Goal: Task Accomplishment & Management: Complete application form

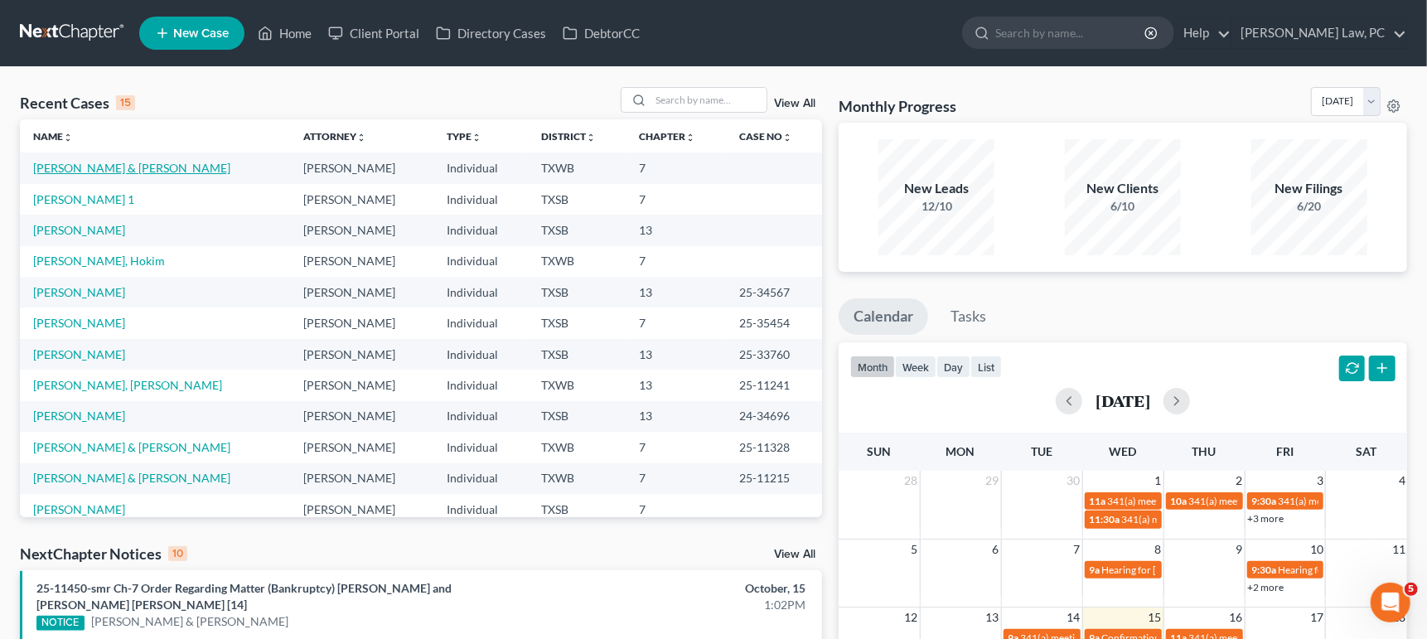
click at [109, 168] on link "[PERSON_NAME] & [PERSON_NAME]" at bounding box center [131, 168] width 197 height 14
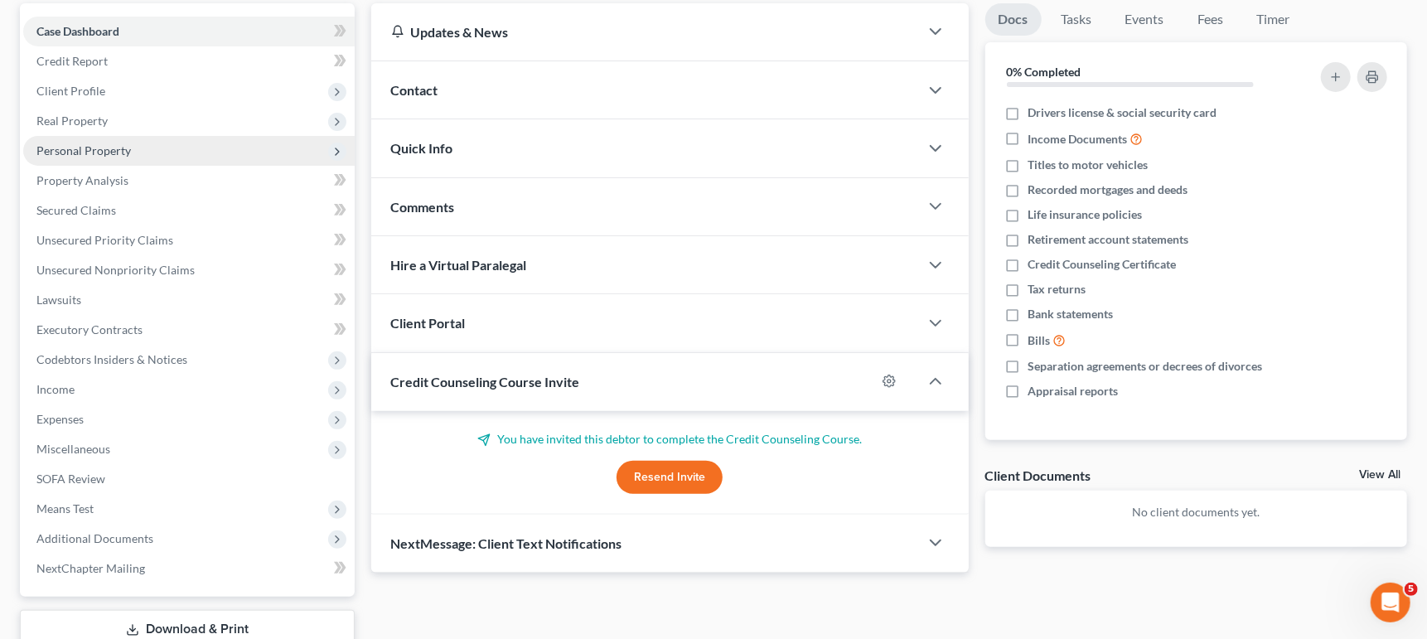
scroll to position [141, 0]
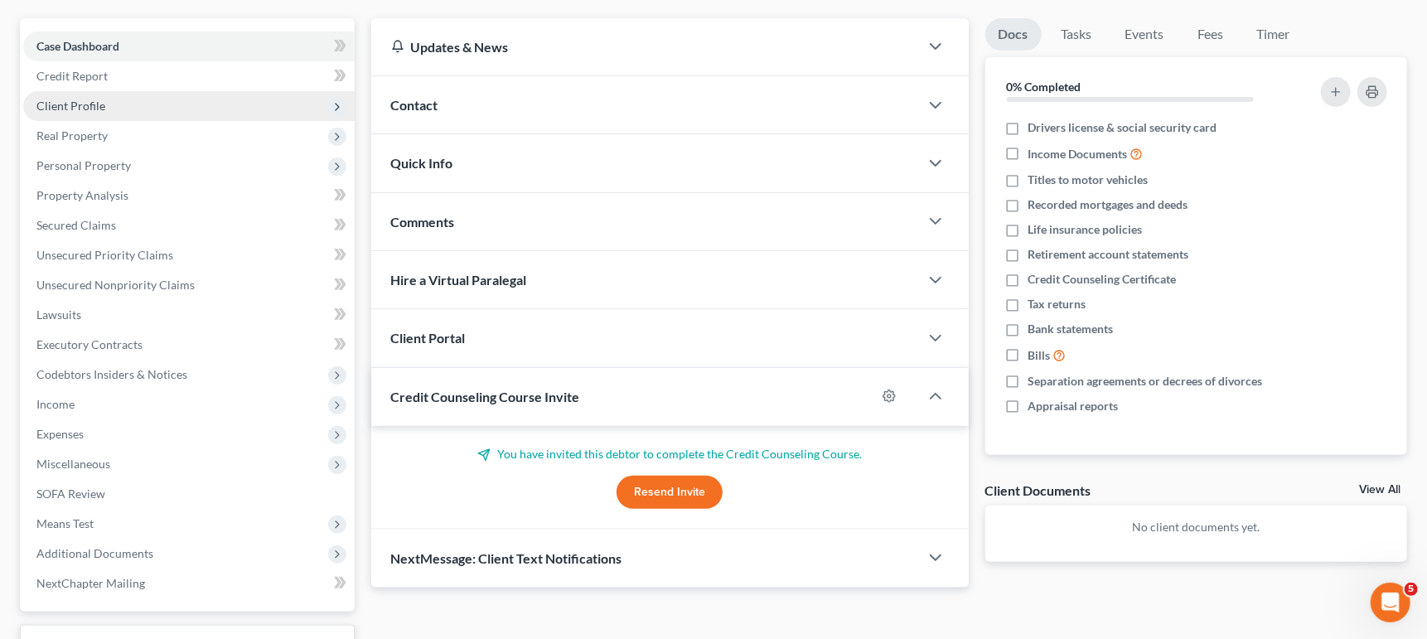
click at [138, 99] on span "Client Profile" at bounding box center [188, 106] width 331 height 30
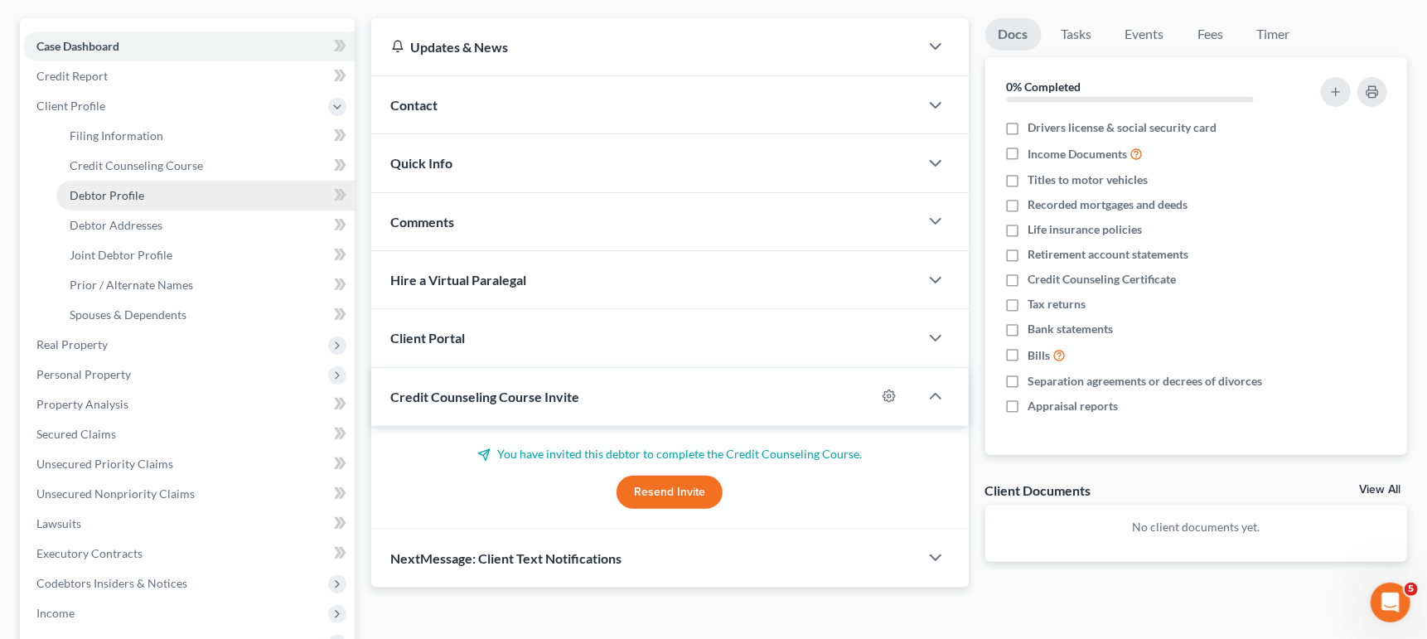
click at [137, 188] on span "Debtor Profile" at bounding box center [107, 195] width 75 height 14
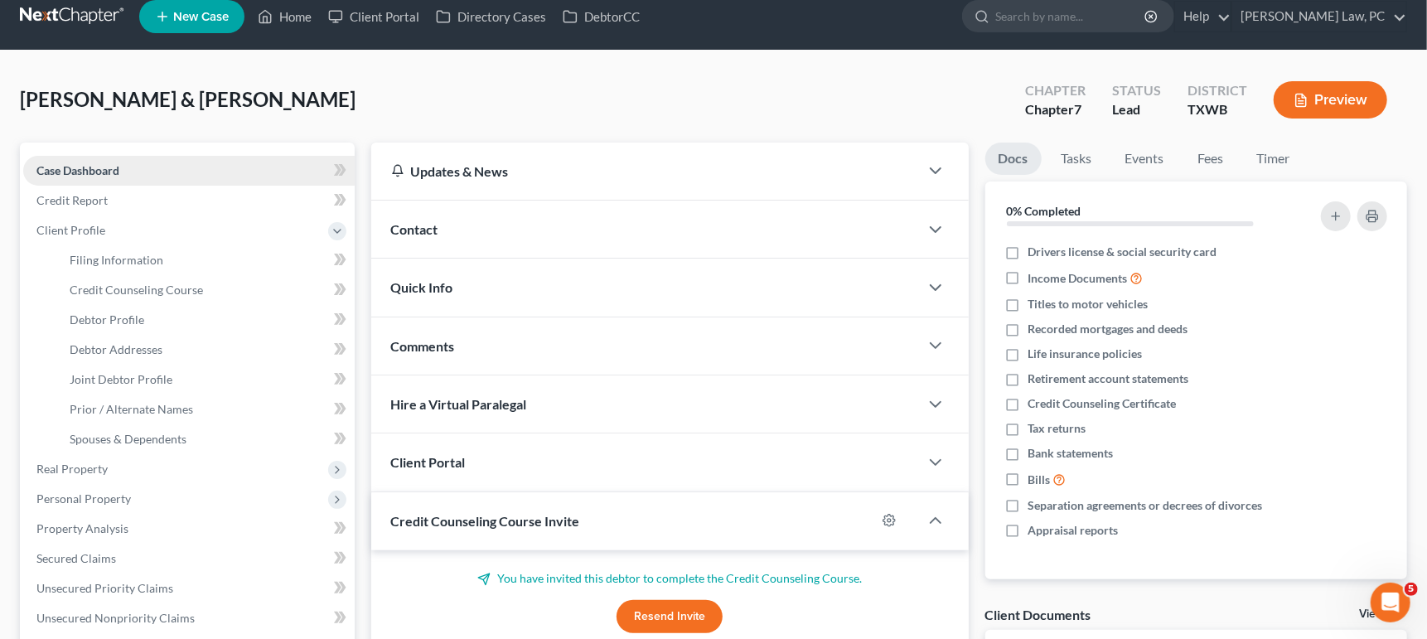
select select "1"
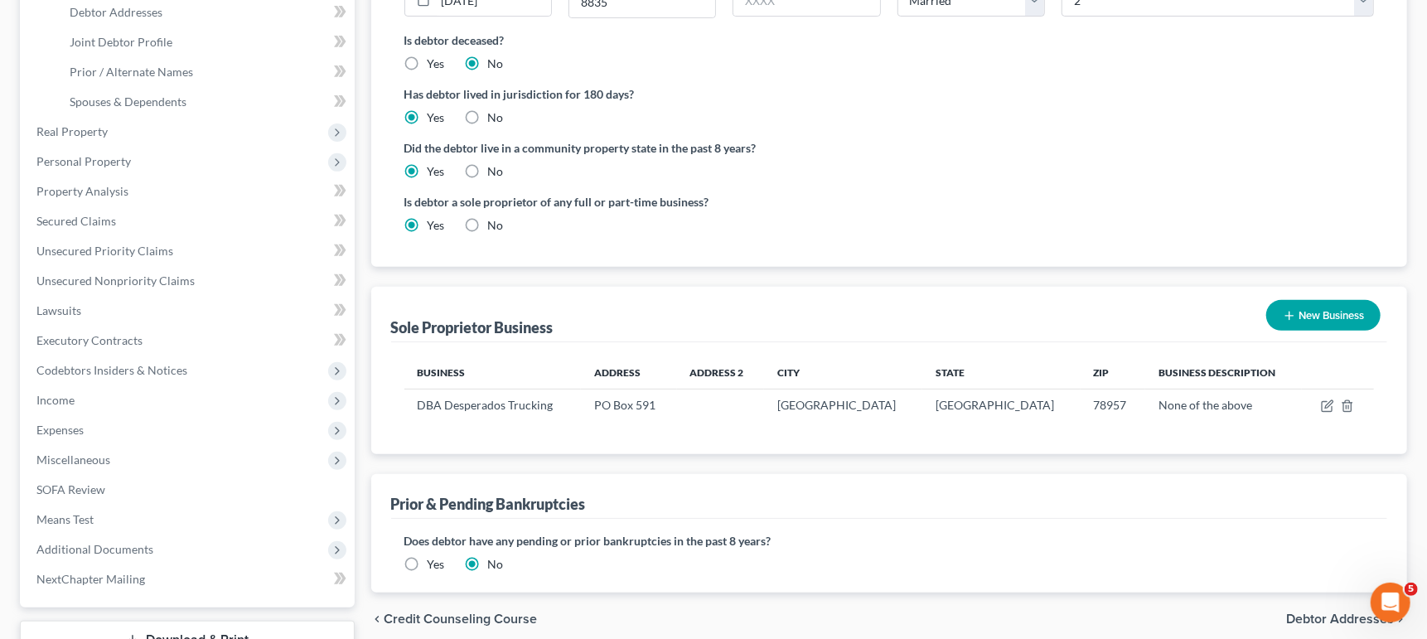
scroll to position [361, 0]
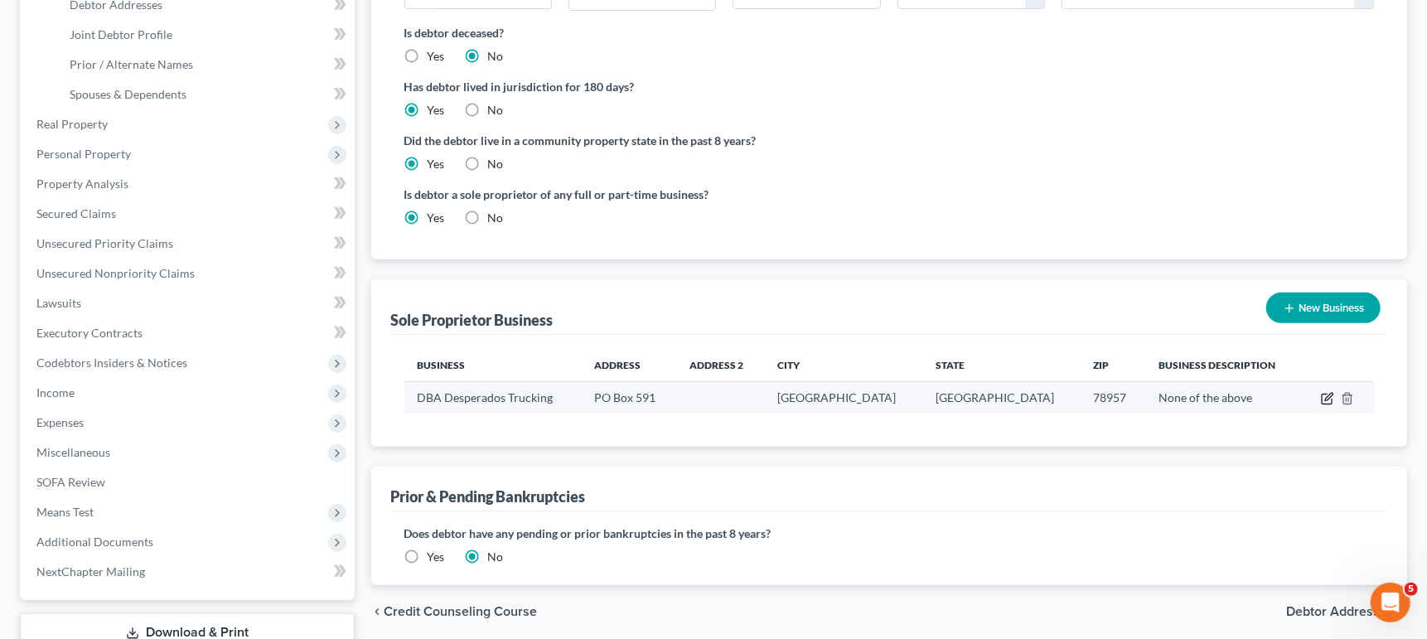
click at [1327, 394] on icon "button" at bounding box center [1328, 397] width 7 height 7
select select "45"
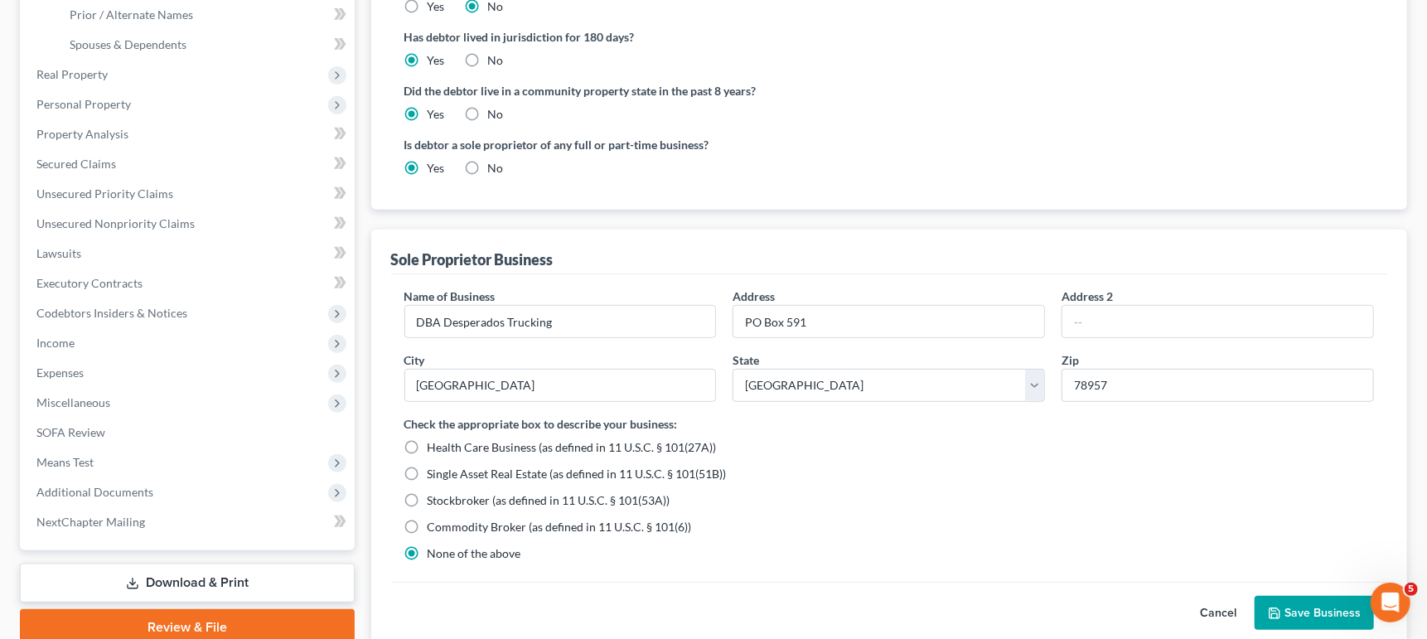
scroll to position [416, 0]
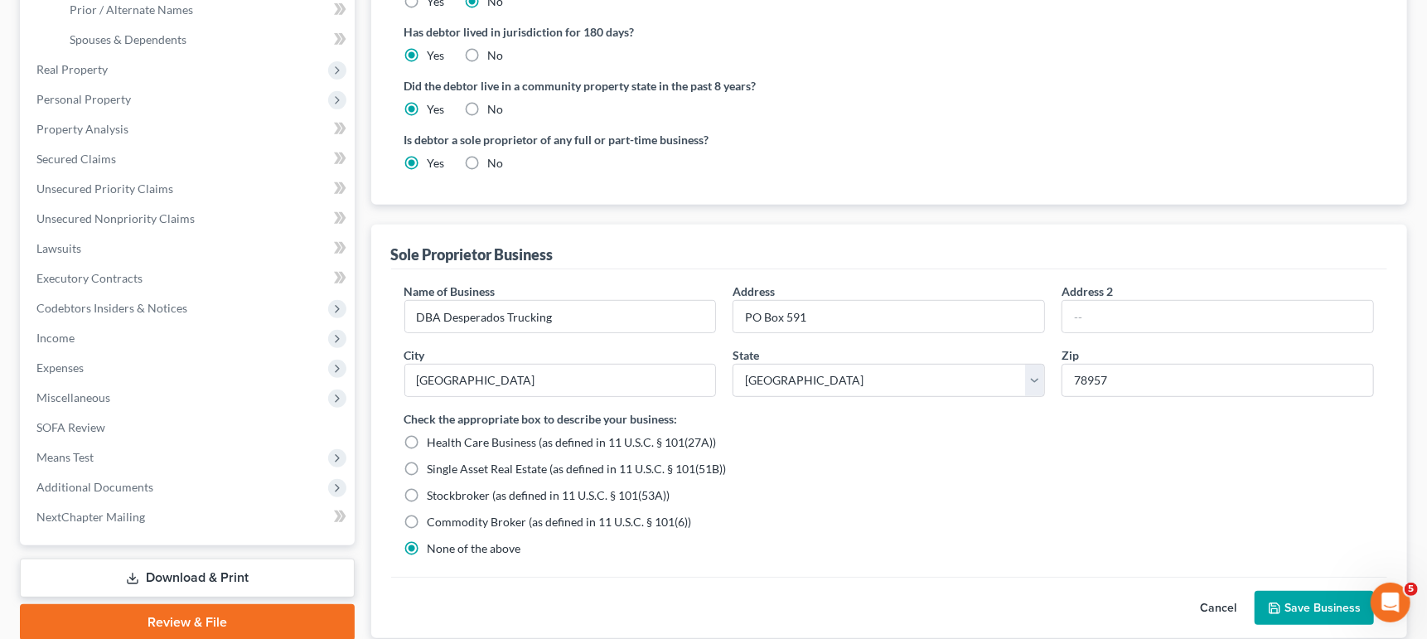
click at [1219, 596] on button "Cancel" at bounding box center [1217, 608] width 73 height 33
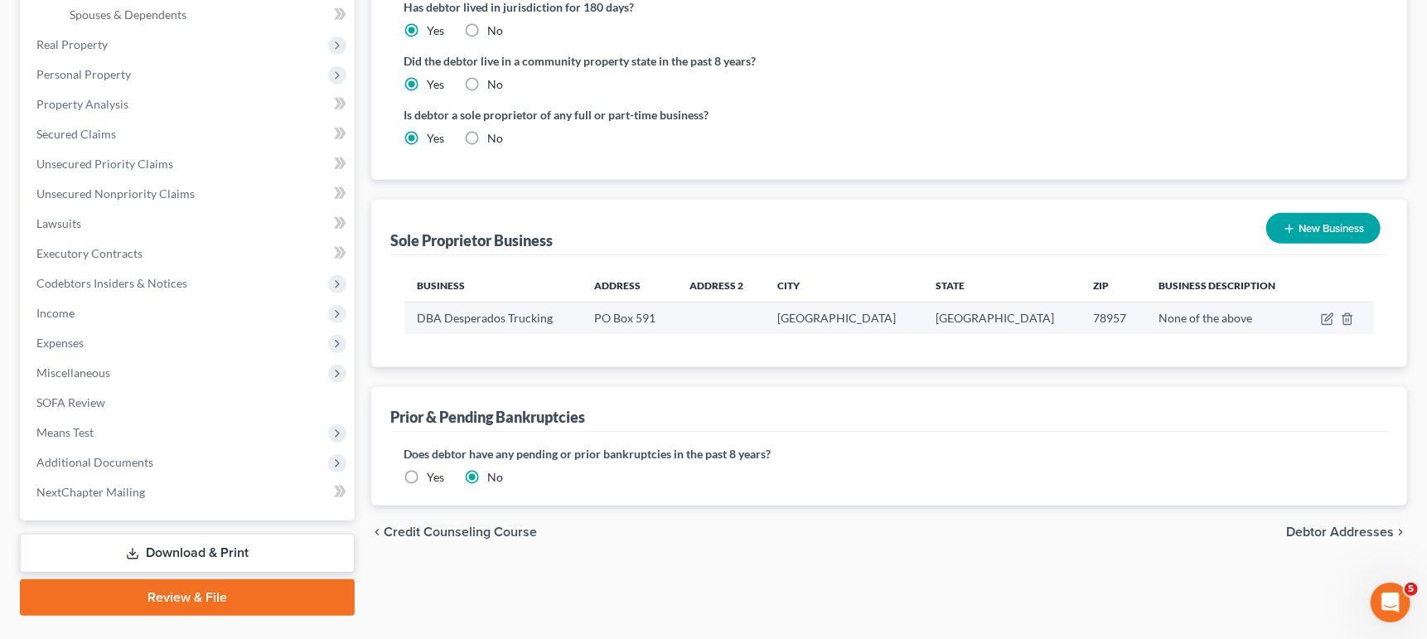
scroll to position [452, 0]
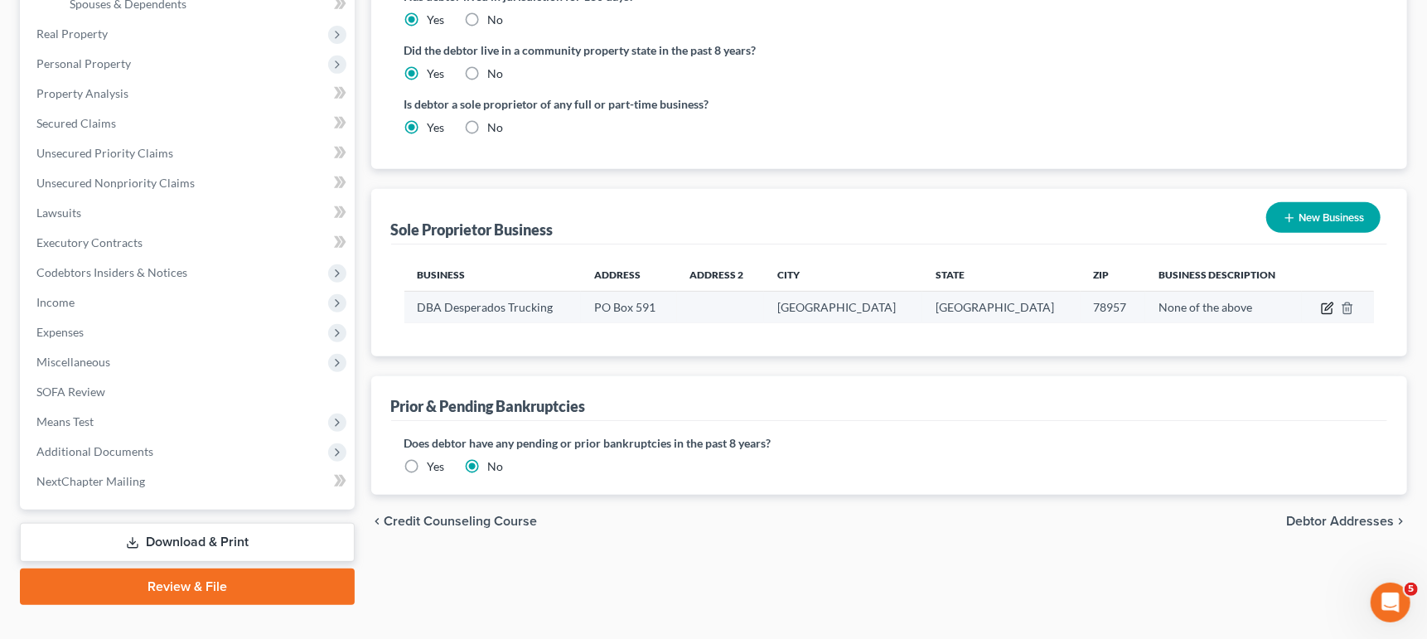
click at [1321, 304] on icon "button" at bounding box center [1326, 309] width 10 height 10
select select "45"
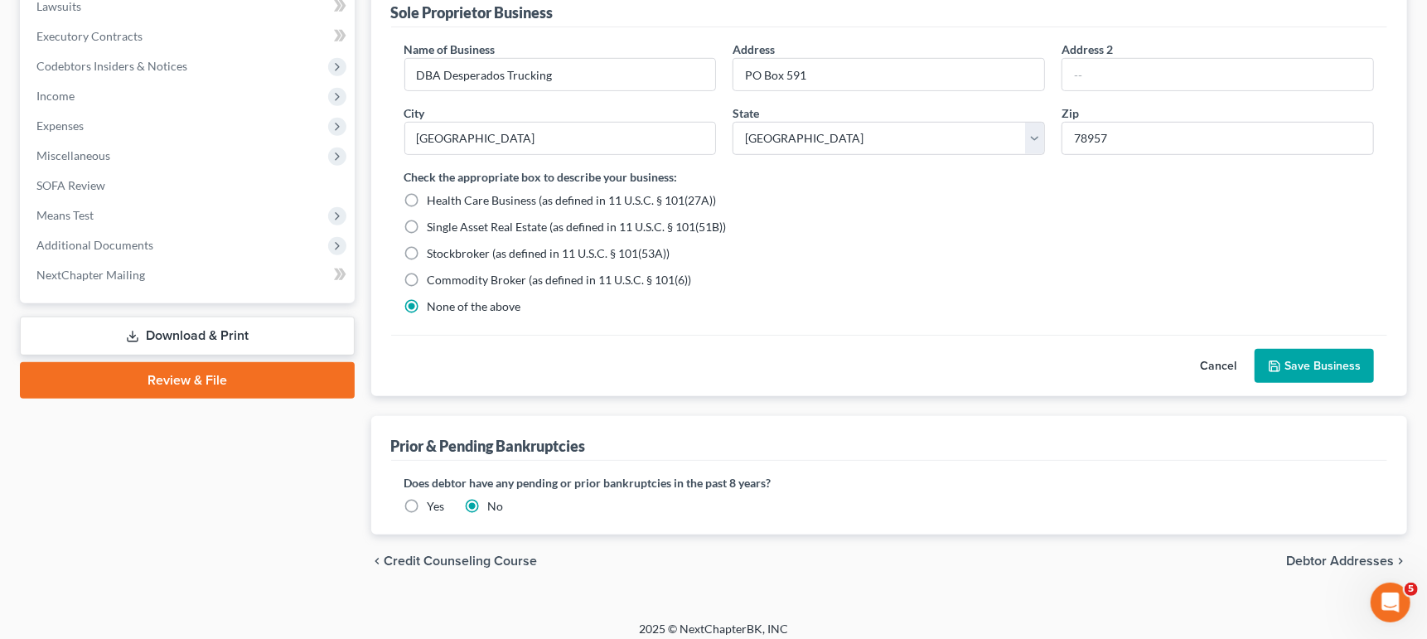
scroll to position [656, 0]
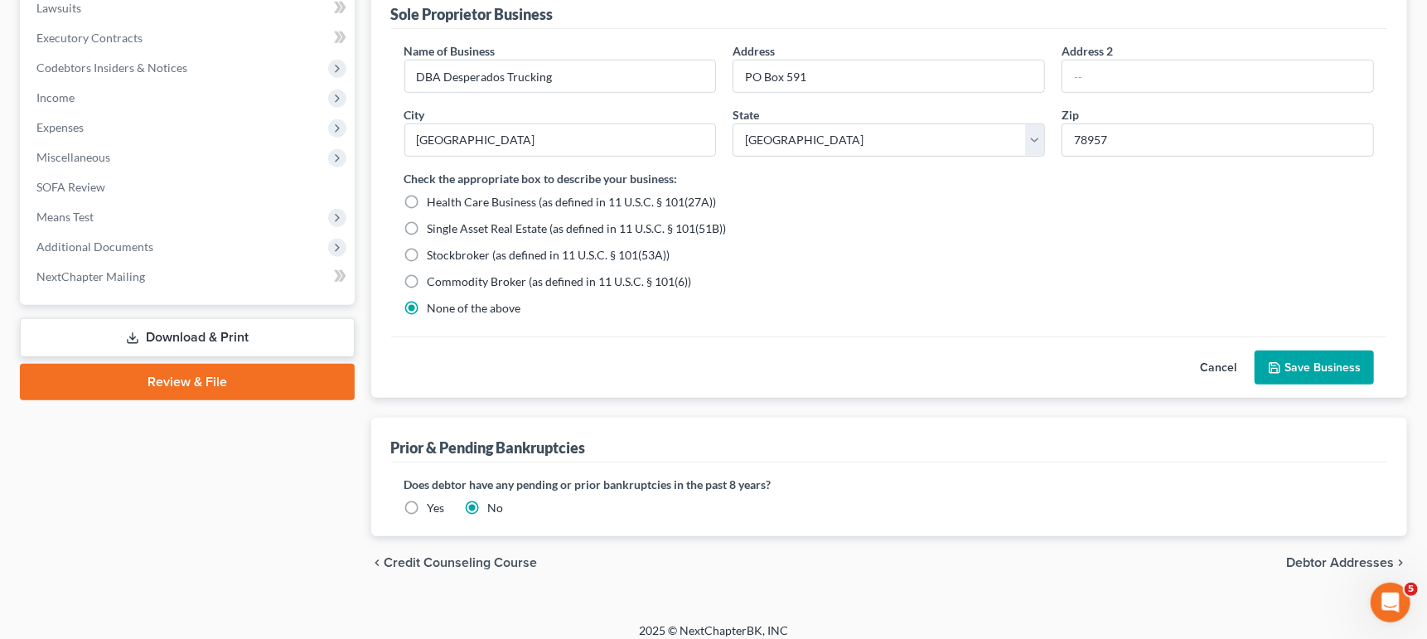
click at [1308, 360] on button "Save Business" at bounding box center [1313, 367] width 119 height 35
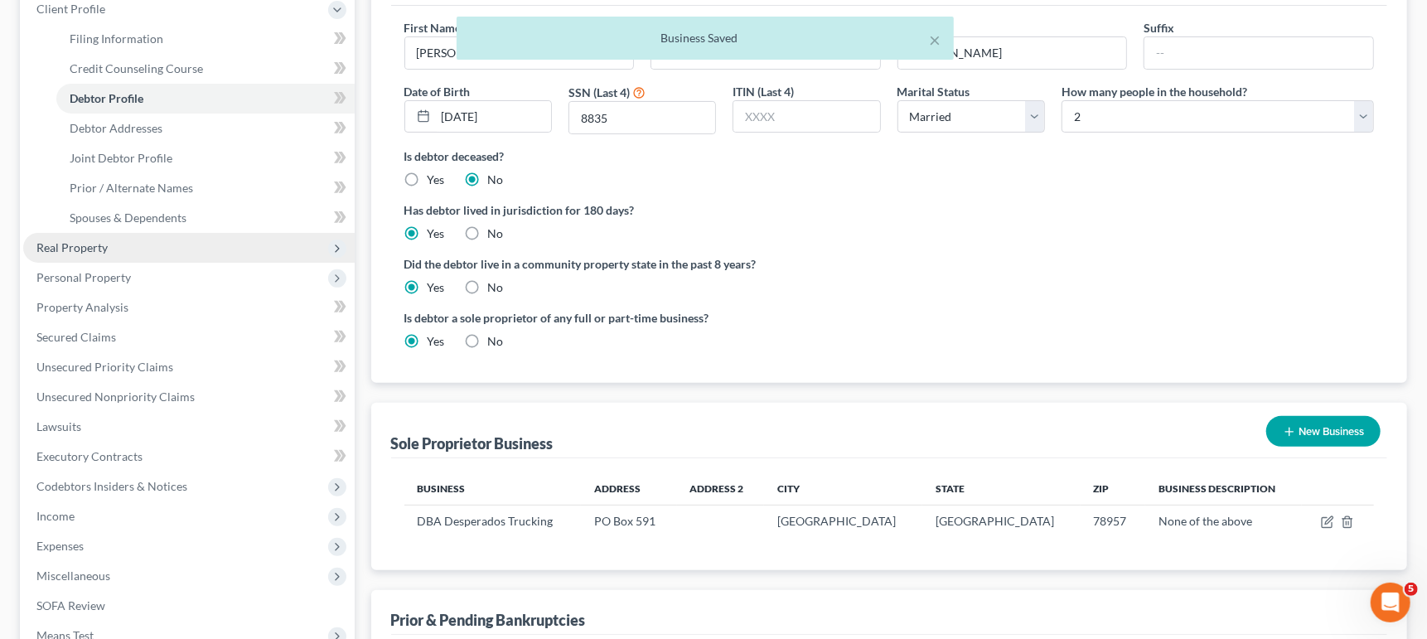
scroll to position [244, 0]
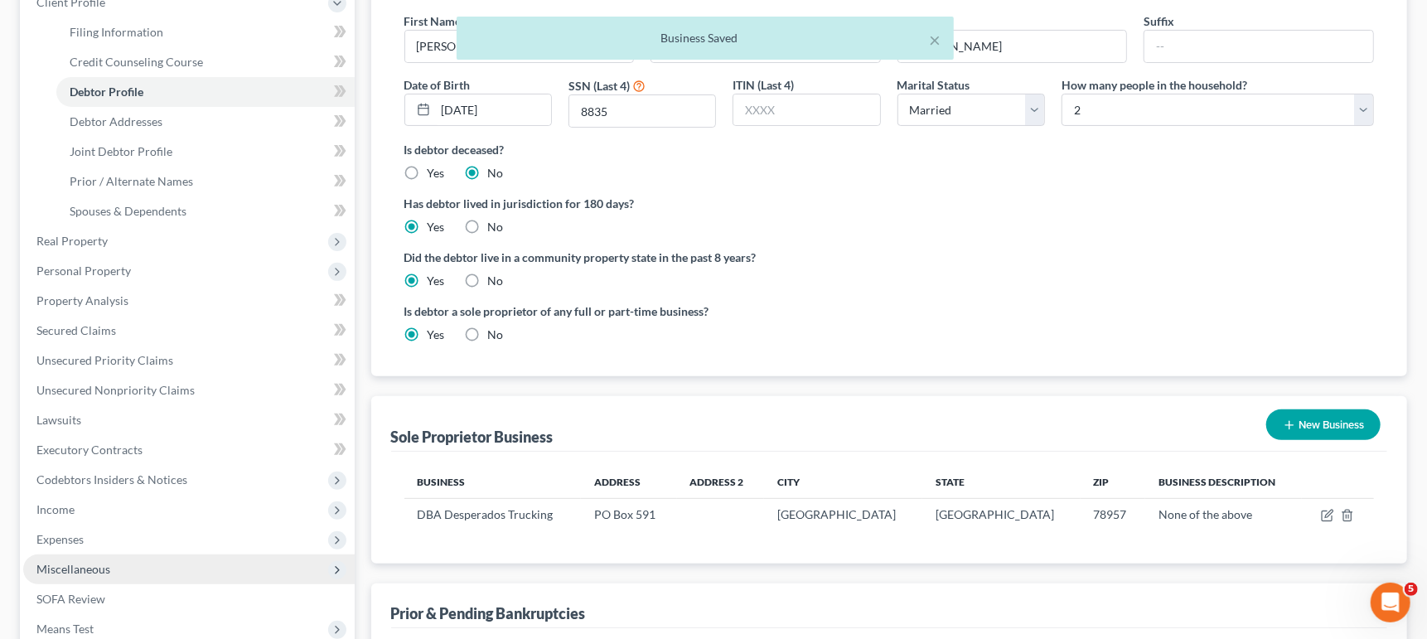
click at [109, 554] on span "Miscellaneous" at bounding box center [188, 569] width 331 height 30
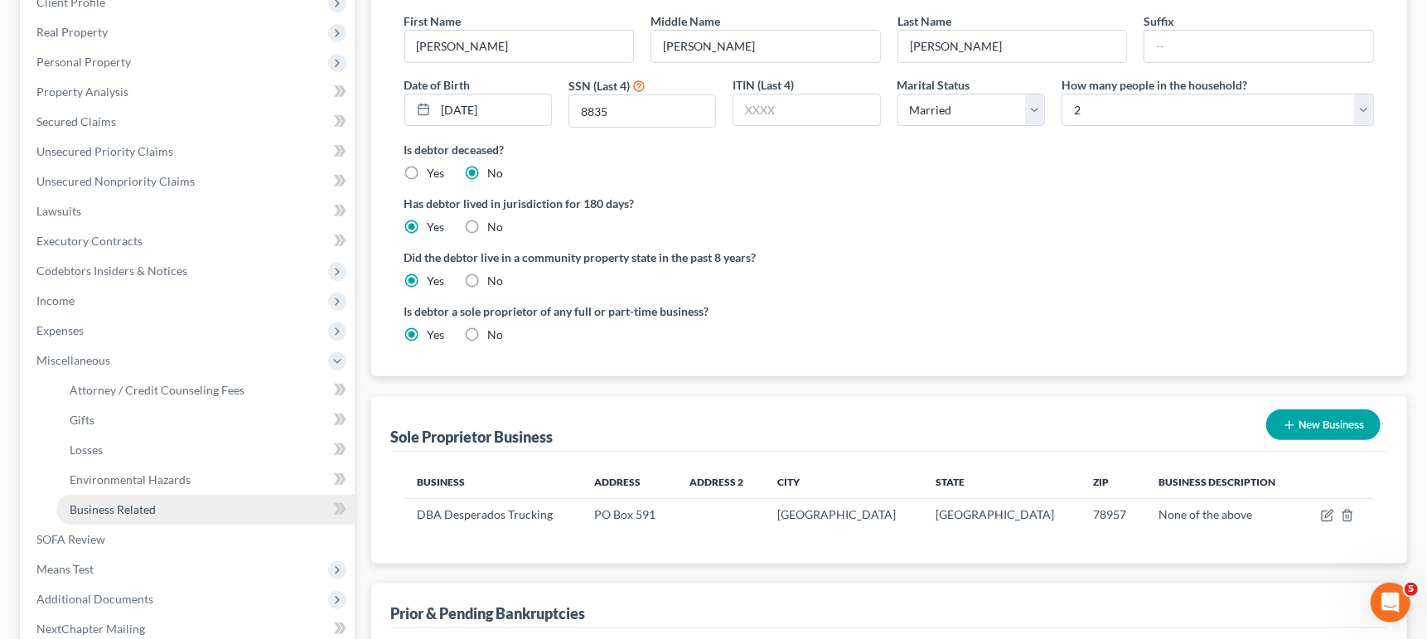
click at [125, 502] on span "Business Related" at bounding box center [113, 509] width 86 height 14
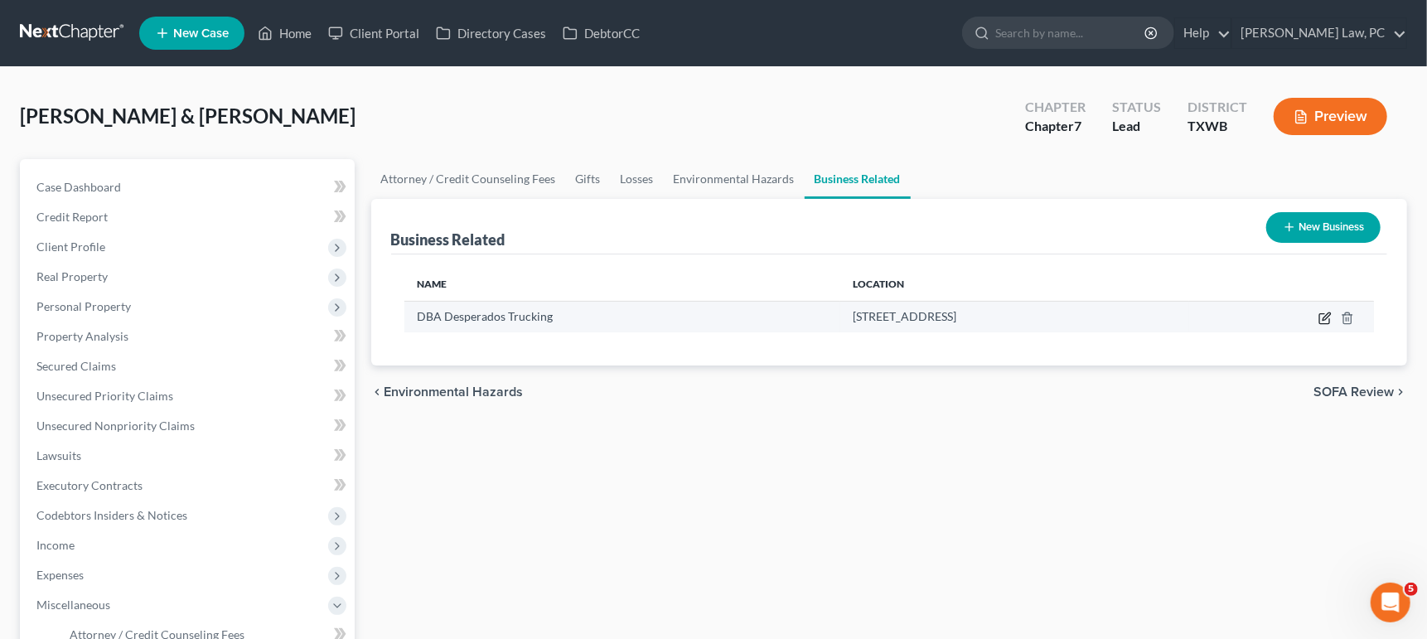
click at [1329, 317] on icon "button" at bounding box center [1324, 319] width 10 height 10
select select "sole_proprietor"
select select "45"
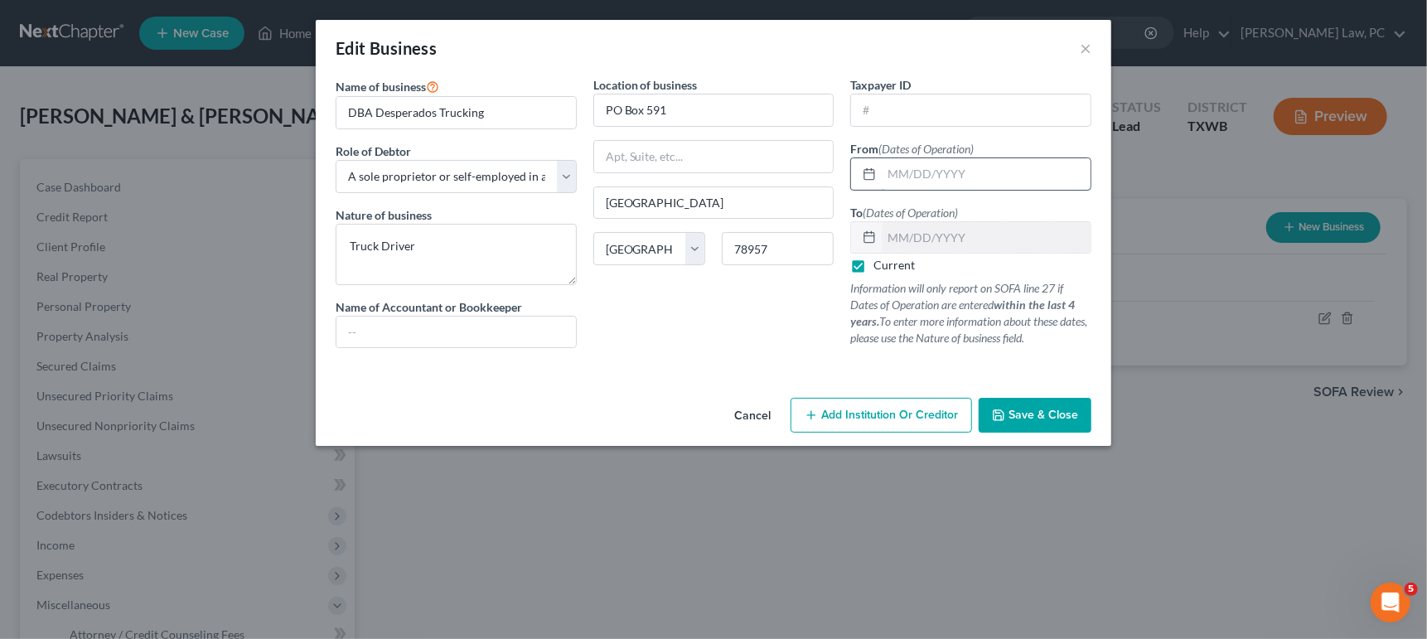
click at [939, 174] on input "text" at bounding box center [986, 173] width 209 height 31
type input "05/01/2005"
click at [1039, 411] on span "Save & Close" at bounding box center [1043, 415] width 70 height 14
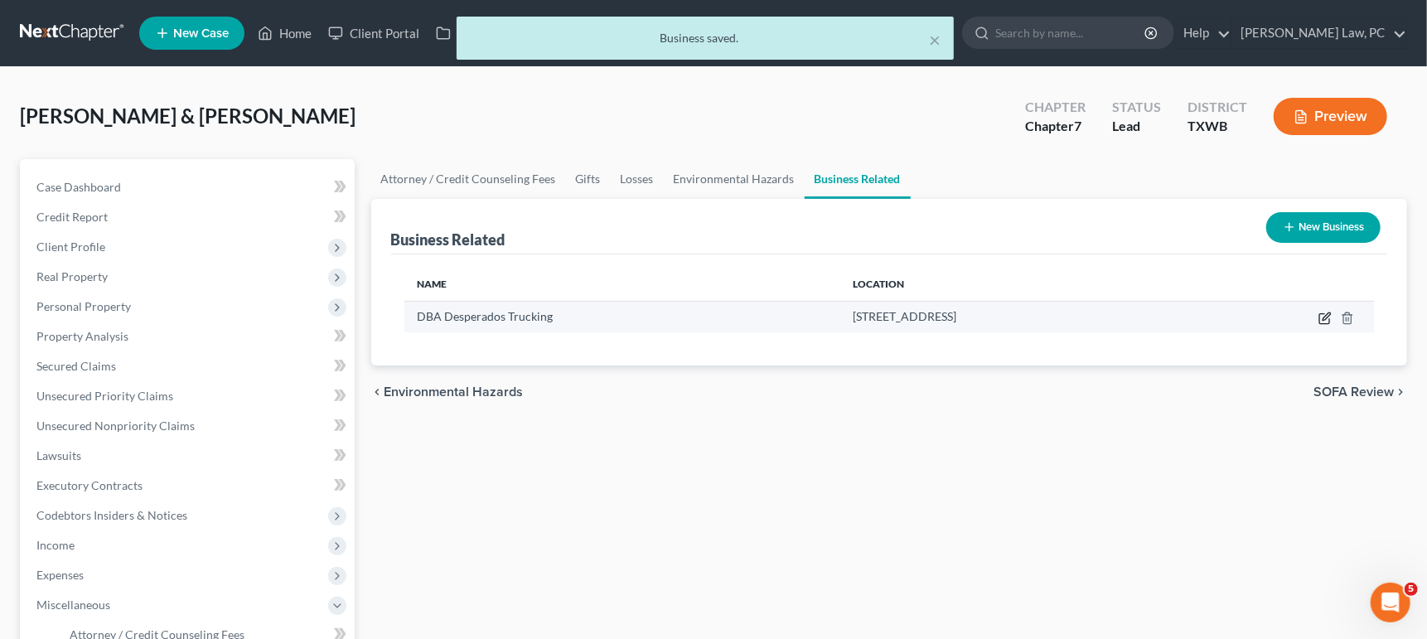
click at [1322, 316] on icon "button" at bounding box center [1324, 318] width 13 height 13
select select "sole_proprietor"
select select "45"
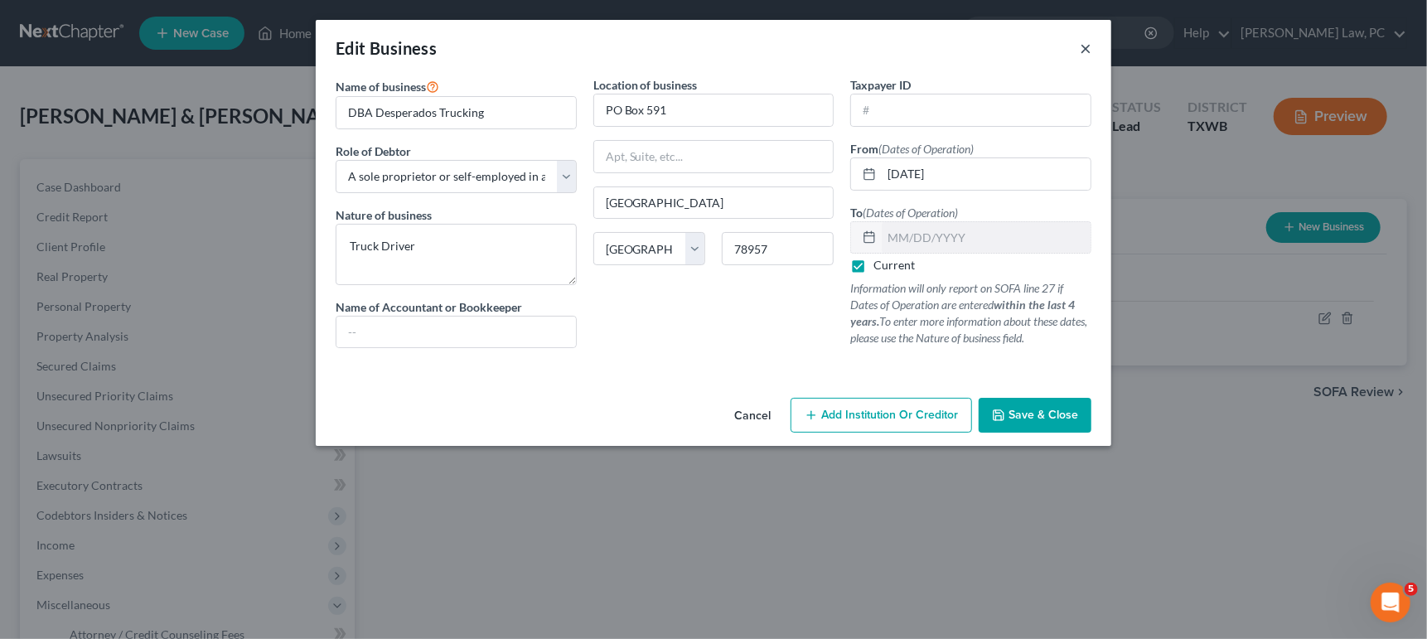
click at [1085, 47] on button "×" at bounding box center [1086, 48] width 12 height 20
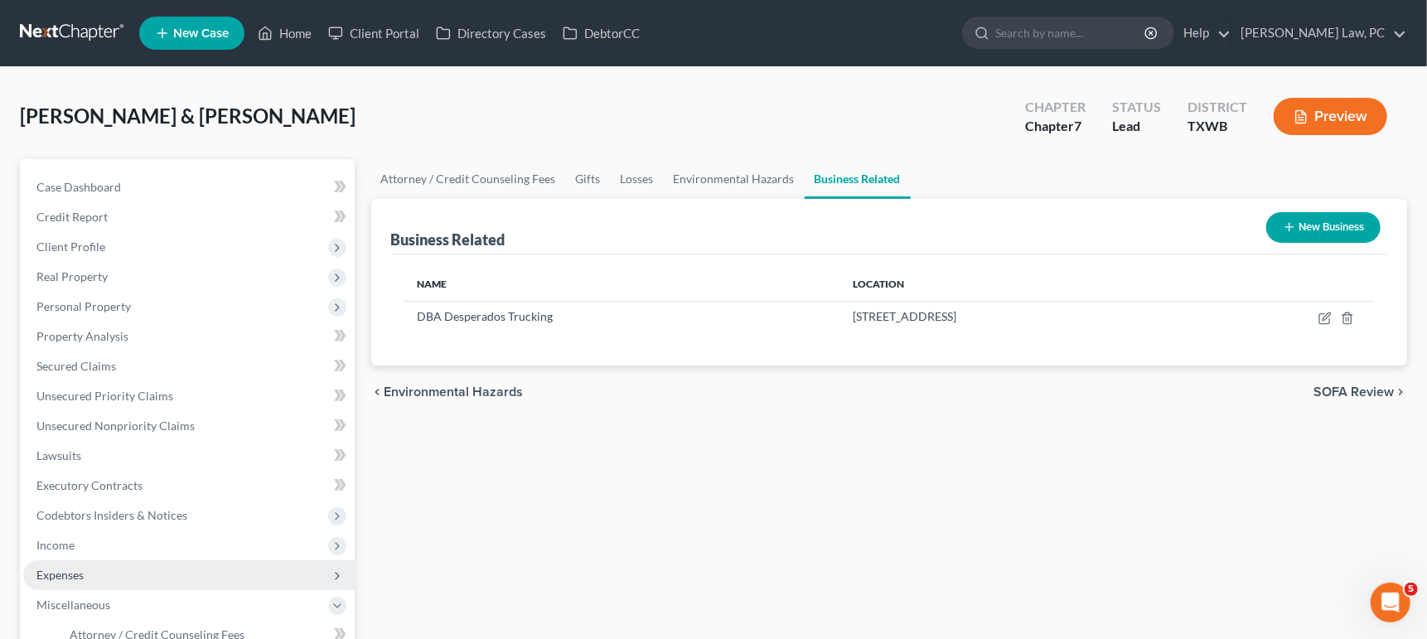
click at [92, 560] on span "Expenses" at bounding box center [188, 575] width 331 height 30
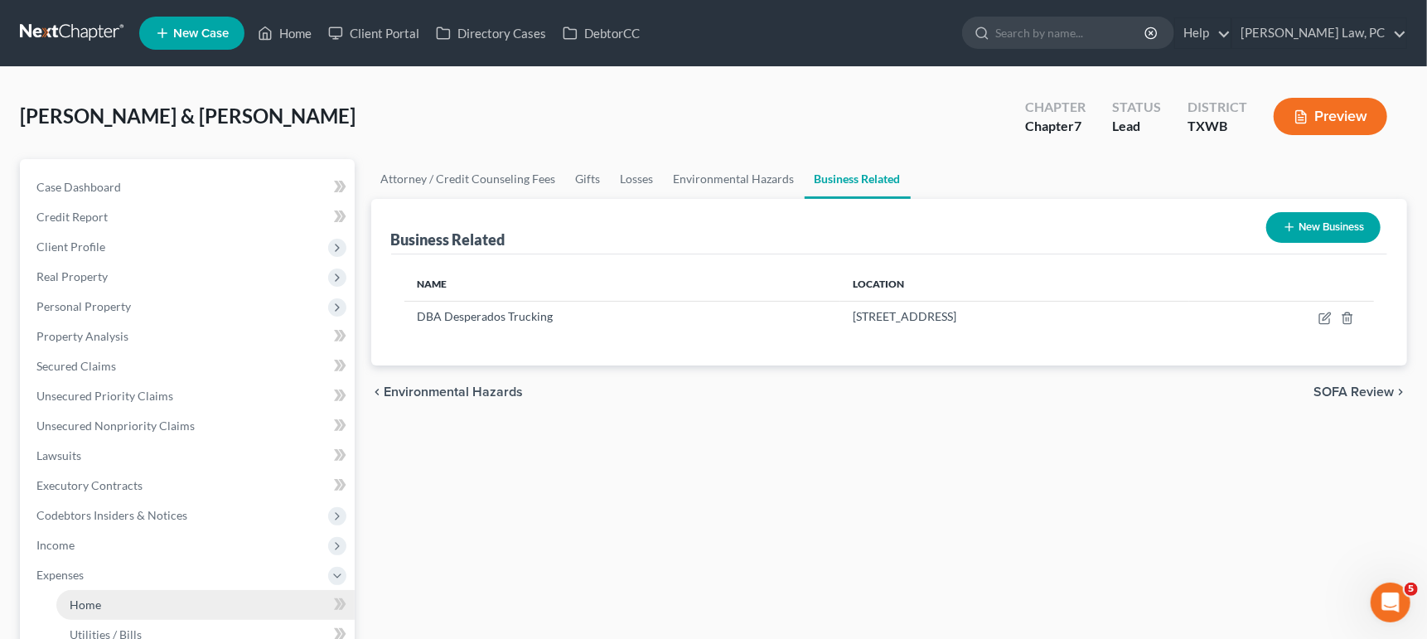
click at [89, 597] on span "Home" at bounding box center [85, 604] width 31 height 14
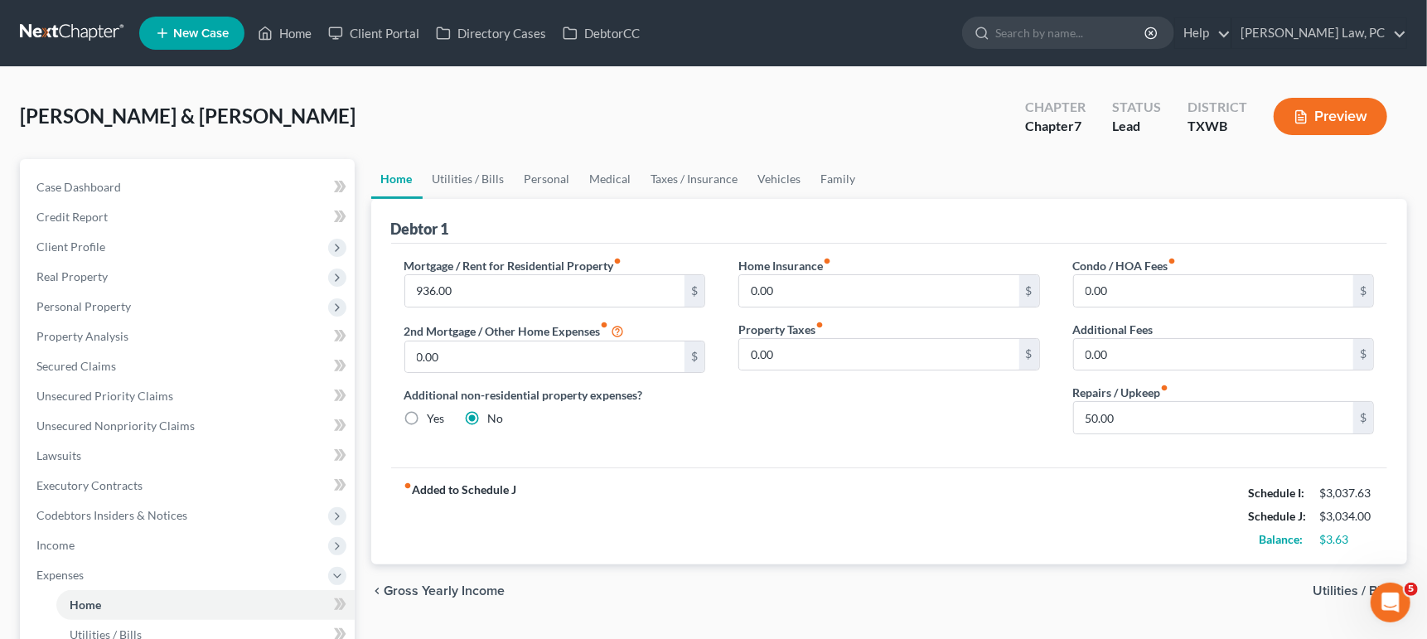
click at [79, 30] on link at bounding box center [73, 33] width 106 height 30
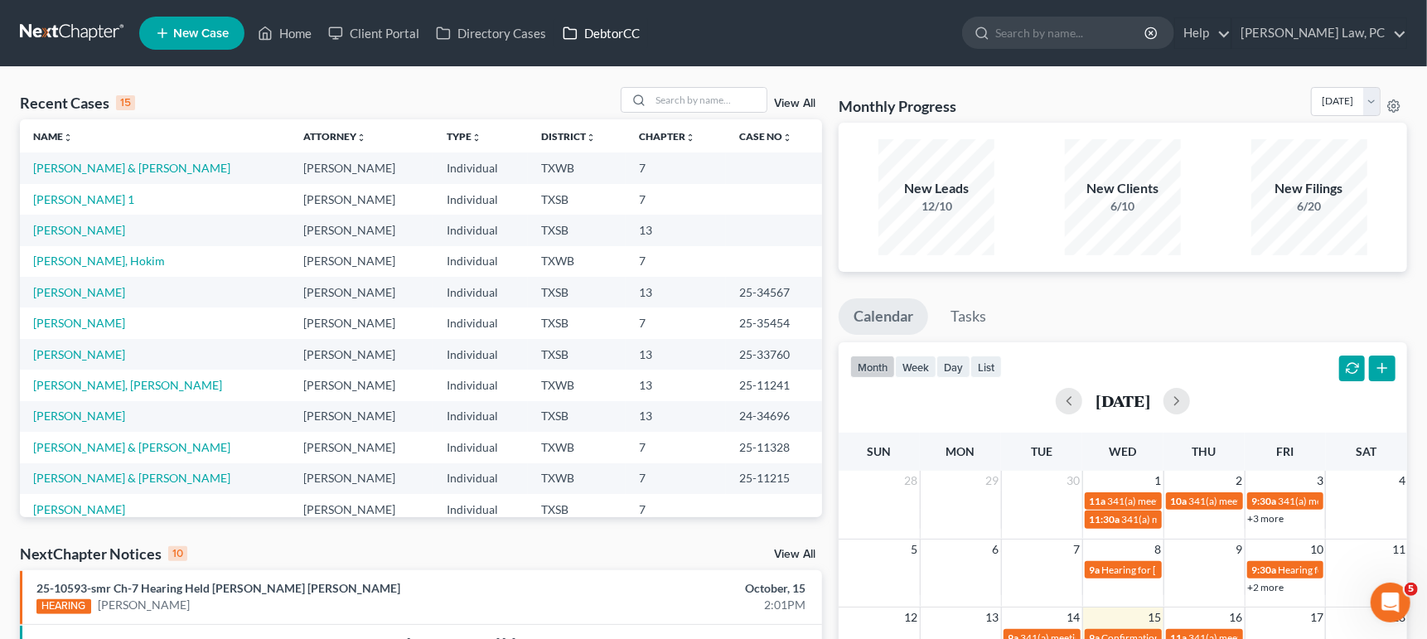
click at [606, 39] on link "DebtorCC" at bounding box center [601, 33] width 94 height 30
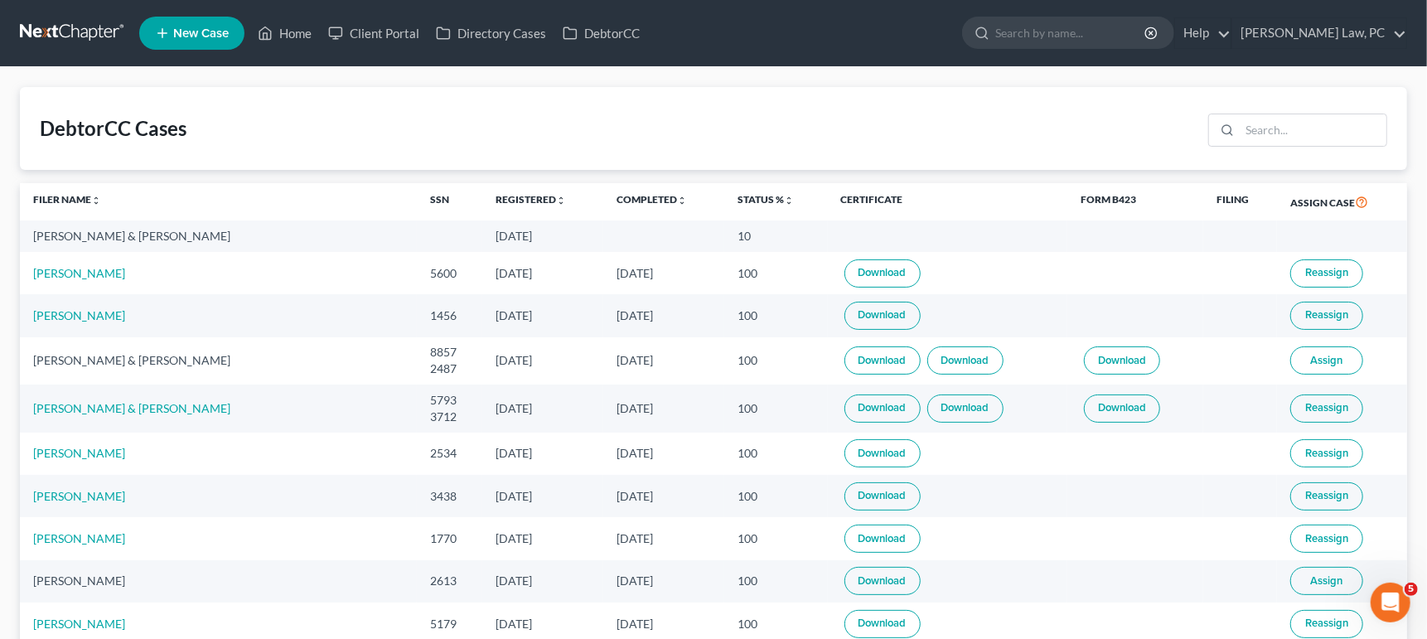
click at [94, 29] on link at bounding box center [73, 33] width 106 height 30
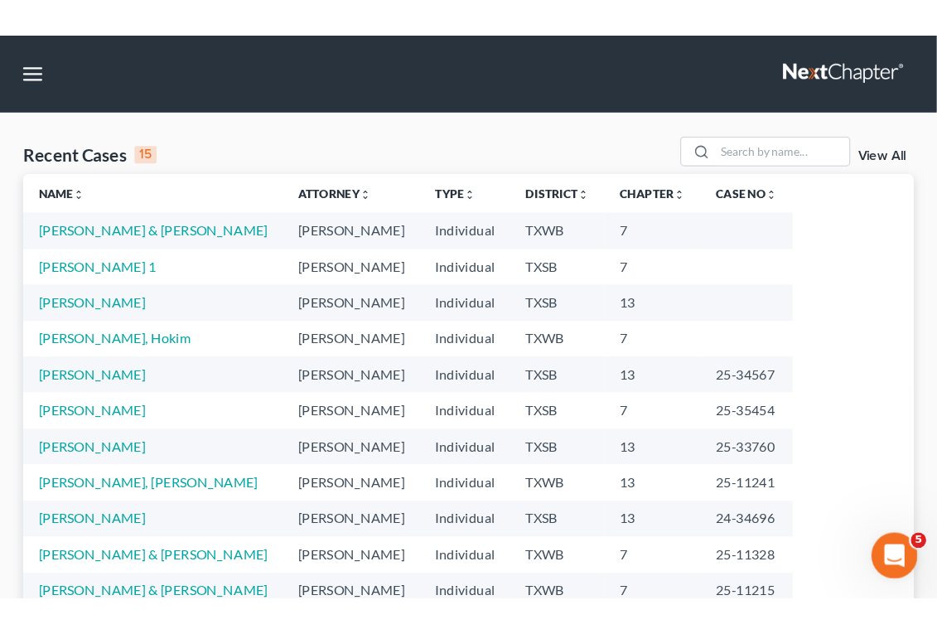
scroll to position [2, 0]
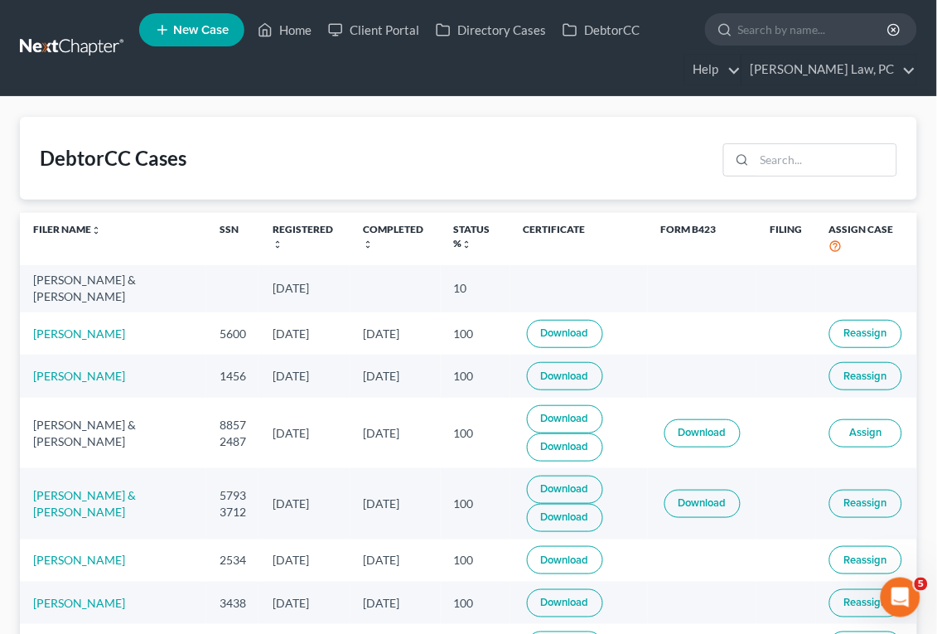
click at [69, 31] on nav "Home New Case Client Portal Directory Cases DebtorCC Hooman Khoshnood Law, PC g…" at bounding box center [468, 48] width 937 height 96
click at [62, 43] on link at bounding box center [73, 48] width 106 height 30
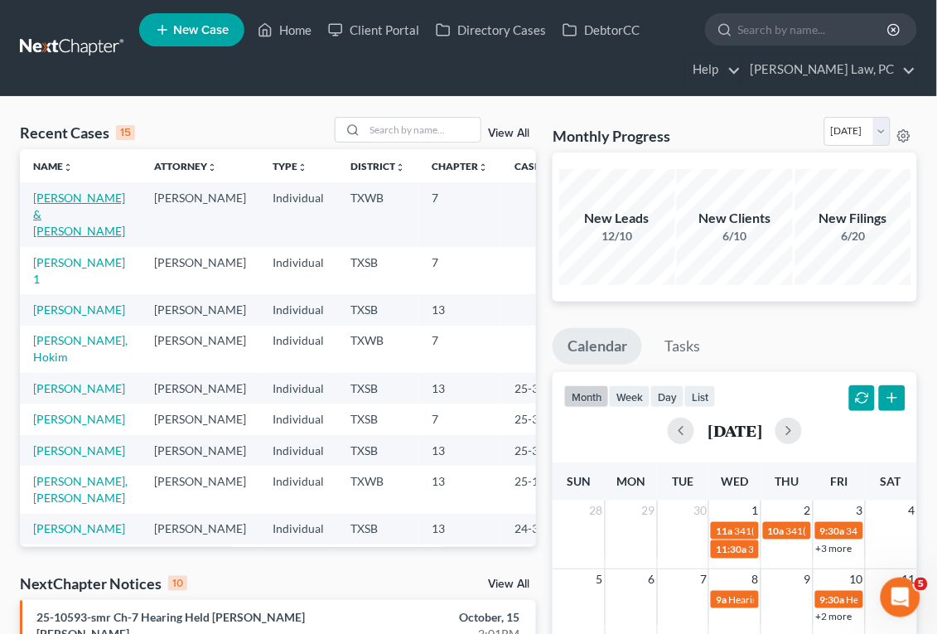
click at [57, 205] on link "[PERSON_NAME] & [PERSON_NAME]" at bounding box center [79, 214] width 92 height 47
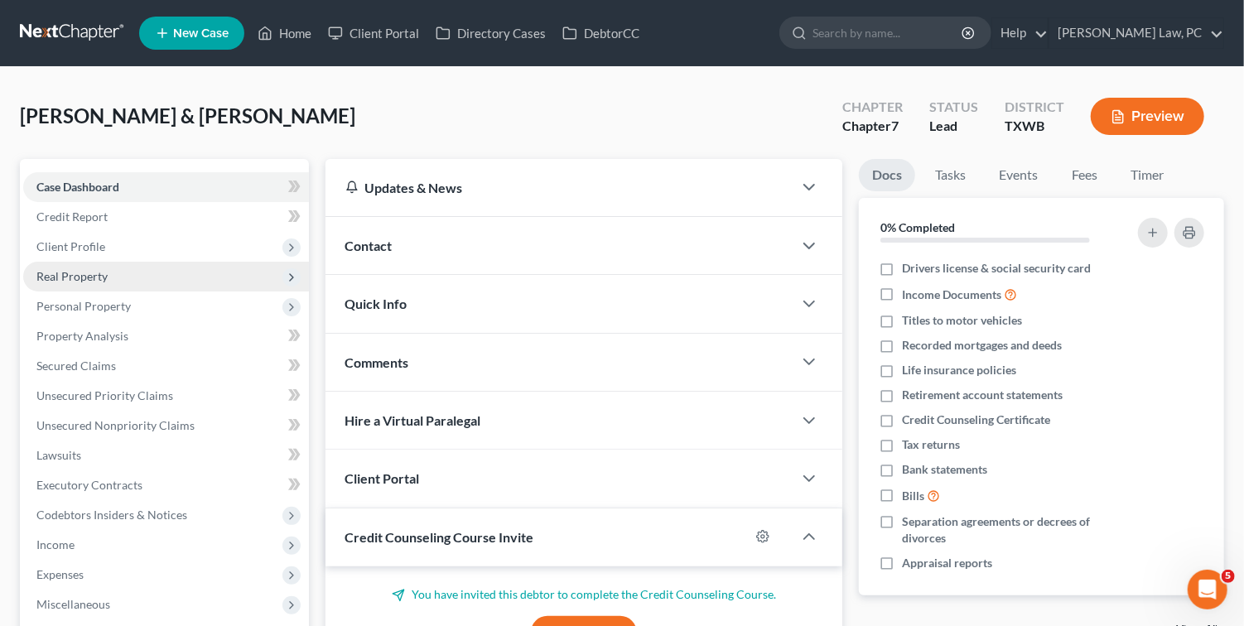
click at [94, 269] on span "Real Property" at bounding box center [71, 276] width 71 height 14
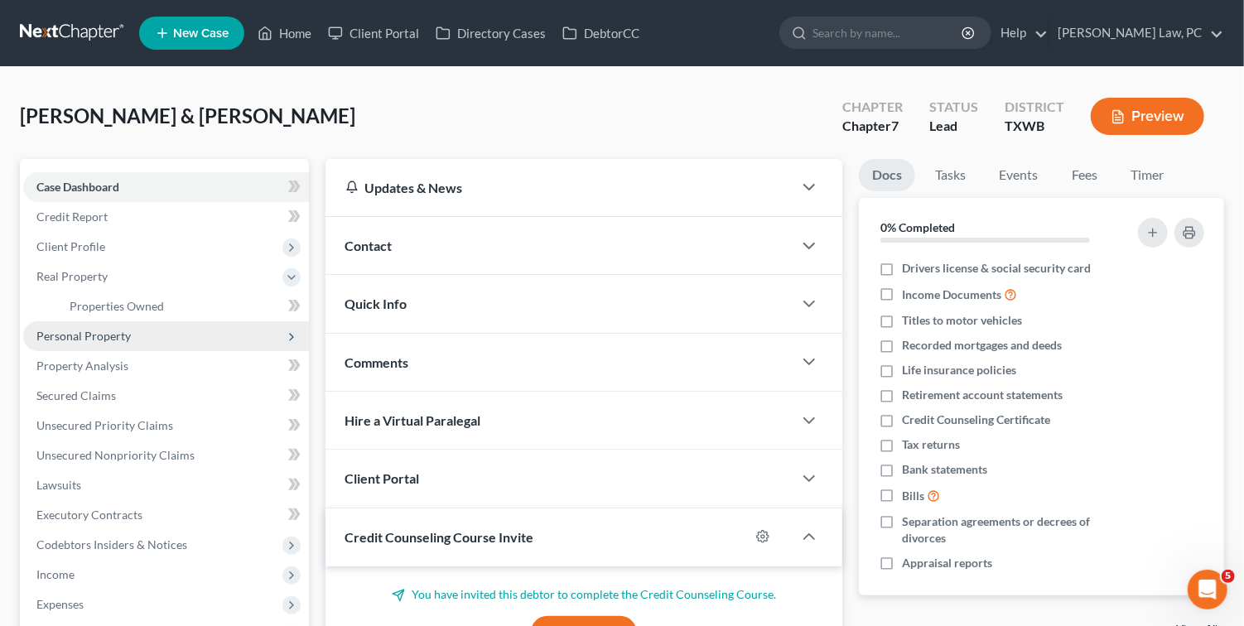
click at [106, 329] on span "Personal Property" at bounding box center [83, 336] width 94 height 14
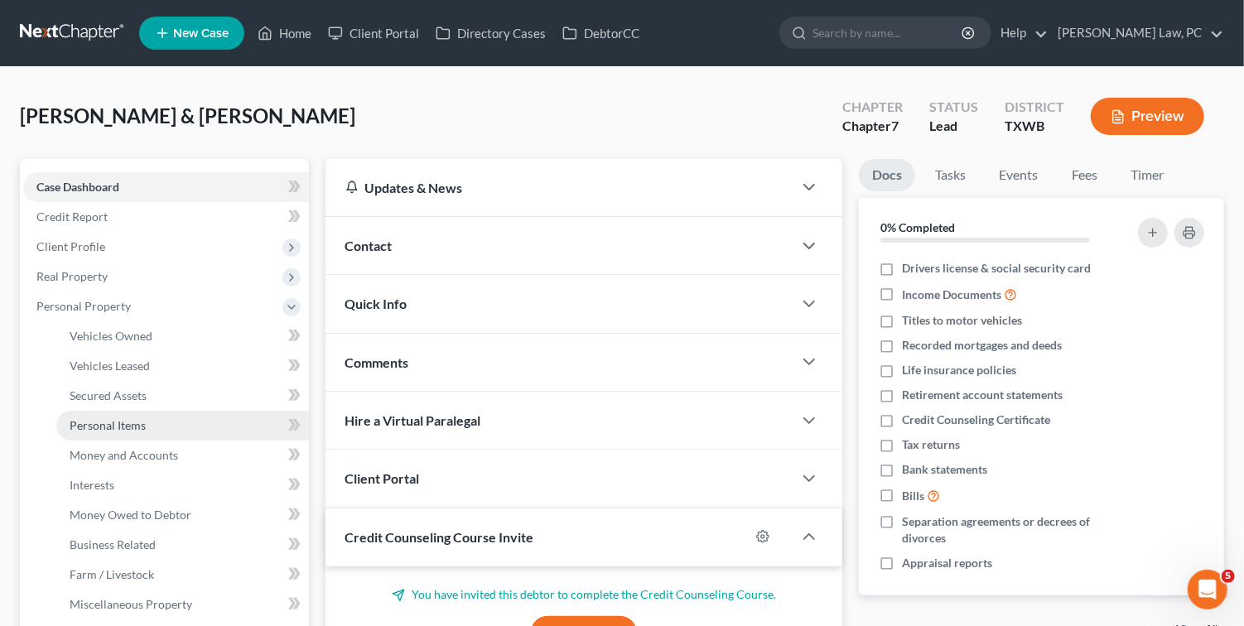
click at [103, 411] on link "Personal Items" at bounding box center [182, 426] width 253 height 30
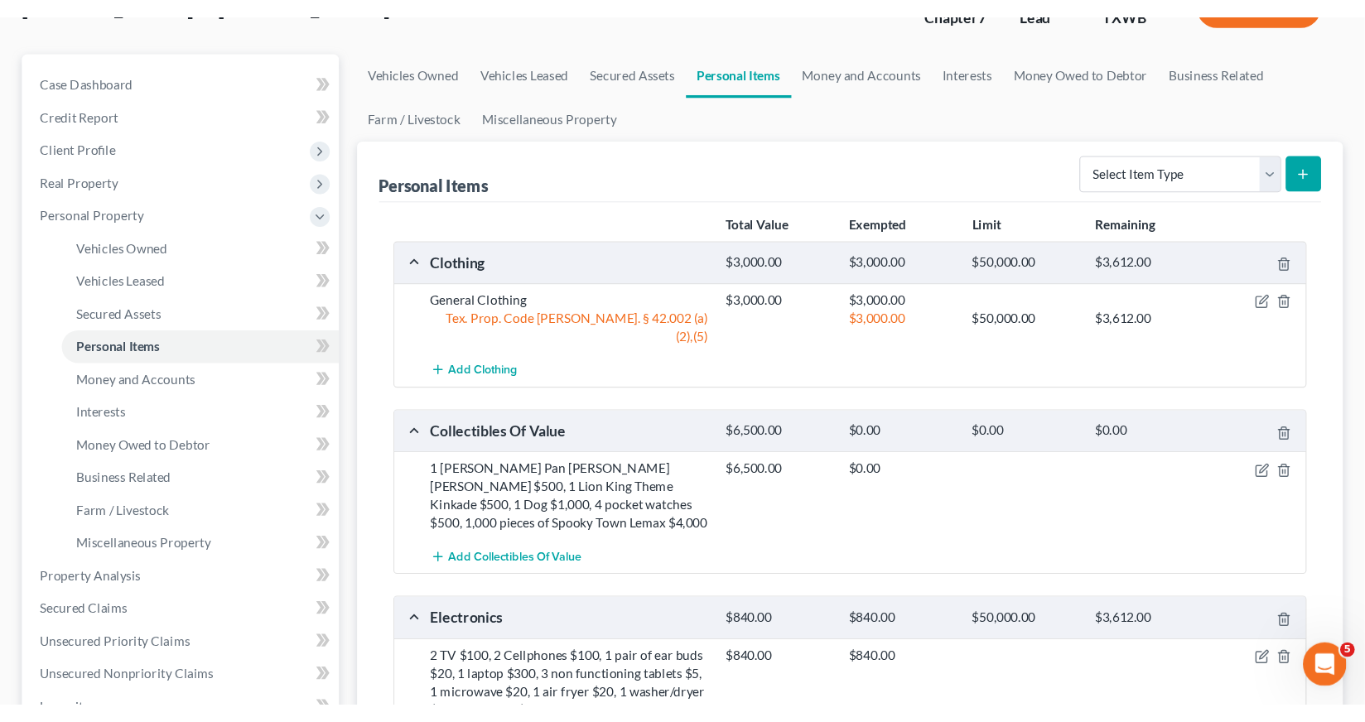
scroll to position [128, 0]
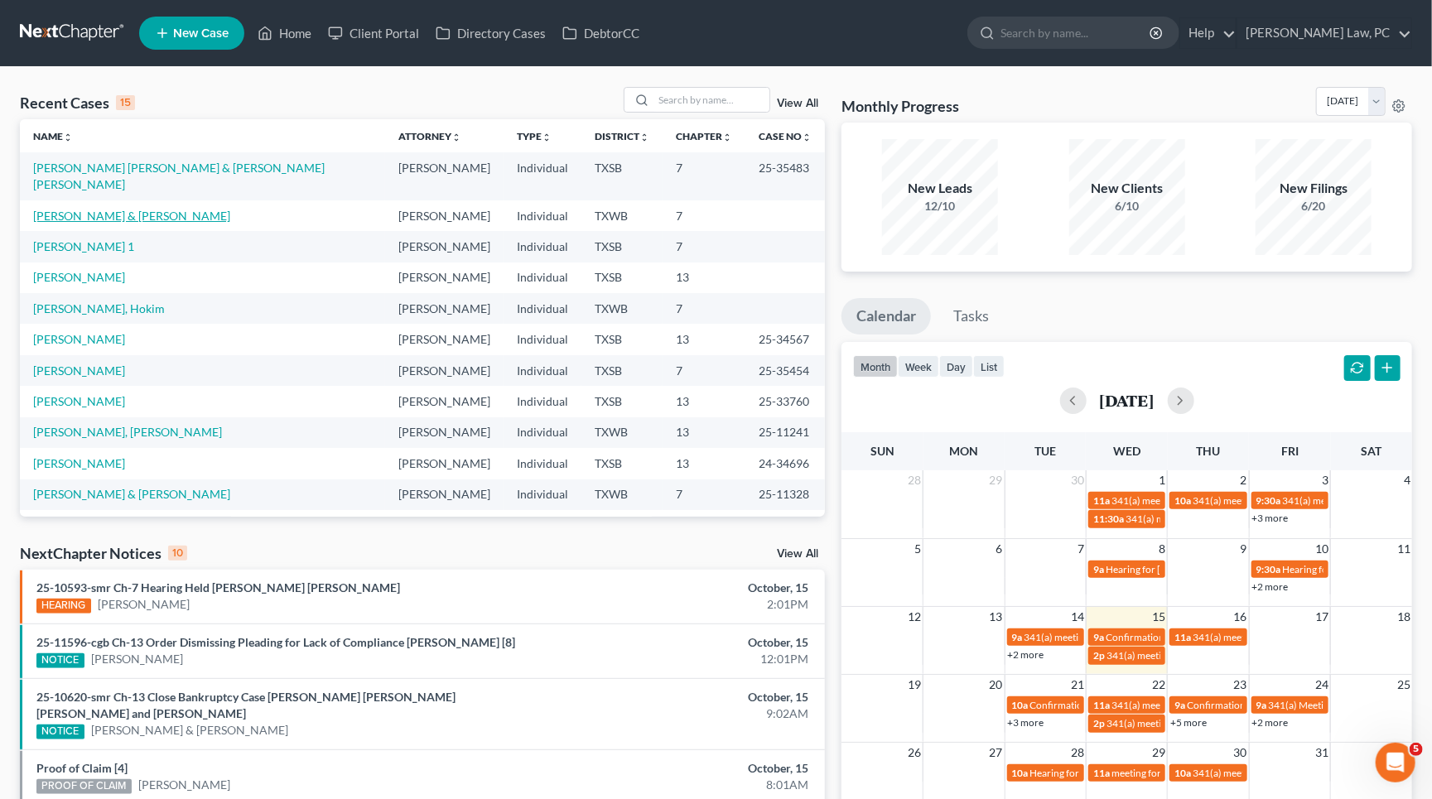
click at [142, 209] on link "[PERSON_NAME] & [PERSON_NAME]" at bounding box center [131, 216] width 197 height 14
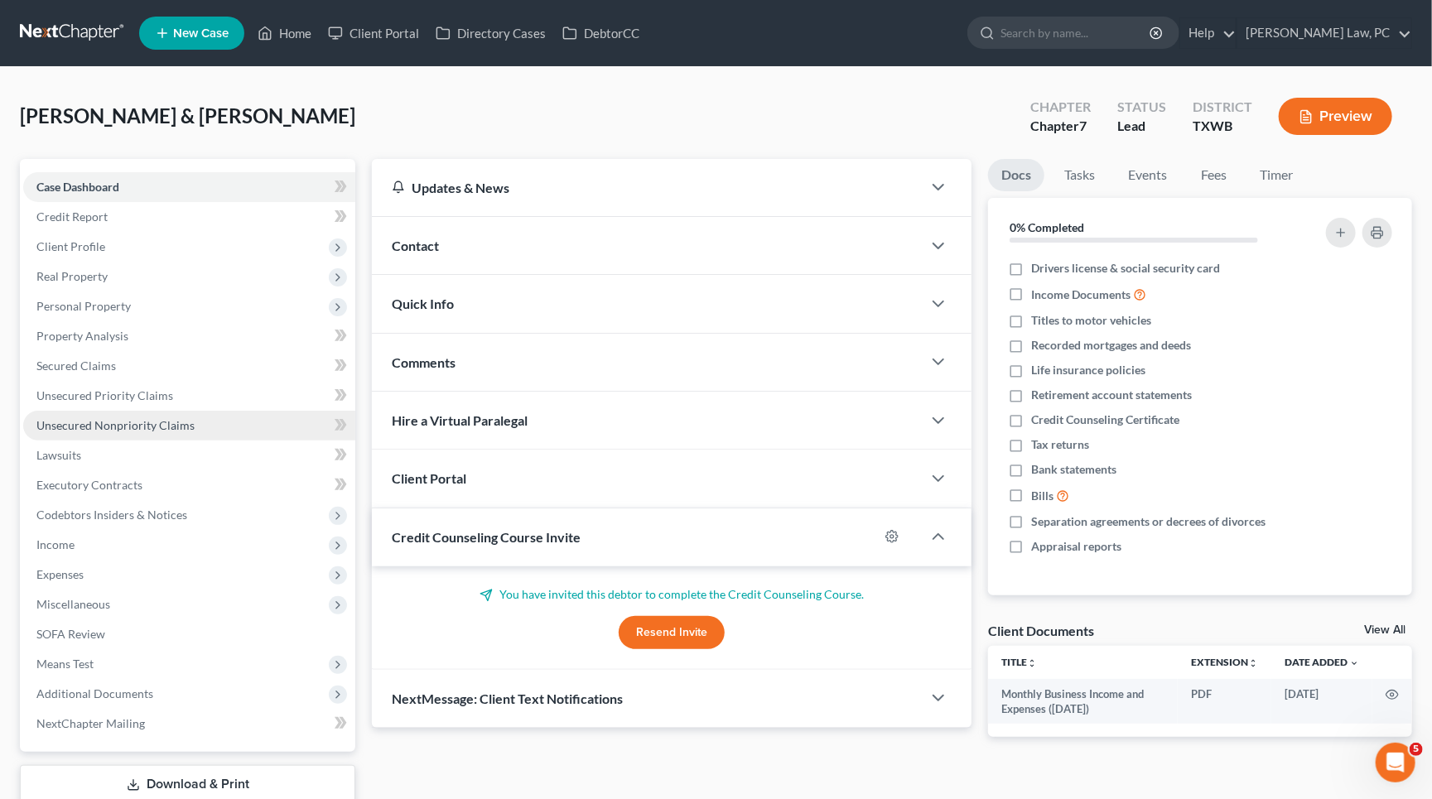
click at [150, 411] on link "Unsecured Nonpriority Claims" at bounding box center [189, 426] width 332 height 30
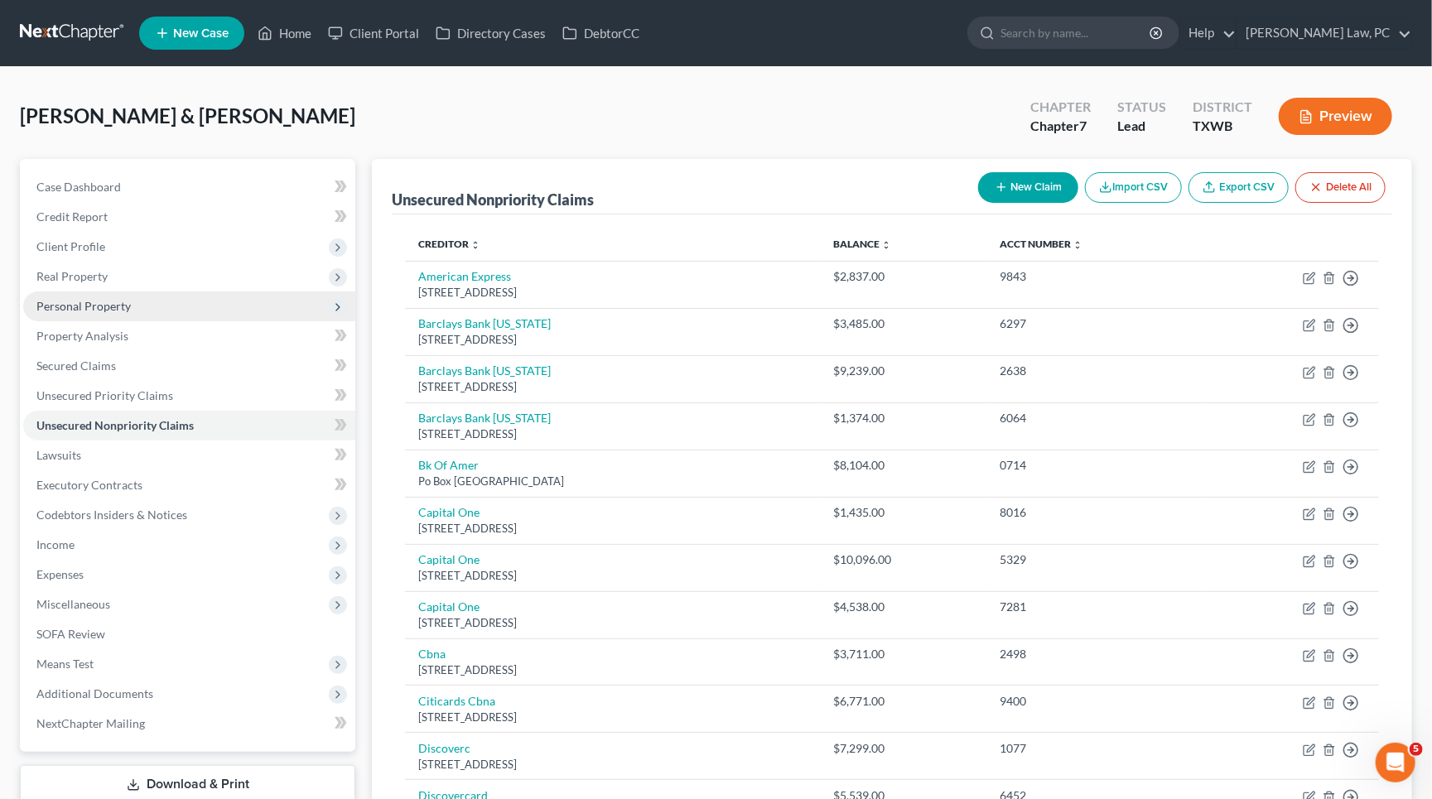
click at [102, 302] on span "Personal Property" at bounding box center [83, 306] width 94 height 14
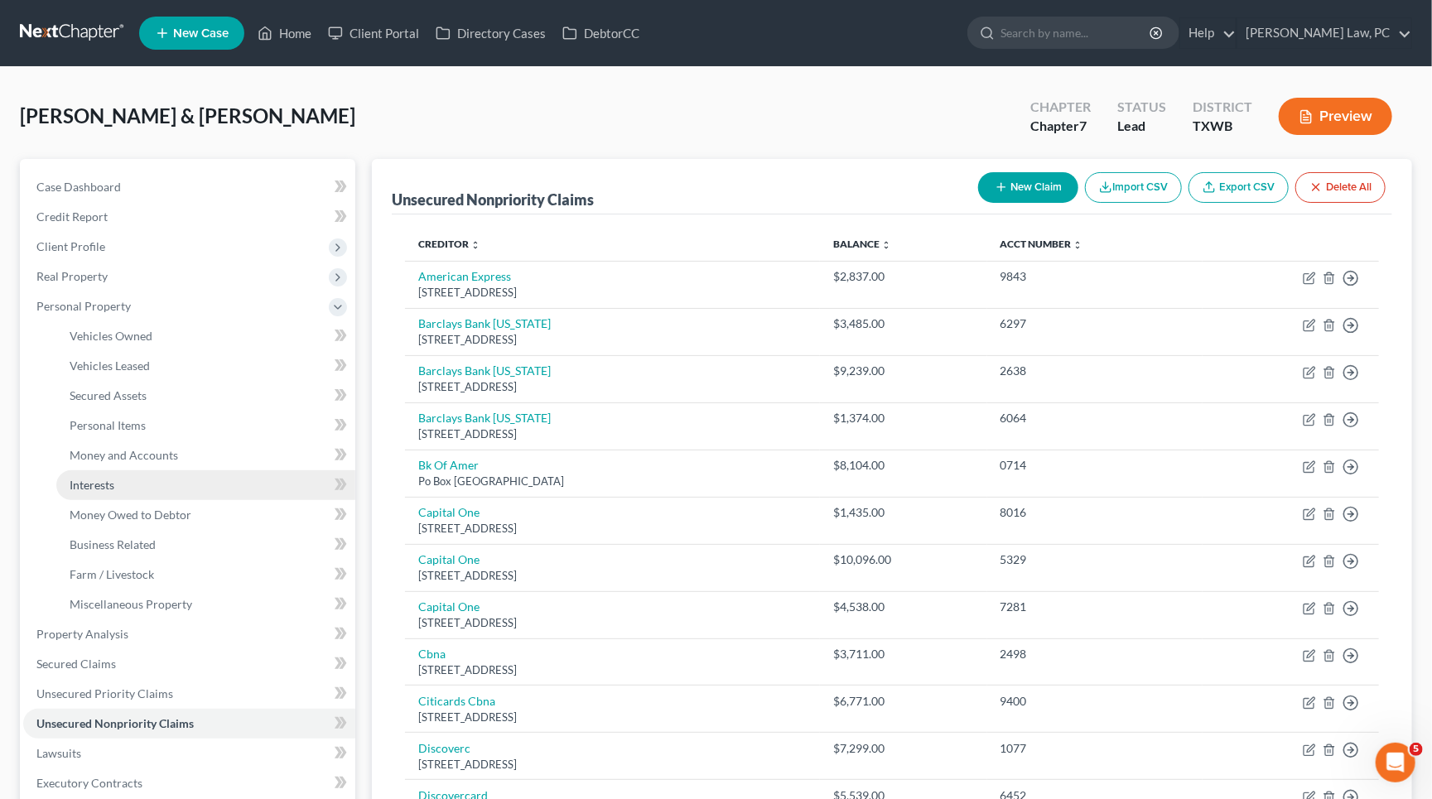
click at [101, 483] on link "Interests" at bounding box center [205, 486] width 299 height 30
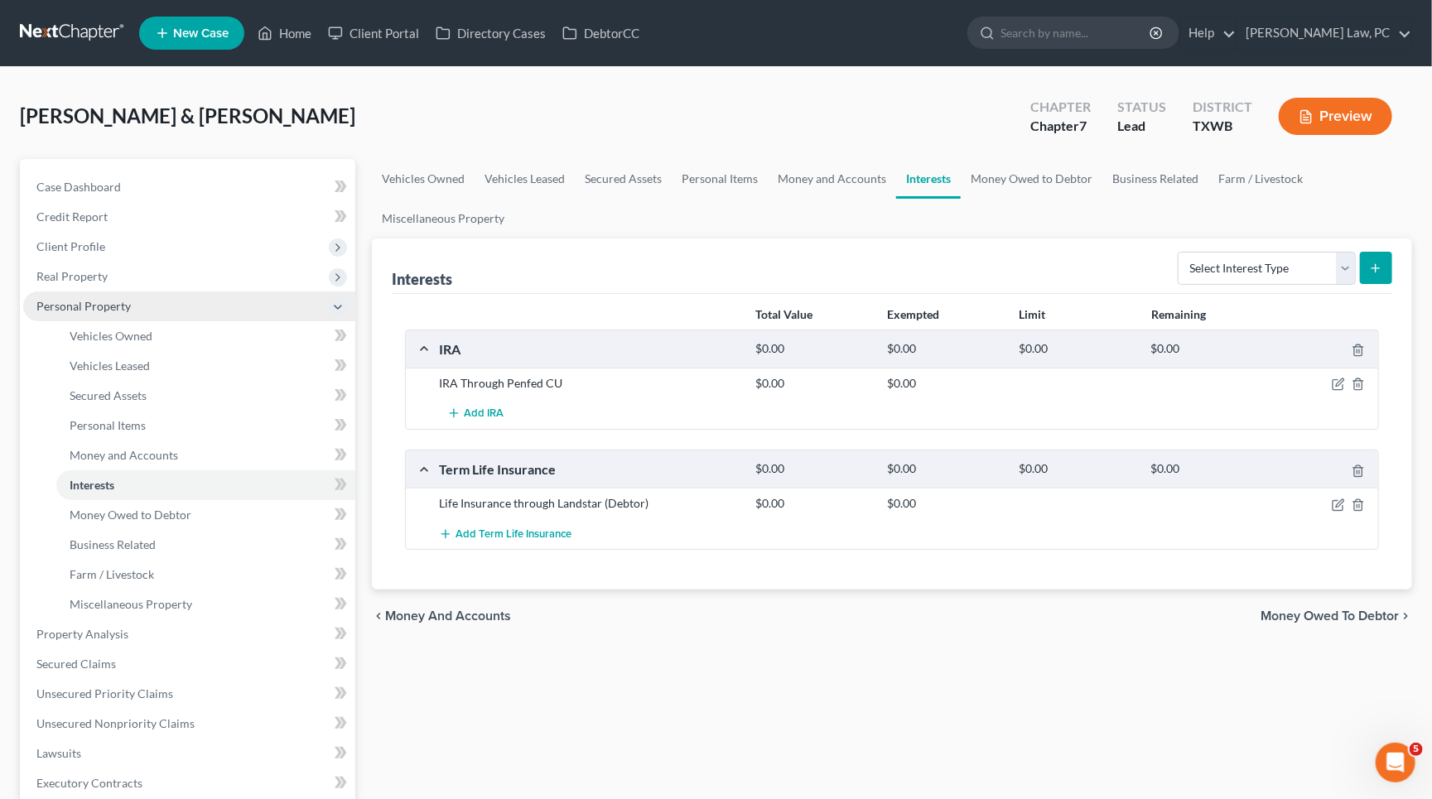
click at [332, 301] on icon at bounding box center [337, 307] width 13 height 13
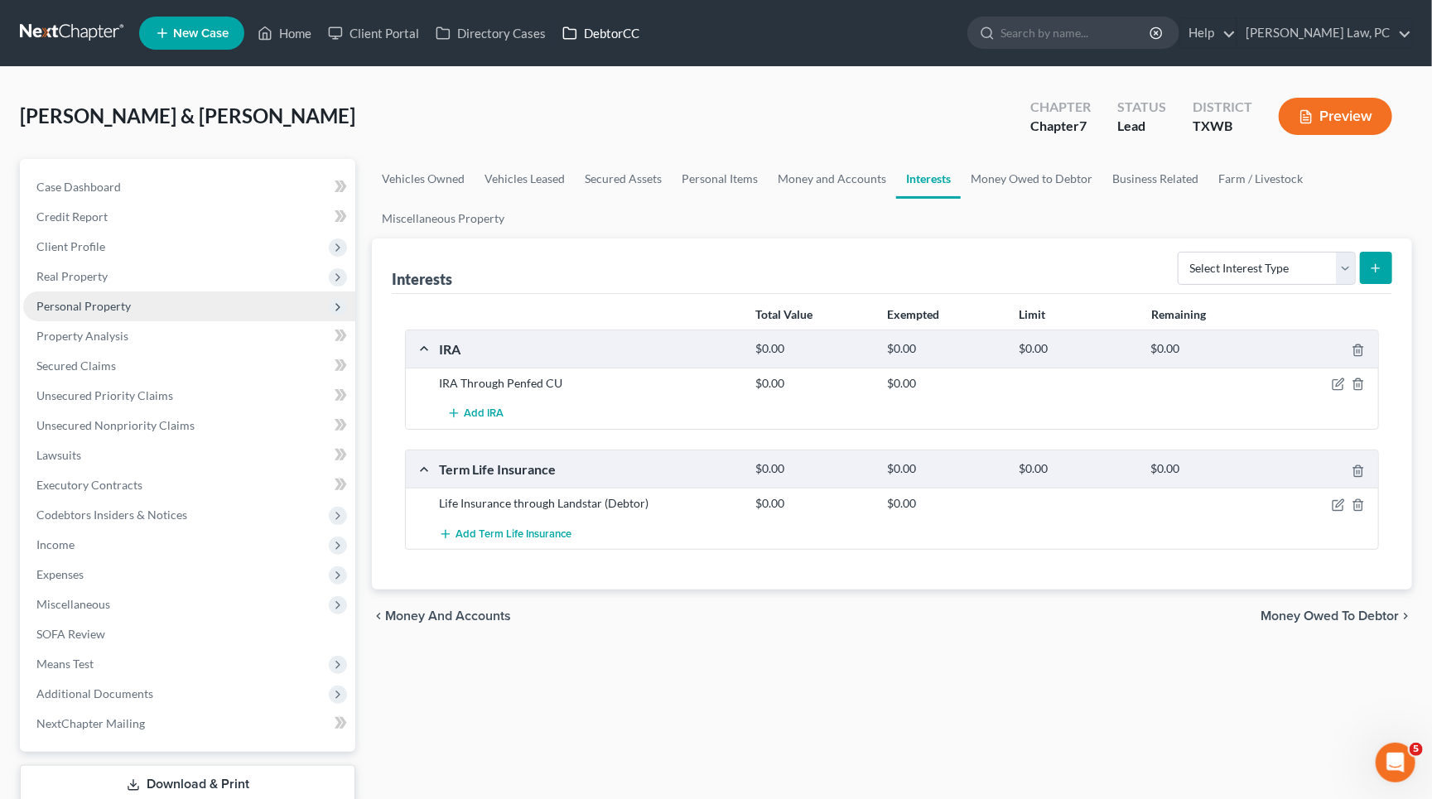
click at [605, 41] on link "DebtorCC" at bounding box center [601, 33] width 94 height 30
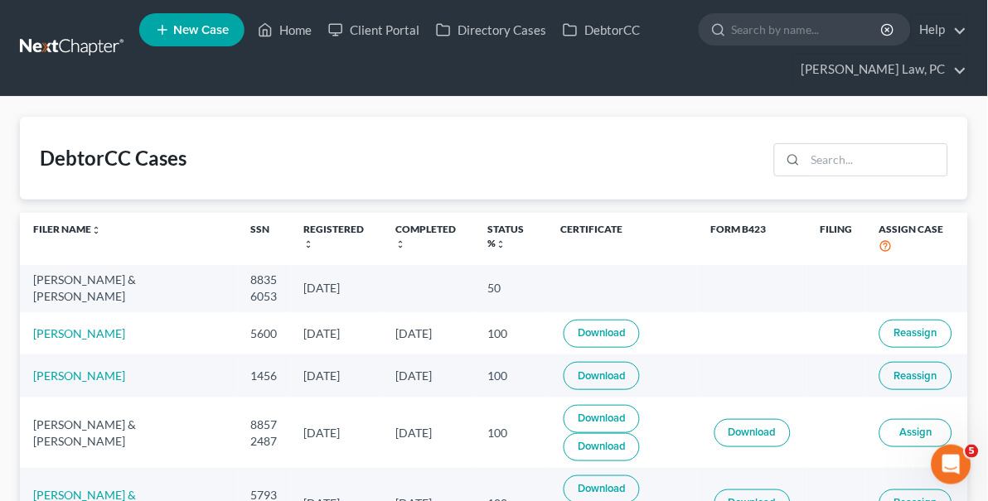
click at [61, 51] on link at bounding box center [73, 48] width 106 height 30
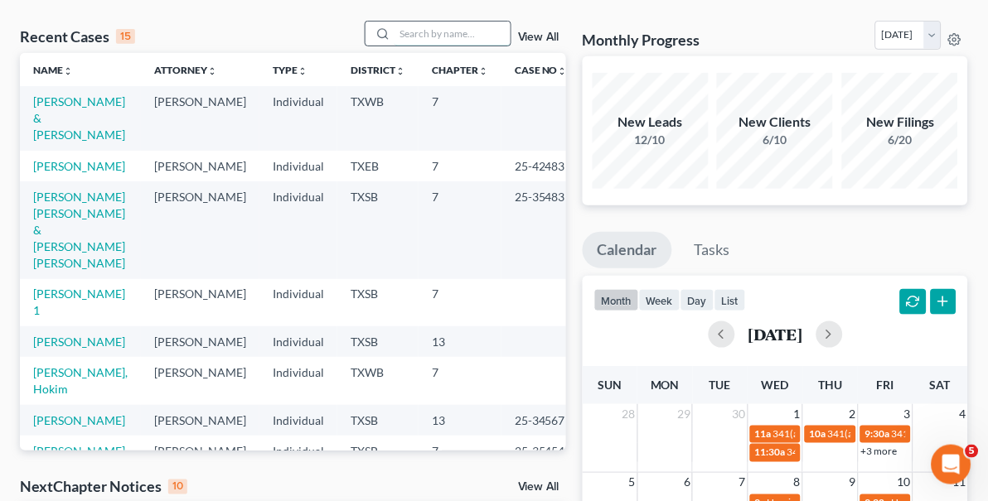
click at [427, 22] on input "search" at bounding box center [452, 34] width 116 height 24
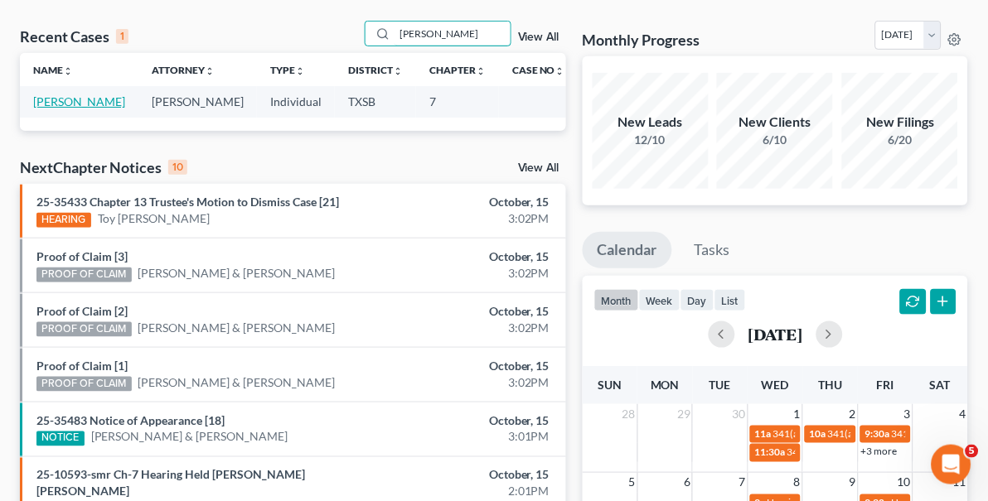
type input "[PERSON_NAME]"
click at [74, 105] on link "[PERSON_NAME]" at bounding box center [79, 101] width 92 height 14
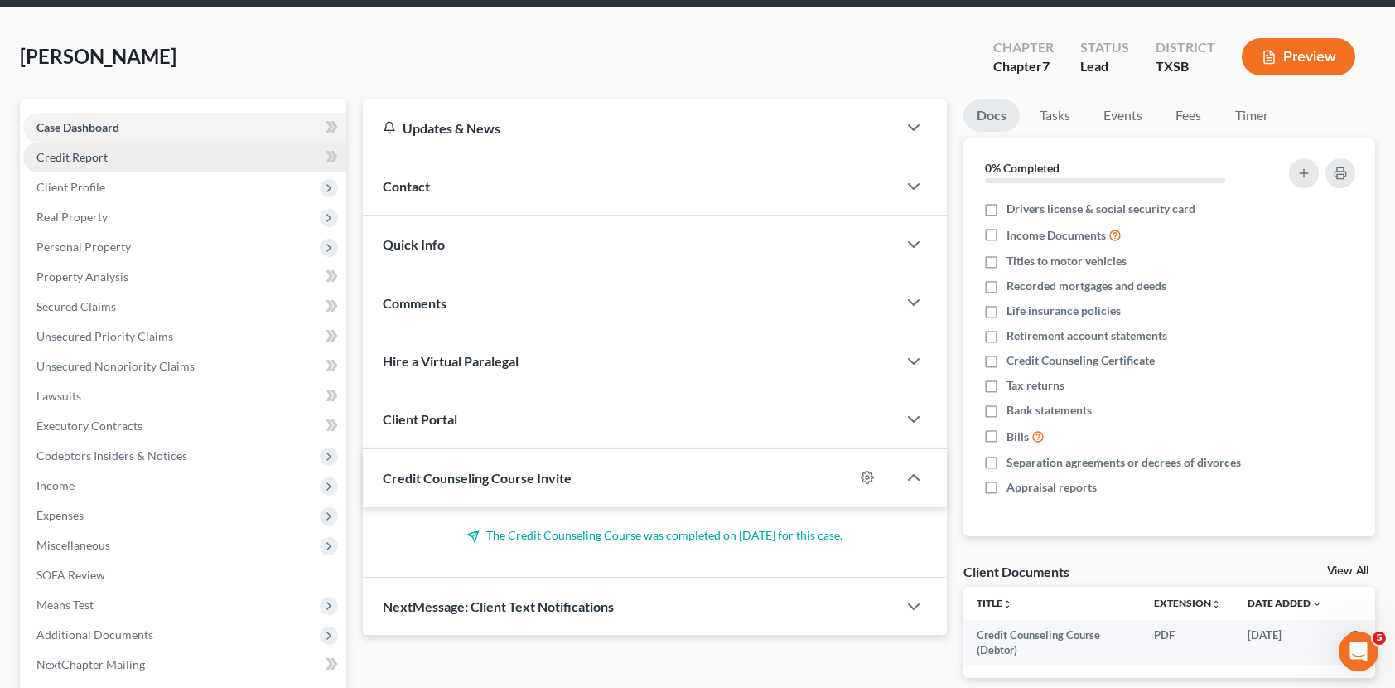
scroll to position [37, 0]
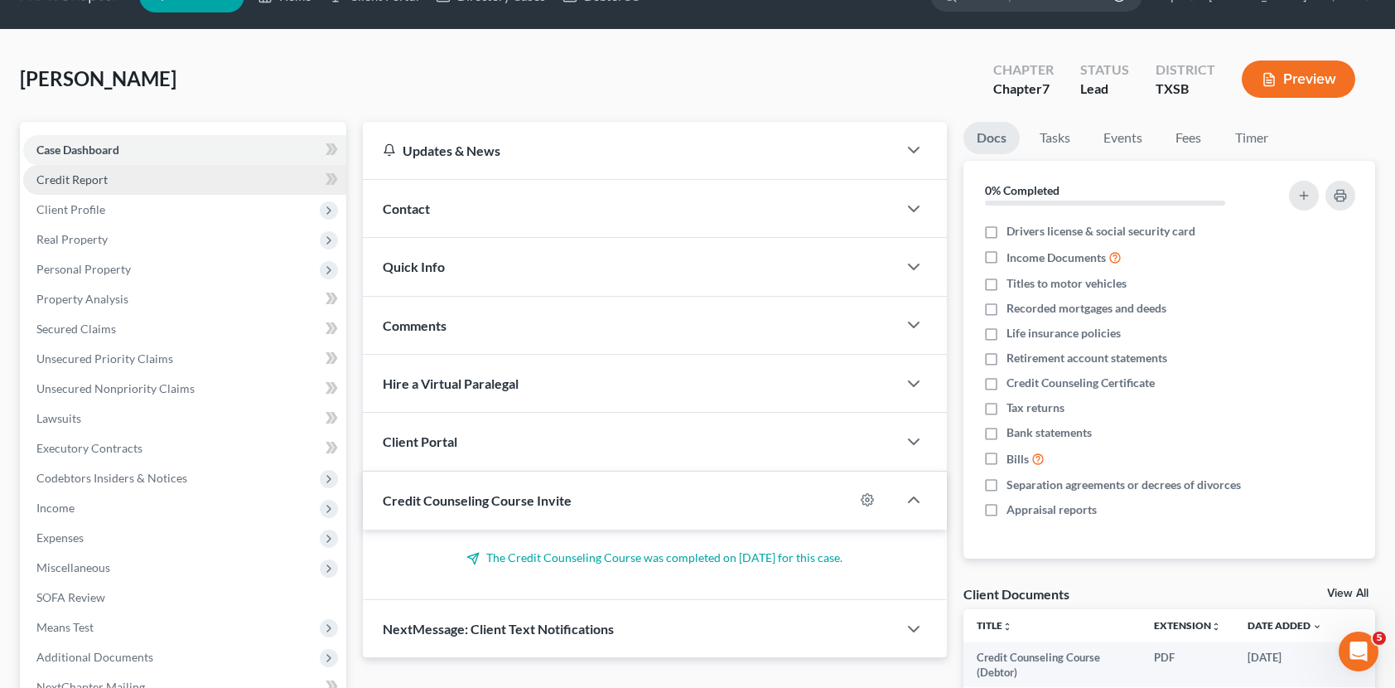
click at [98, 183] on span "Credit Report" at bounding box center [71, 179] width 71 height 14
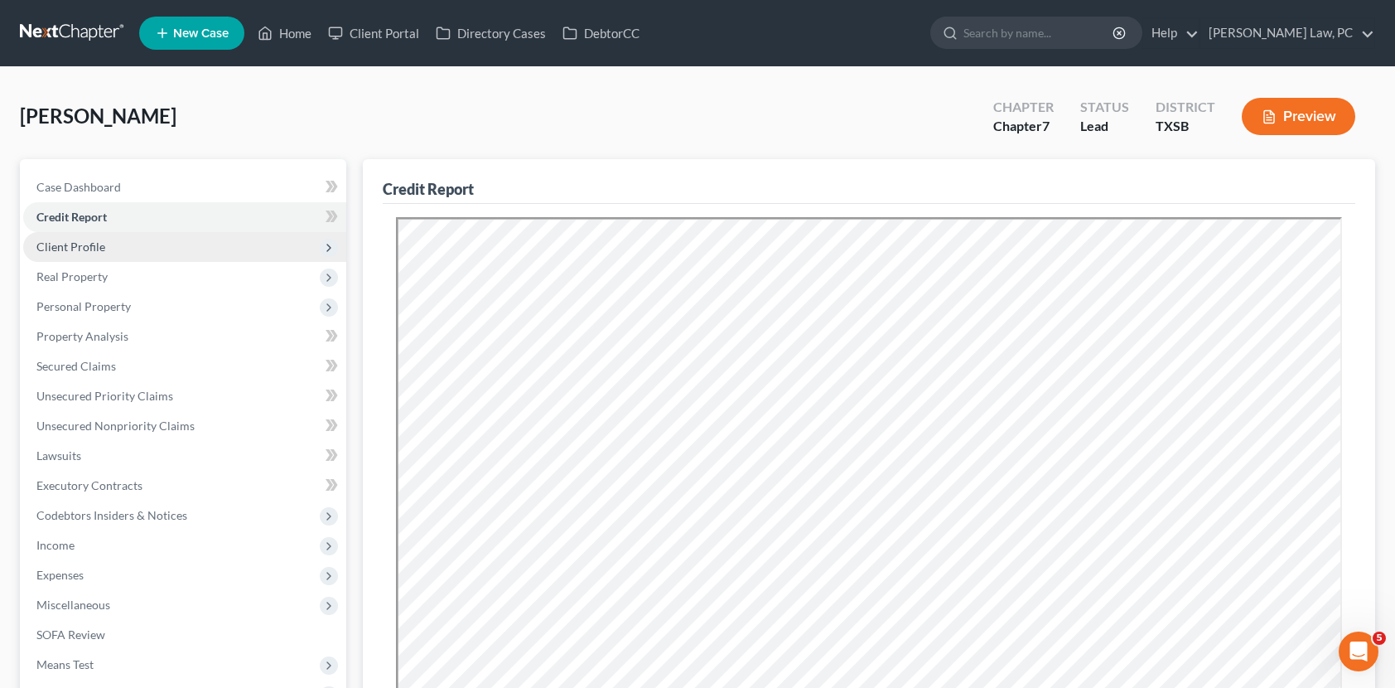
click at [111, 242] on span "Client Profile" at bounding box center [184, 247] width 323 height 30
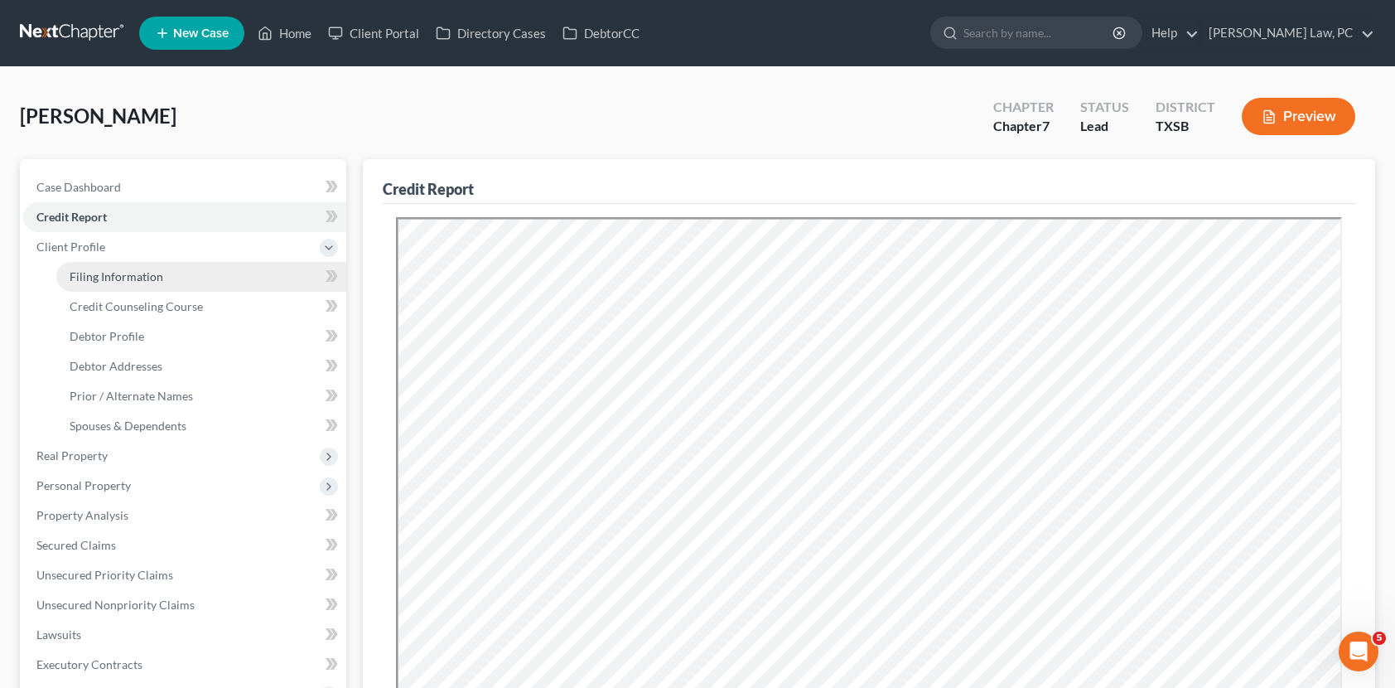
click at [147, 276] on span "Filing Information" at bounding box center [117, 276] width 94 height 14
select select "1"
select select "0"
select select "79"
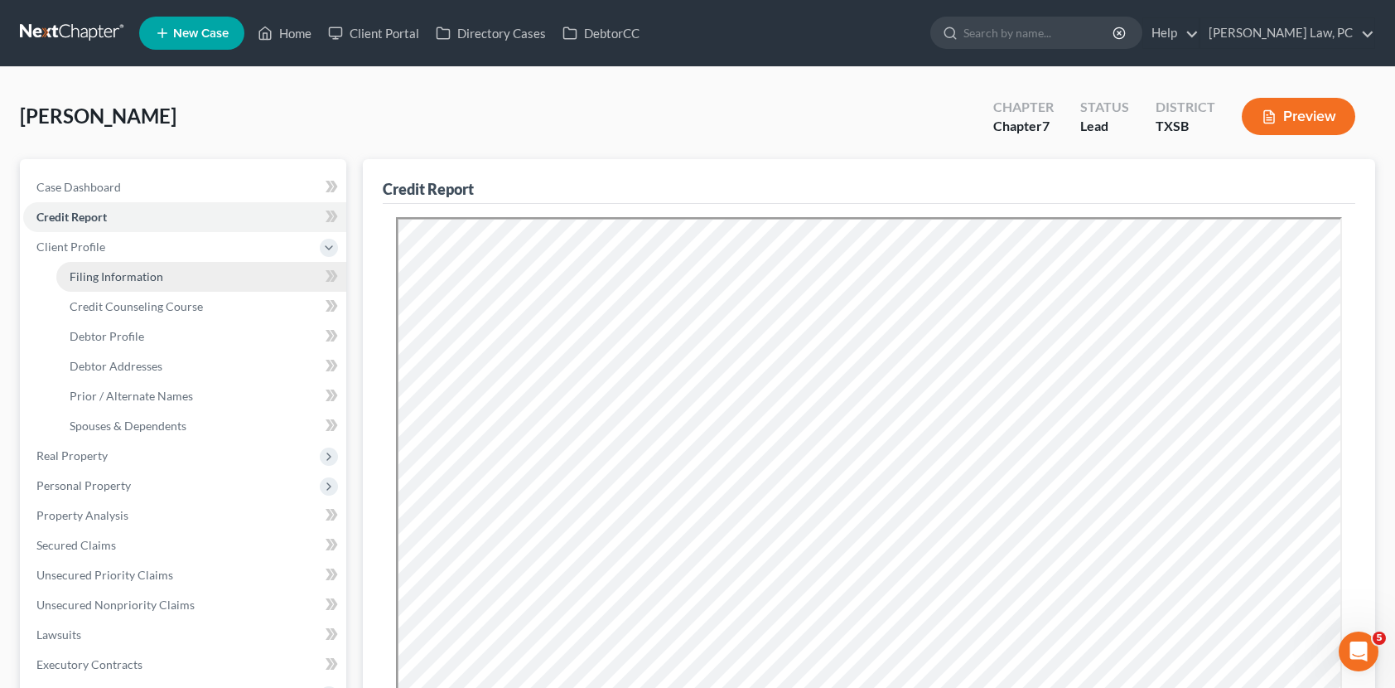
select select "2"
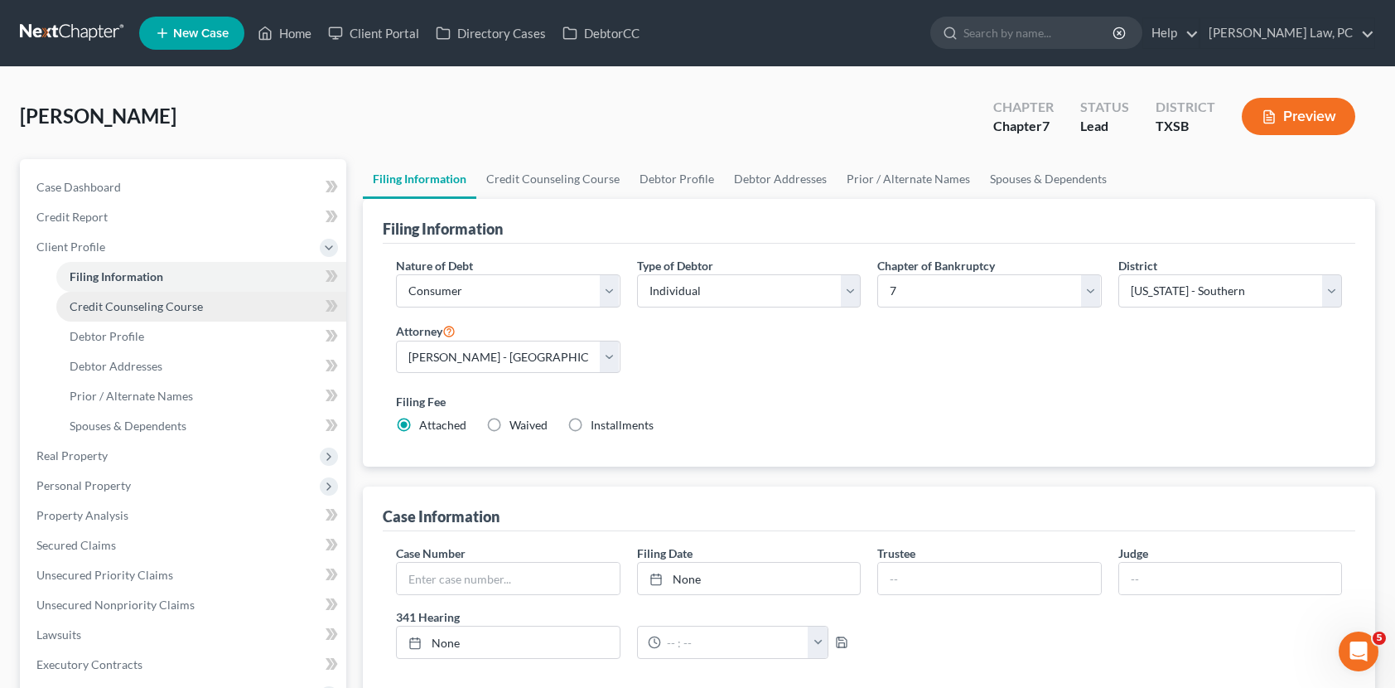
click at [162, 306] on span "Credit Counseling Course" at bounding box center [136, 306] width 133 height 14
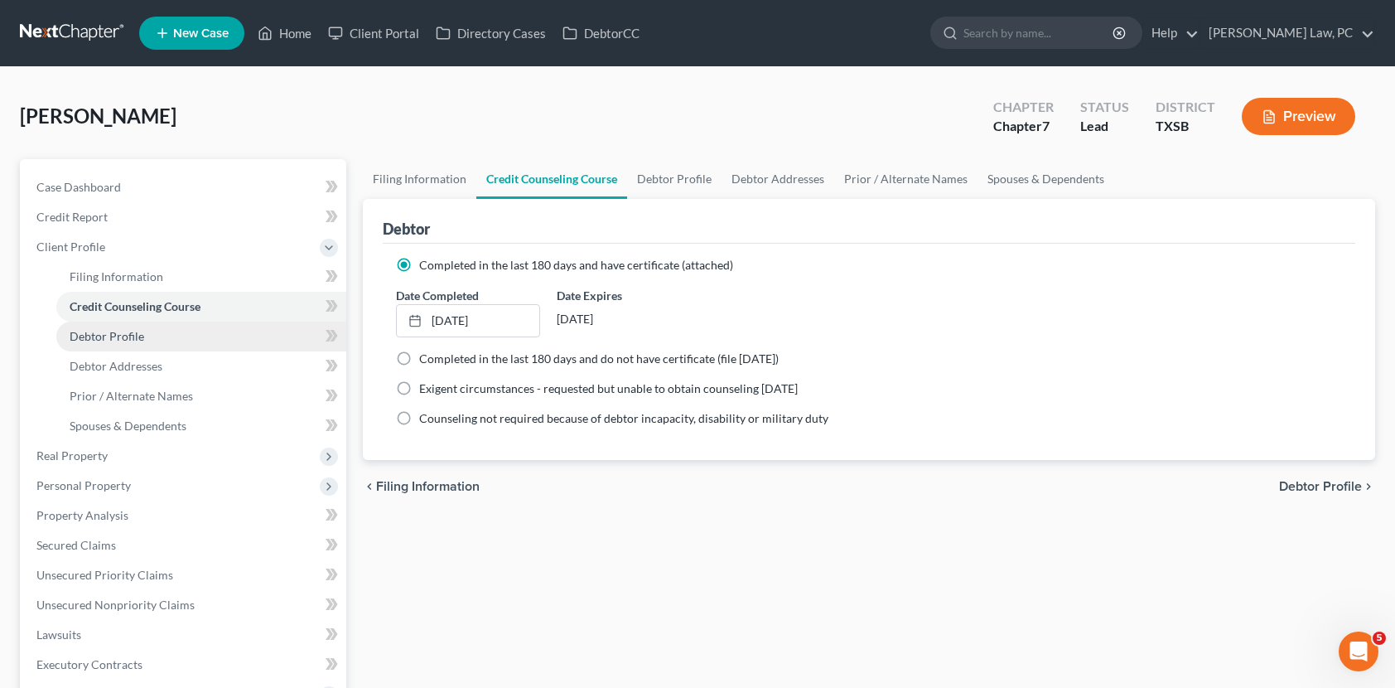
click at [157, 338] on link "Debtor Profile" at bounding box center [201, 336] width 290 height 30
select select "0"
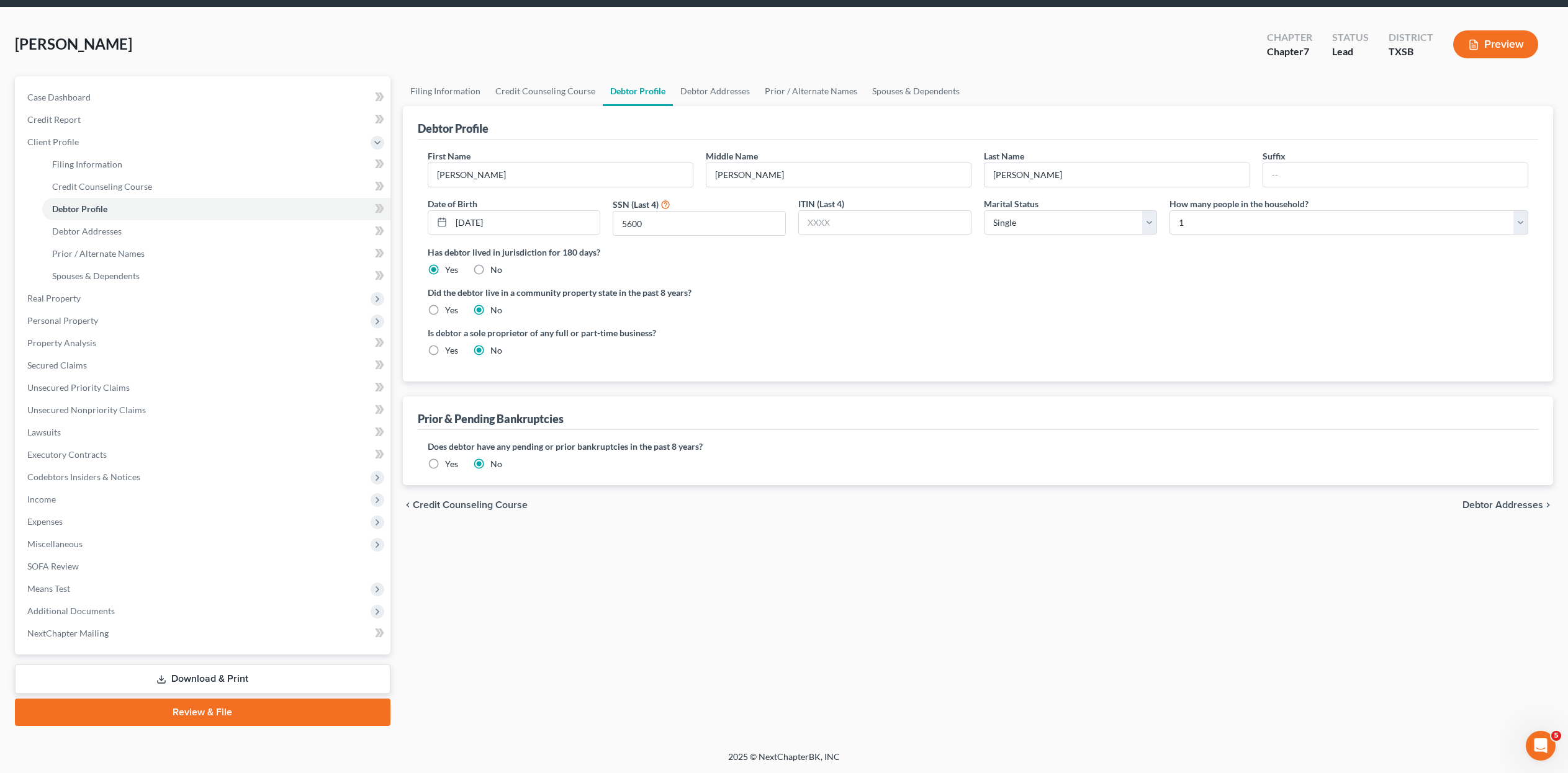
scroll to position [166, 0]
click at [445, 304] on label "Yes" at bounding box center [451, 310] width 13 height 13
click at [450, 304] on input "Yes" at bounding box center [454, 308] width 8 height 8
radio input "true"
radio input "false"
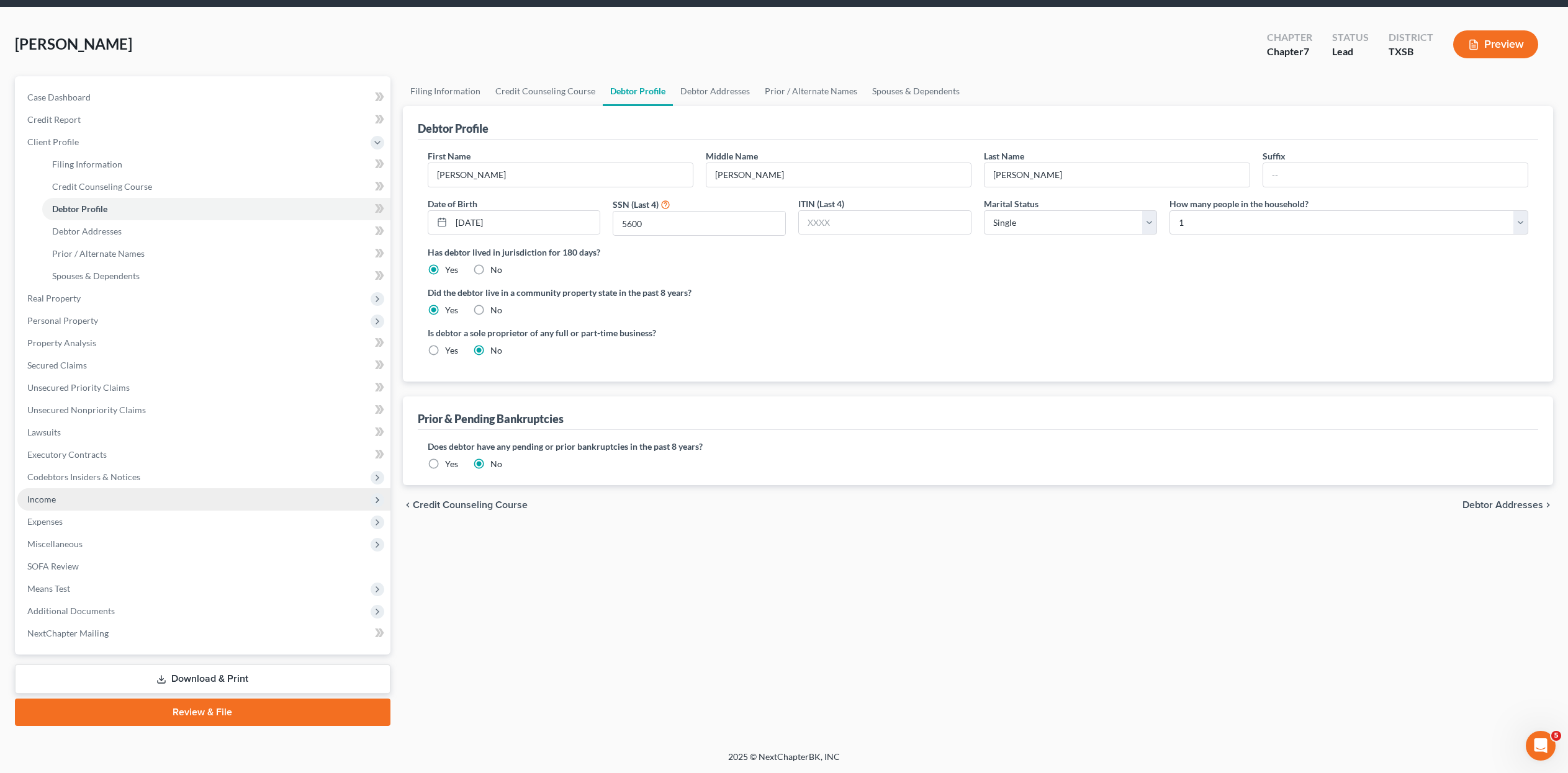
click at [37, 375] on span "Income" at bounding box center [41, 499] width 28 height 10
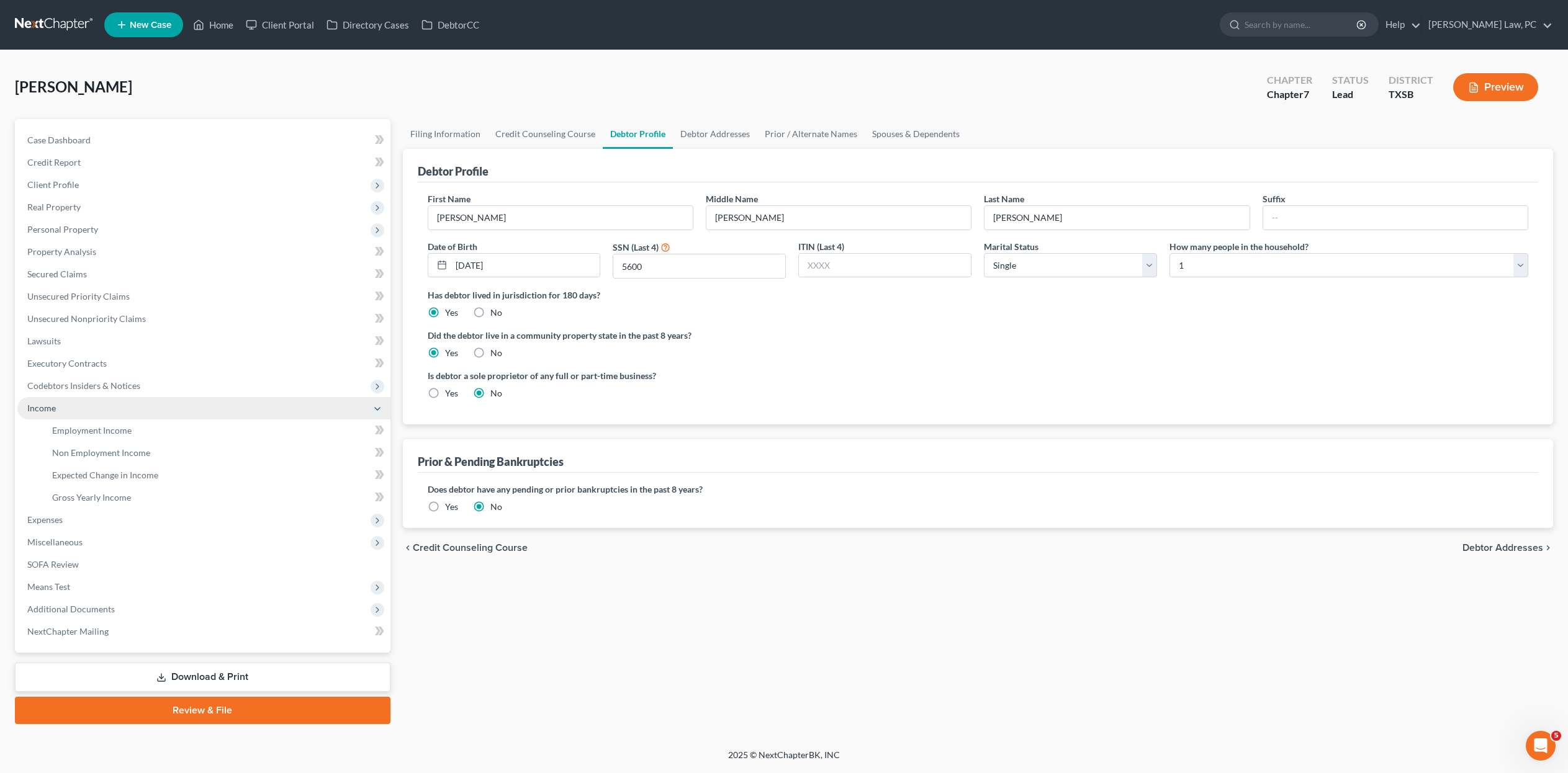
scroll to position [114, 0]
click at [104, 375] on link "Employment Income" at bounding box center [216, 431] width 348 height 22
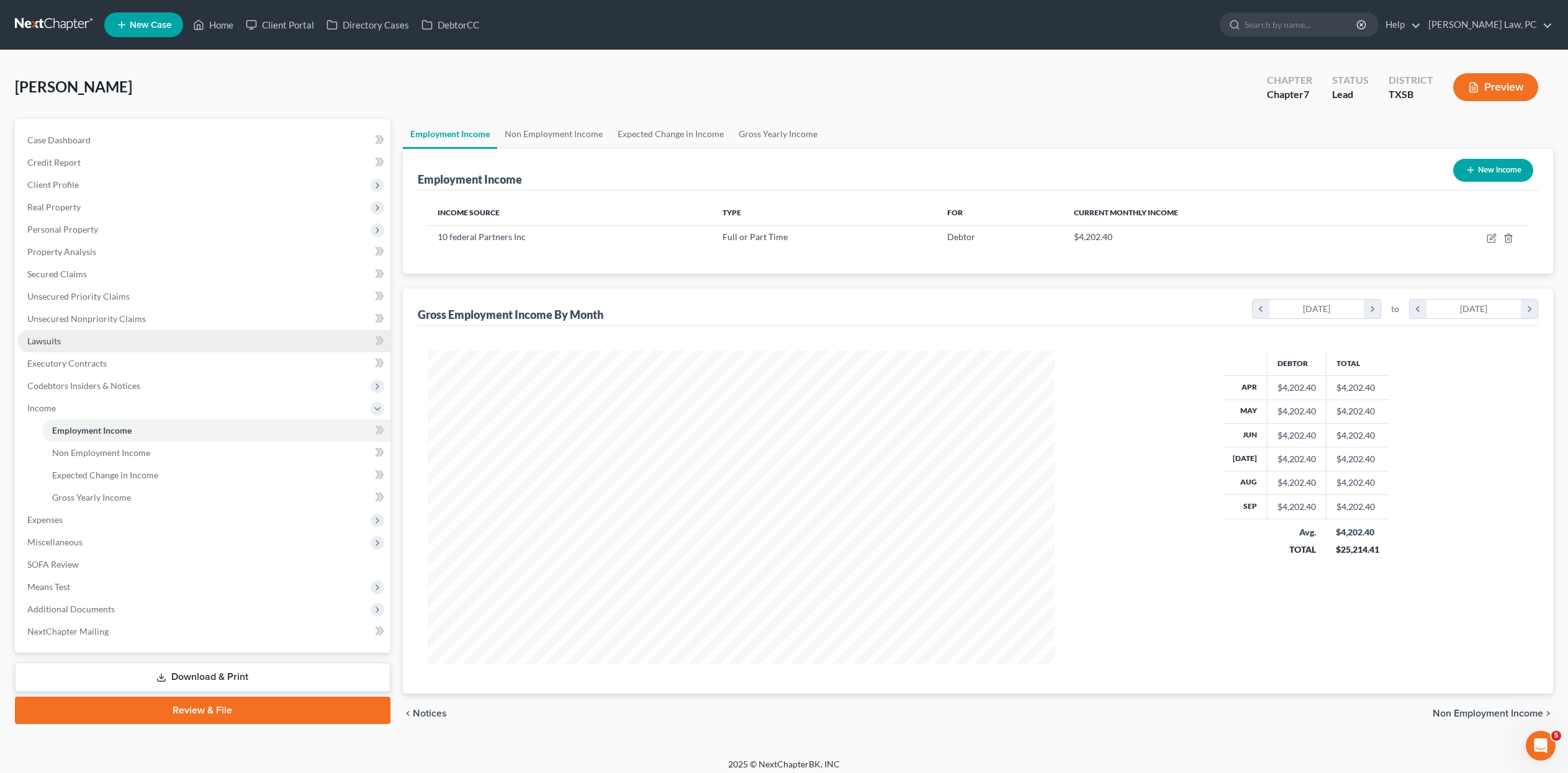
scroll to position [313, 650]
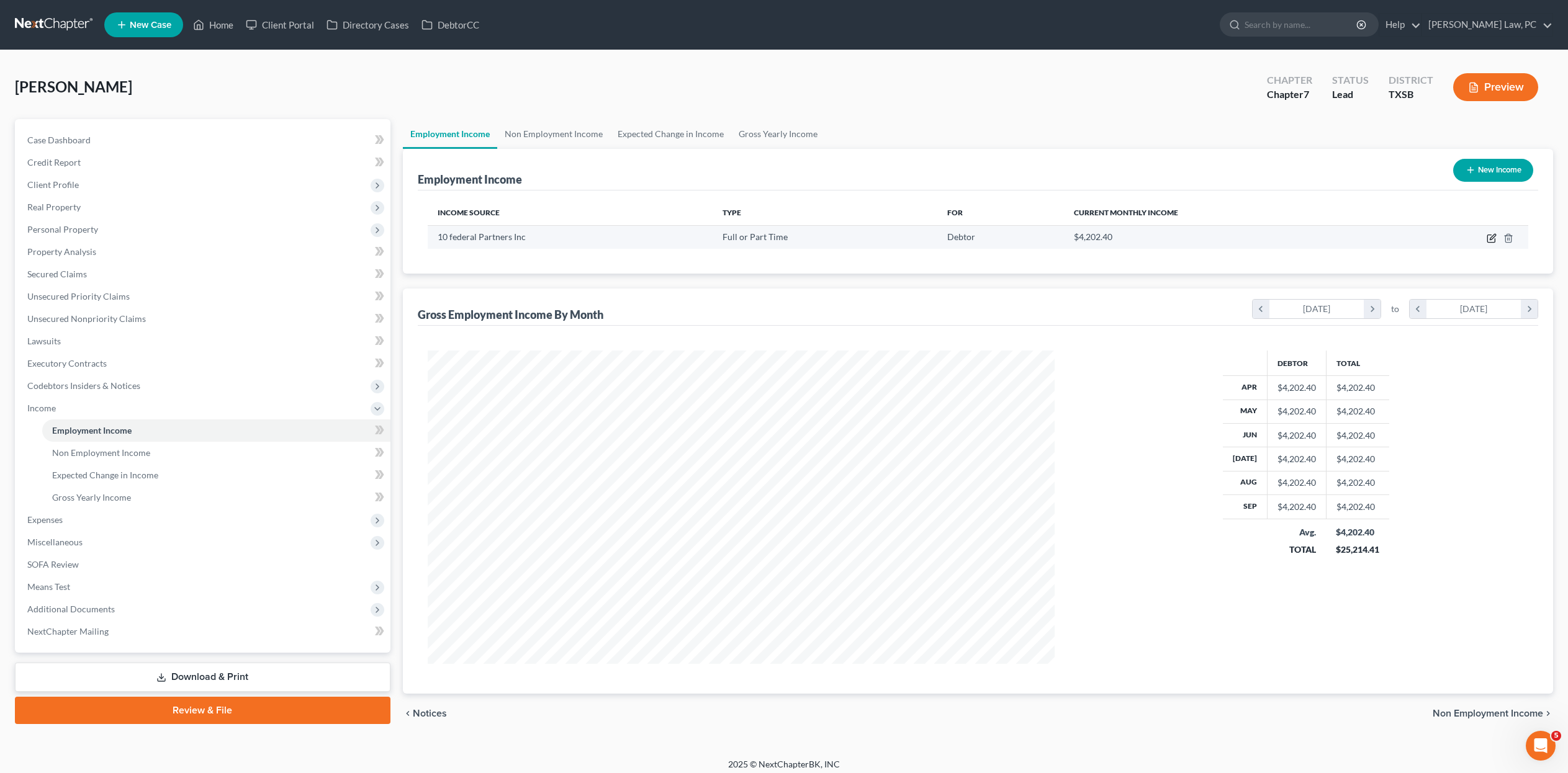
click at [739, 243] on icon "button" at bounding box center [1491, 238] width 10 height 10
select select "0"
select select "2"
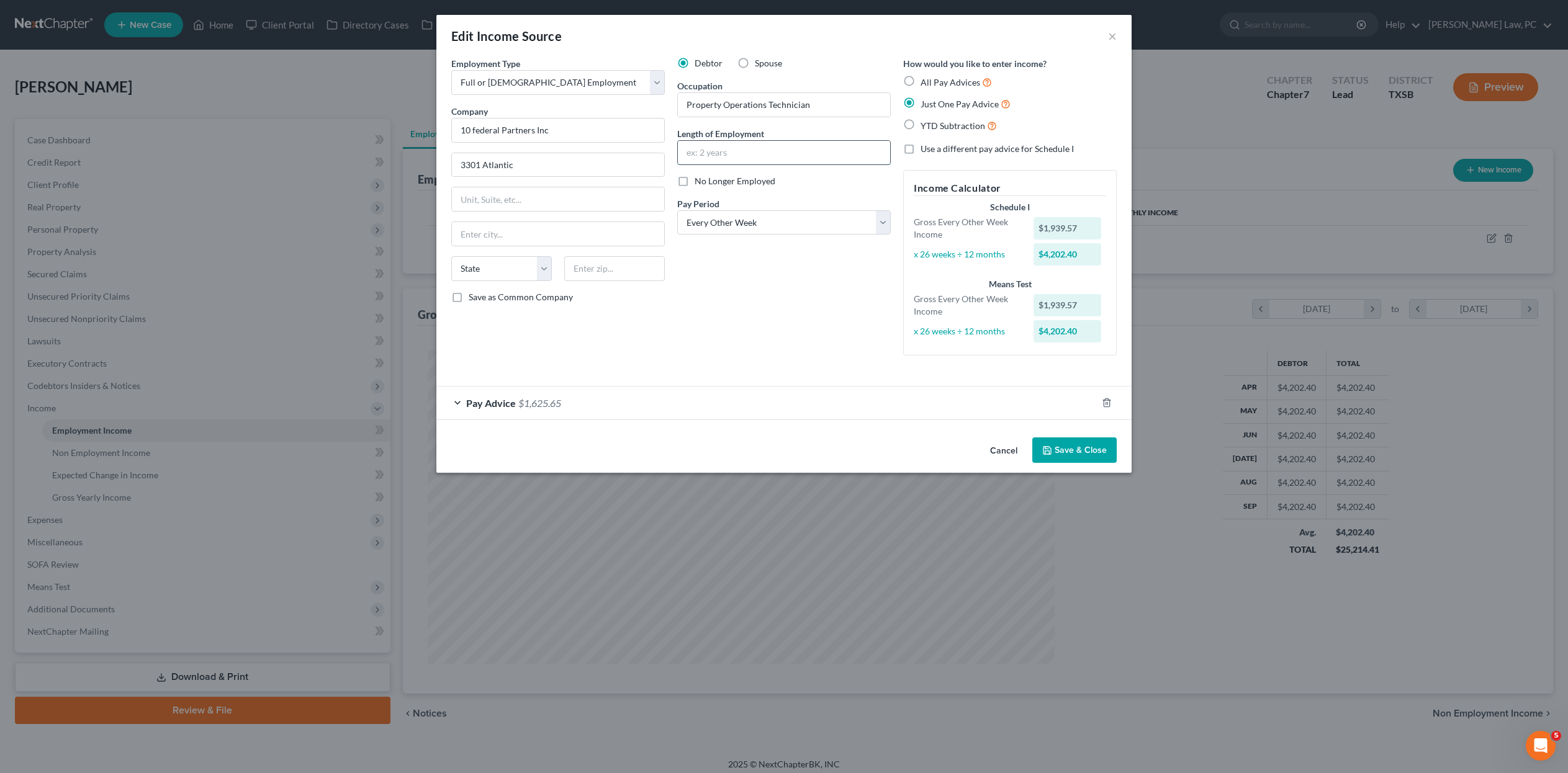
click at [733, 165] on input "text" at bounding box center [784, 152] width 212 height 23
type input "1 year"
click at [739, 375] on button "Save & Close" at bounding box center [1074, 450] width 85 height 26
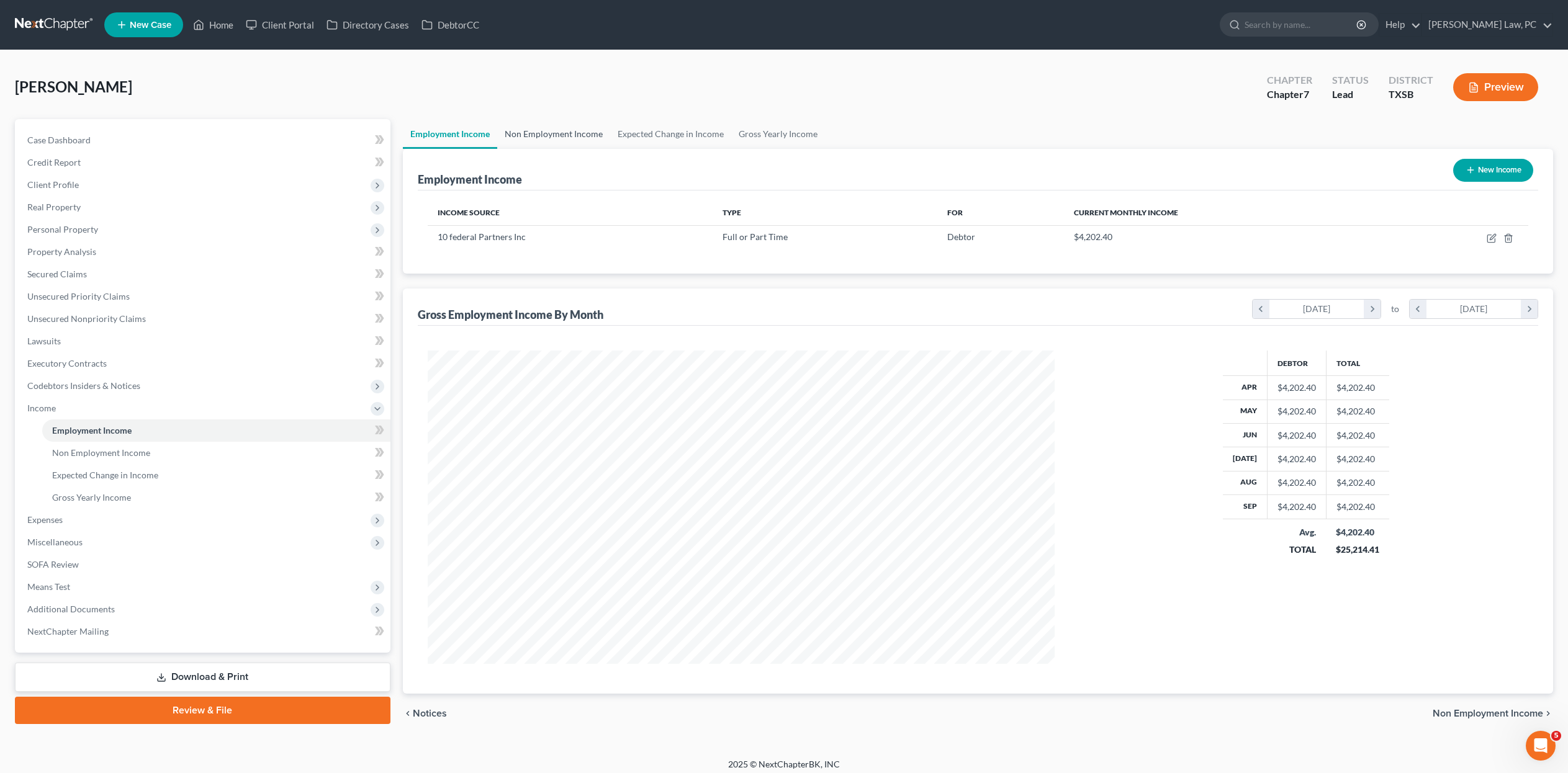
click at [584, 143] on link "Non Employment Income" at bounding box center [554, 134] width 113 height 30
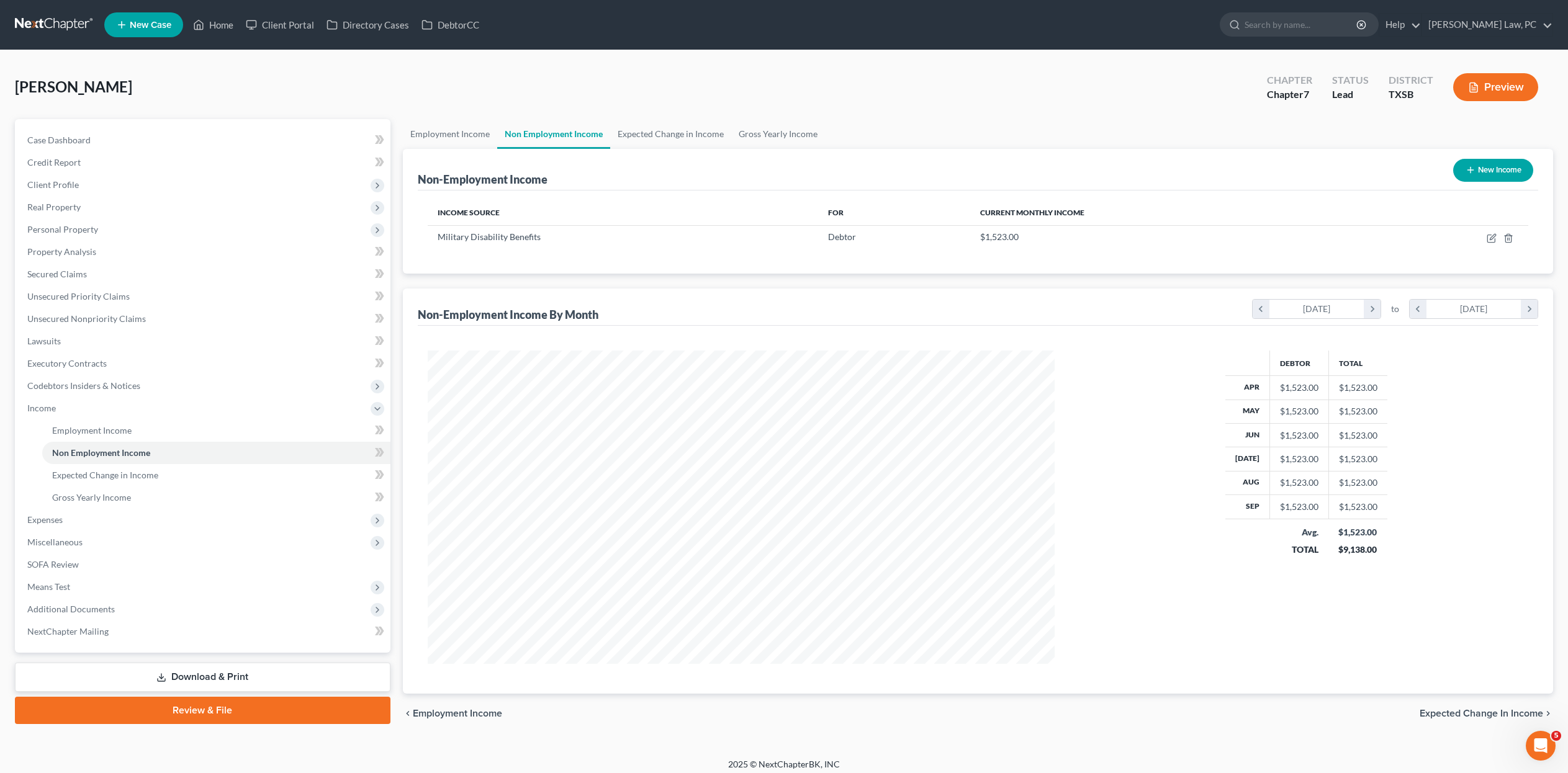
scroll to position [313, 650]
click at [739, 243] on icon "button" at bounding box center [1491, 238] width 10 height 10
select select "12"
select select "0"
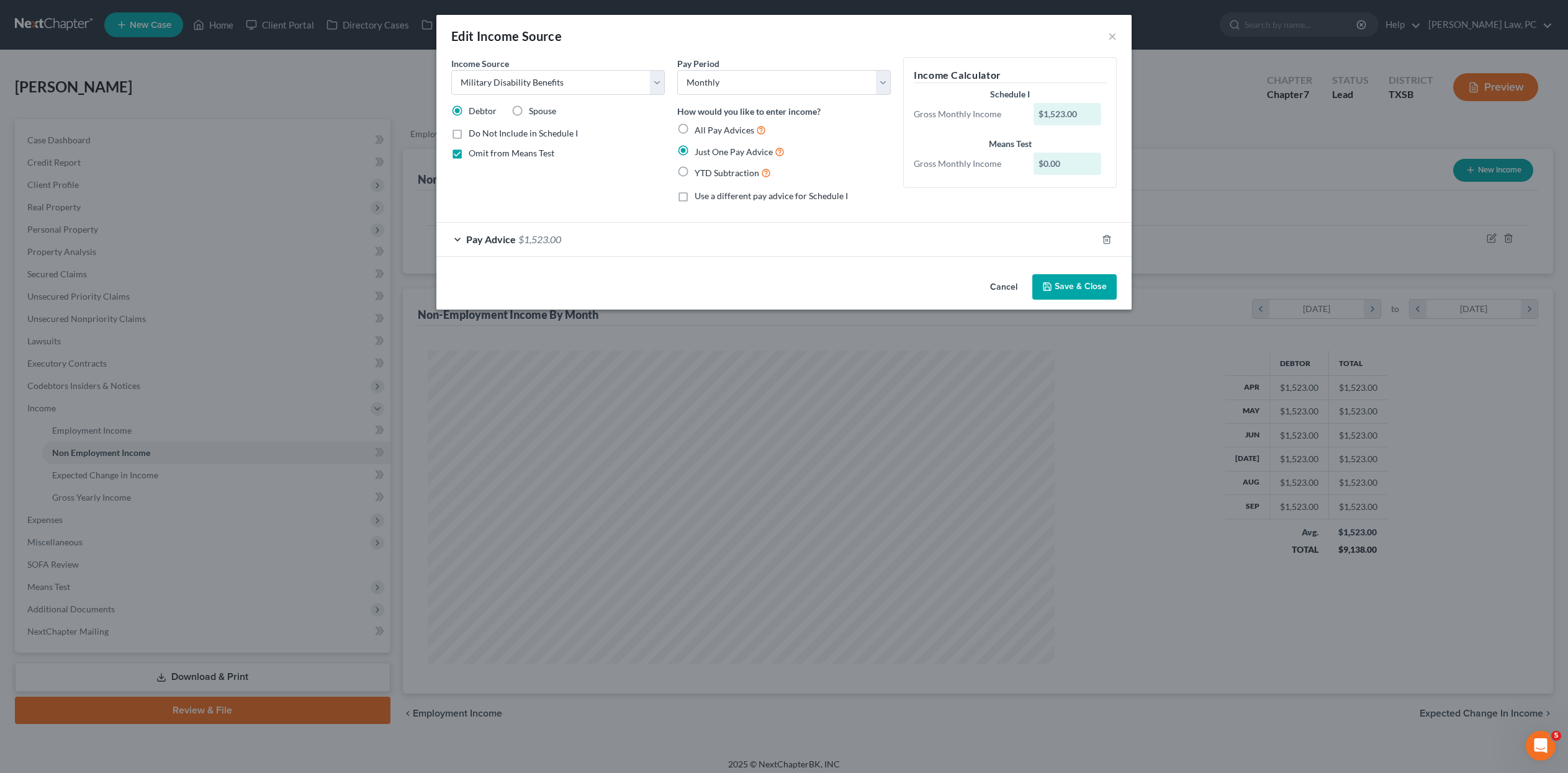
click at [739, 300] on button "Save & Close" at bounding box center [1074, 287] width 85 height 26
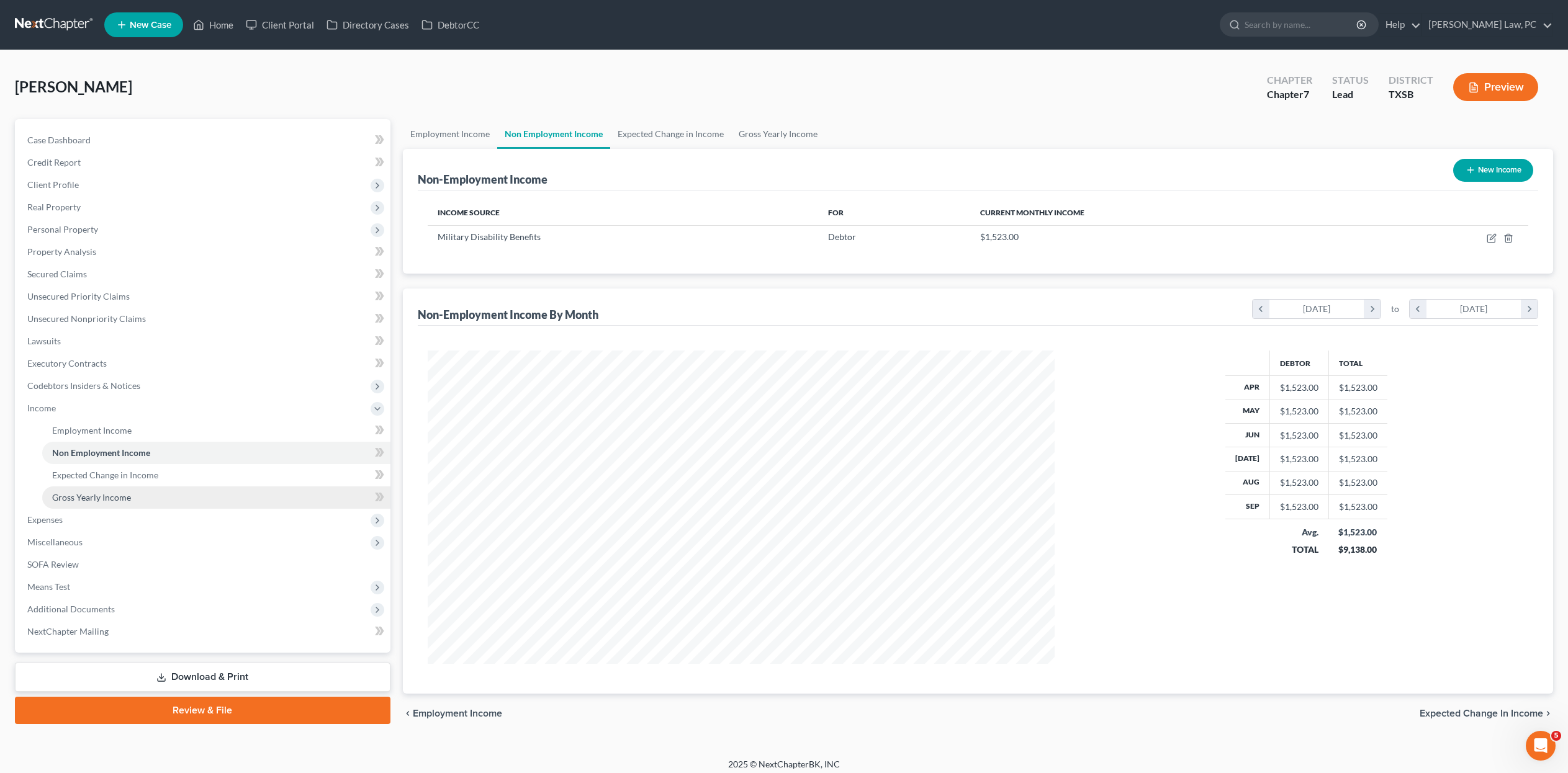
click at [87, 375] on span "Gross Yearly Income" at bounding box center [91, 497] width 79 height 10
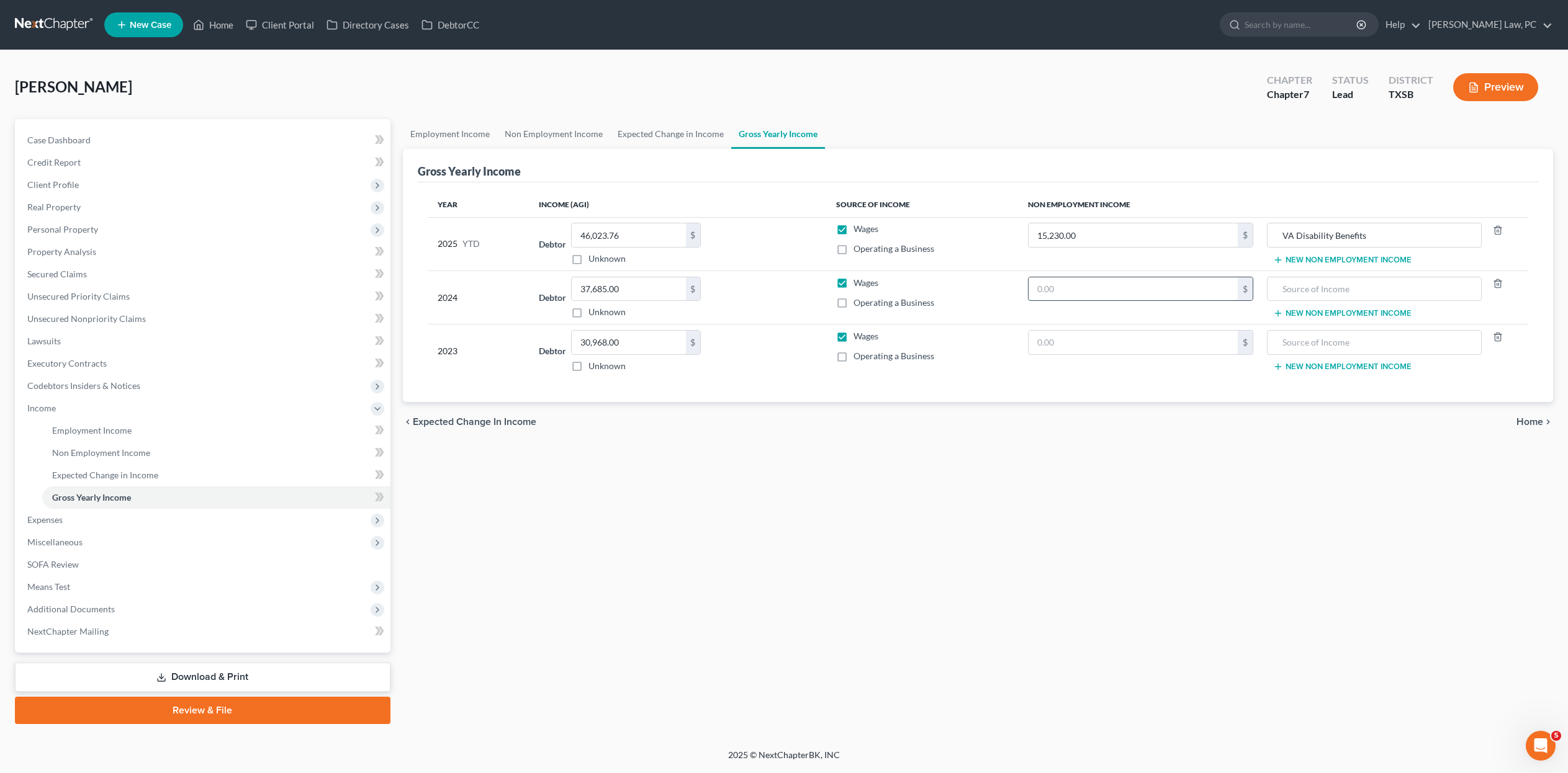
click at [739, 301] on input "text" at bounding box center [1133, 288] width 208 height 23
type input "18,276"
drag, startPoint x: 1406, startPoint y: 266, endPoint x: 1274, endPoint y: 264, distance: 132.0
click at [739, 247] on input "VA Disability Benefits" at bounding box center [1374, 234] width 201 height 23
click at [739, 301] on input "text" at bounding box center [1374, 288] width 201 height 23
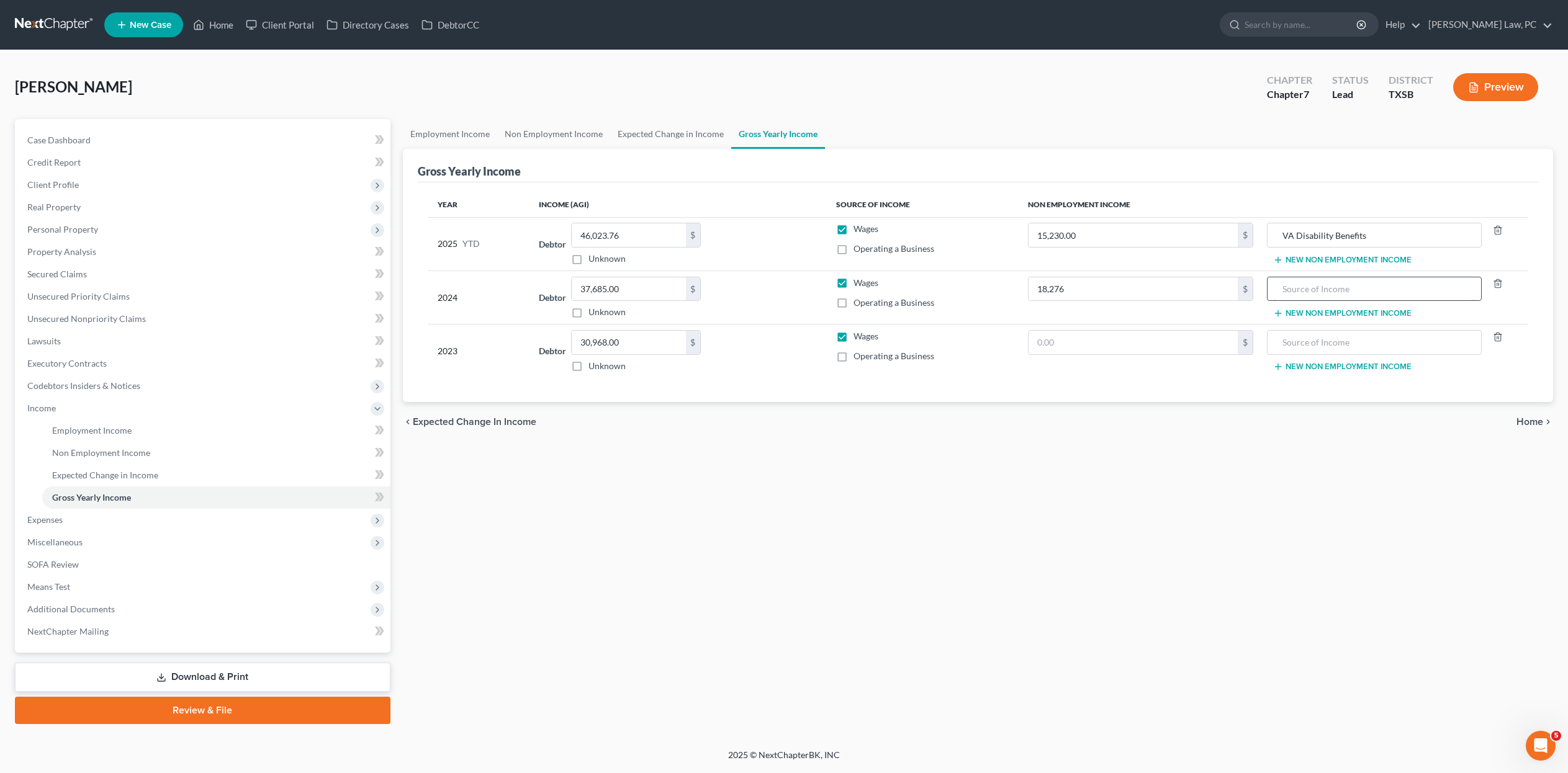
paste input "VA Disability Benefits"
type input "VA Disability Benefits"
click at [739, 354] on input "text" at bounding box center [1374, 342] width 201 height 23
paste input "VA Disability Benefits"
type input "VA Disability Benefits"
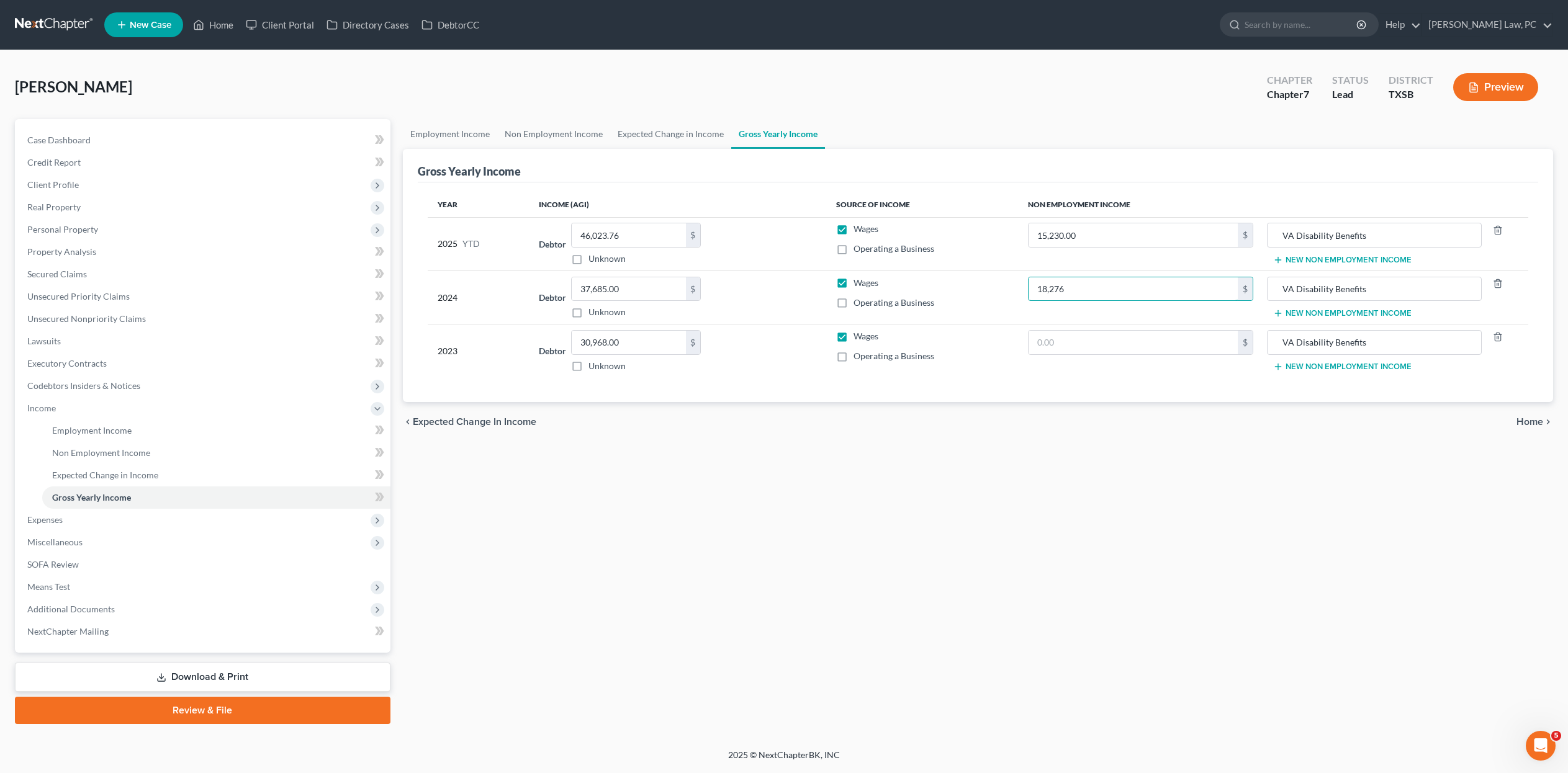
drag, startPoint x: 1089, startPoint y: 331, endPoint x: 986, endPoint y: 331, distance: 103.0
click at [739, 324] on tr "2024 Debtor 37,685.00 $ Unknown Balance Undetermined 37,685.00 $ Unknown Wages …" at bounding box center [978, 297] width 1101 height 53
click at [739, 354] on input "text" at bounding box center [1133, 342] width 208 height 23
paste input "18,276"
type input "18,276"
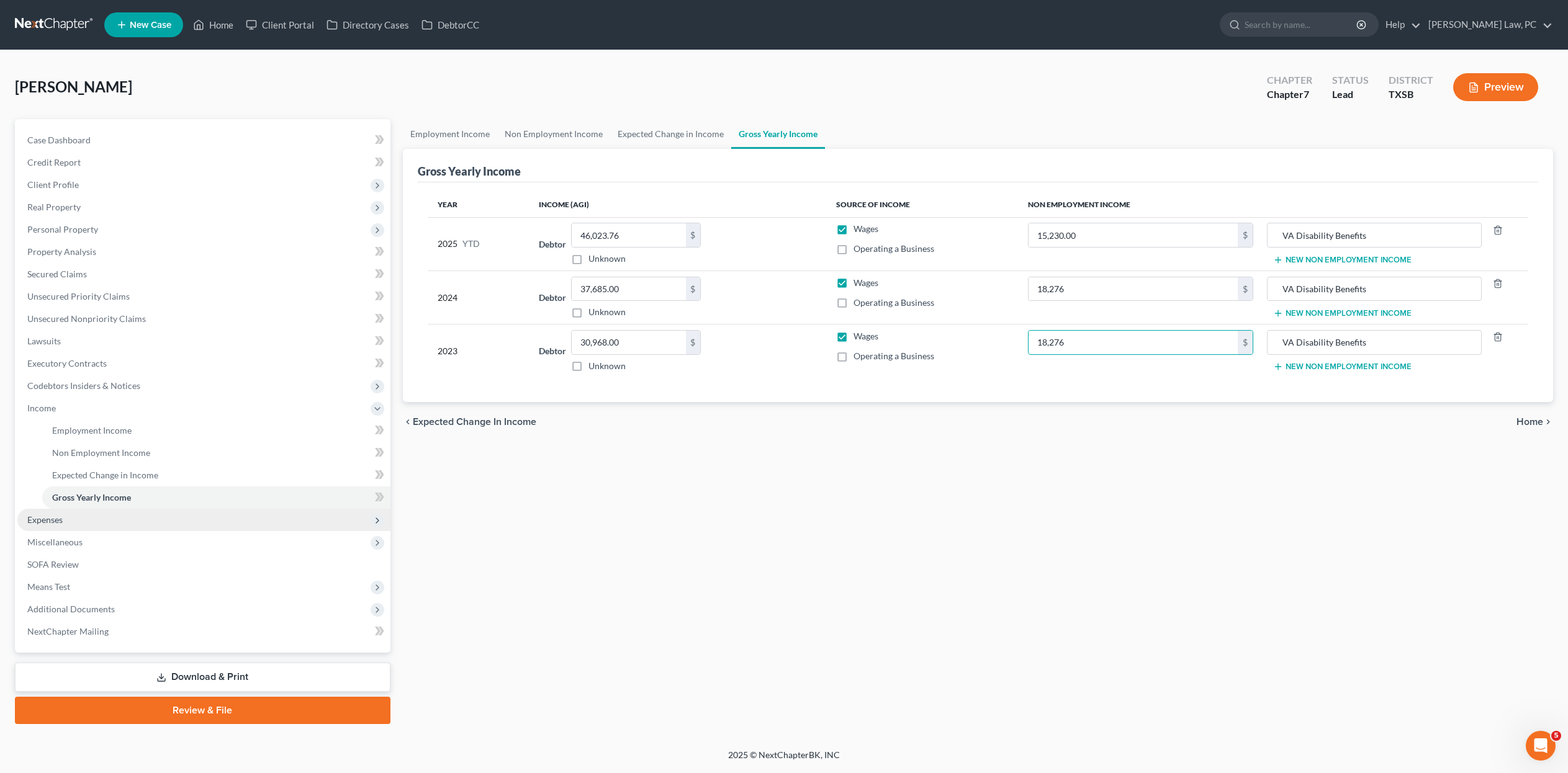
click at [52, 375] on span "Expenses" at bounding box center [44, 520] width 35 height 10
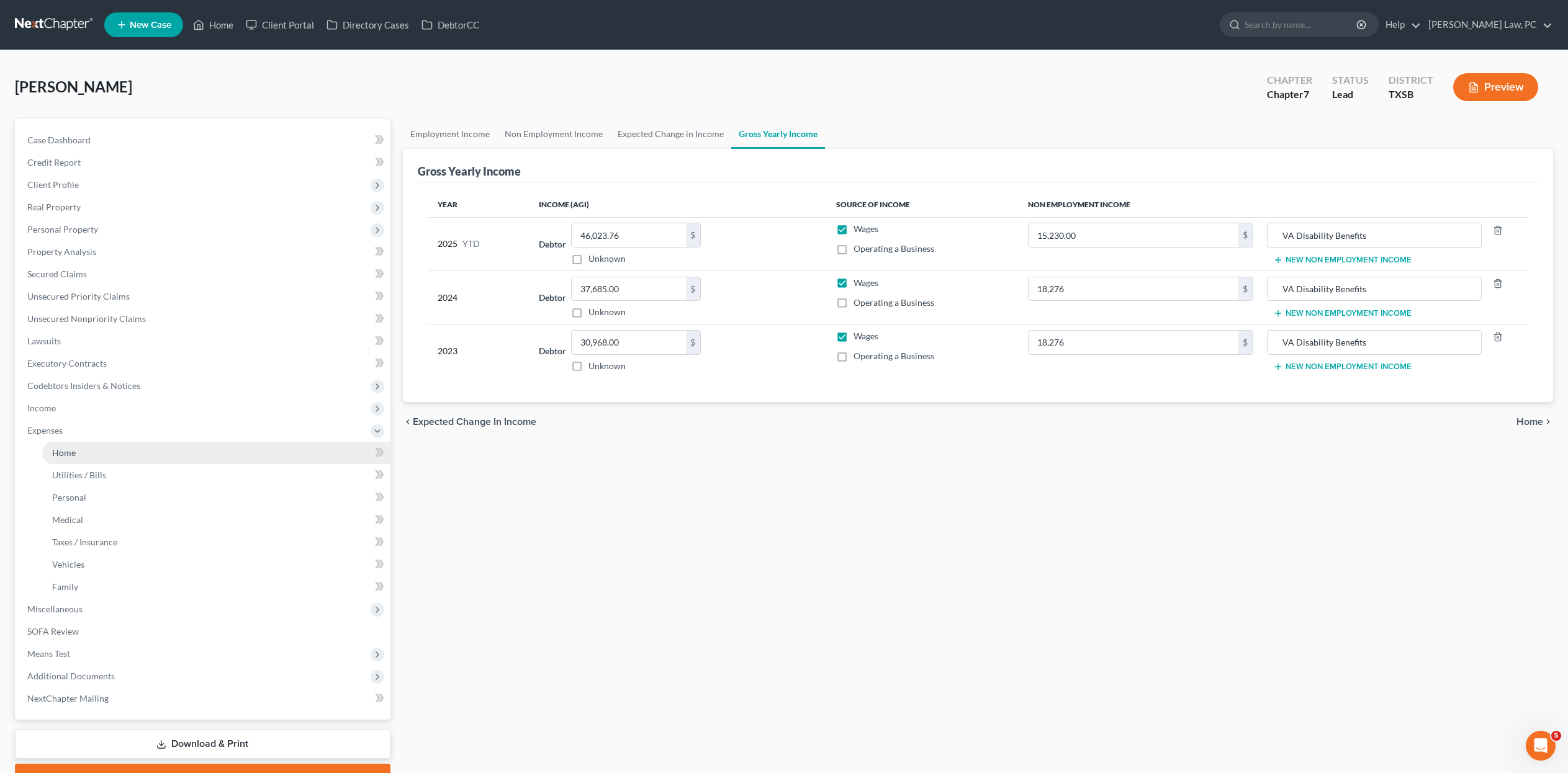
click at [76, 375] on span "Home" at bounding box center [64, 452] width 23 height 10
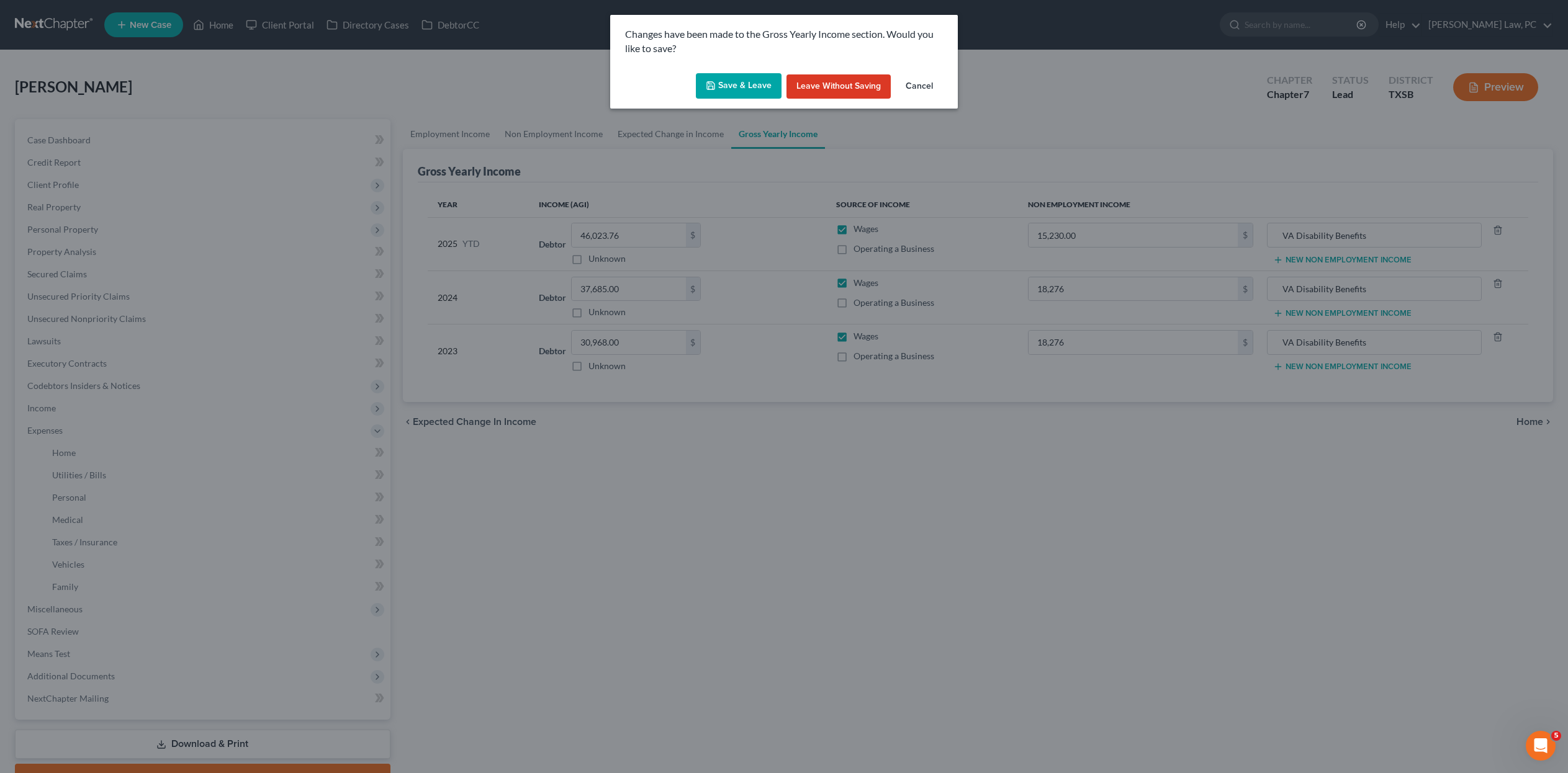
click at [696, 100] on button "Save & Leave" at bounding box center [739, 86] width 85 height 26
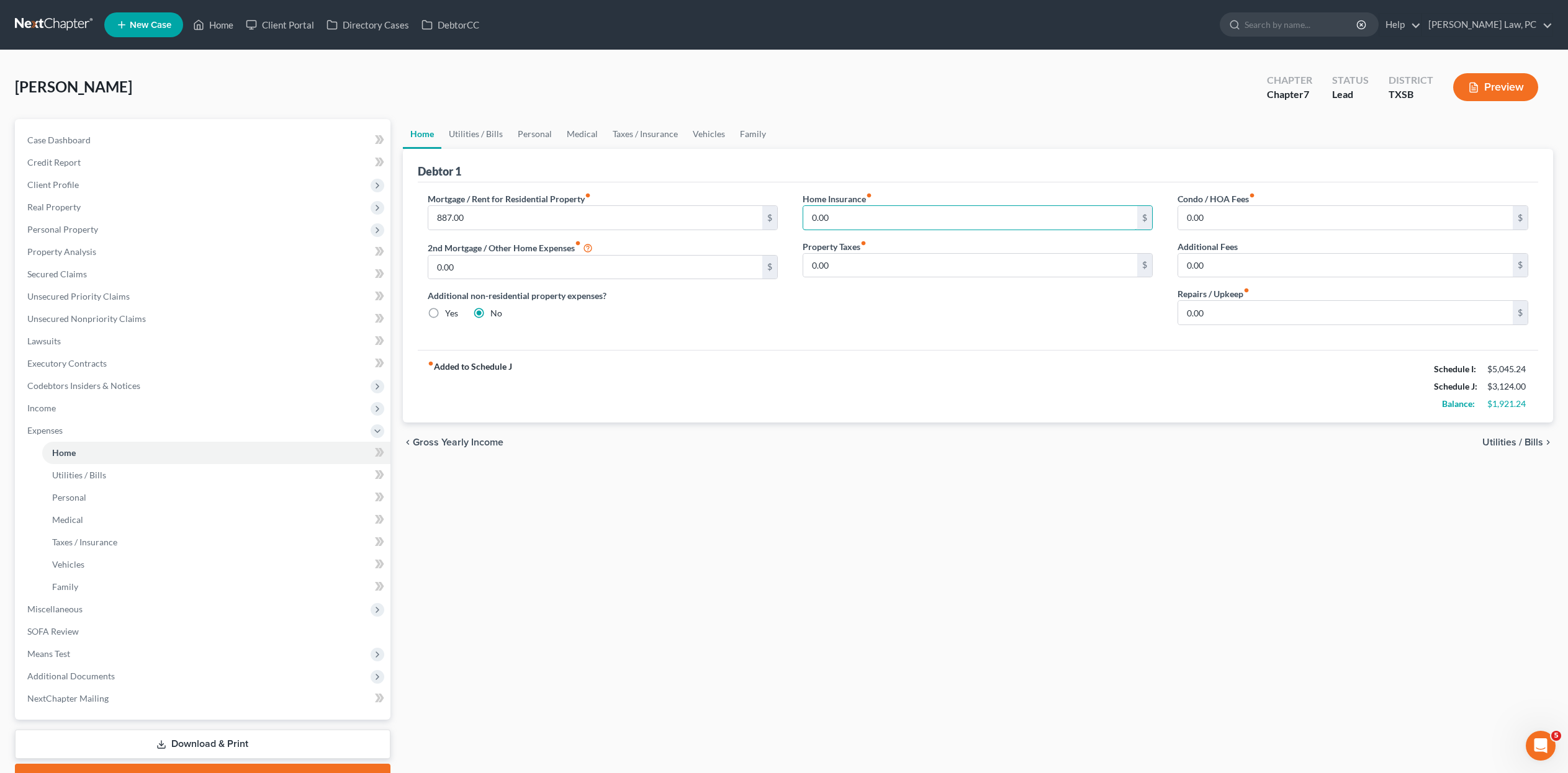
drag, startPoint x: 856, startPoint y: 243, endPoint x: 781, endPoint y: 243, distance: 75.0
click at [739, 243] on div "Mortgage / Rent for Residential Property fiber_manual_record 887.00 $ 2nd Mortg…" at bounding box center [978, 264] width 1126 height 143
click at [483, 149] on link "Utilities / Bills" at bounding box center [476, 134] width 69 height 30
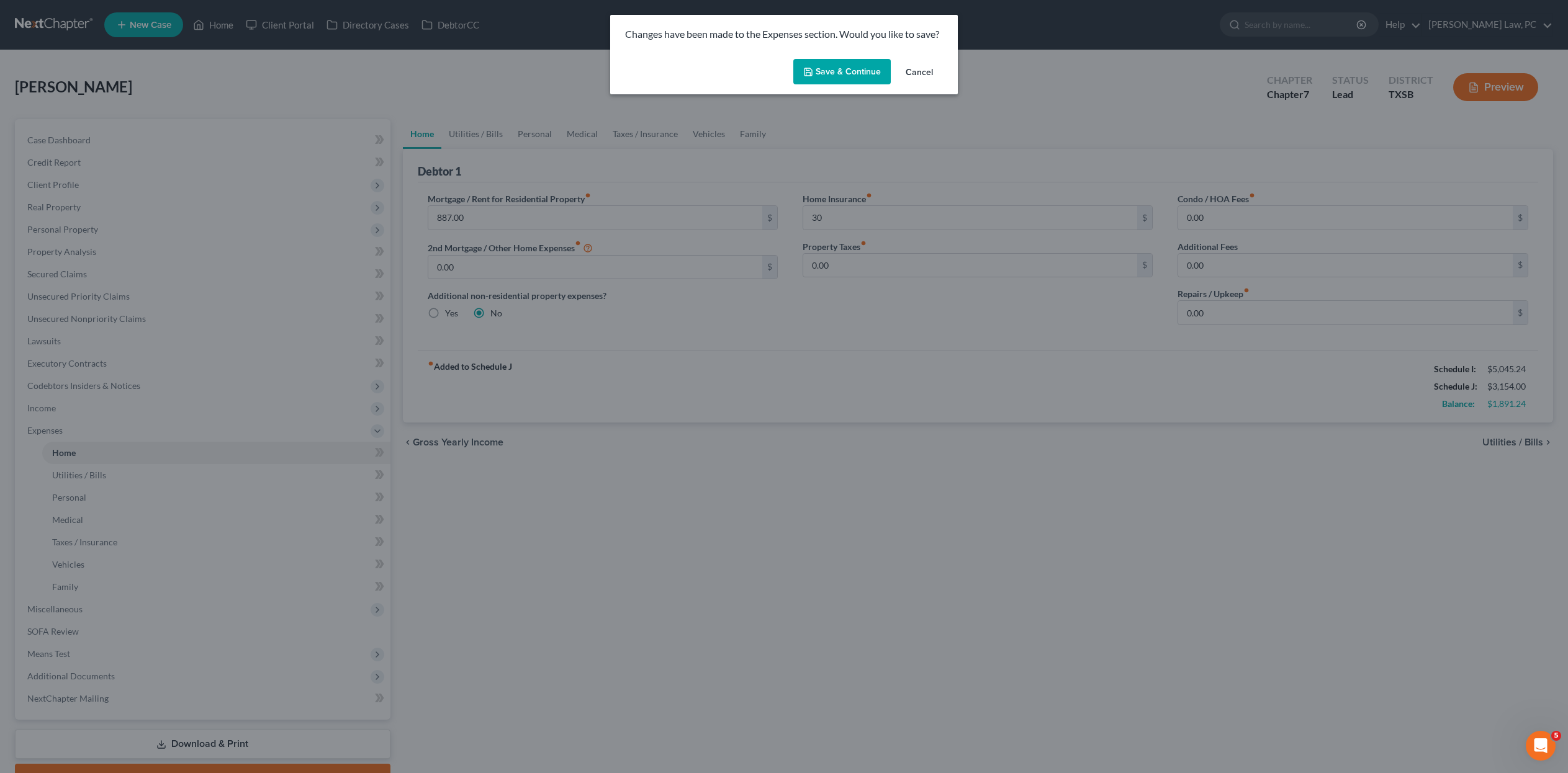
click at [739, 81] on button "Save & Continue" at bounding box center [842, 72] width 97 height 26
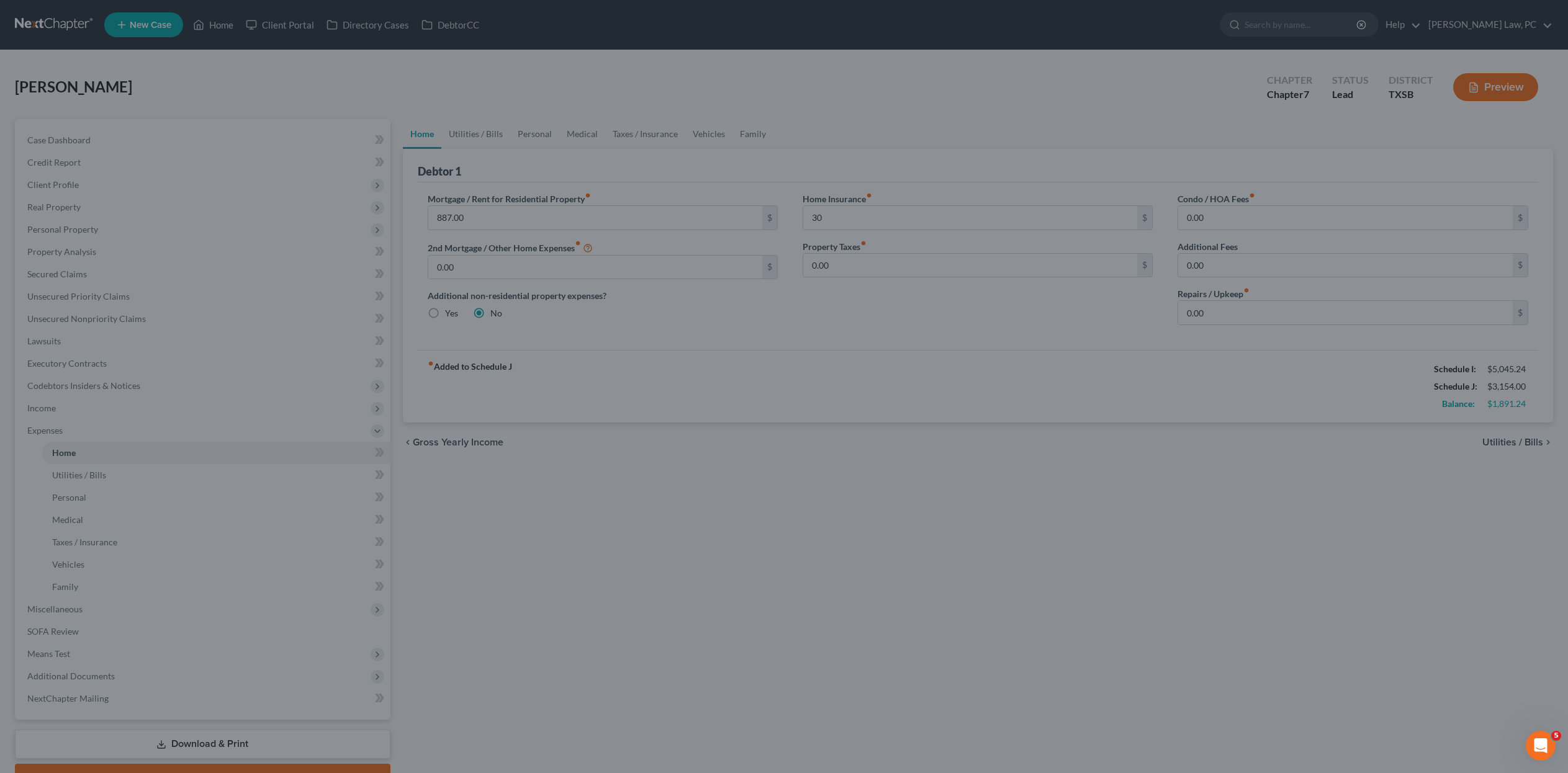
type input "30.00"
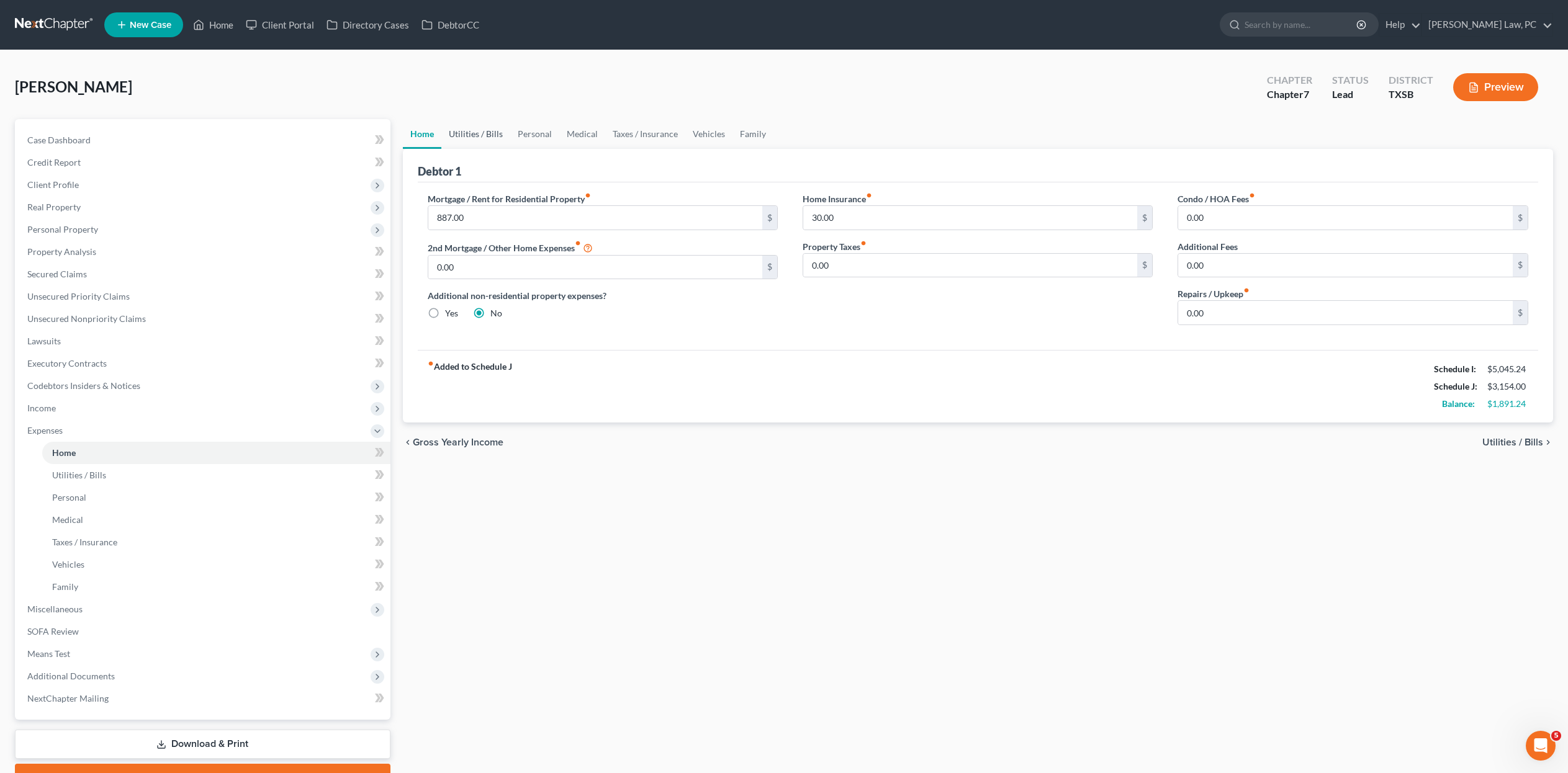
click at [510, 139] on link "Utilities / Bills" at bounding box center [476, 134] width 69 height 30
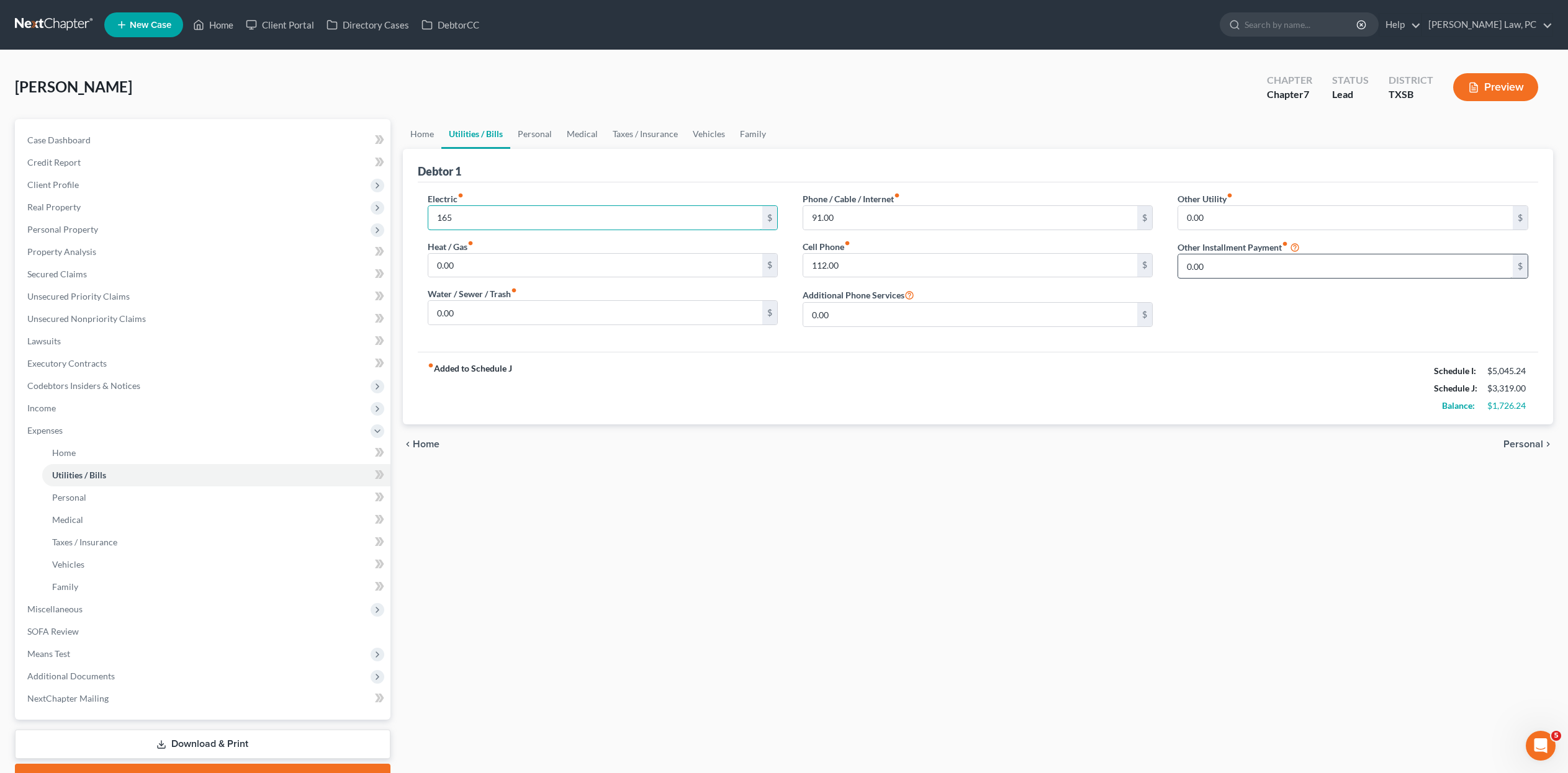
type input "165"
drag, startPoint x: 1221, startPoint y: 306, endPoint x: 1172, endPoint y: 306, distance: 49.0
click at [1171, 306] on div "Other Utility fiber_manual_record 0.00 $ Other Installment Payment fiber_manual…" at bounding box center [1352, 264] width 375 height 145
click at [559, 149] on link "Personal" at bounding box center [534, 134] width 49 height 30
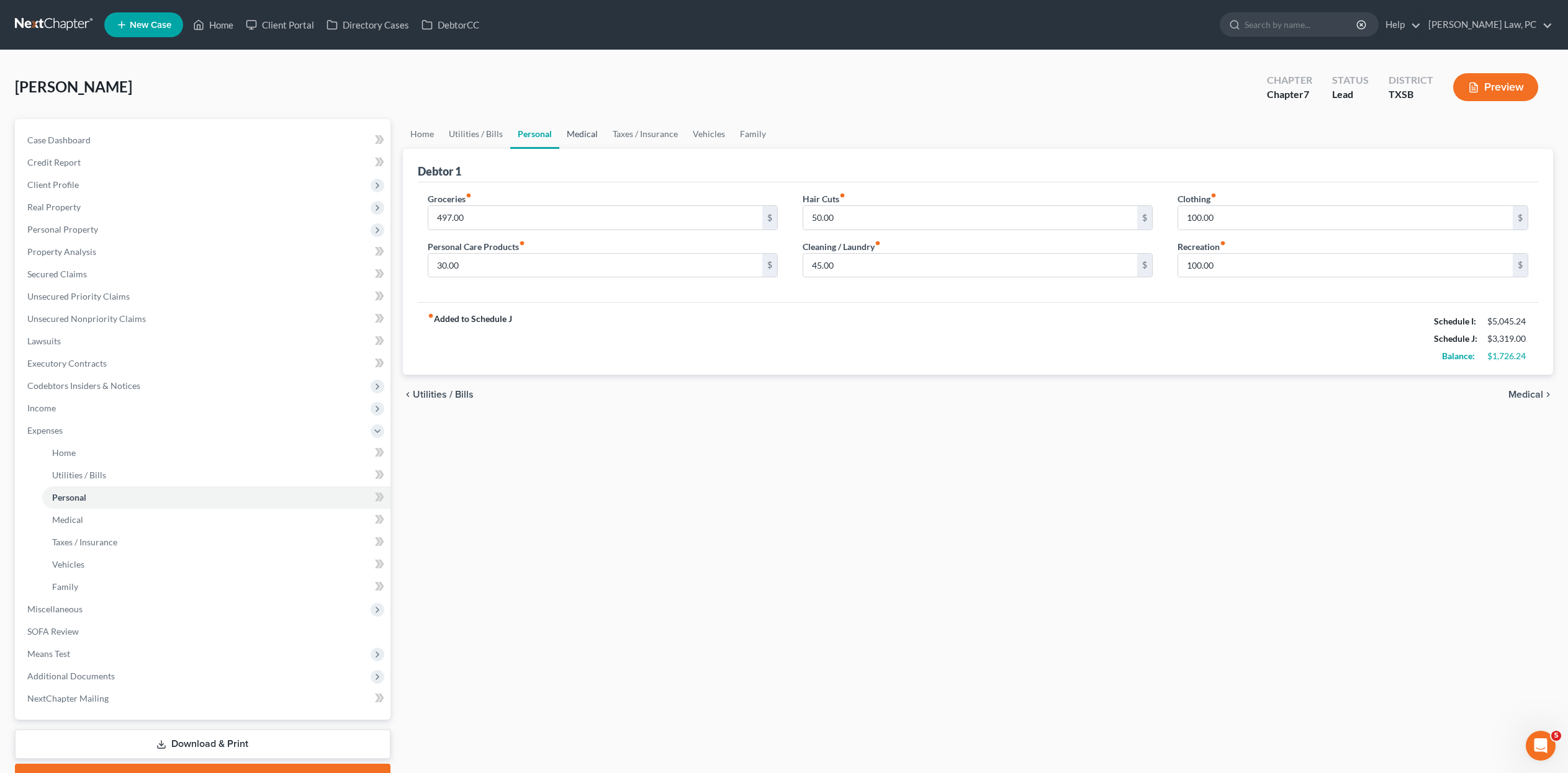
click at [605, 142] on link "Medical" at bounding box center [581, 134] width 46 height 30
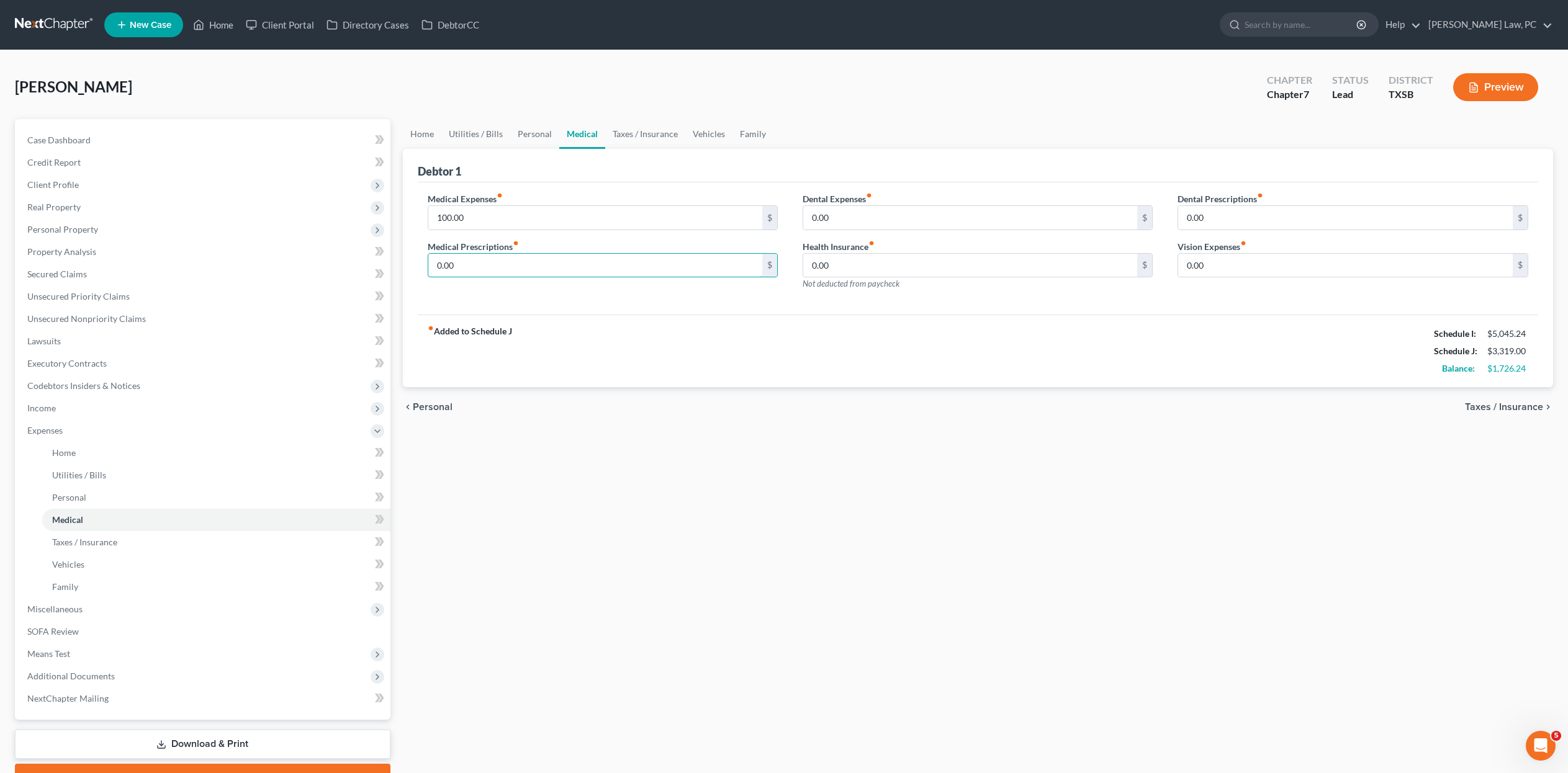
drag, startPoint x: 483, startPoint y: 306, endPoint x: 416, endPoint y: 306, distance: 67.0
click at [416, 306] on div "Debtor 1 Medical Expenses fiber_manual_record 100.00 $ Medical Prescriptions fi…" at bounding box center [978, 268] width 1151 height 239
drag, startPoint x: 503, startPoint y: 304, endPoint x: 429, endPoint y: 300, distance: 74.1
click at [429, 300] on div "Medical Expenses fiber_manual_record 100.00 $ Medical Prescriptions fiber_manua…" at bounding box center [602, 246] width 375 height 108
type input "70"
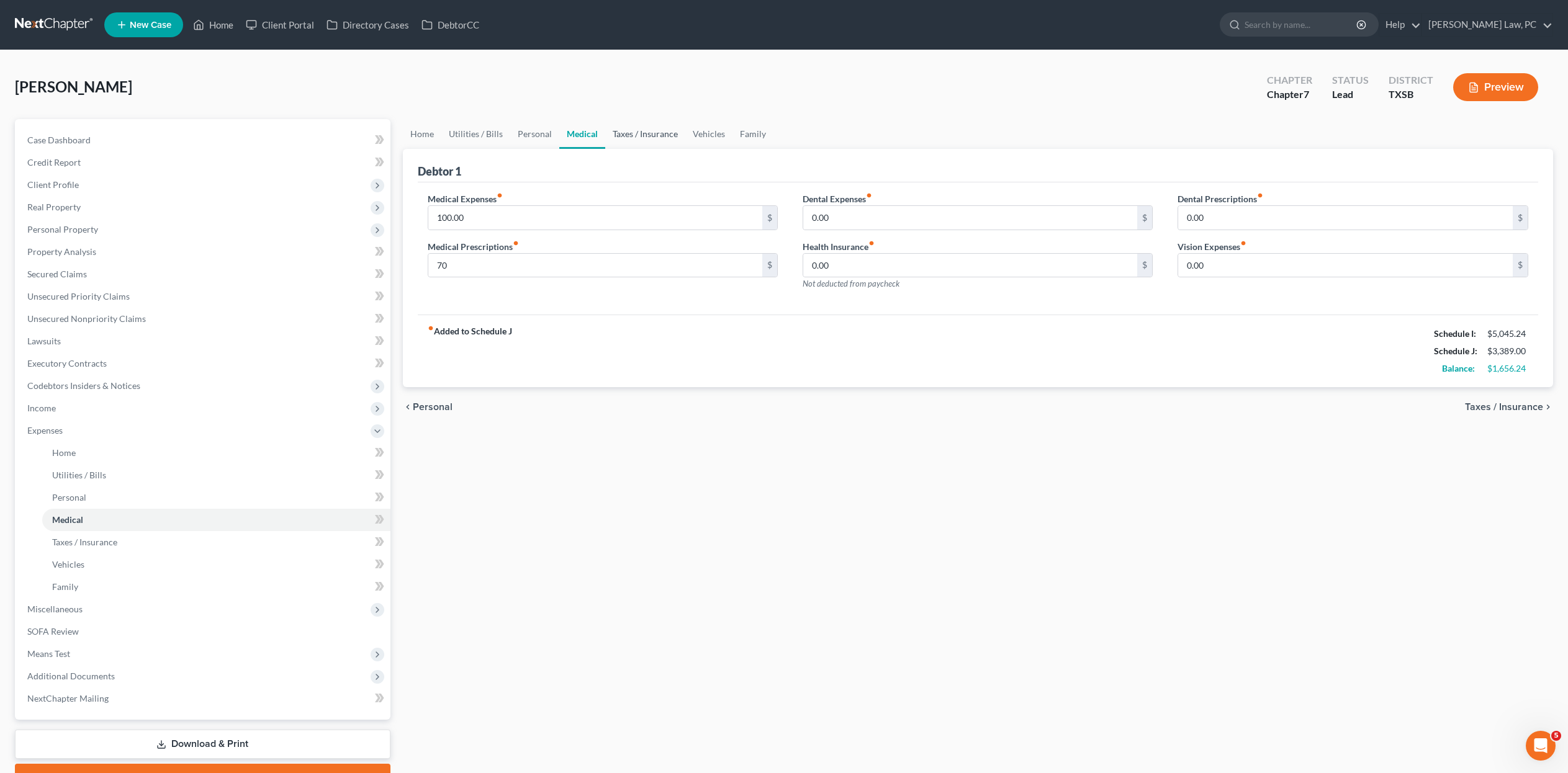
click at [685, 149] on link "Taxes / Insurance" at bounding box center [645, 134] width 80 height 30
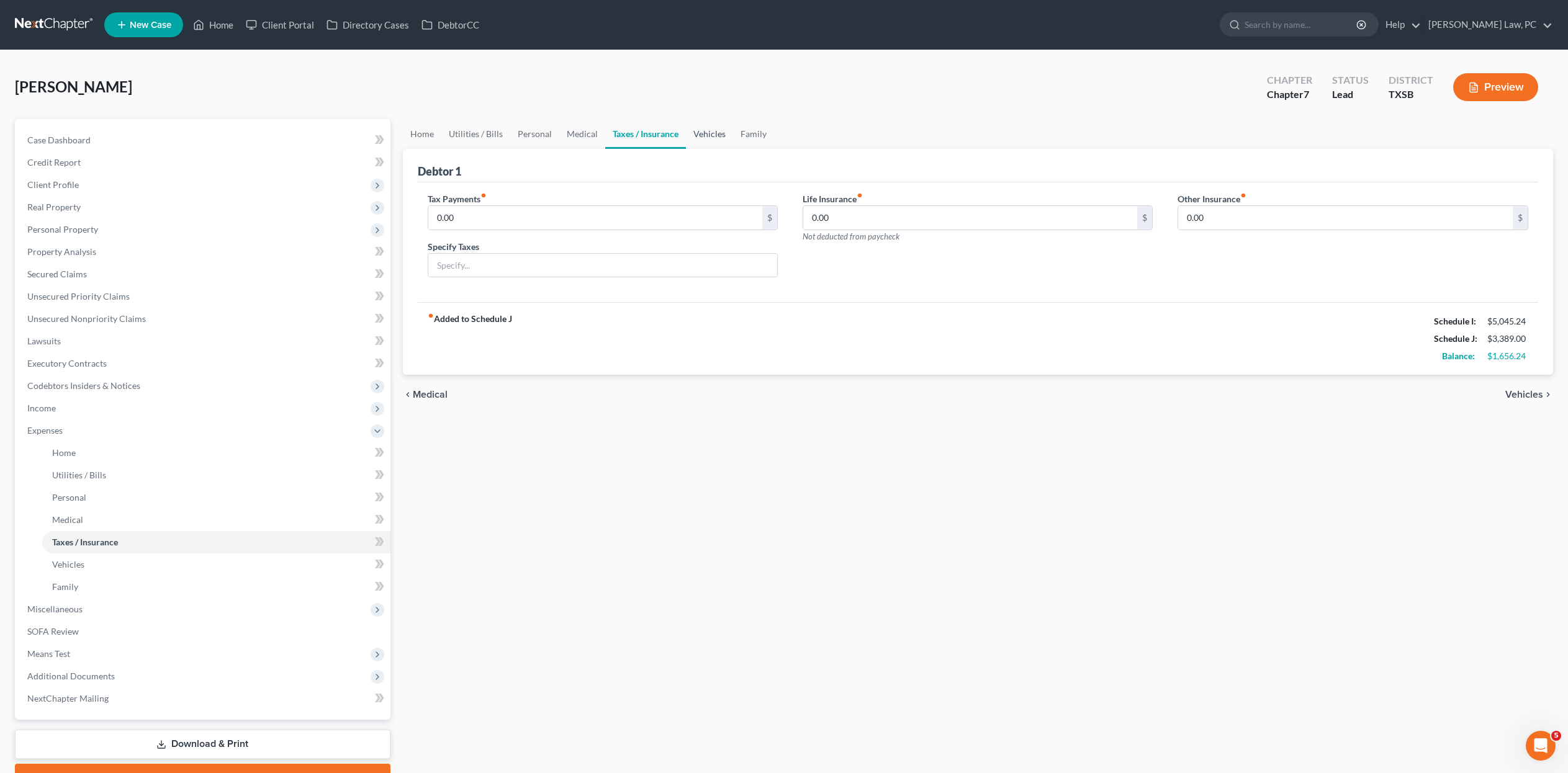
click at [733, 149] on link "Vehicles" at bounding box center [709, 134] width 47 height 30
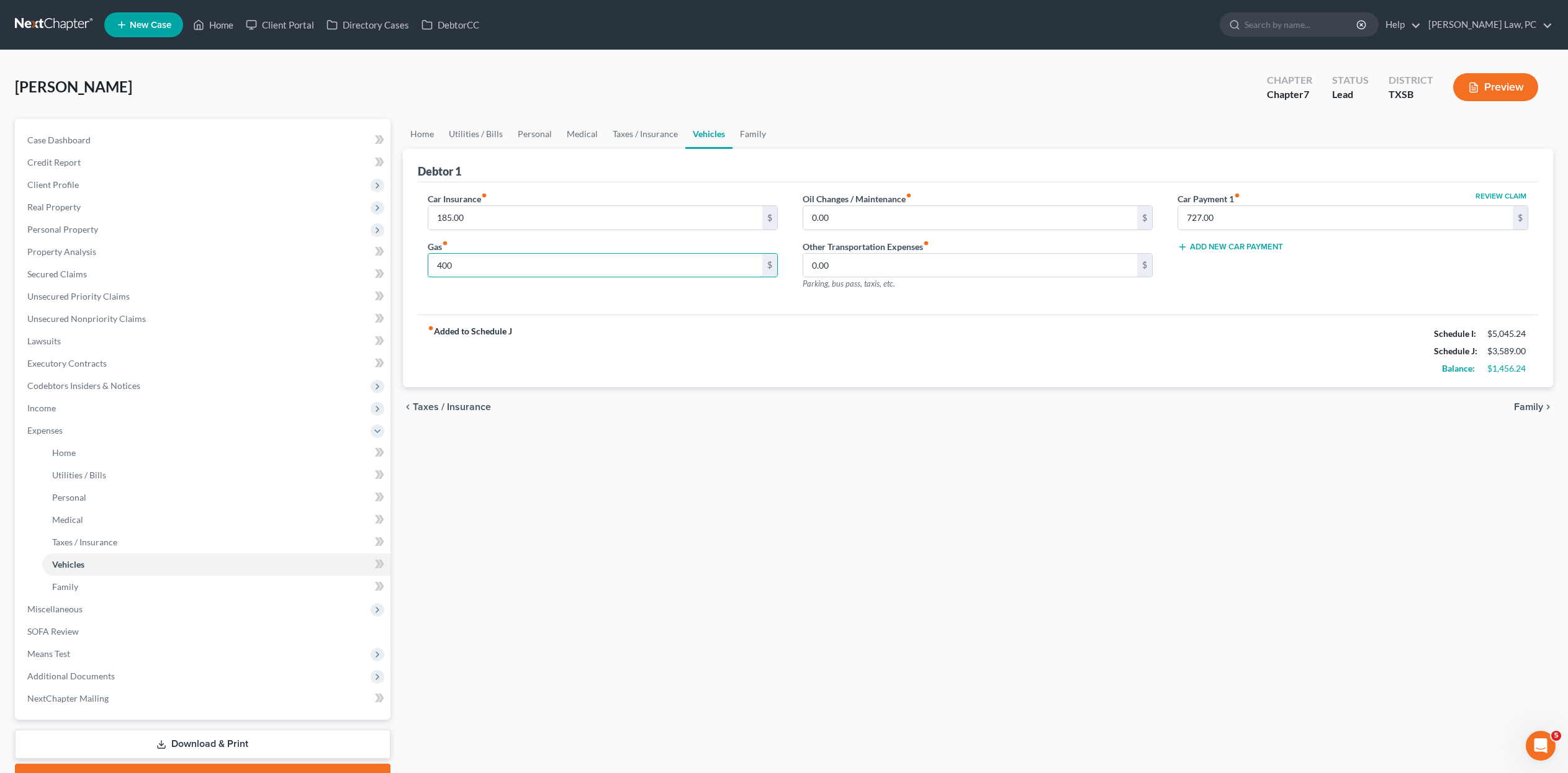
type input "400"
click at [797, 378] on div "fiber_manual_record Added to Schedule J Schedule I: $5,045.24 Schedule J: $3,58…" at bounding box center [978, 351] width 1121 height 73
click at [849, 230] on input "0.00" at bounding box center [970, 217] width 335 height 23
drag, startPoint x: 863, startPoint y: 248, endPoint x: 805, endPoint y: 244, distance: 58.1
click at [803, 230] on div "0.00 $" at bounding box center [977, 217] width 350 height 25
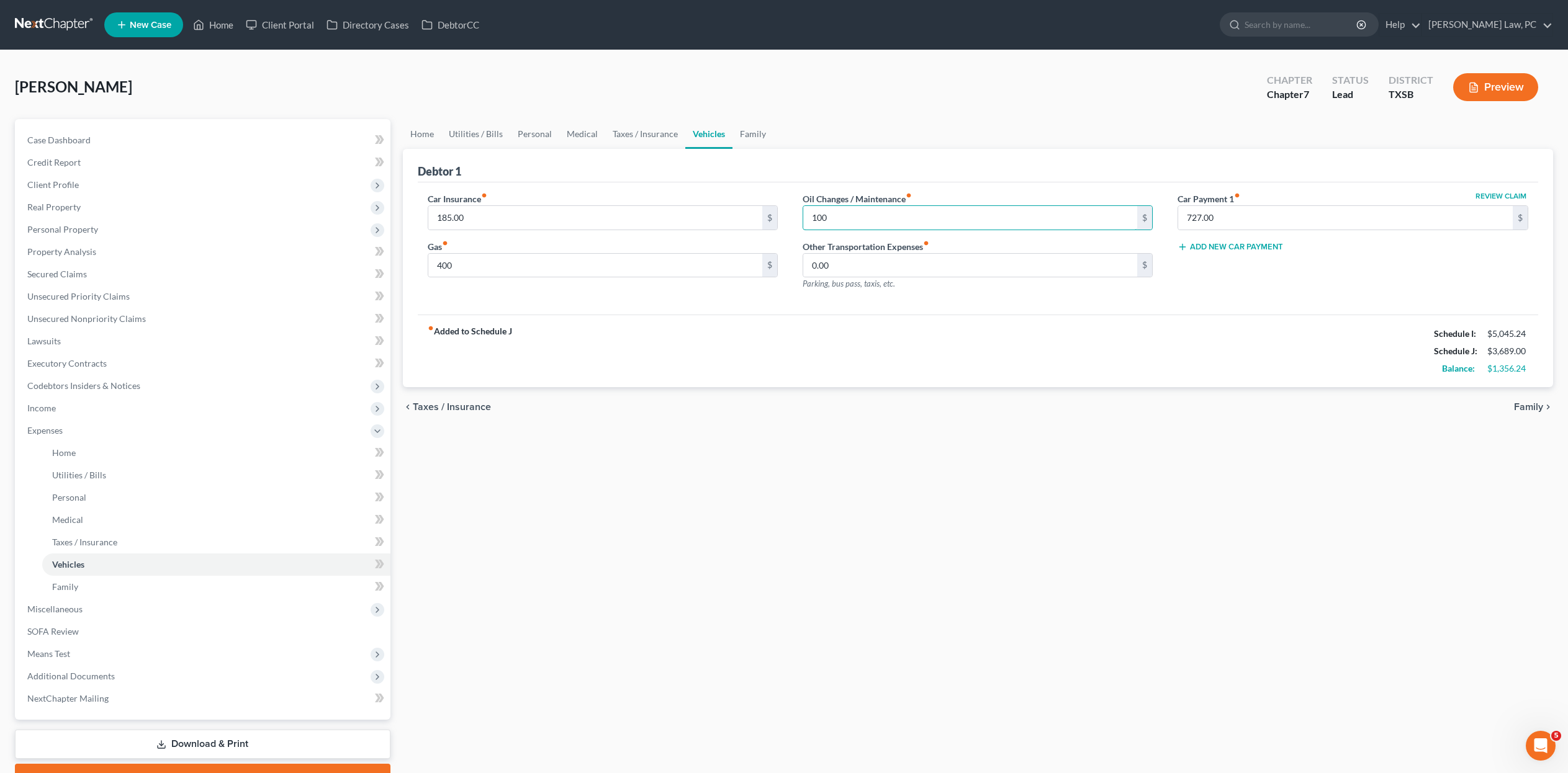
type input "100"
click at [1189, 387] on div "fiber_manual_record Added to Schedule J Schedule I: $5,045.24 Schedule J: $3,68…" at bounding box center [978, 351] width 1121 height 73
click at [773, 143] on link "Family" at bounding box center [753, 134] width 41 height 30
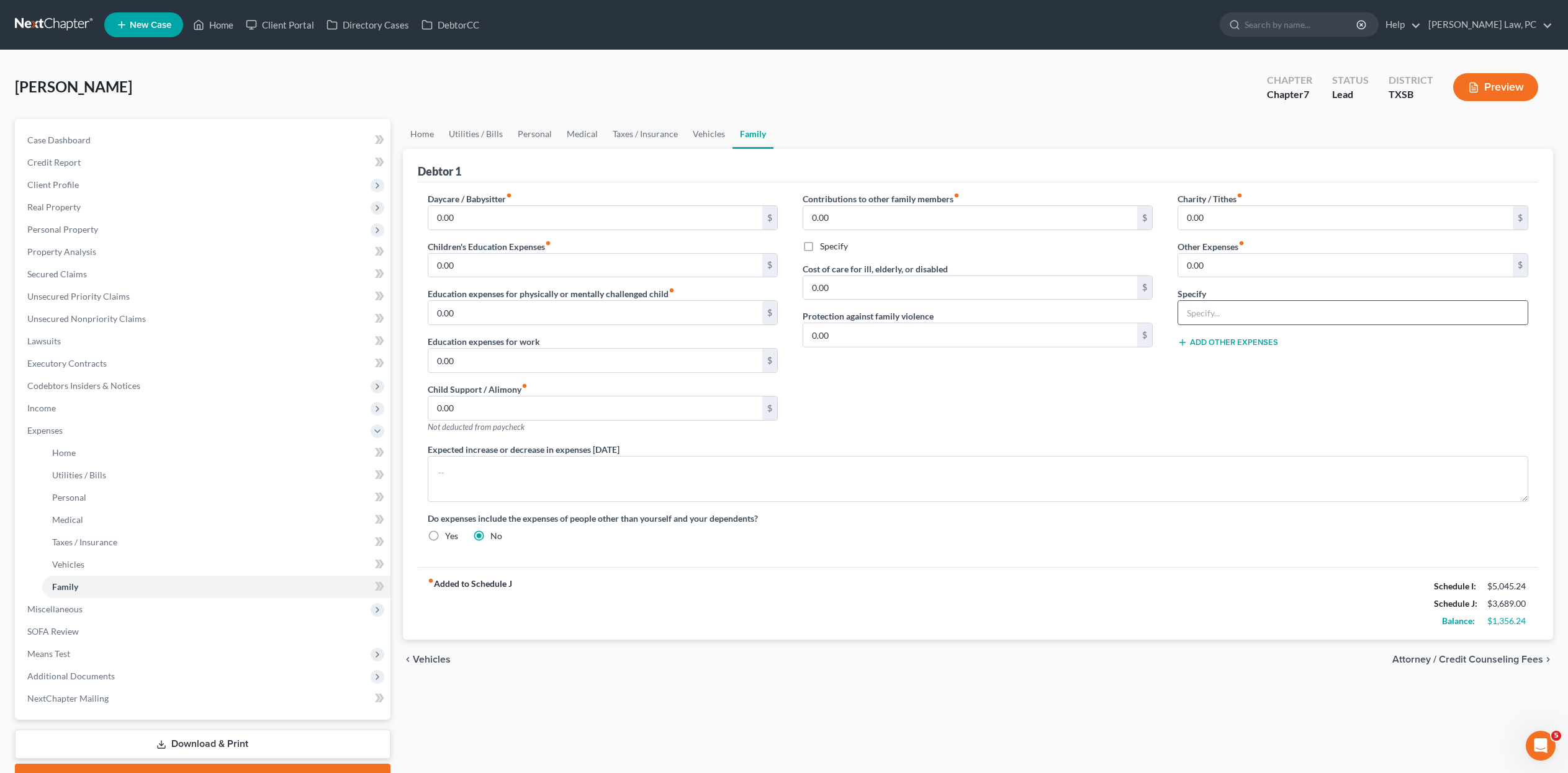
click at [1235, 324] on input "text" at bounding box center [1352, 312] width 349 height 23
type input "Pet Expenses"
type input "100"
click at [733, 149] on link "Vehicles" at bounding box center [709, 134] width 47 height 30
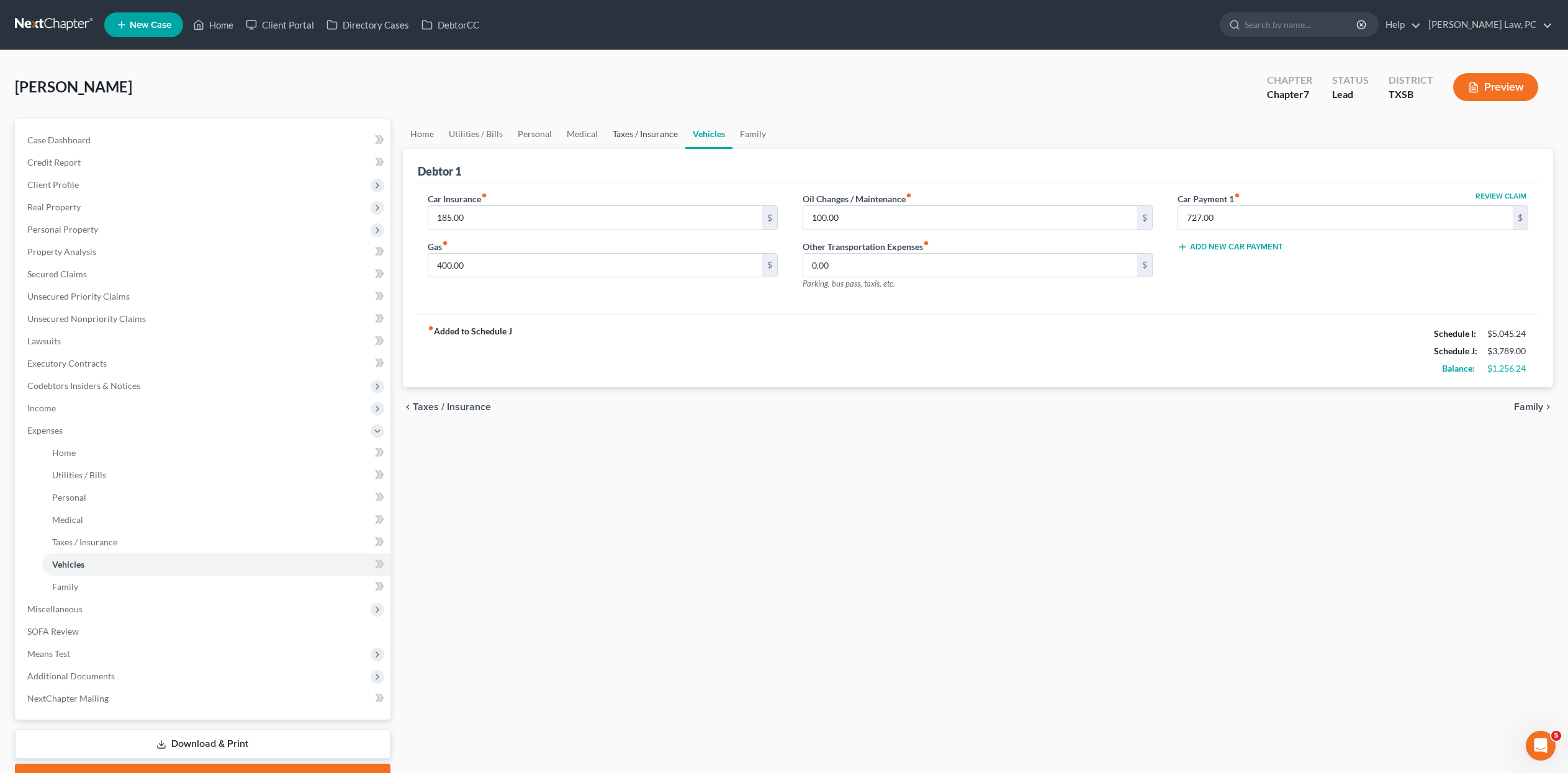
click at [685, 147] on link "Taxes / Insurance" at bounding box center [645, 134] width 80 height 30
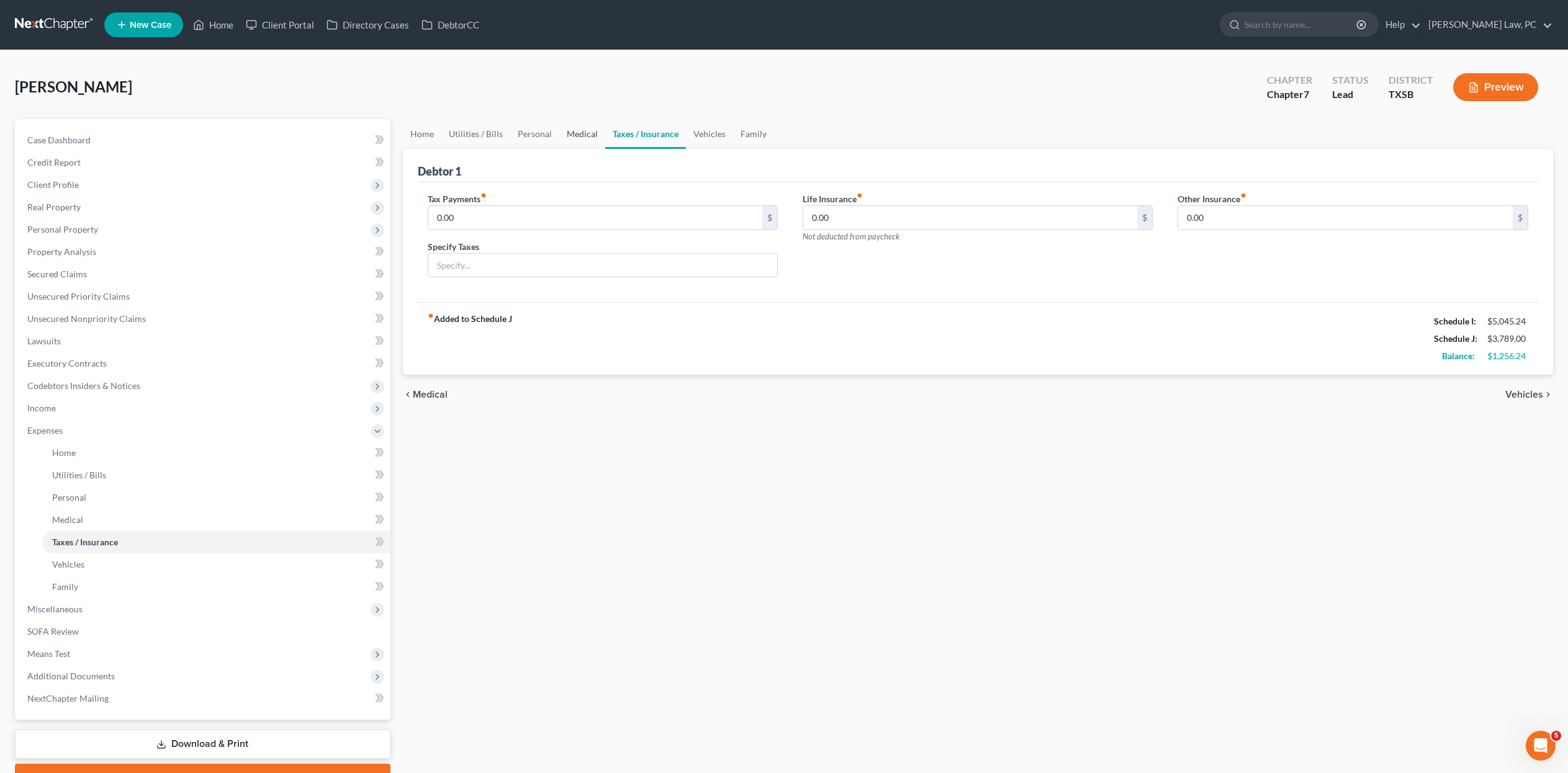
click at [605, 139] on link "Medical" at bounding box center [581, 134] width 46 height 30
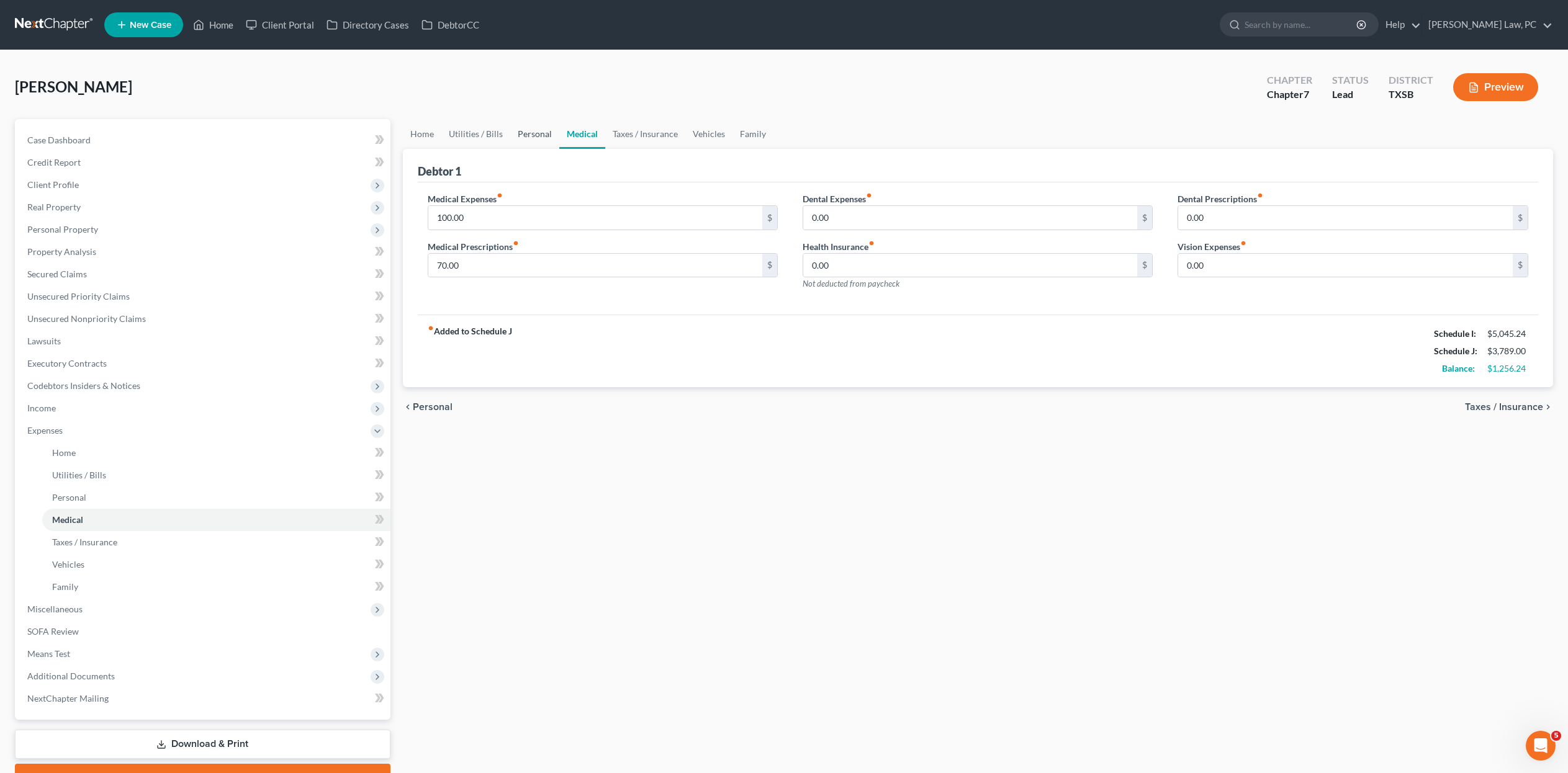
click at [554, 148] on link "Personal" at bounding box center [534, 134] width 49 height 30
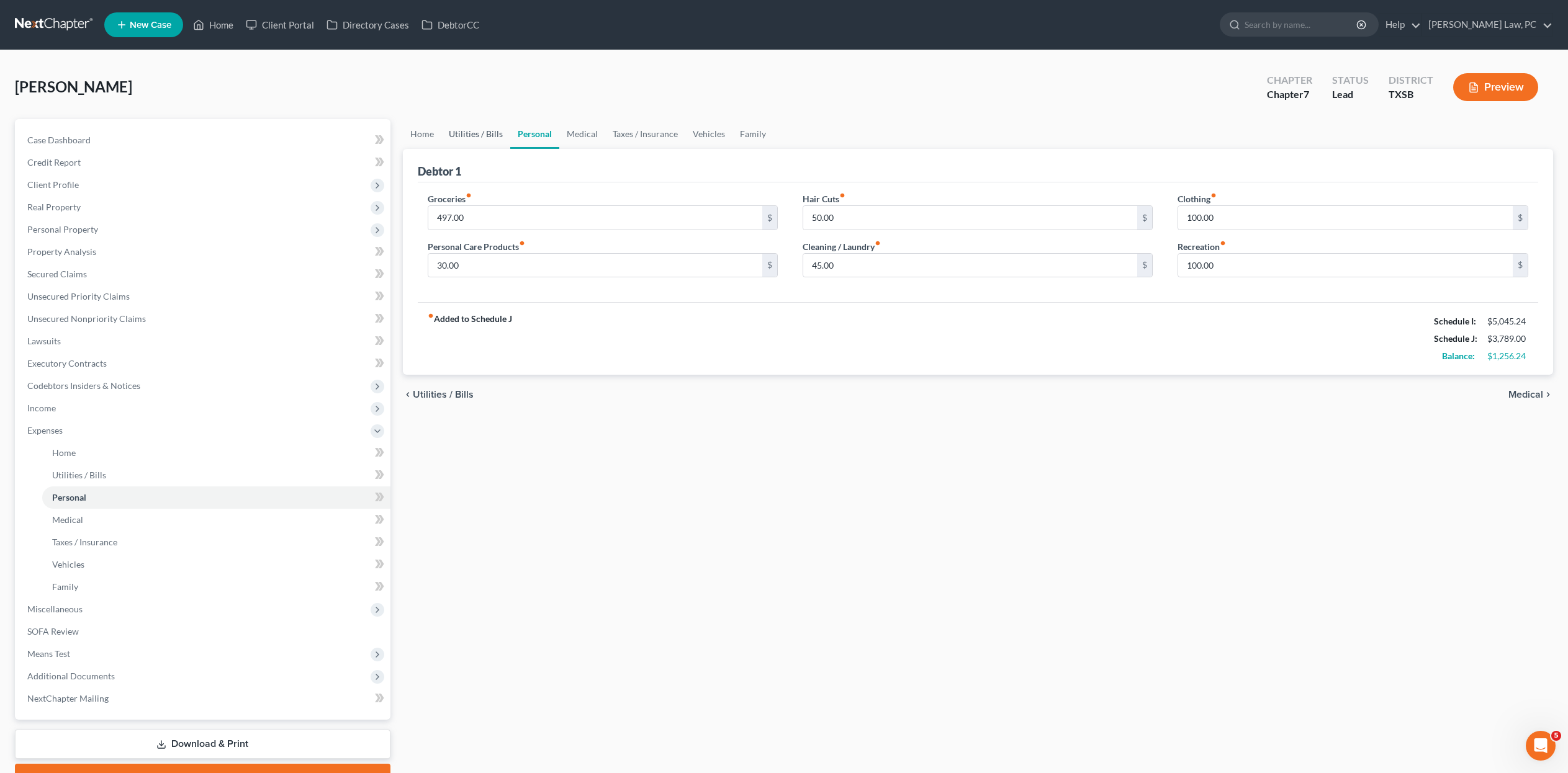
click at [485, 149] on link "Utilities / Bills" at bounding box center [476, 134] width 69 height 30
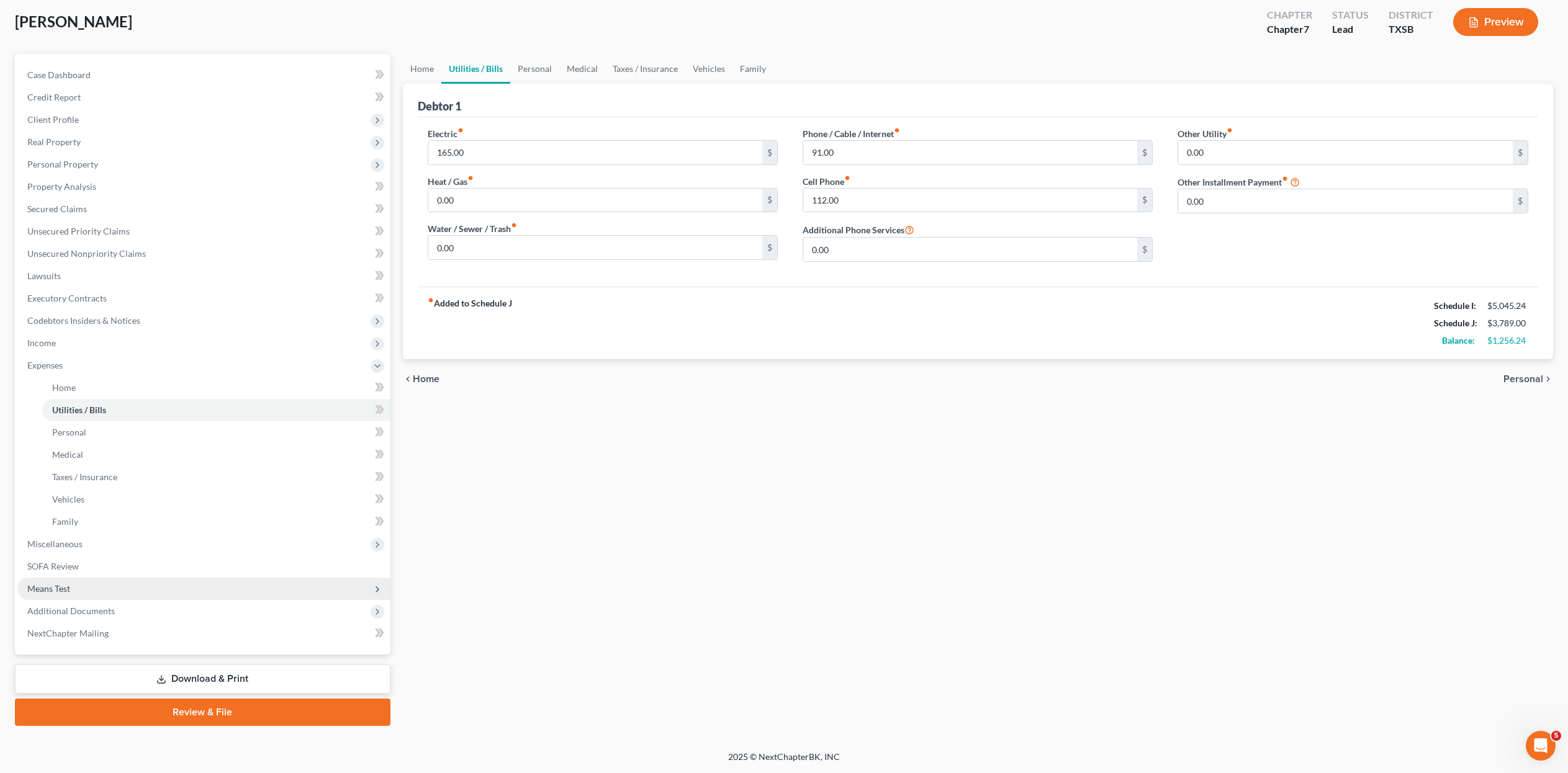
click at [57, 583] on span "Means Test" at bounding box center [48, 589] width 43 height 10
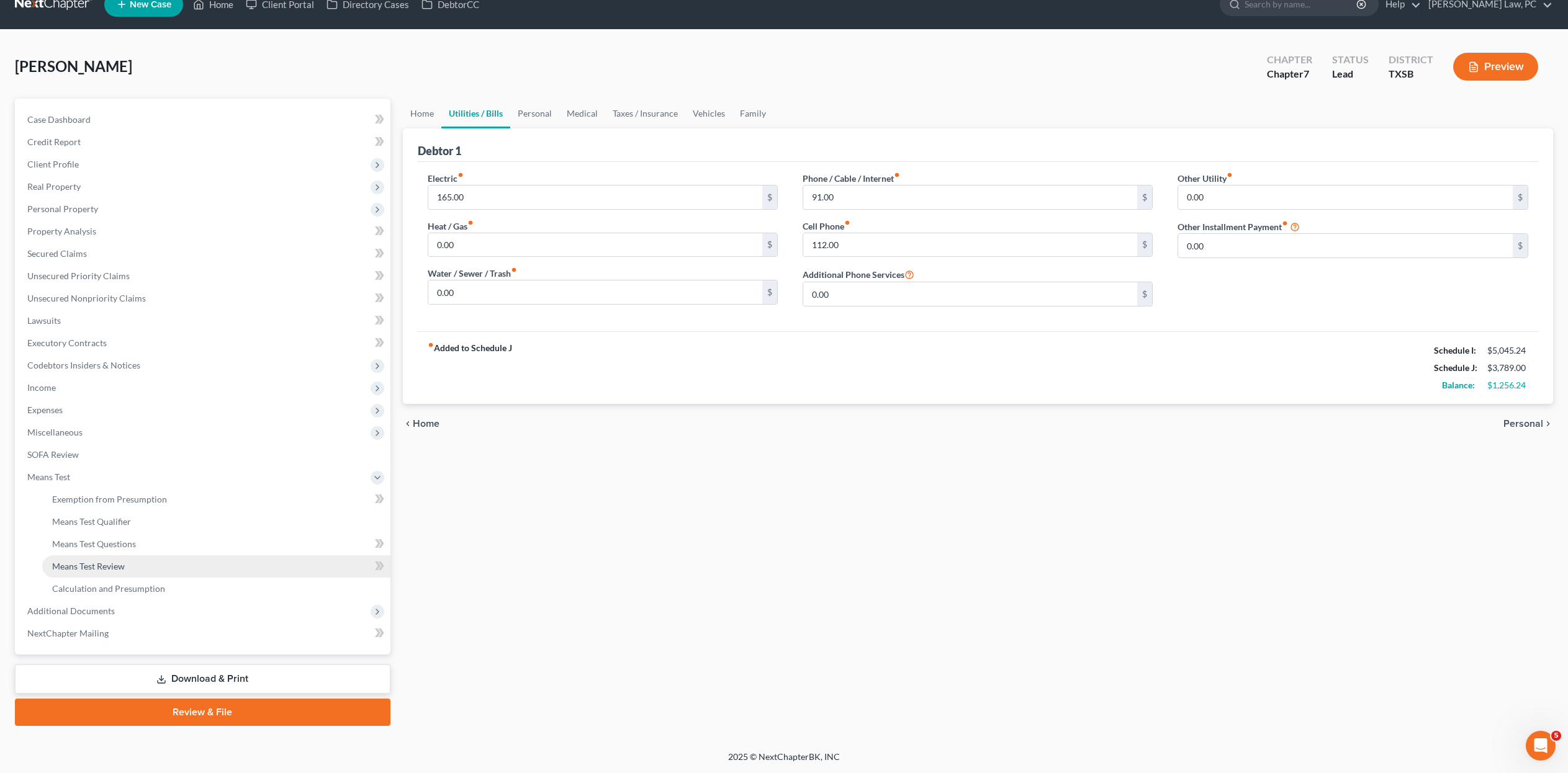
scroll to position [140, 0]
click at [151, 494] on span "Exemption from Presumption" at bounding box center [109, 499] width 115 height 10
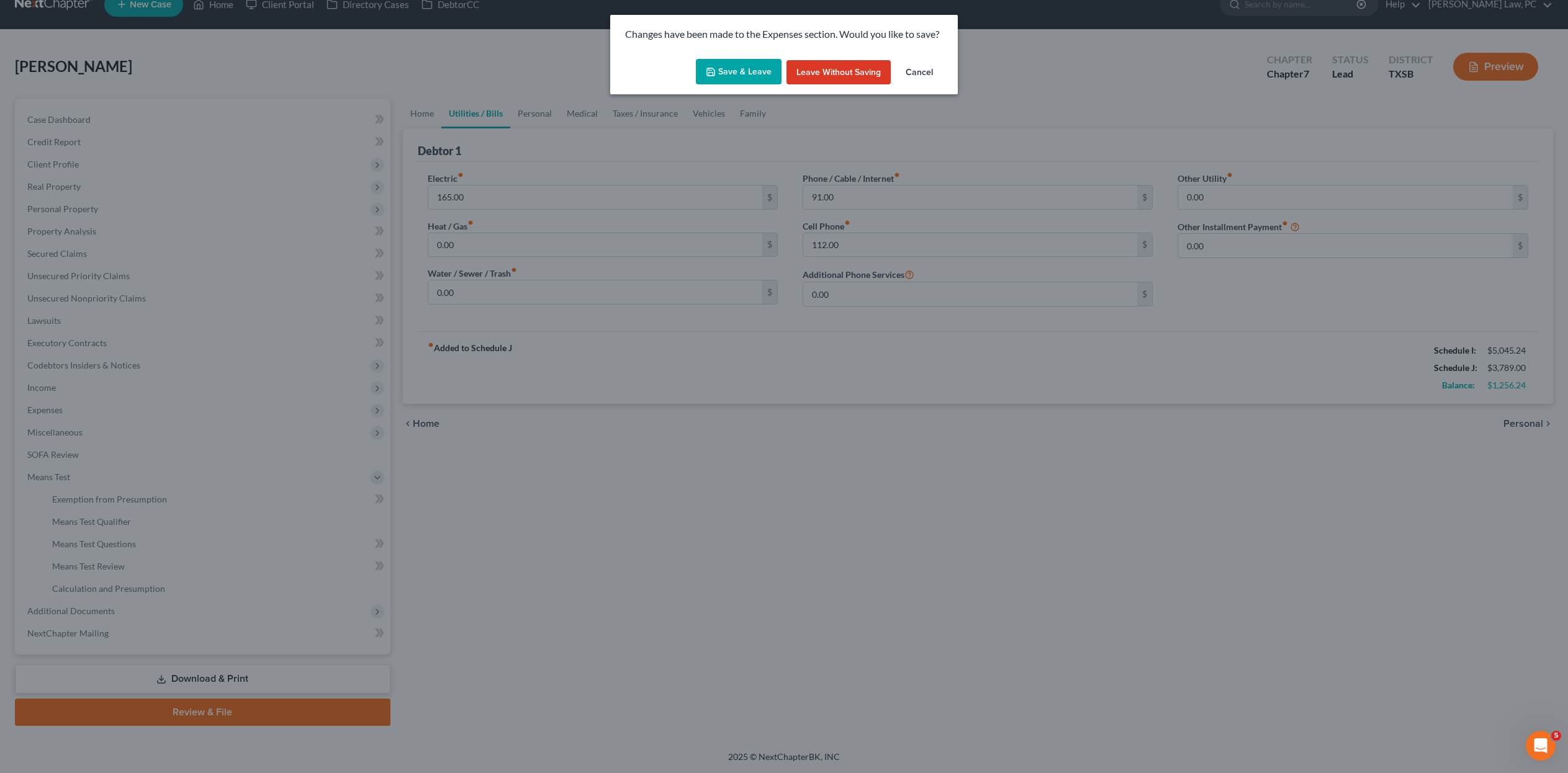
click at [721, 78] on button "Save & Leave" at bounding box center [739, 72] width 85 height 26
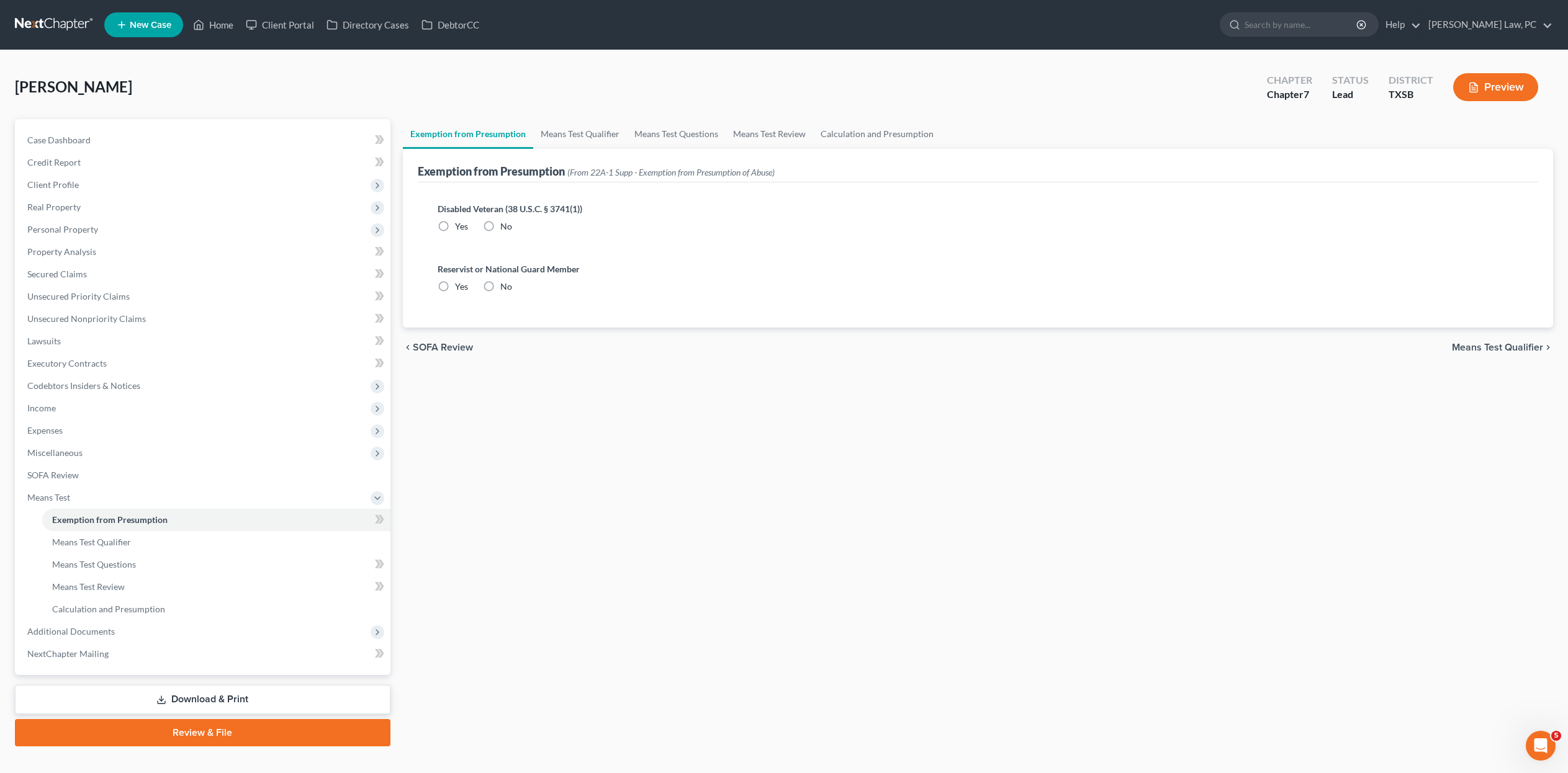
radio input "true"
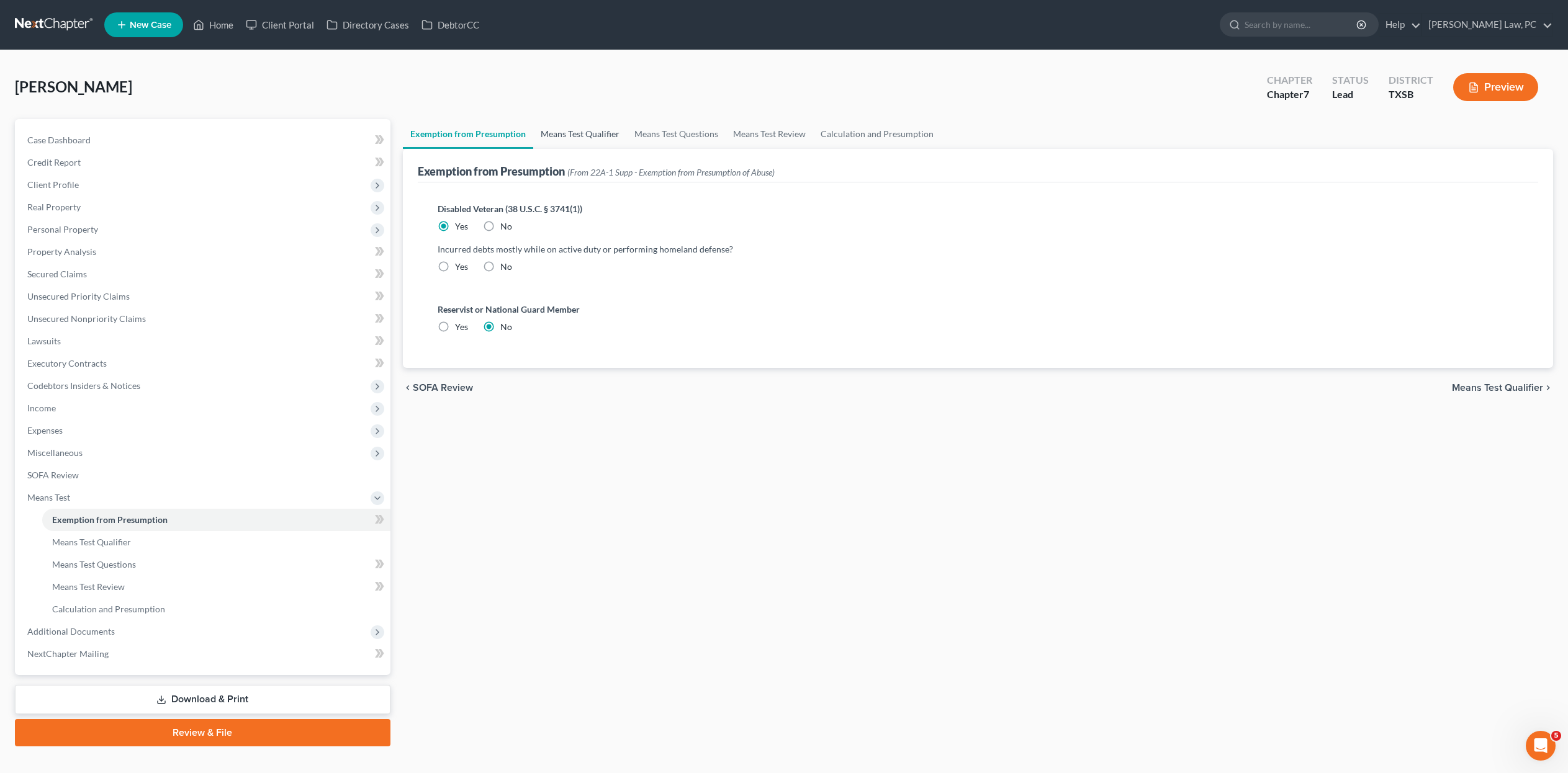
click at [591, 136] on link "Means Test Qualifier" at bounding box center [580, 134] width 94 height 30
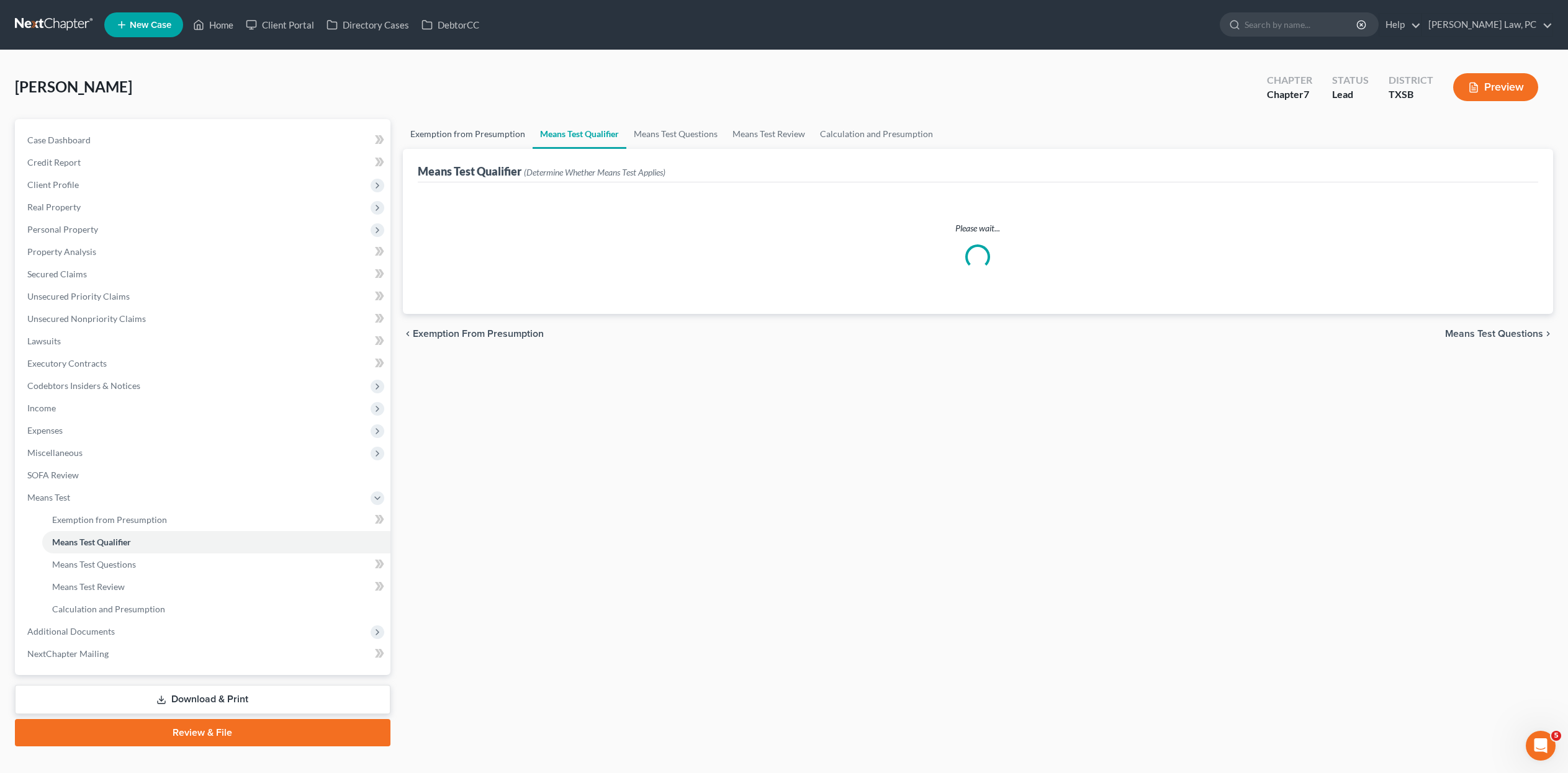
click at [488, 139] on link "Exemption from Presumption" at bounding box center [467, 134] width 130 height 30
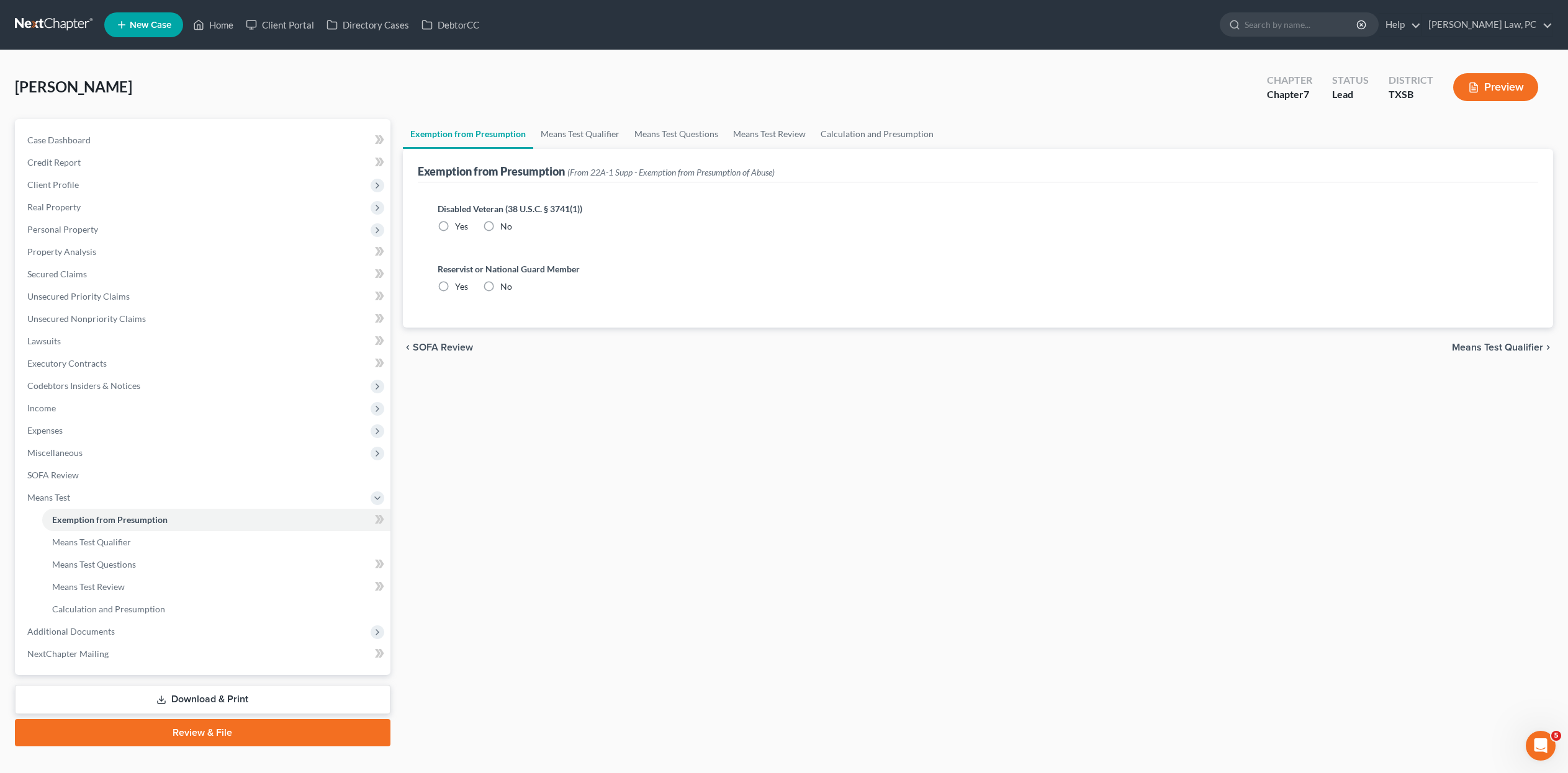
radio input "true"
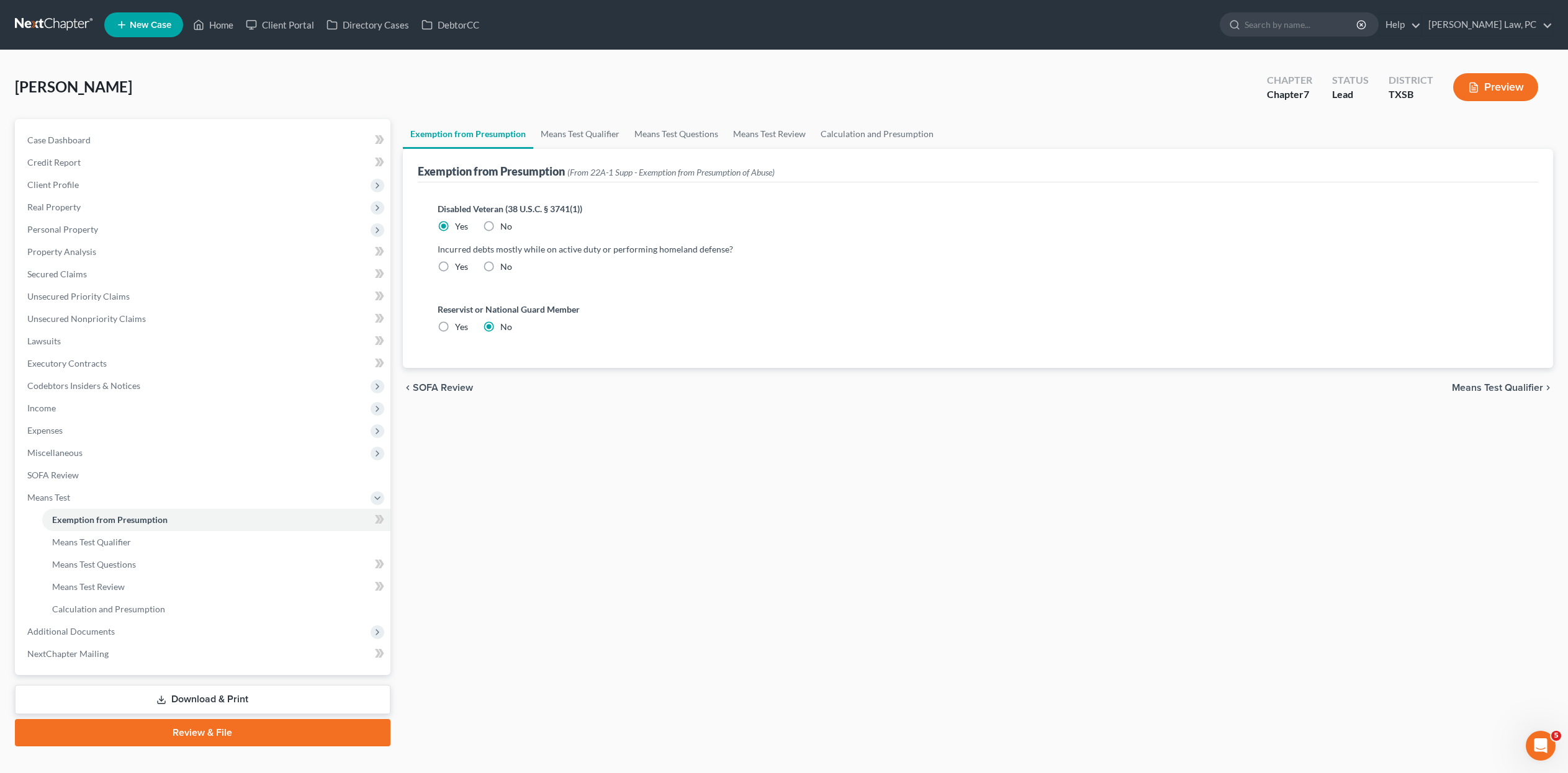
click at [500, 273] on label "No" at bounding box center [506, 267] width 12 height 13
click at [505, 269] on input "No" at bounding box center [509, 264] width 8 height 8
radio input "true"
click at [607, 149] on link "Means Test Qualifier" at bounding box center [580, 134] width 94 height 30
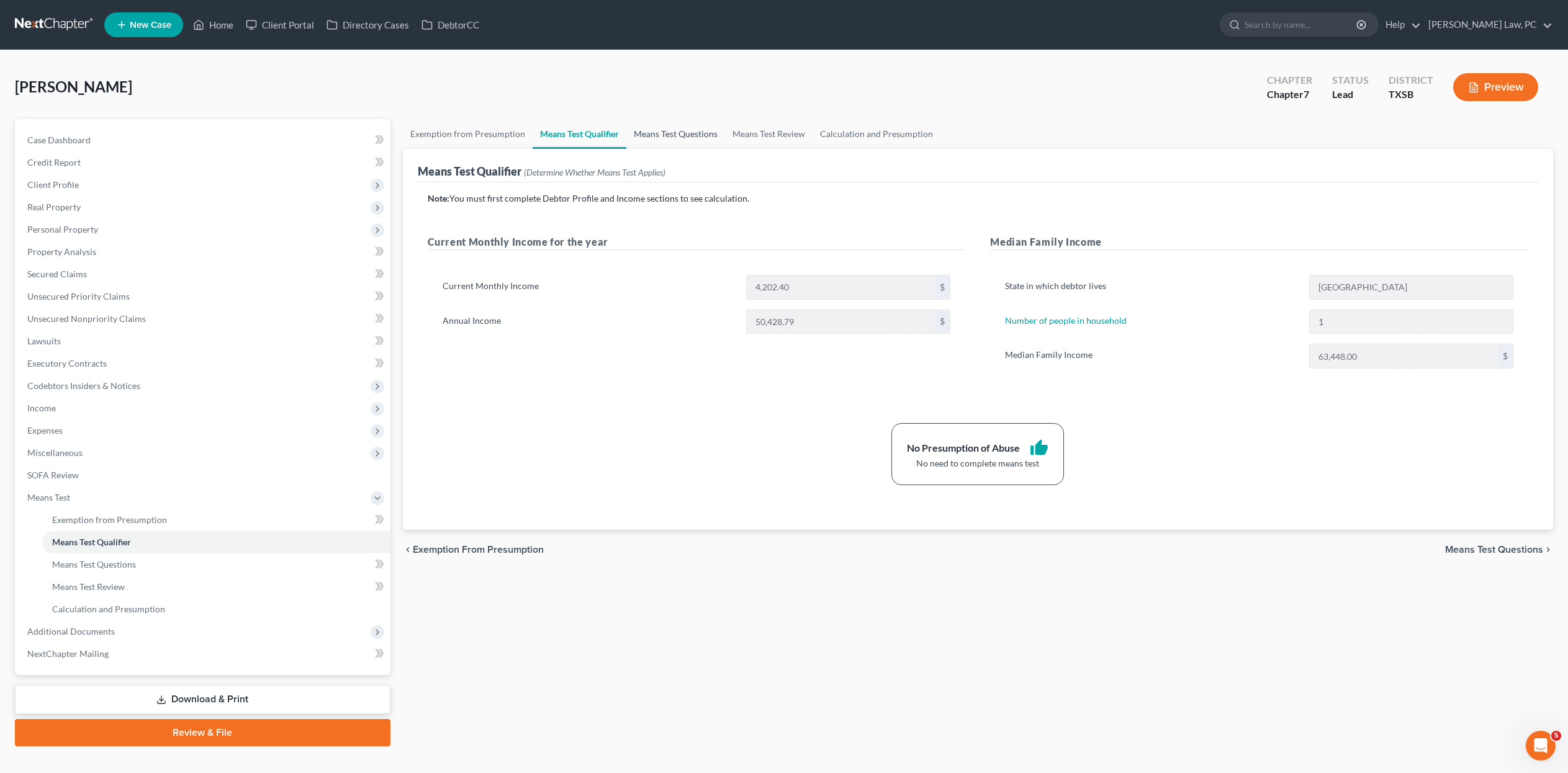
click at [725, 148] on link "Means Test Questions" at bounding box center [676, 134] width 99 height 30
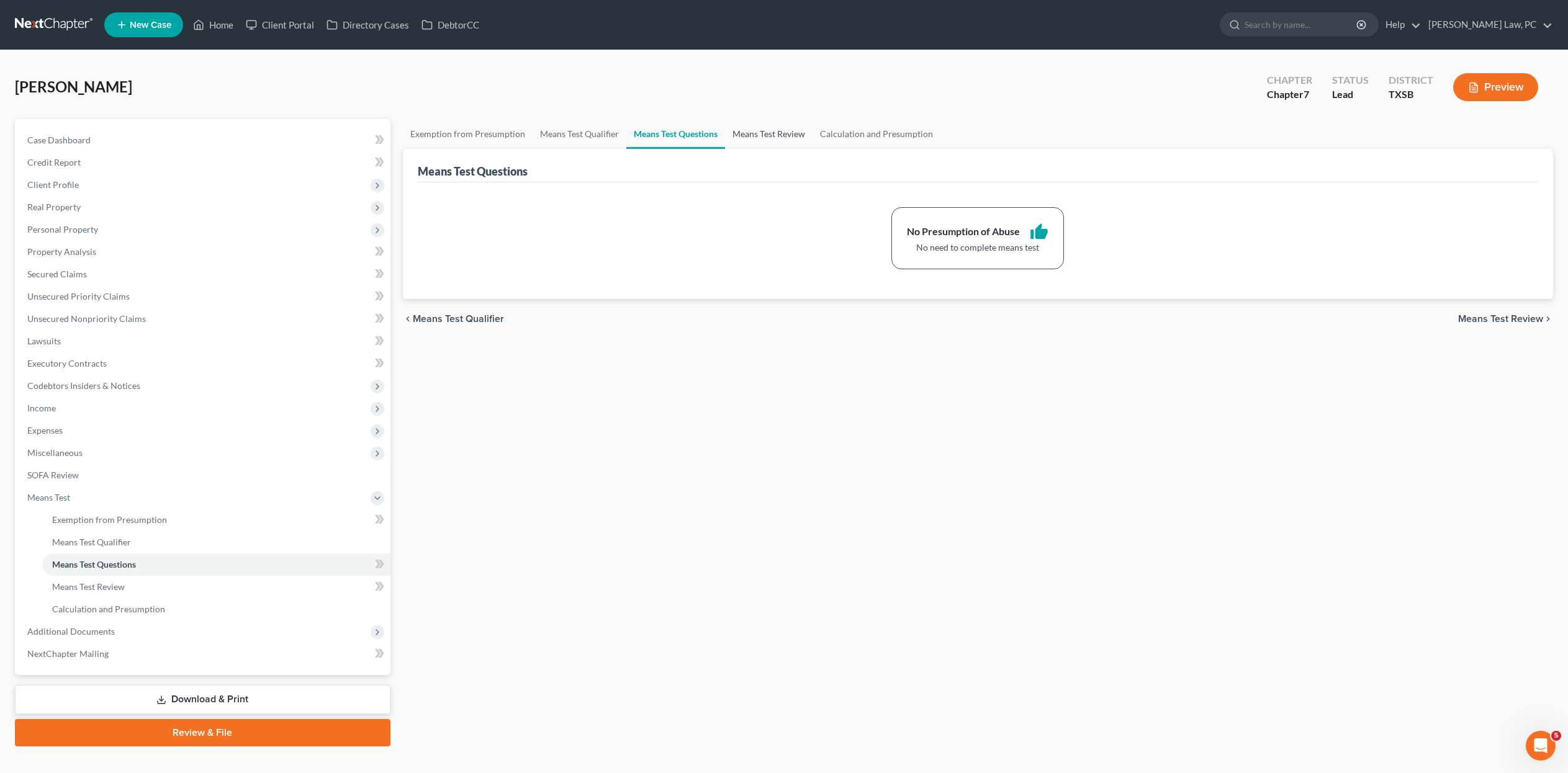
click at [812, 149] on link "Means Test Review" at bounding box center [769, 134] width 88 height 30
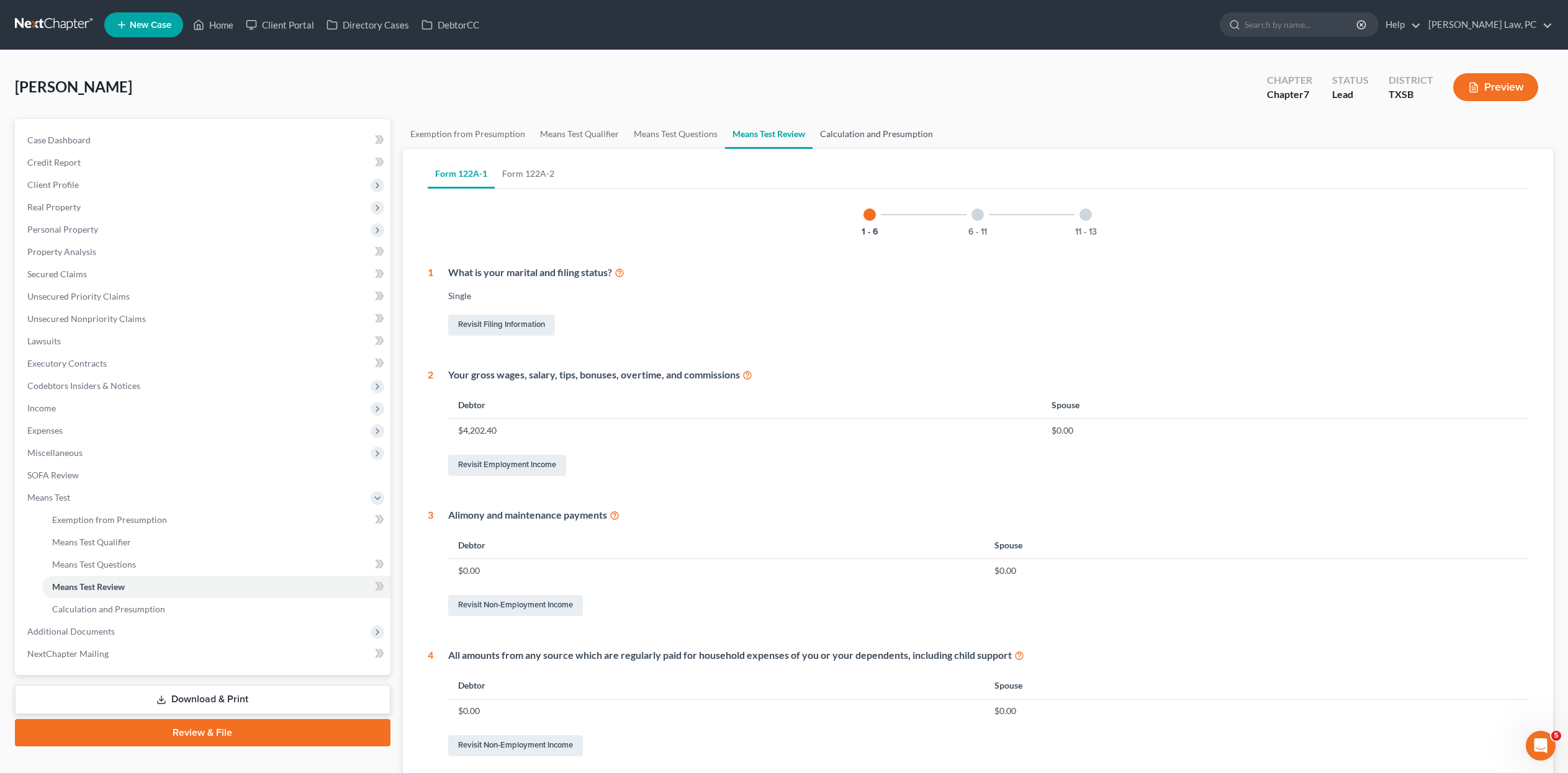
click at [940, 134] on link "Calculation and Presumption" at bounding box center [876, 134] width 128 height 30
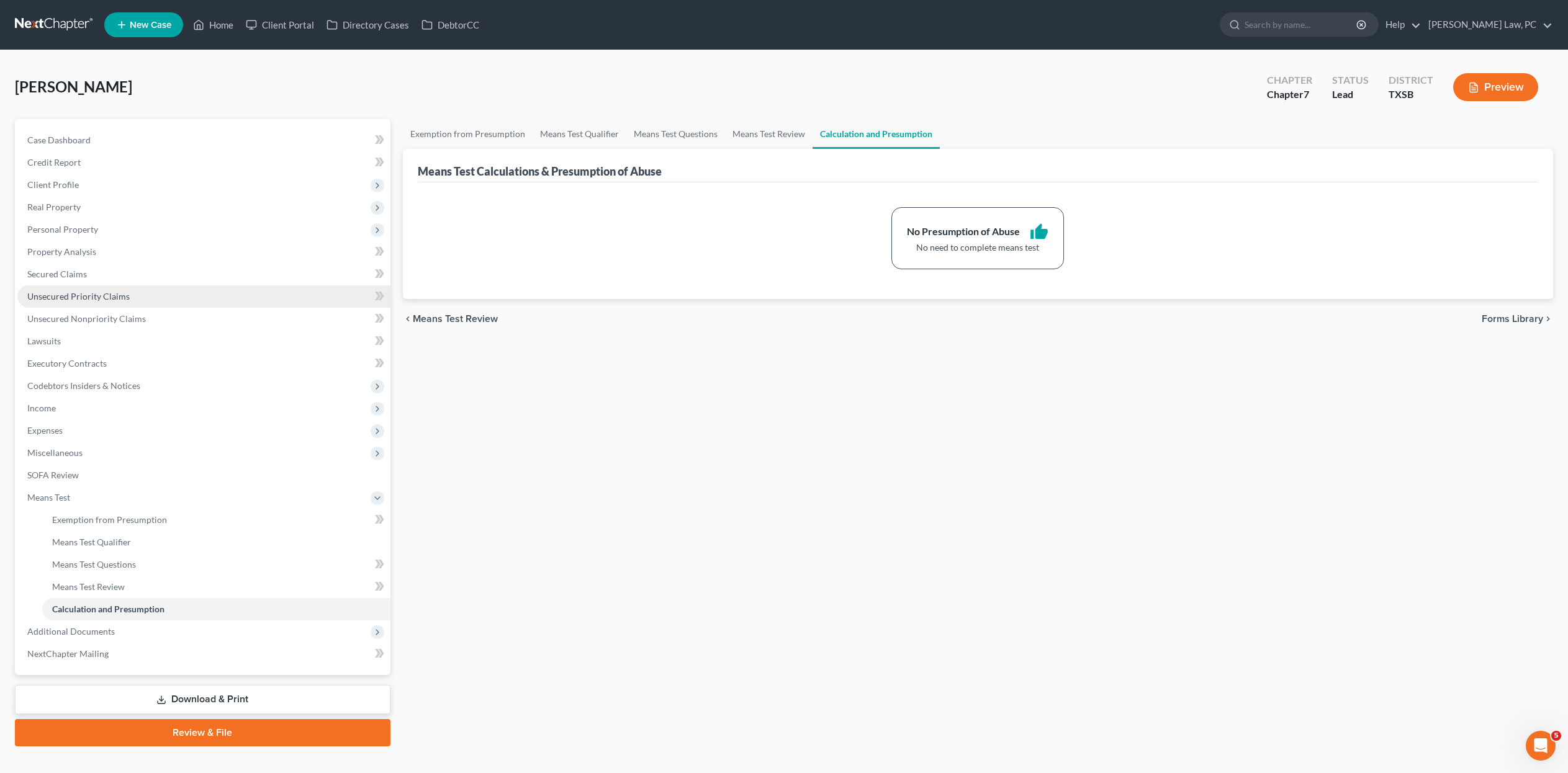
click at [70, 302] on span "Unsecured Priority Claims" at bounding box center [78, 297] width 103 height 10
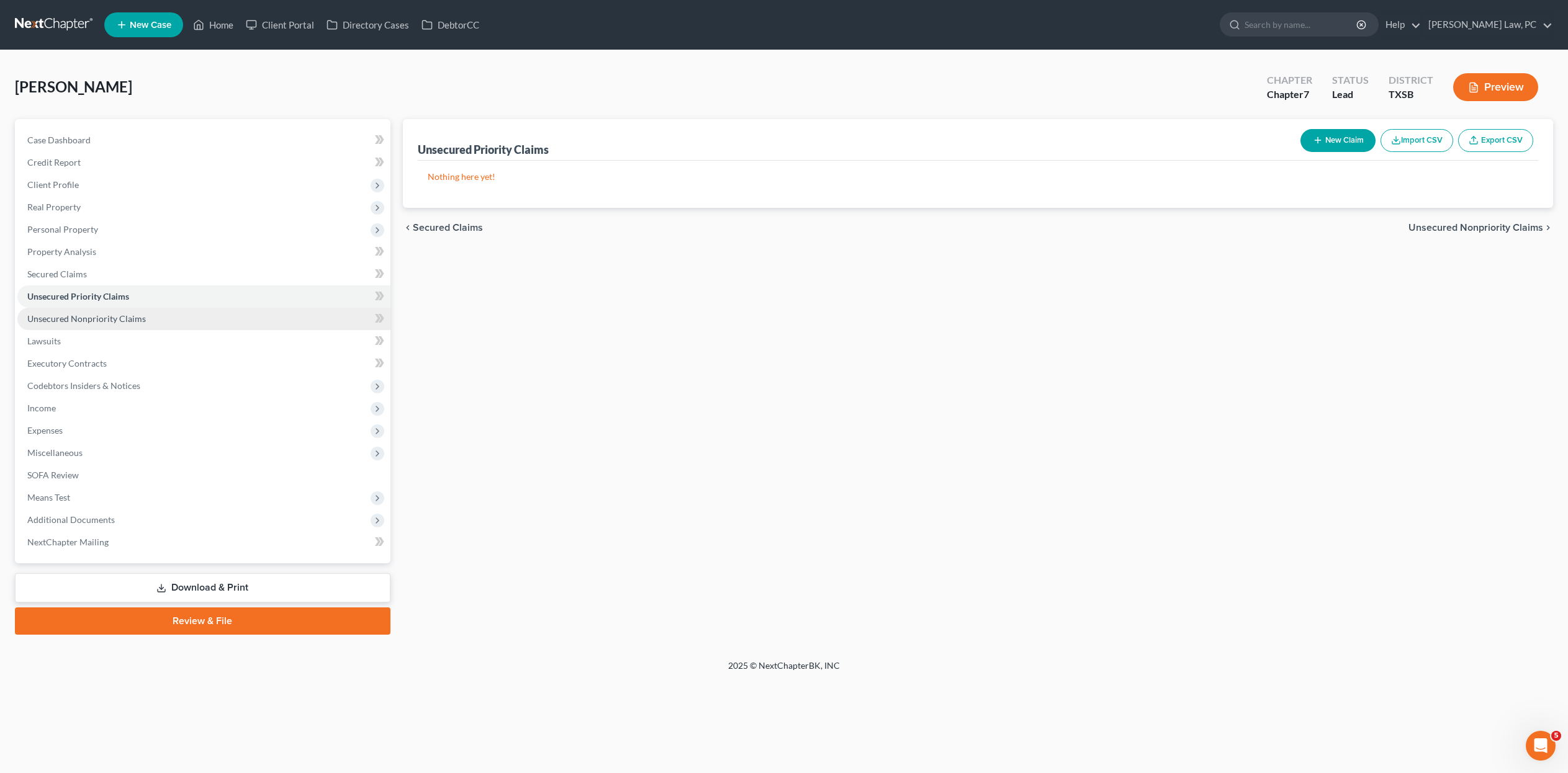
click at [93, 324] on span "Unsecured Nonpriority Claims" at bounding box center [86, 318] width 118 height 10
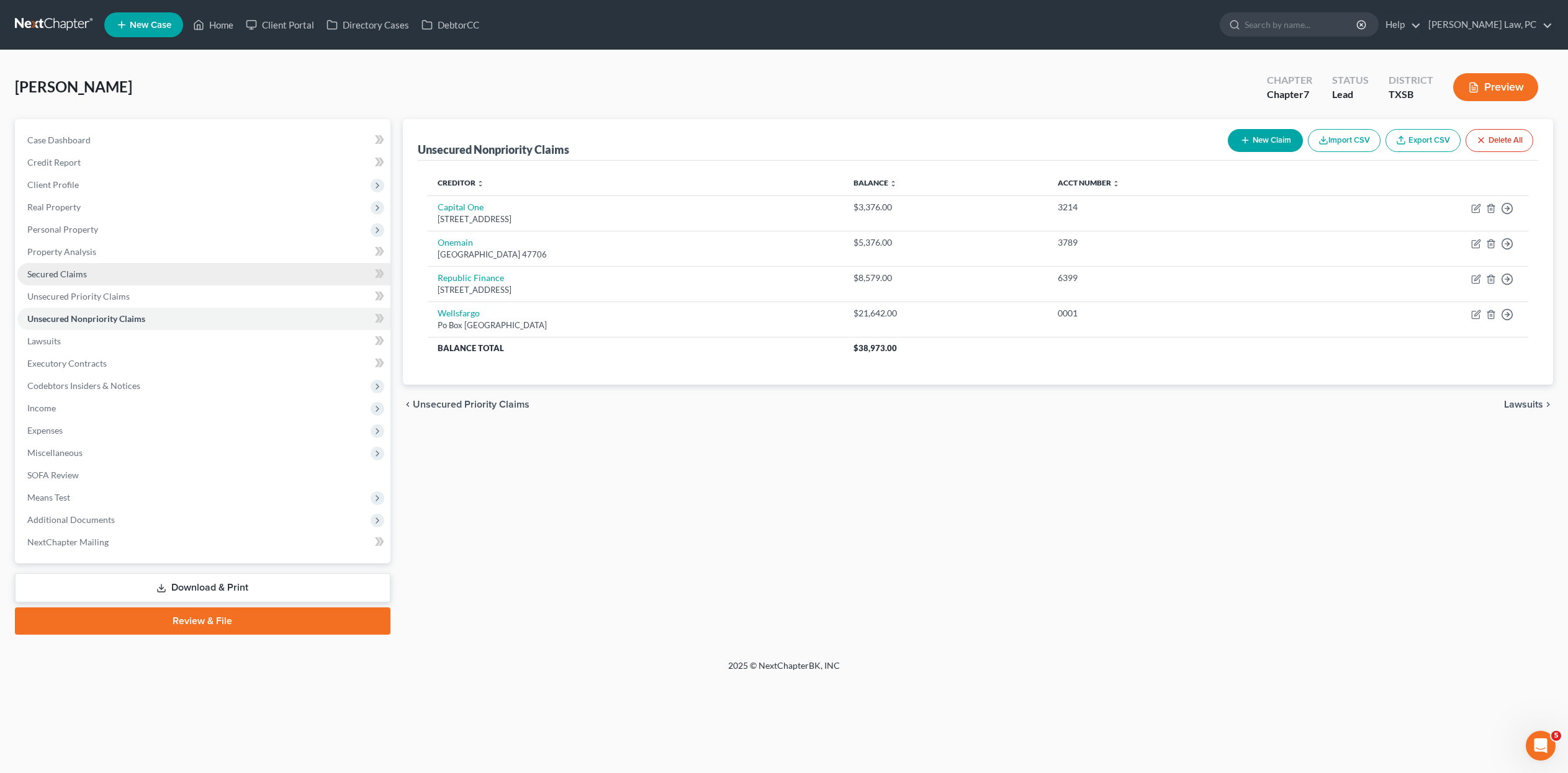
click at [58, 285] on link "Secured Claims" at bounding box center [204, 274] width 373 height 22
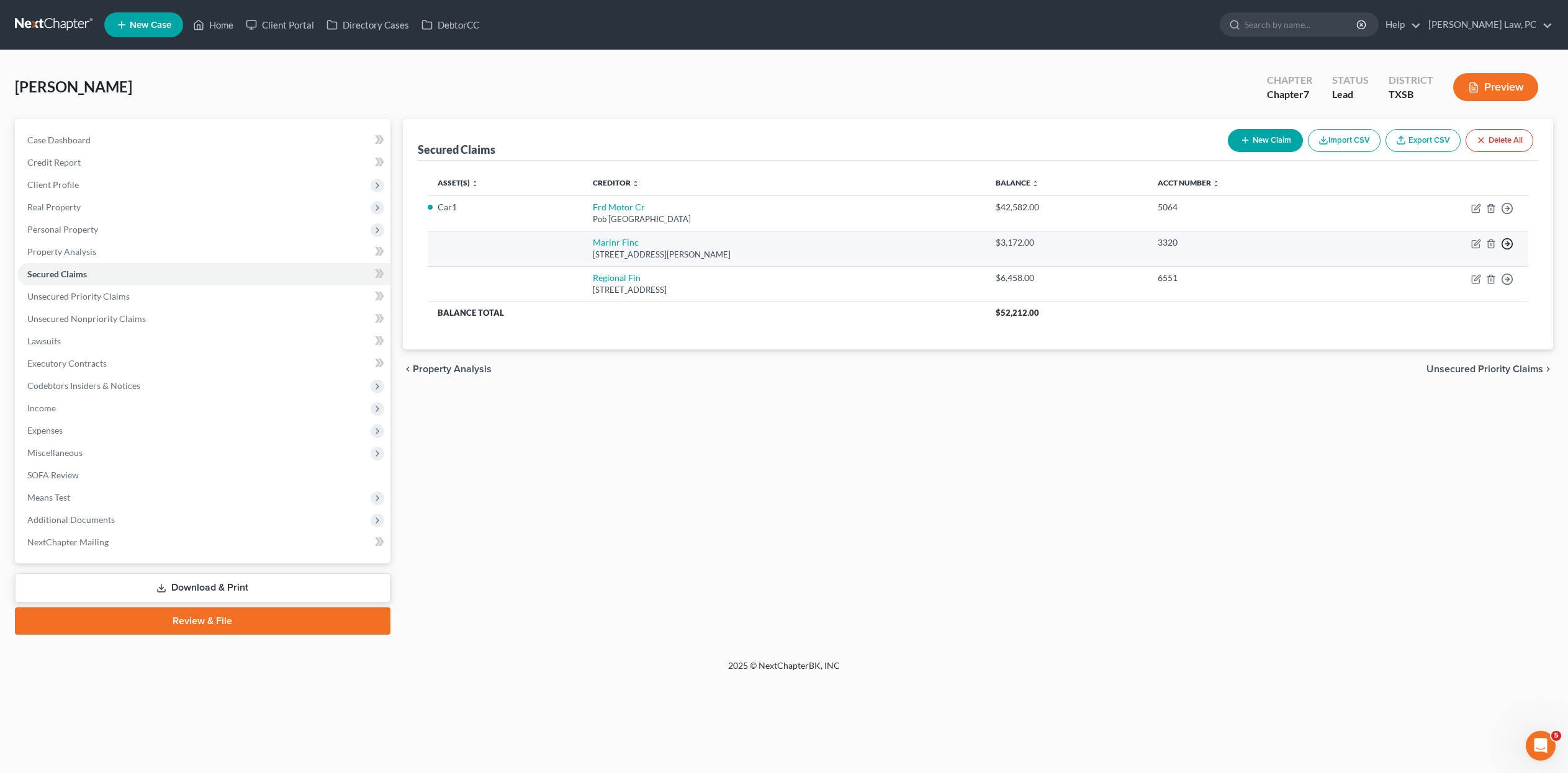
click at [1505, 244] on line "button" at bounding box center [1507, 244] width 4 height 0
click at [1409, 286] on link "Move to F" at bounding box center [1425, 276] width 103 height 21
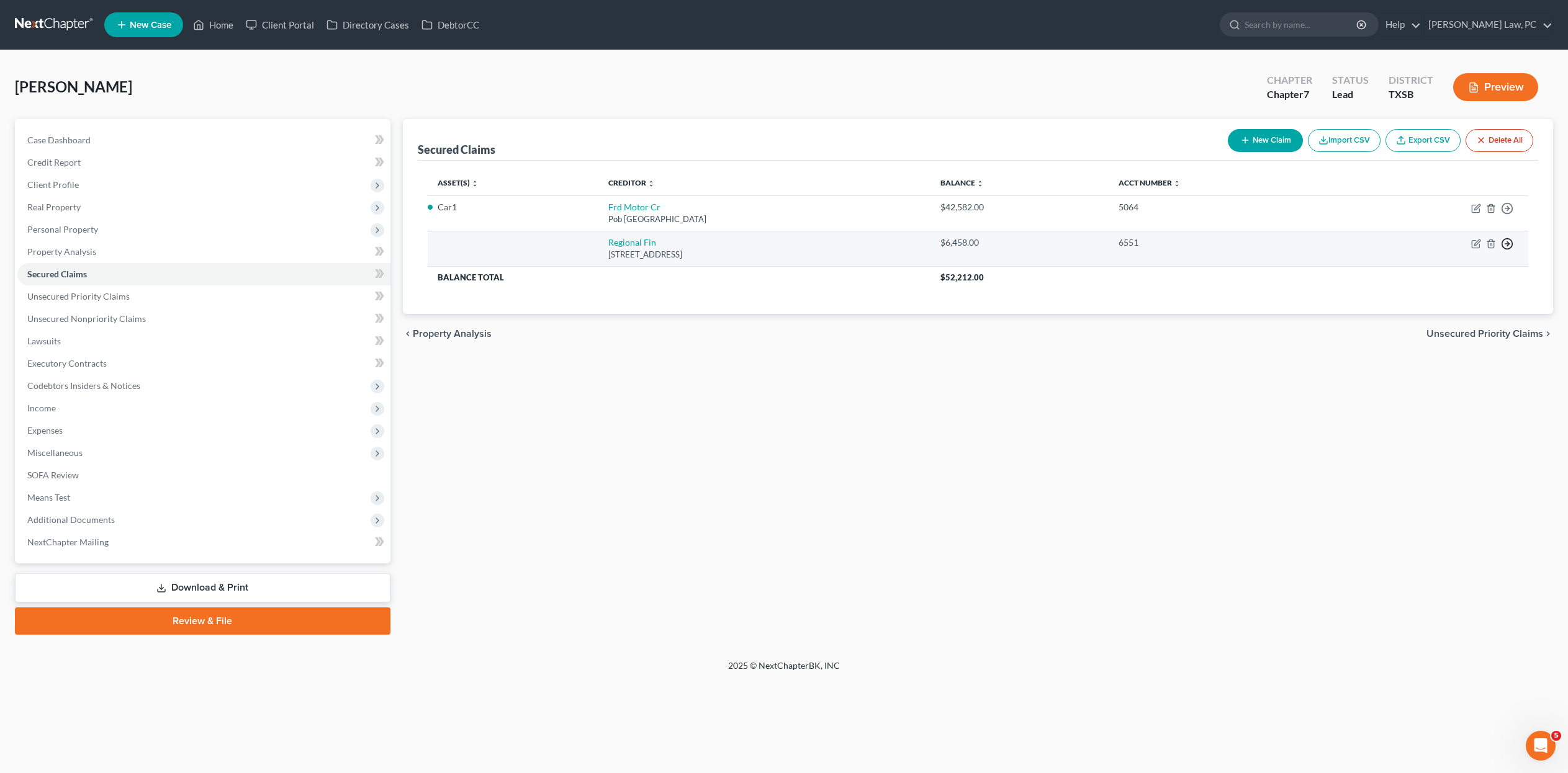
click at [1501, 250] on icon "button" at bounding box center [1507, 243] width 13 height 13
click at [1406, 286] on link "Move to F" at bounding box center [1425, 276] width 103 height 21
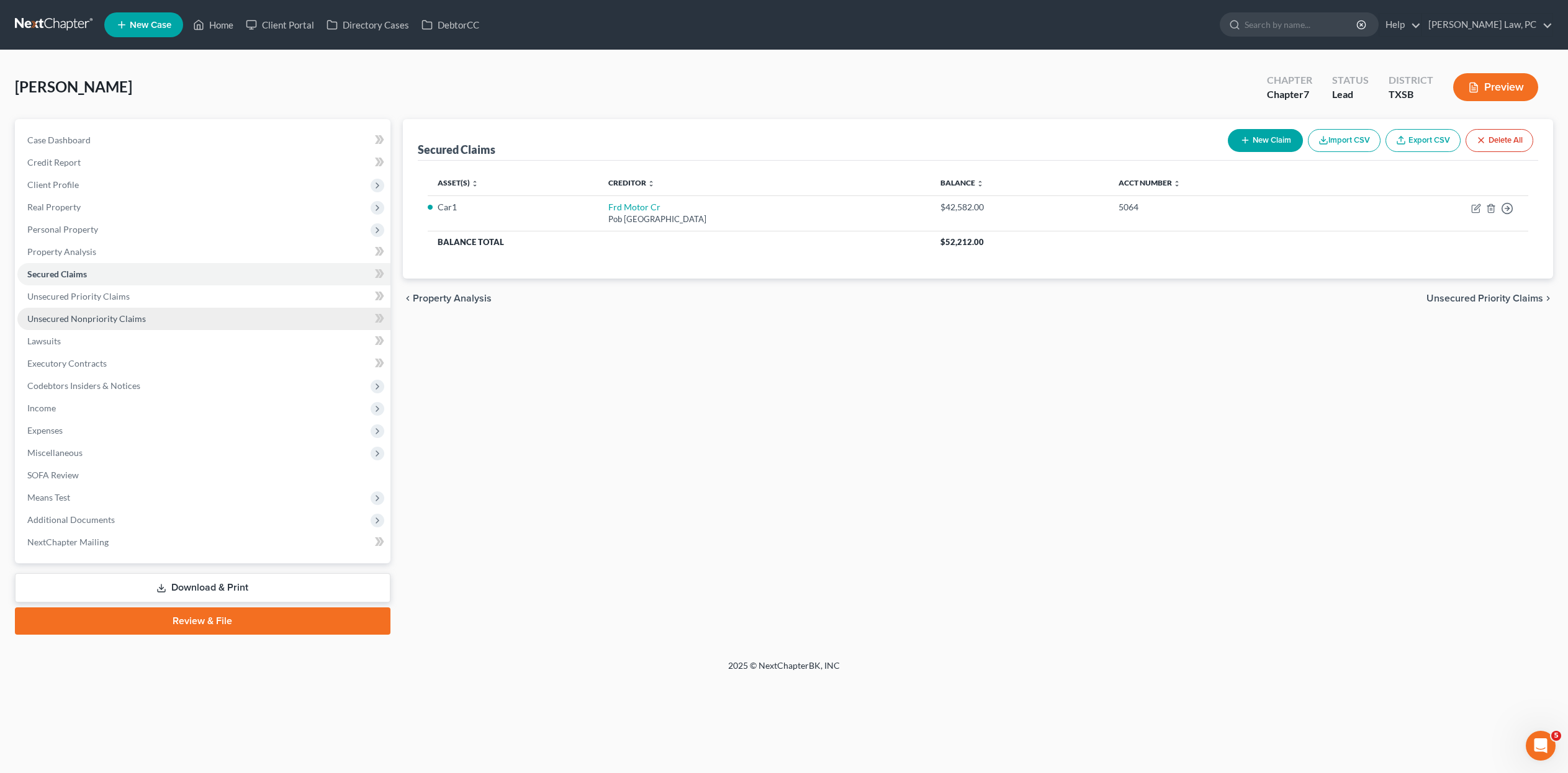
click at [82, 324] on span "Unsecured Nonpriority Claims" at bounding box center [86, 318] width 118 height 10
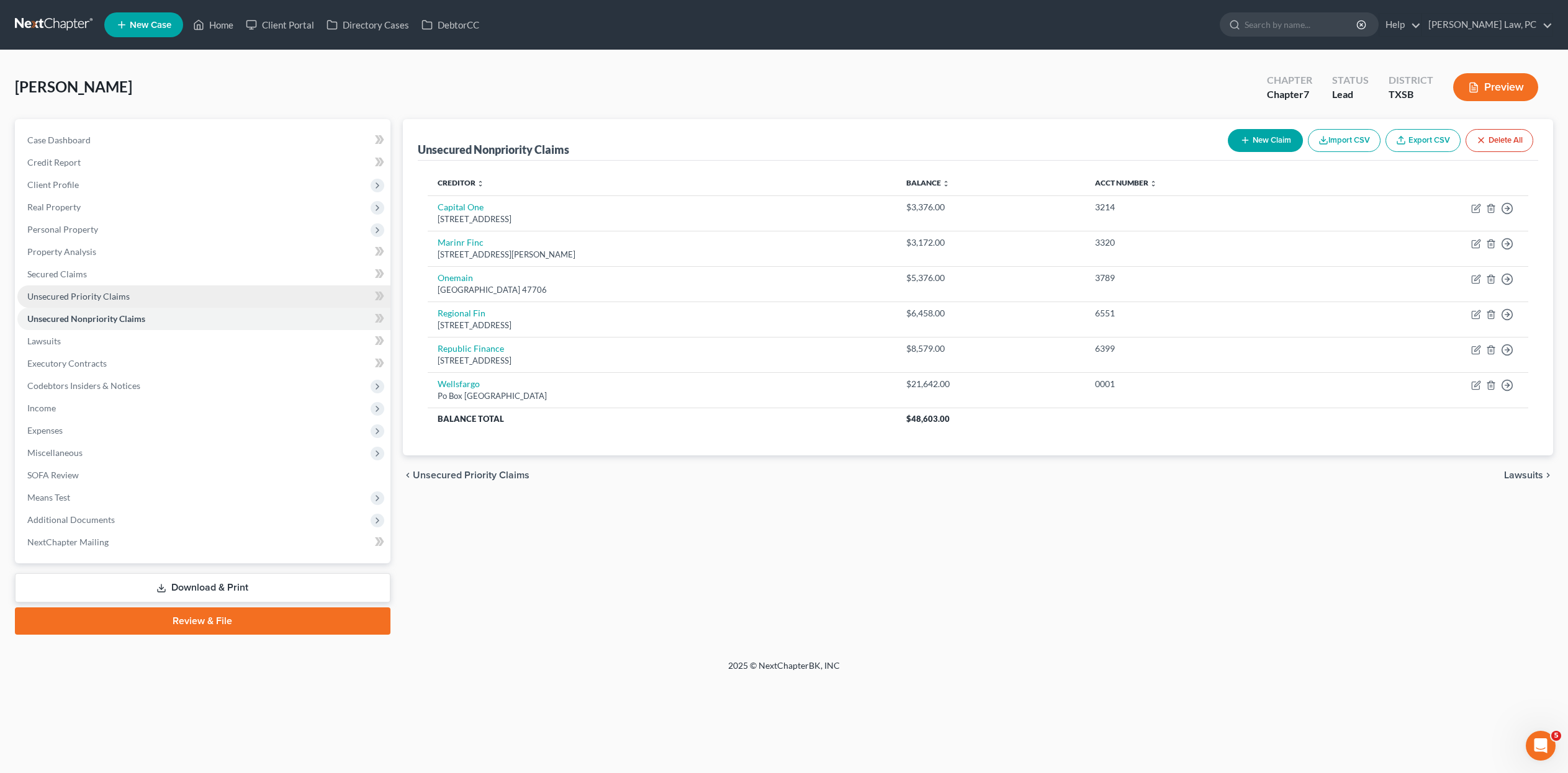
click at [82, 302] on span "Unsecured Priority Claims" at bounding box center [78, 297] width 103 height 10
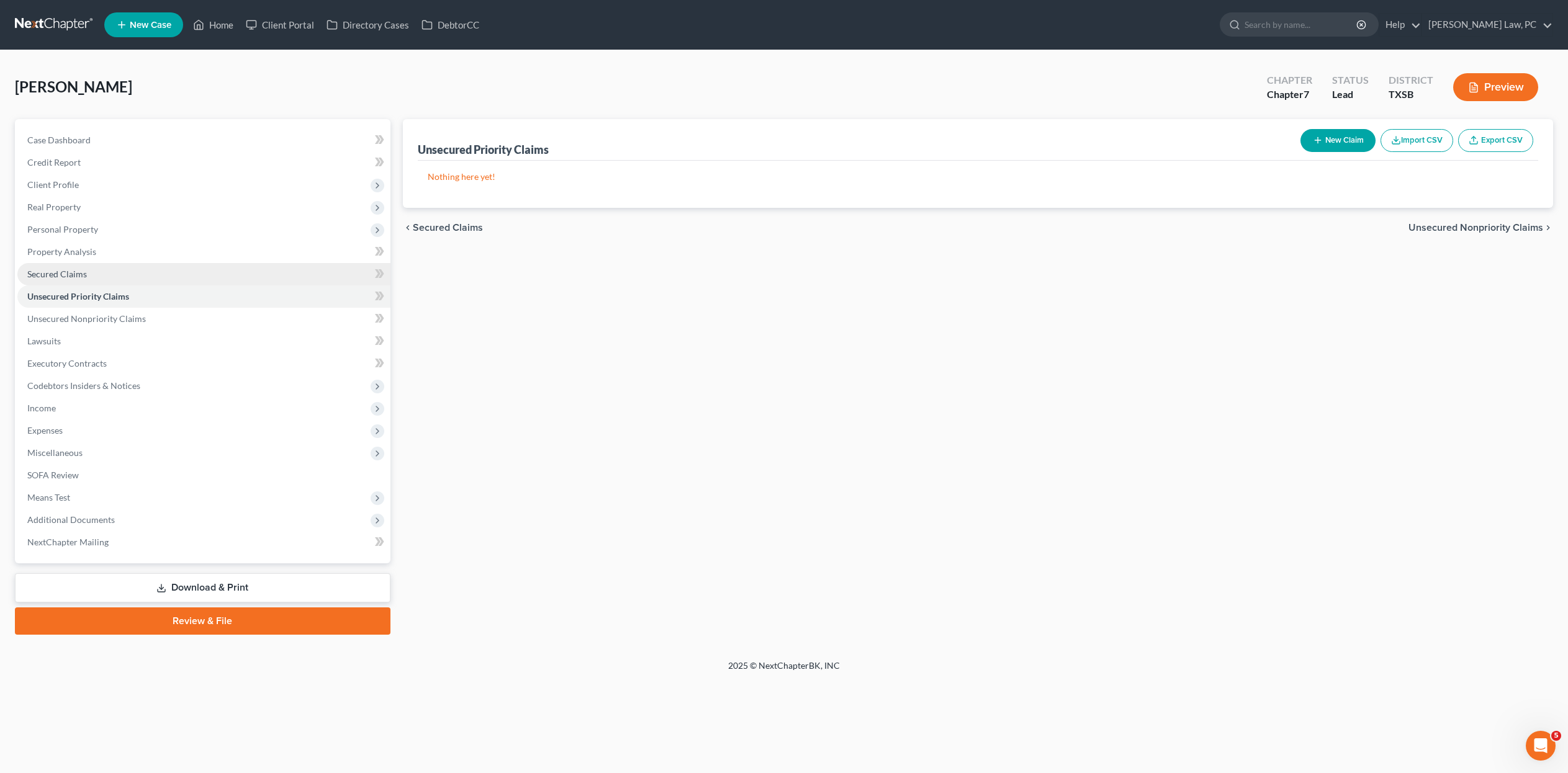
click at [82, 279] on span "Secured Claims" at bounding box center [57, 274] width 60 height 10
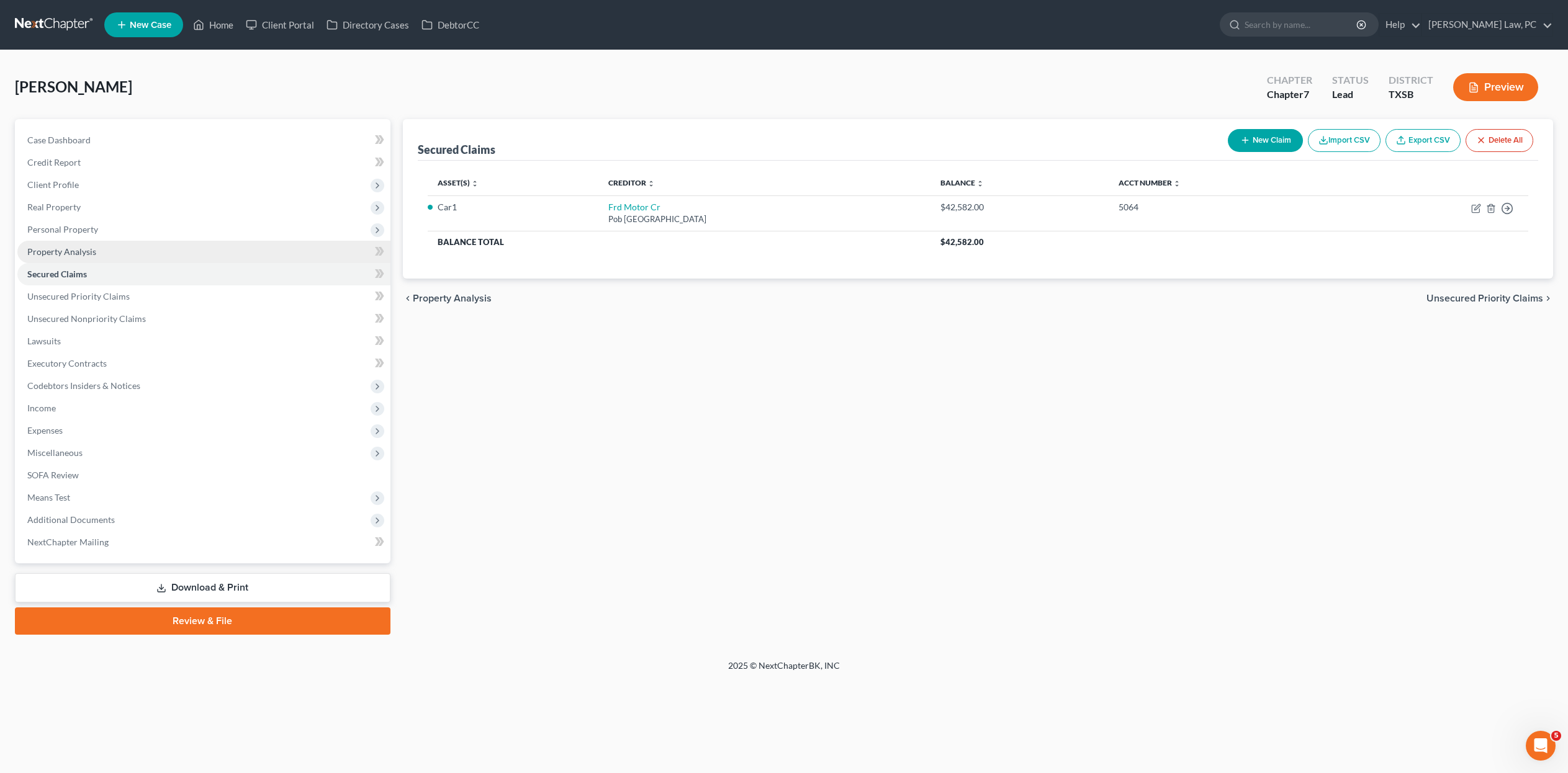
click at [79, 257] on span "Property Analysis" at bounding box center [61, 252] width 69 height 10
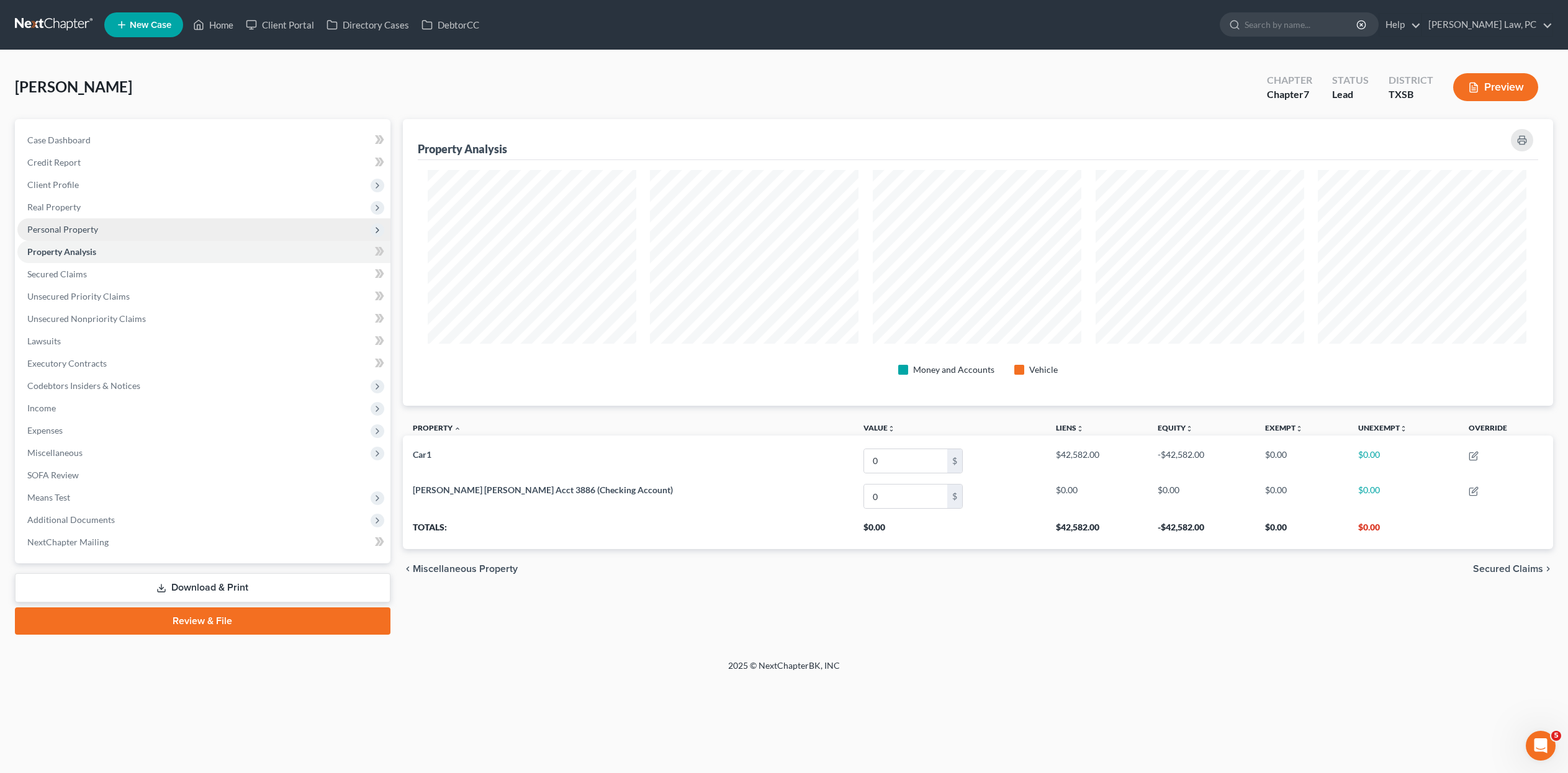
scroll to position [303, 1147]
click at [93, 234] on span "Personal Property" at bounding box center [62, 229] width 70 height 10
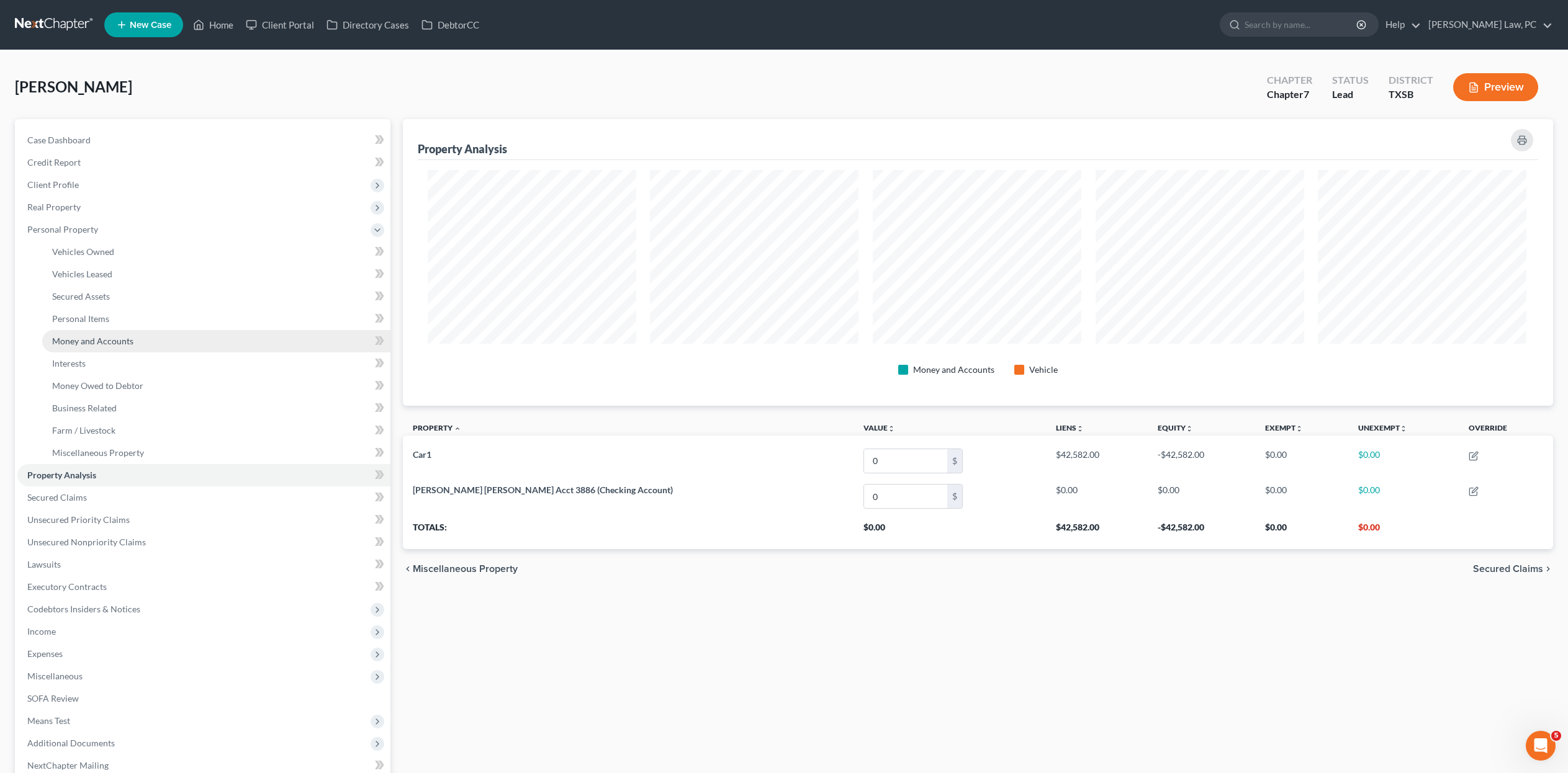
click at [132, 346] on span "Money and Accounts" at bounding box center [93, 341] width 82 height 10
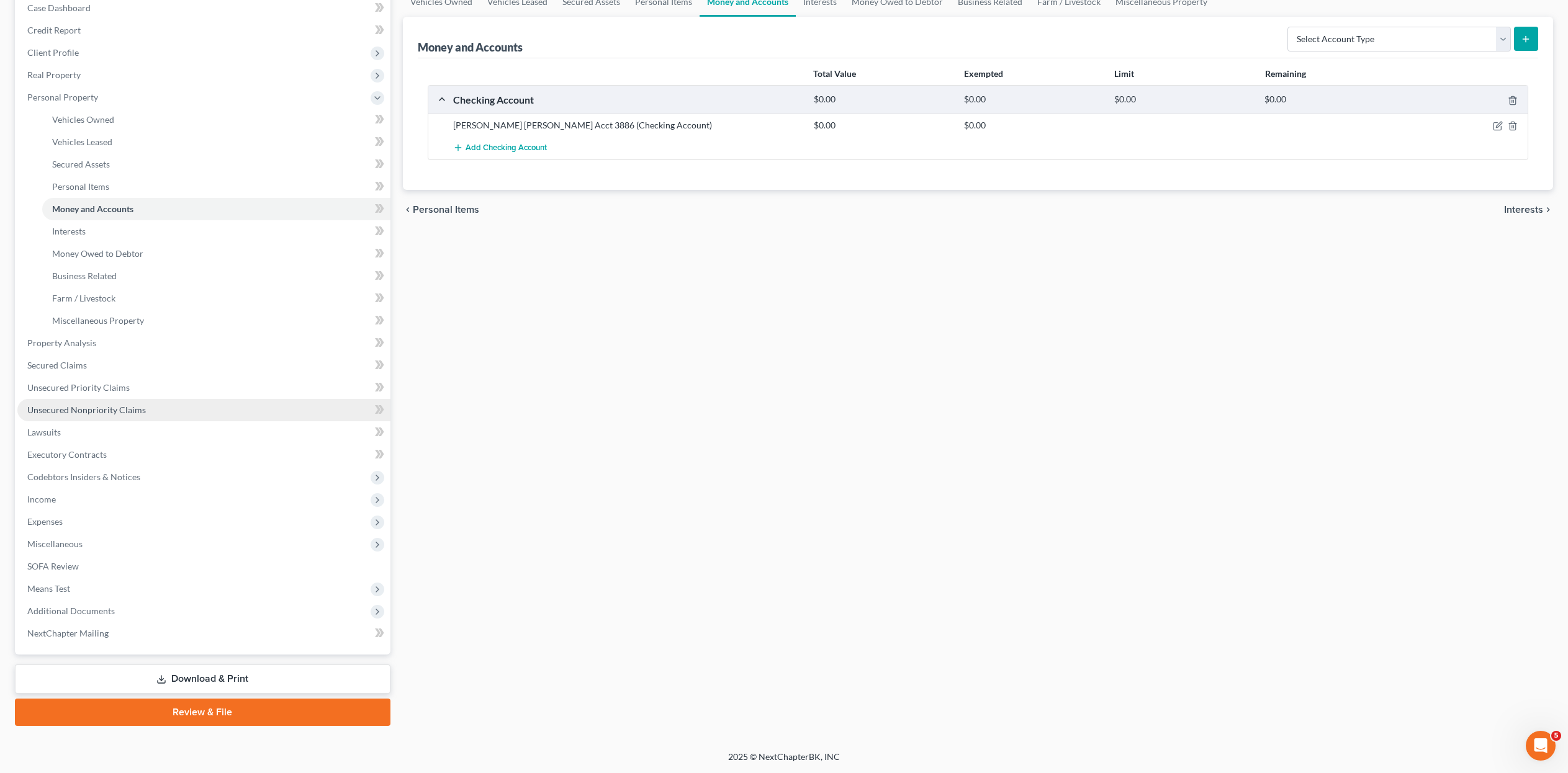
scroll to position [169, 0]
click at [43, 437] on span "Lawsuits" at bounding box center [43, 432] width 34 height 10
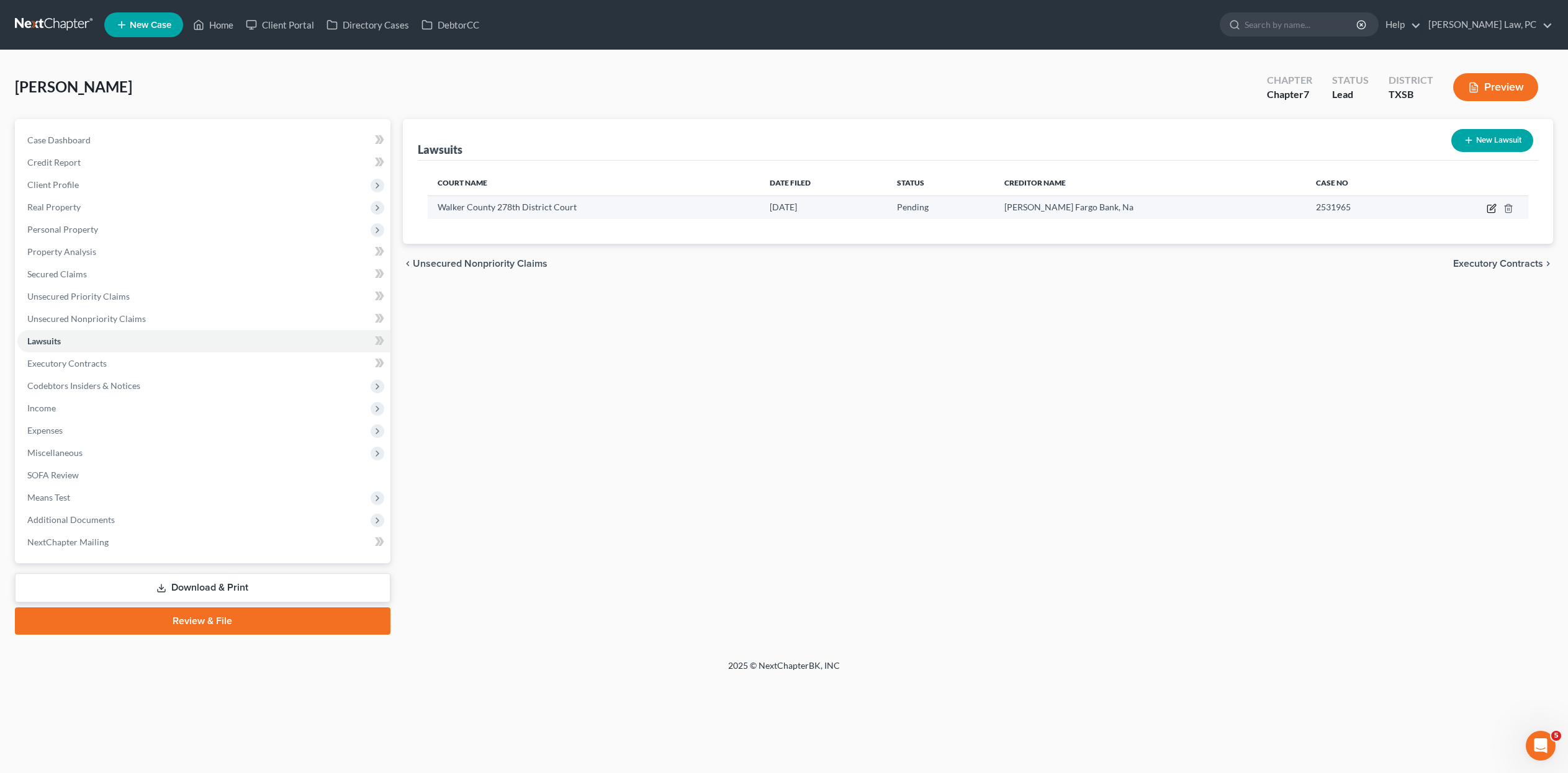
click at [1486, 213] on icon "button" at bounding box center [1491, 208] width 10 height 10
select select "45"
select select "0"
select select "4"
select select "45"
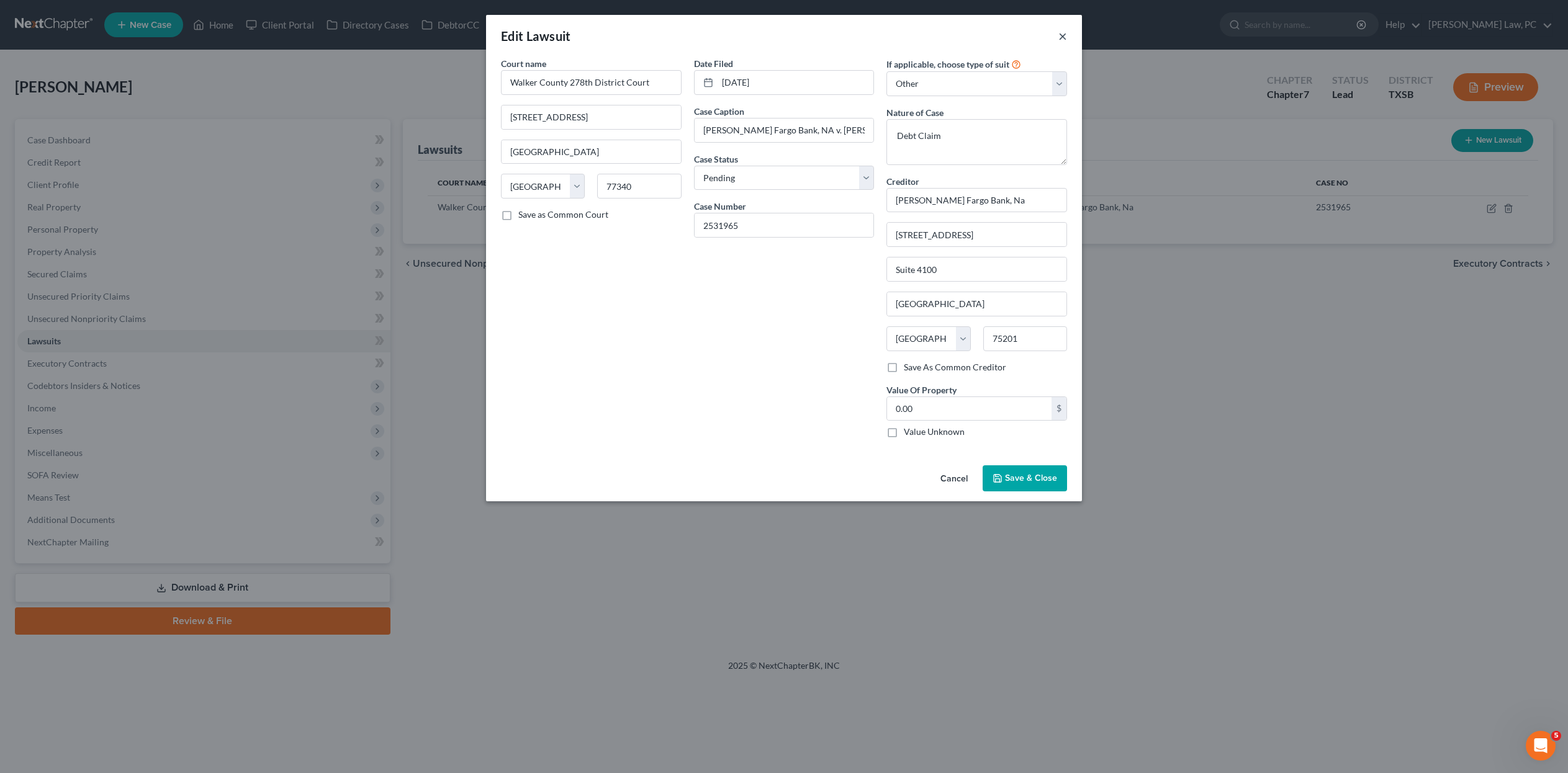
click at [1067, 40] on button "×" at bounding box center [1063, 36] width 9 height 15
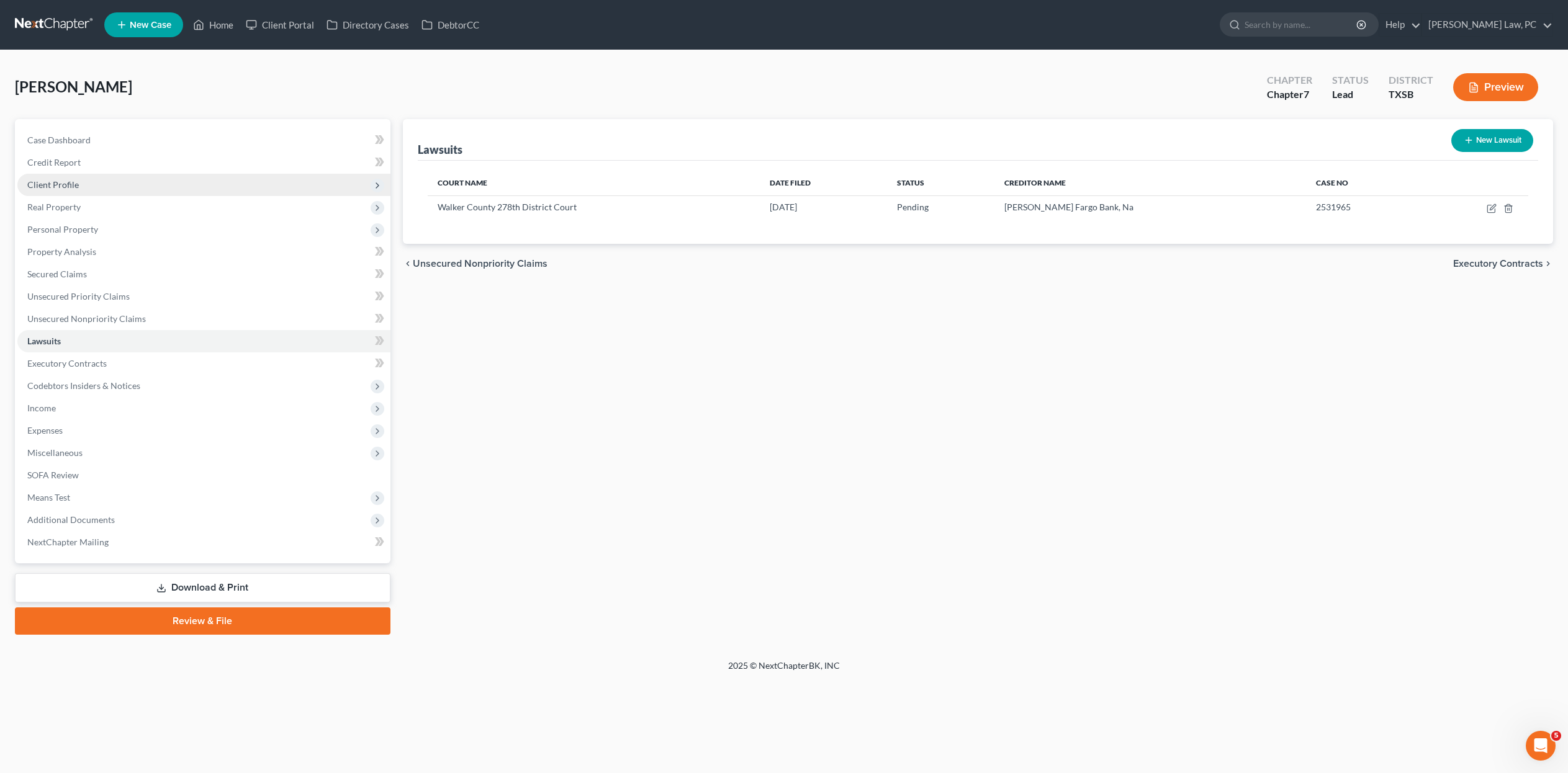
click at [51, 190] on span "Client Profile" at bounding box center [52, 184] width 52 height 10
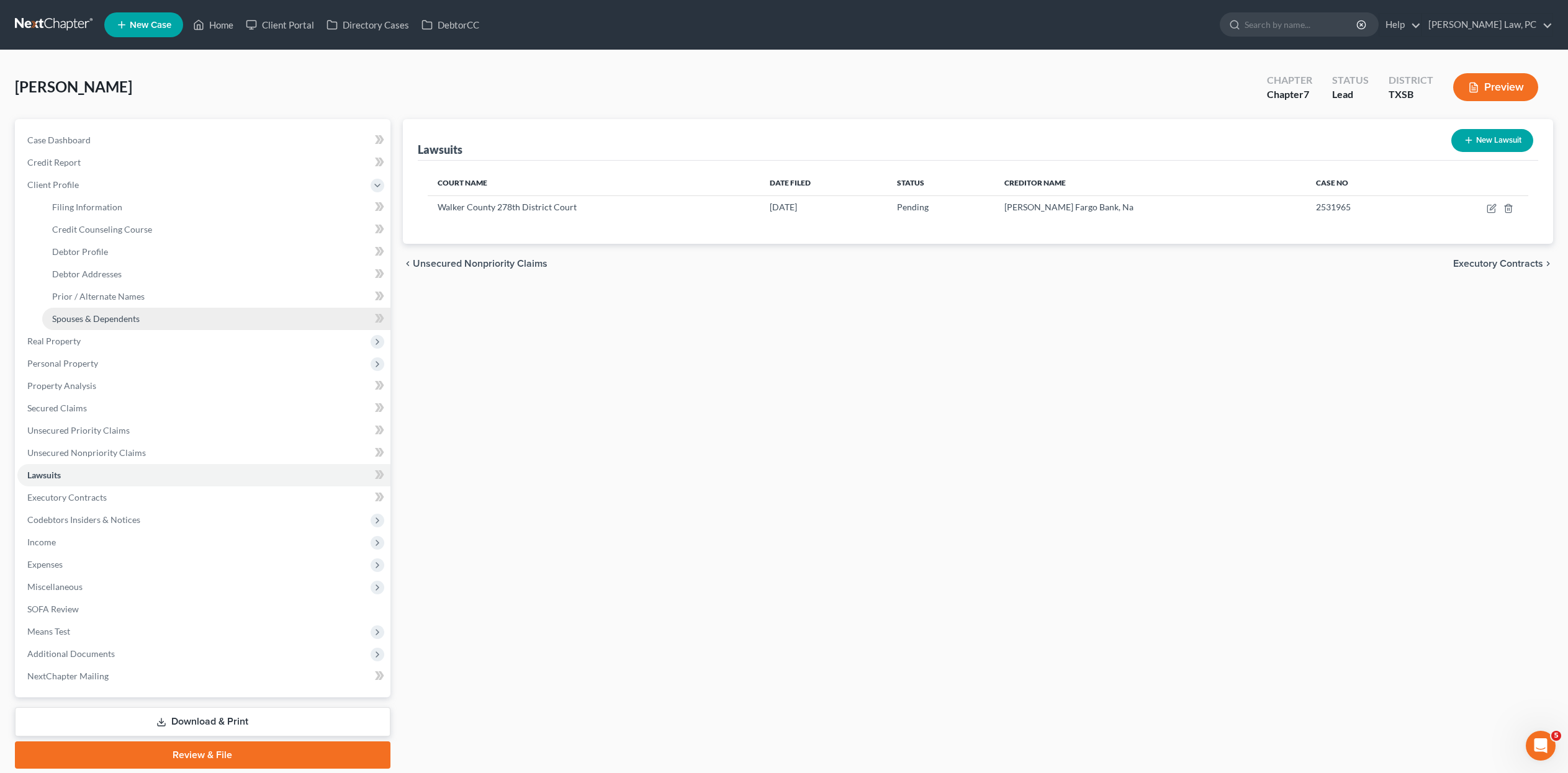
click at [64, 324] on span "Spouses & Dependents" at bounding box center [96, 318] width 88 height 10
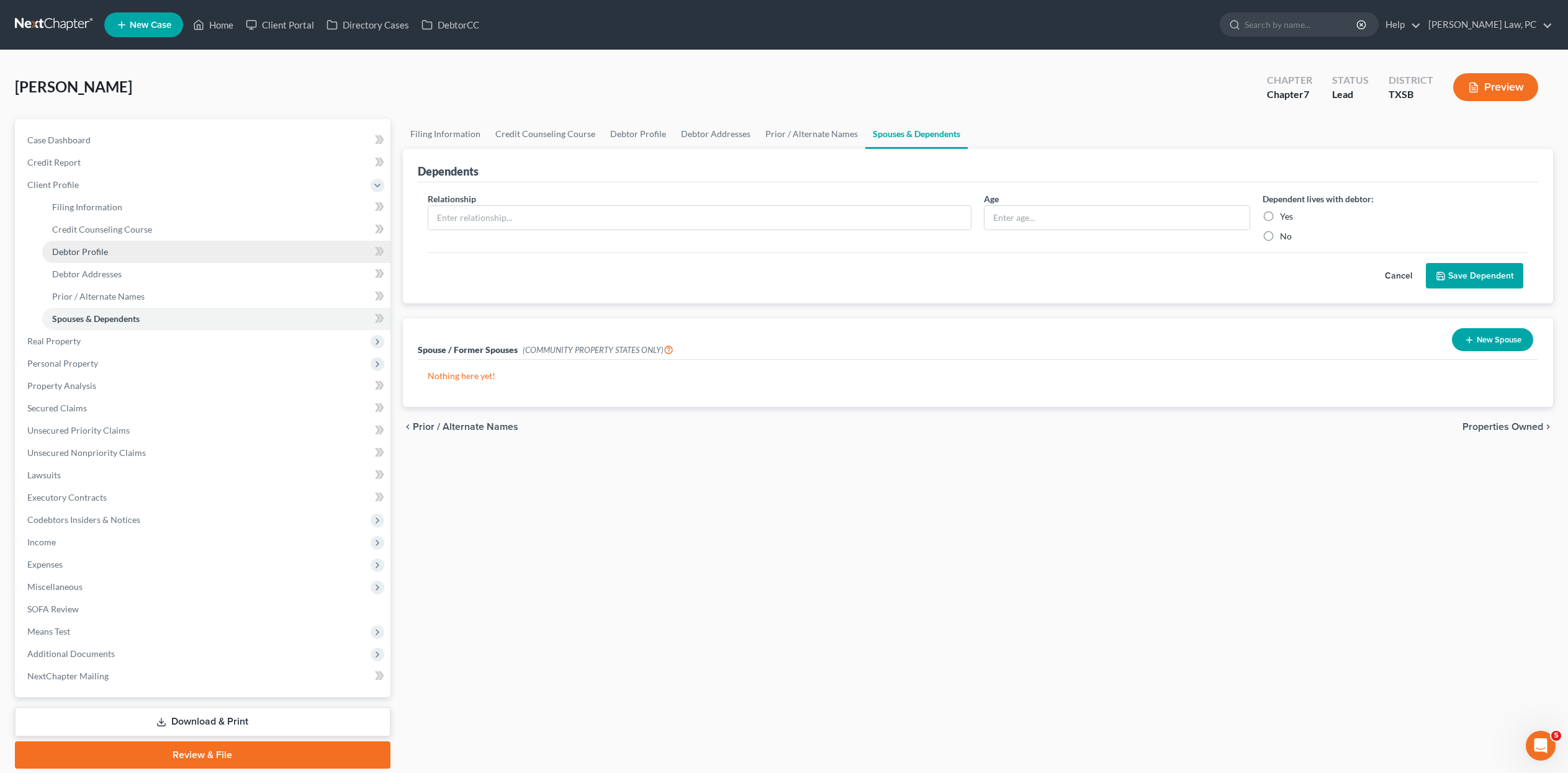
click at [108, 257] on span "Debtor Profile" at bounding box center [80, 252] width 56 height 10
select select "0"
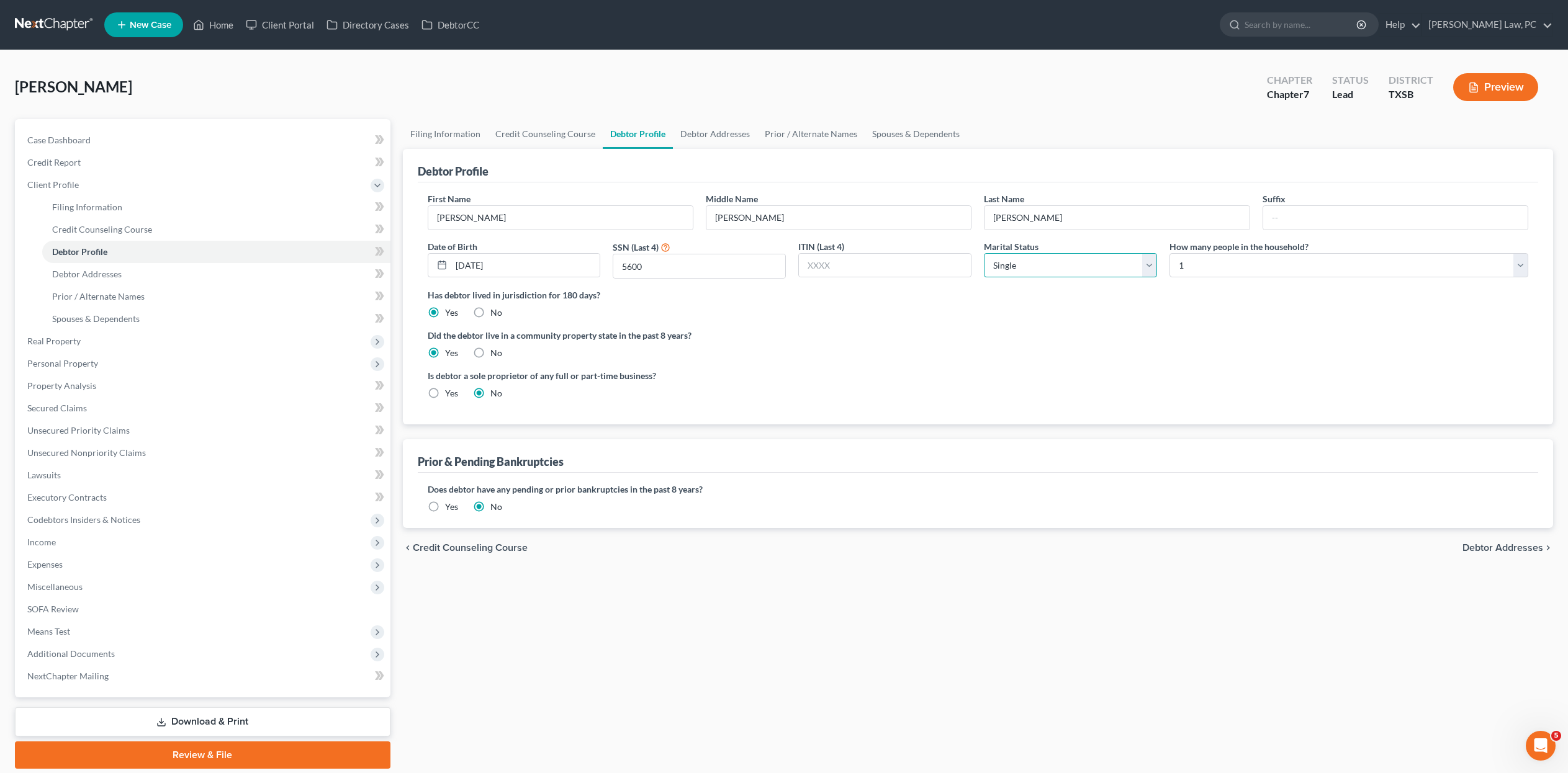
select select "3"
click at [119, 279] on span "Debtor Addresses" at bounding box center [87, 274] width 70 height 10
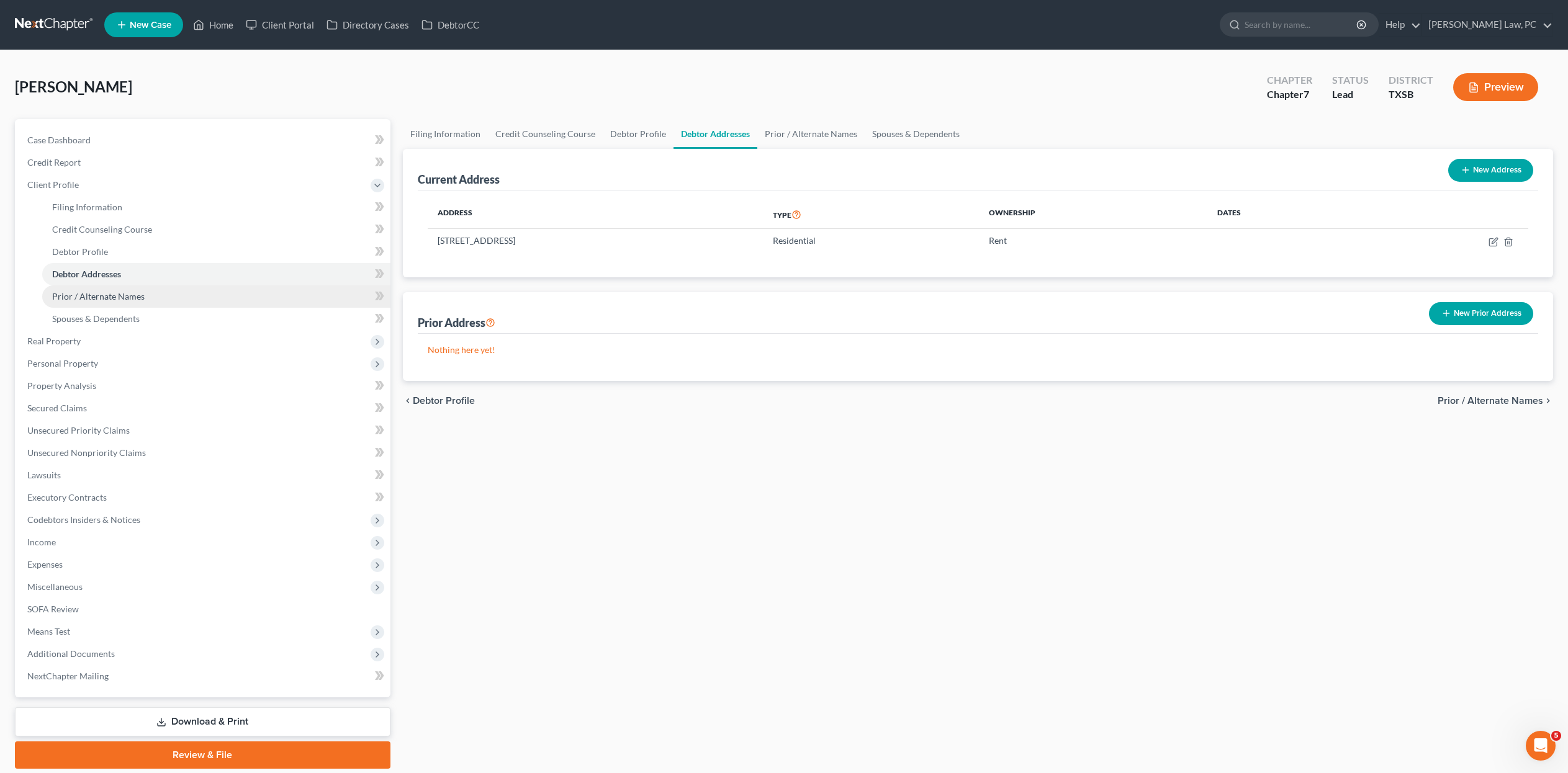
click at [205, 308] on link "Prior / Alternate Names" at bounding box center [216, 297] width 348 height 22
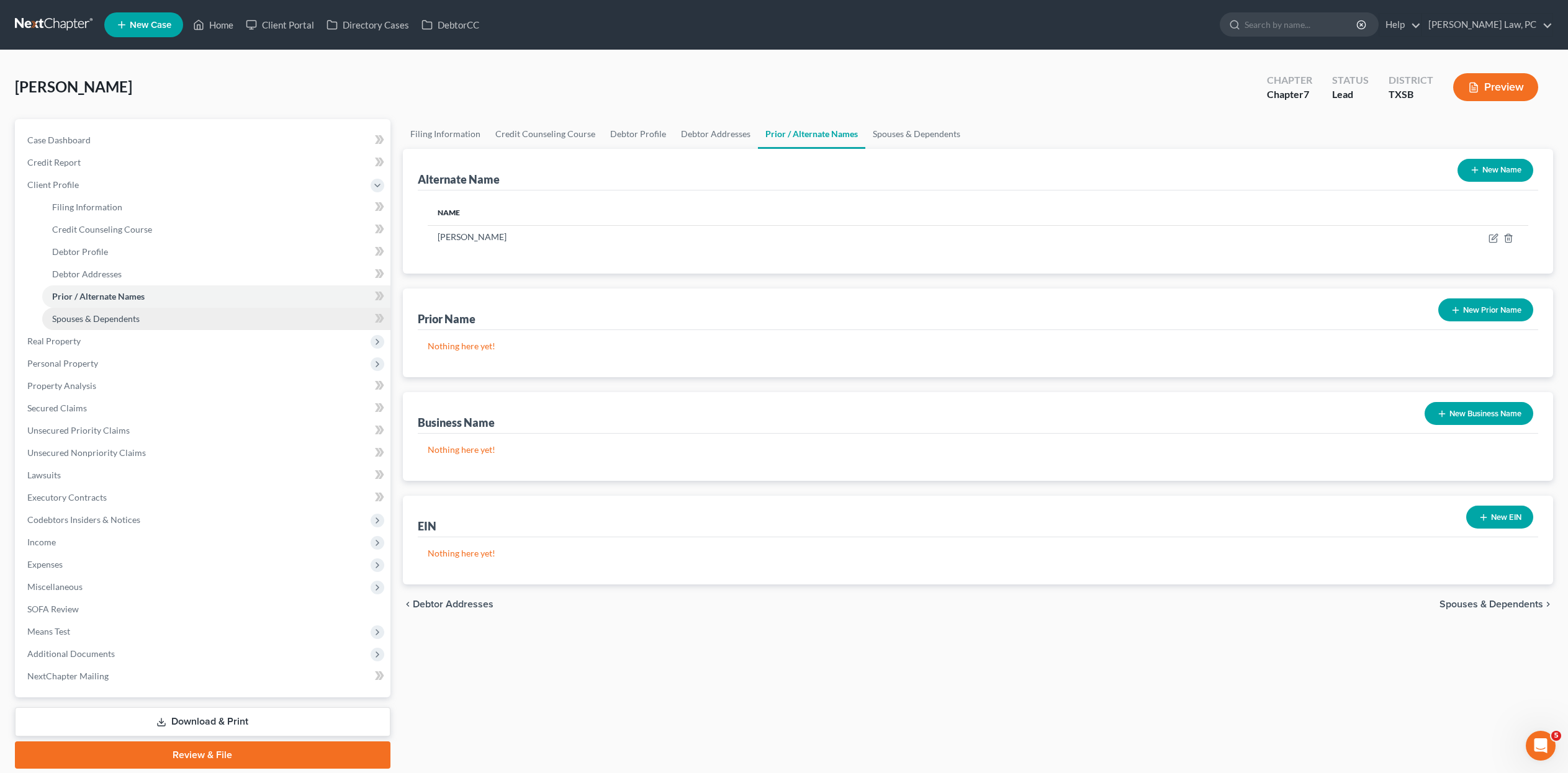
click at [220, 330] on link "Spouses & Dependents" at bounding box center [216, 319] width 348 height 22
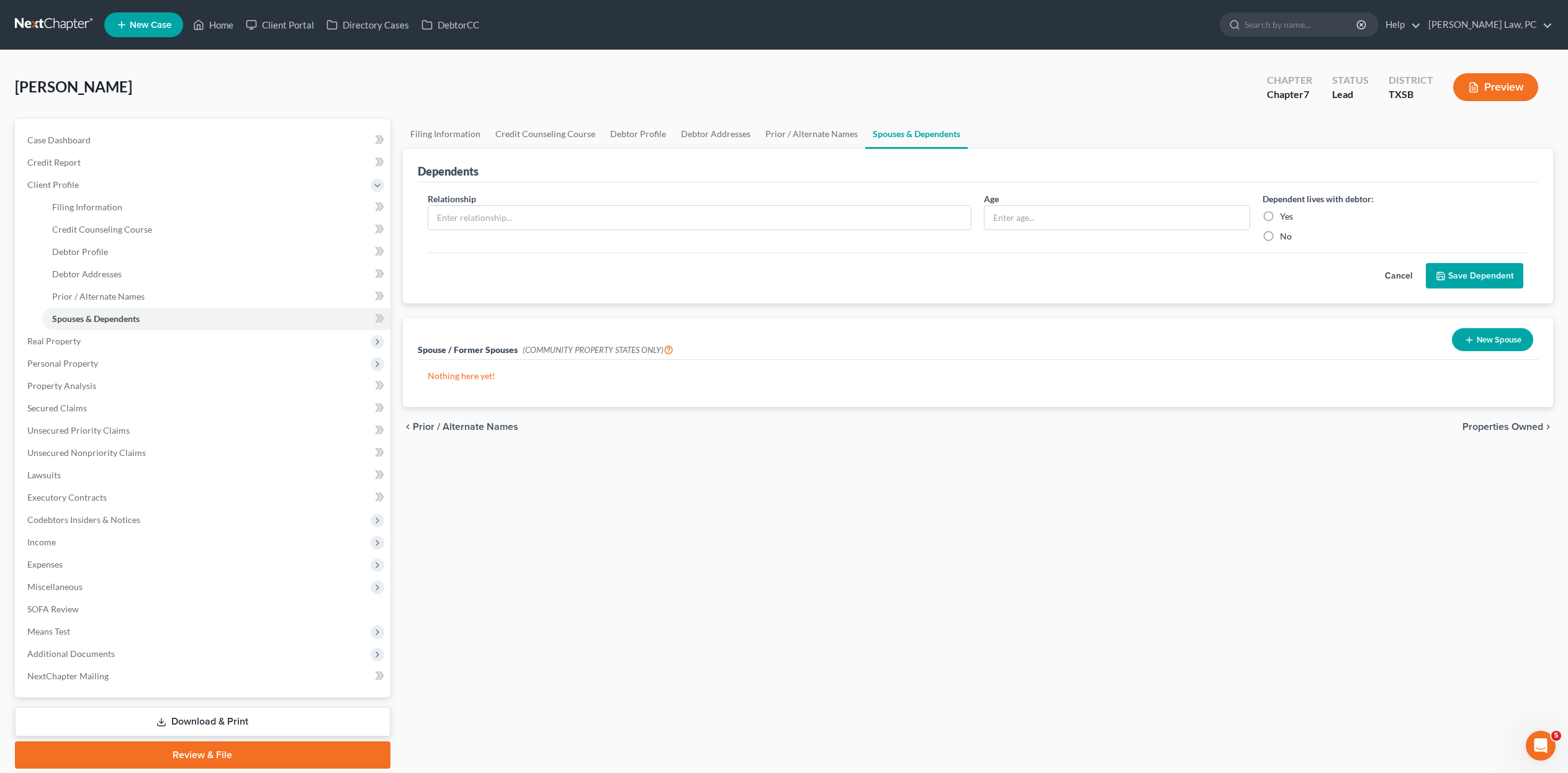
click at [1468, 351] on button "New Spouse" at bounding box center [1492, 339] width 82 height 23
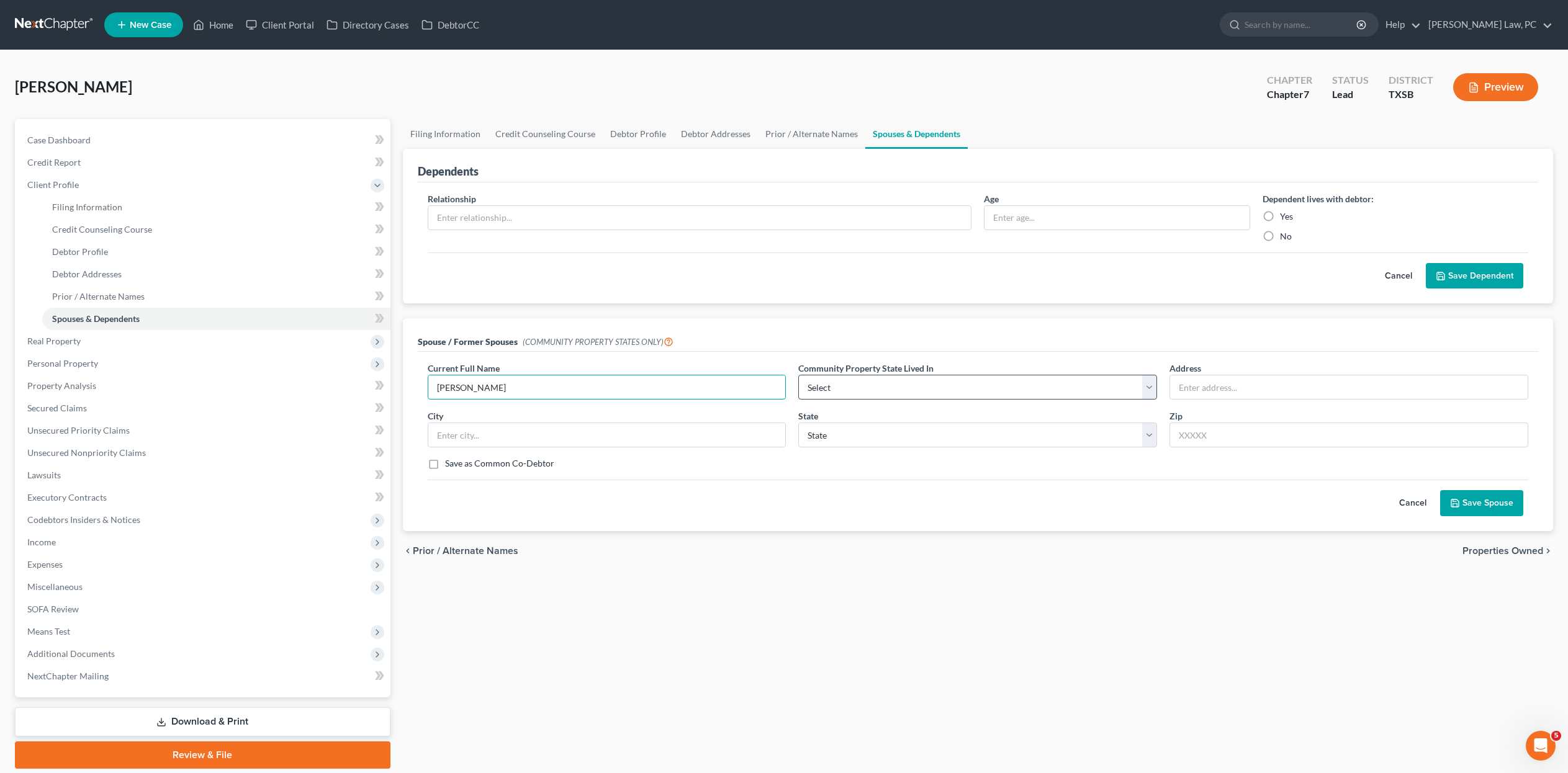
type input "Amanda Haan"
select select "8"
select select "45"
click at [595, 400] on div "Current Full Name * Amanda Haan" at bounding box center [607, 381] width 371 height 38
click at [577, 399] on input "Amanda Haan" at bounding box center [607, 386] width 357 height 23
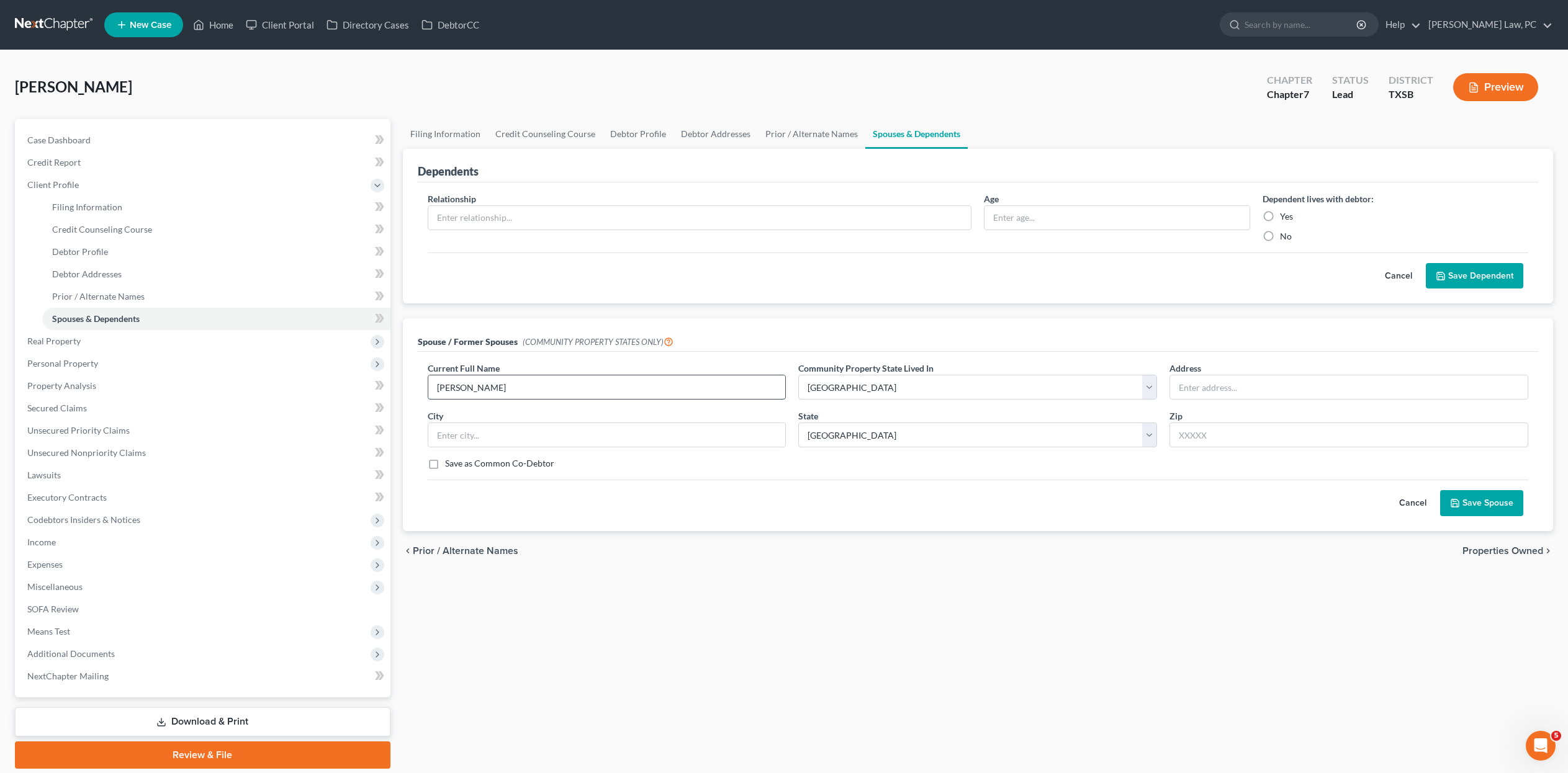
click at [576, 399] on input "Amanda Haan" at bounding box center [607, 386] width 357 height 23
type input "Amanda Haan (Ex-Wife)"
click at [1456, 516] on button "Save Spouse" at bounding box center [1481, 503] width 83 height 26
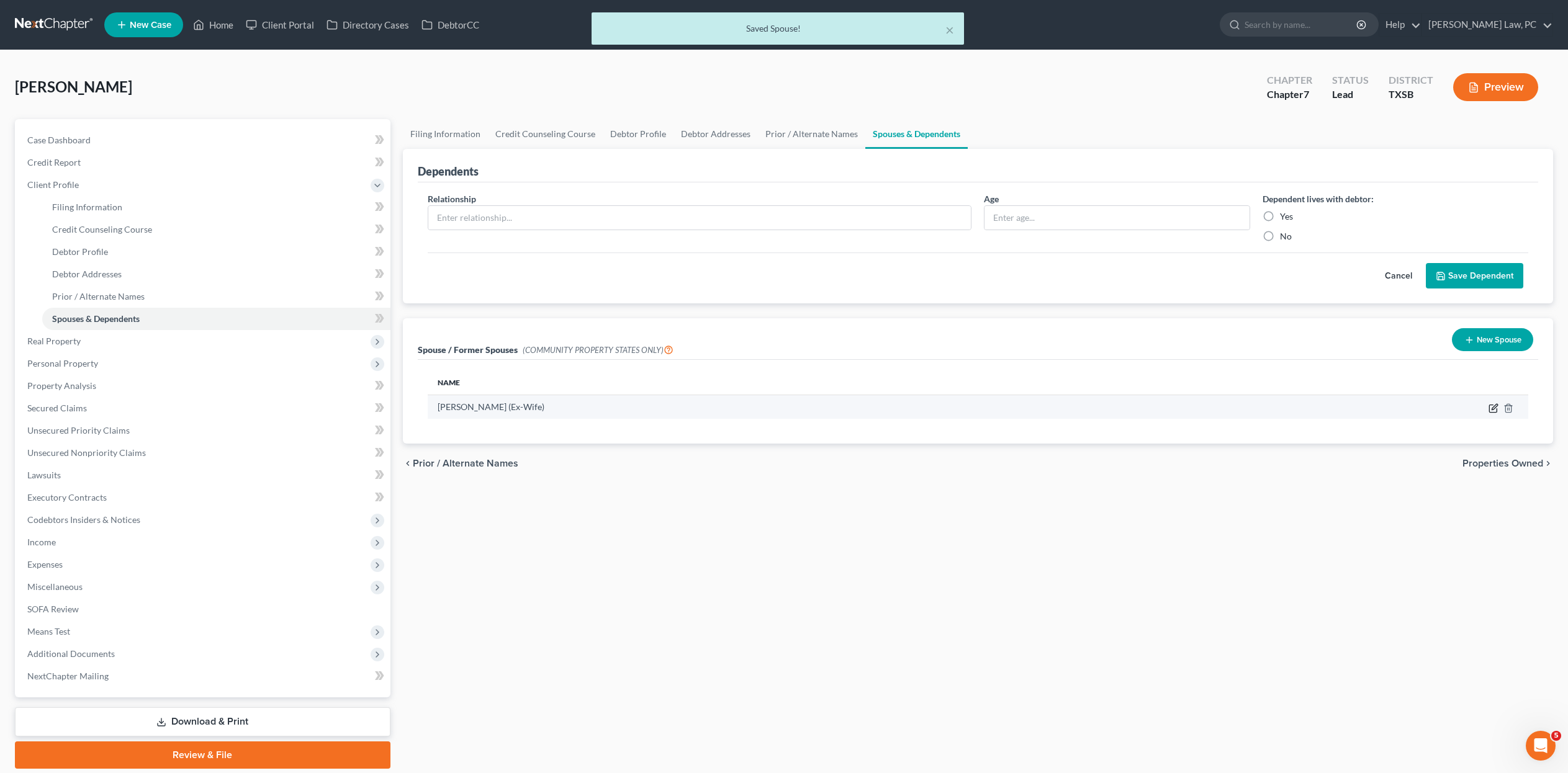
click at [1489, 413] on icon "button" at bounding box center [1493, 408] width 10 height 10
select select "8"
select select "45"
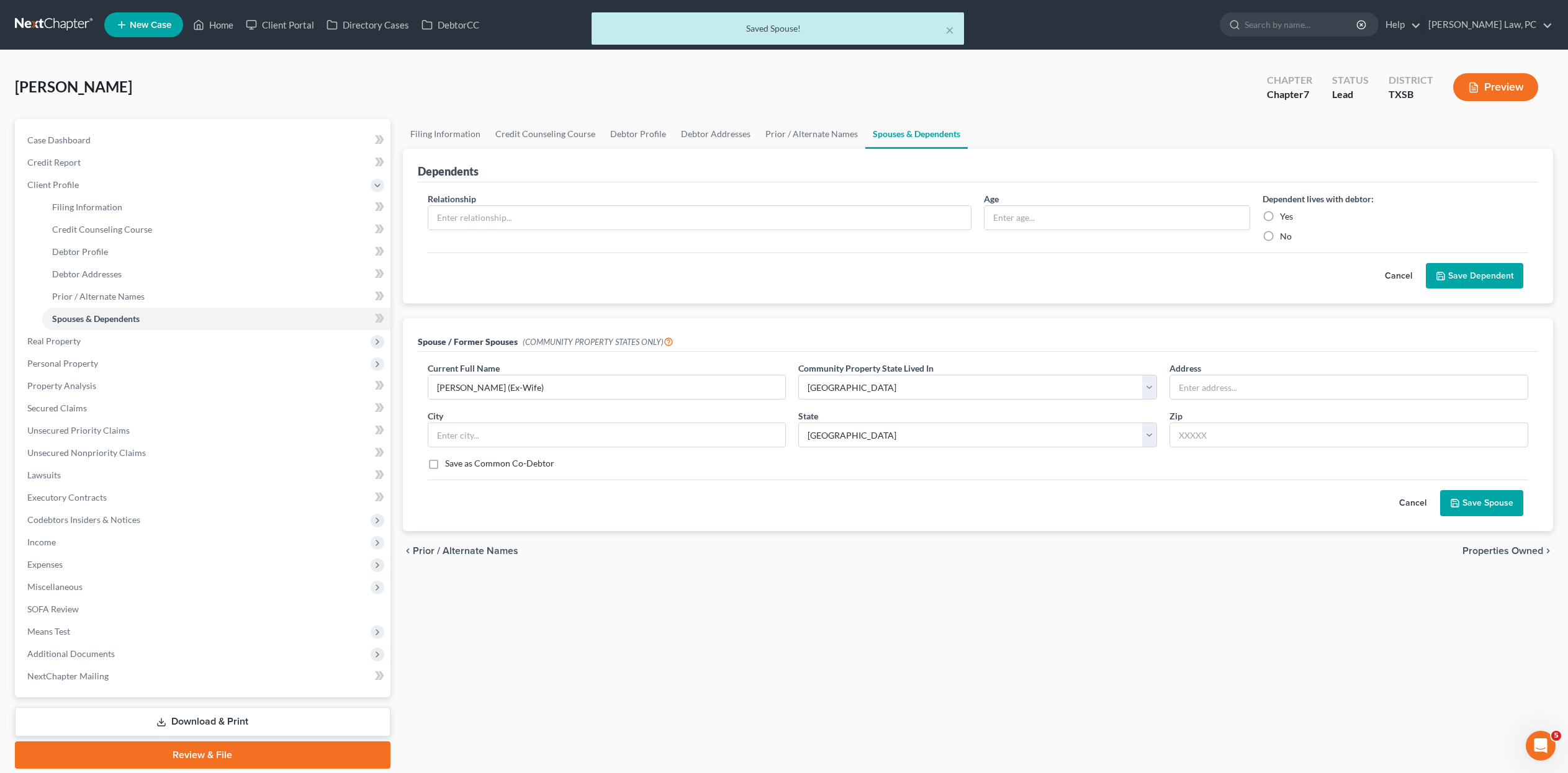
click at [1456, 516] on button "Save Spouse" at bounding box center [1481, 503] width 83 height 26
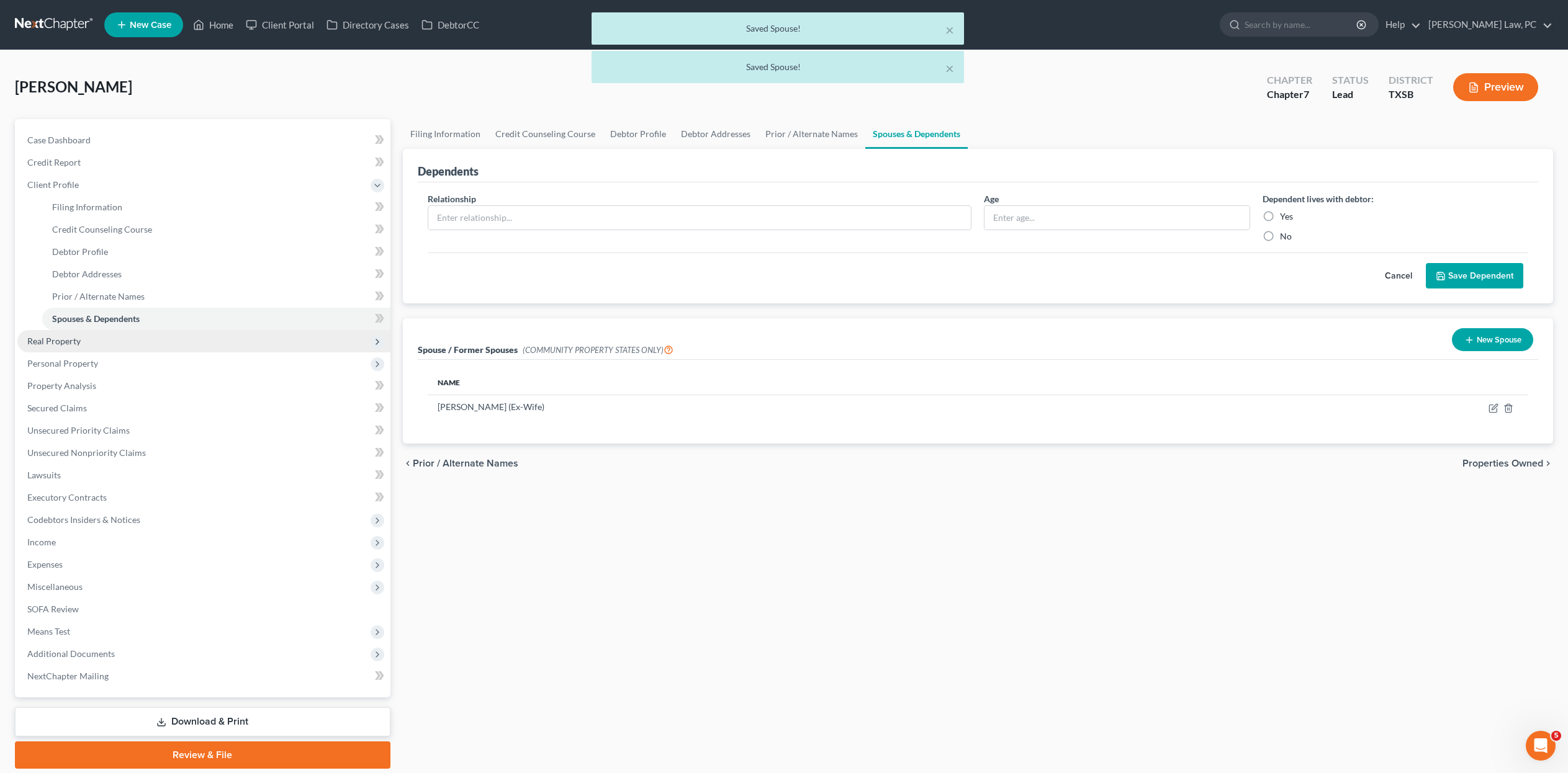
click at [134, 353] on span "Real Property" at bounding box center [204, 342] width 373 height 22
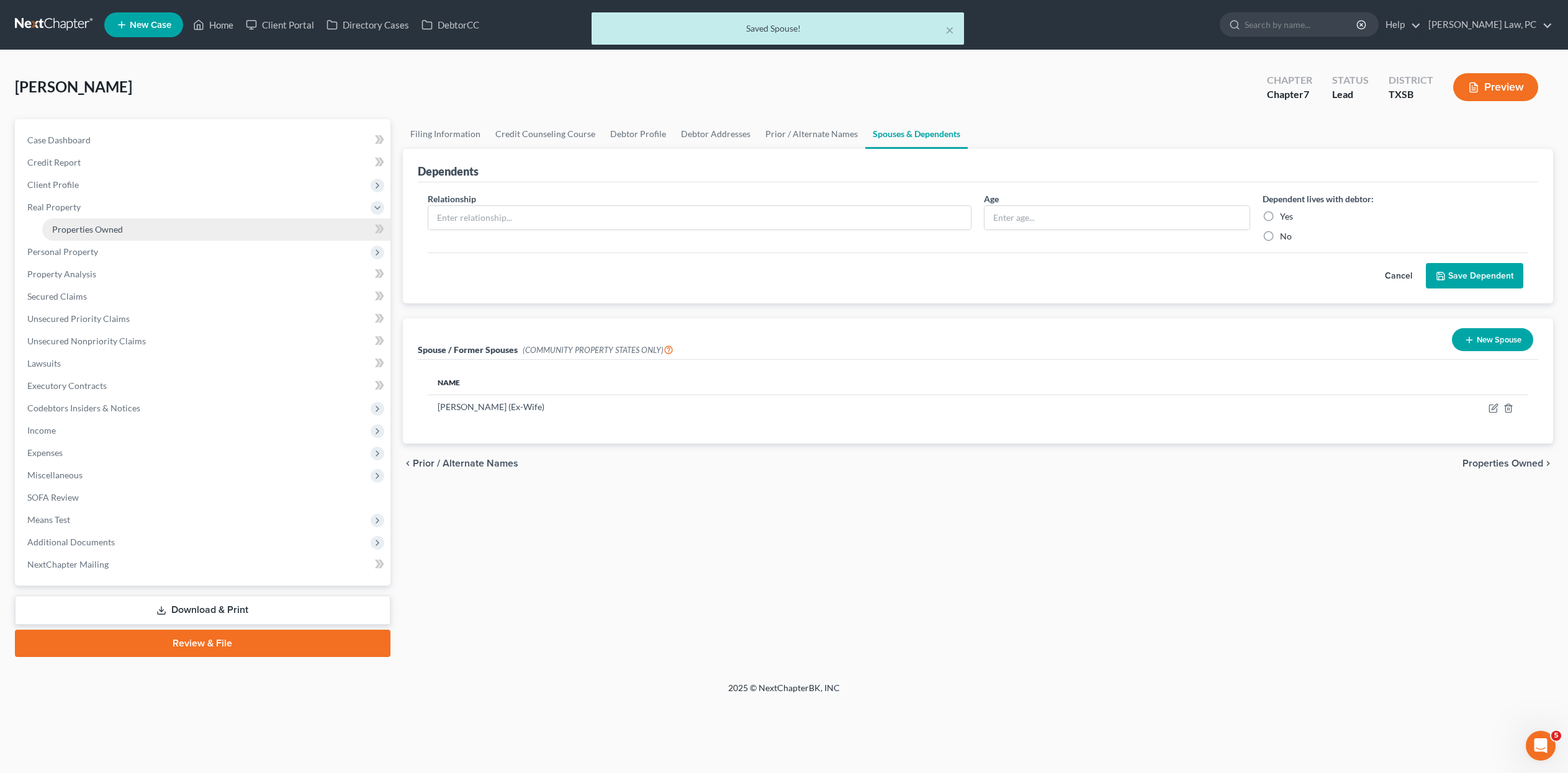
click at [150, 240] on link "Properties Owned" at bounding box center [216, 230] width 348 height 22
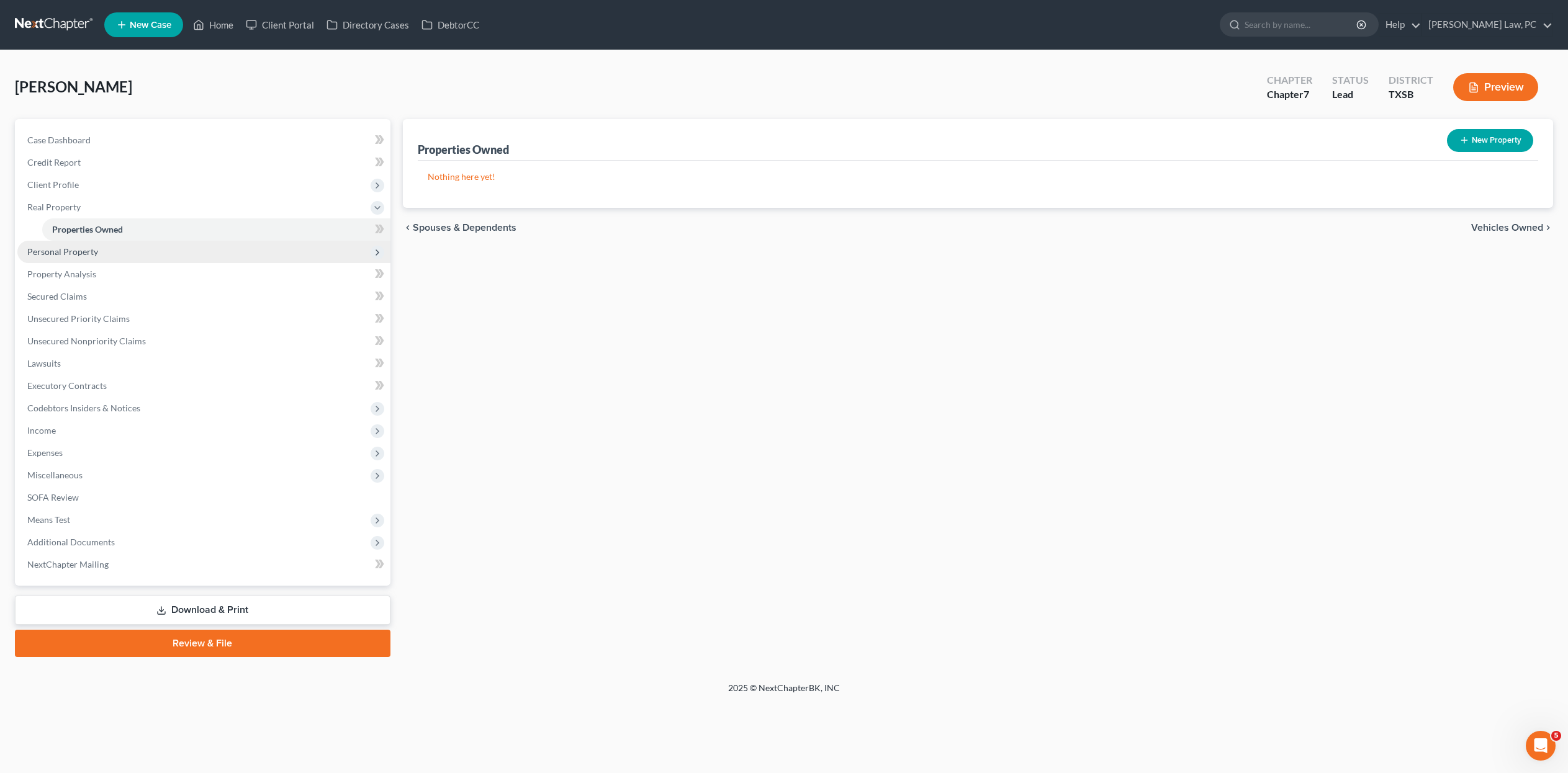
click at [150, 263] on span "Personal Property" at bounding box center [204, 252] width 373 height 22
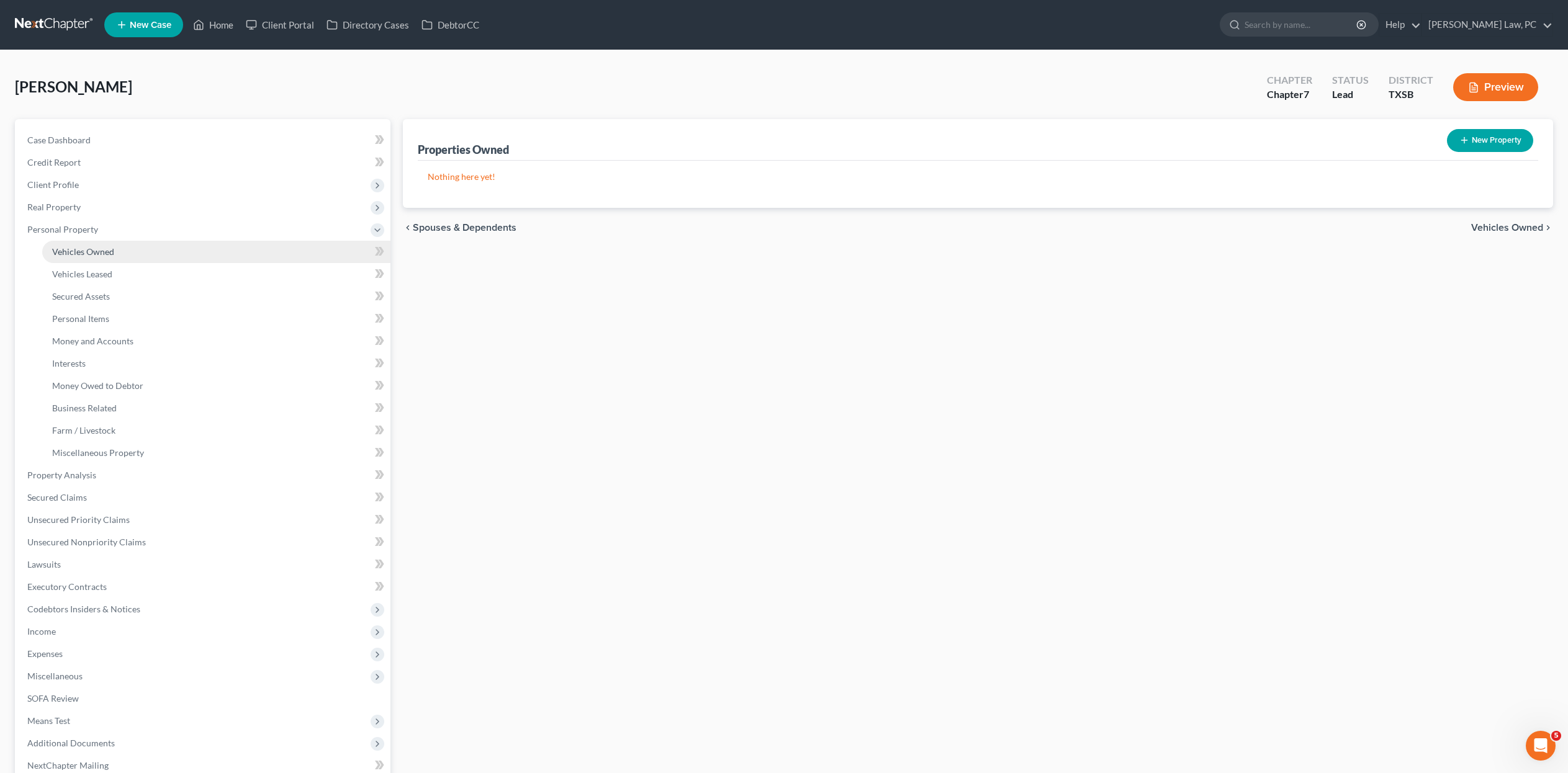
click at [150, 263] on link "Vehicles Owned" at bounding box center [216, 252] width 348 height 22
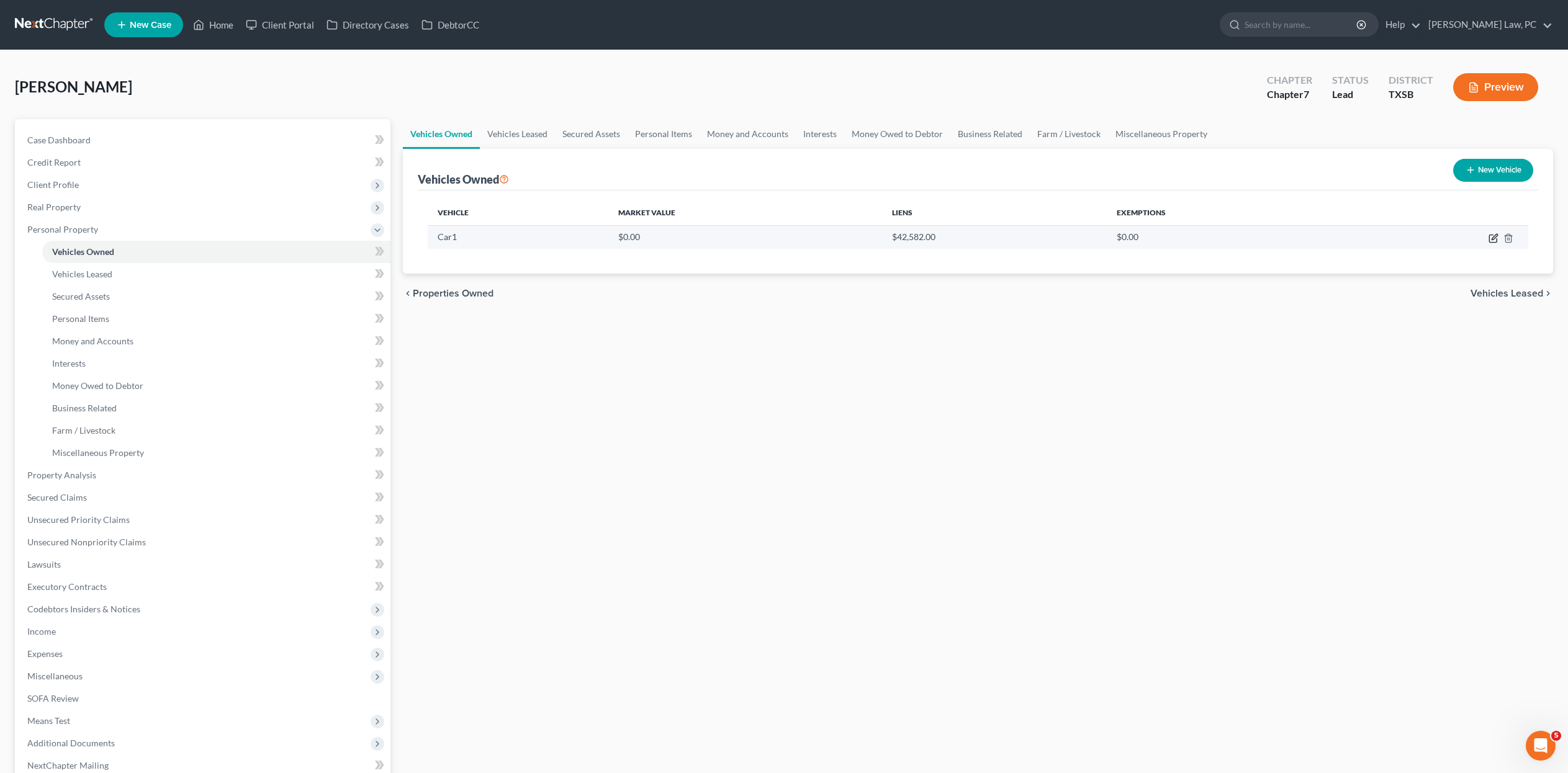
click at [1489, 243] on icon "button" at bounding box center [1493, 238] width 10 height 10
select select "0"
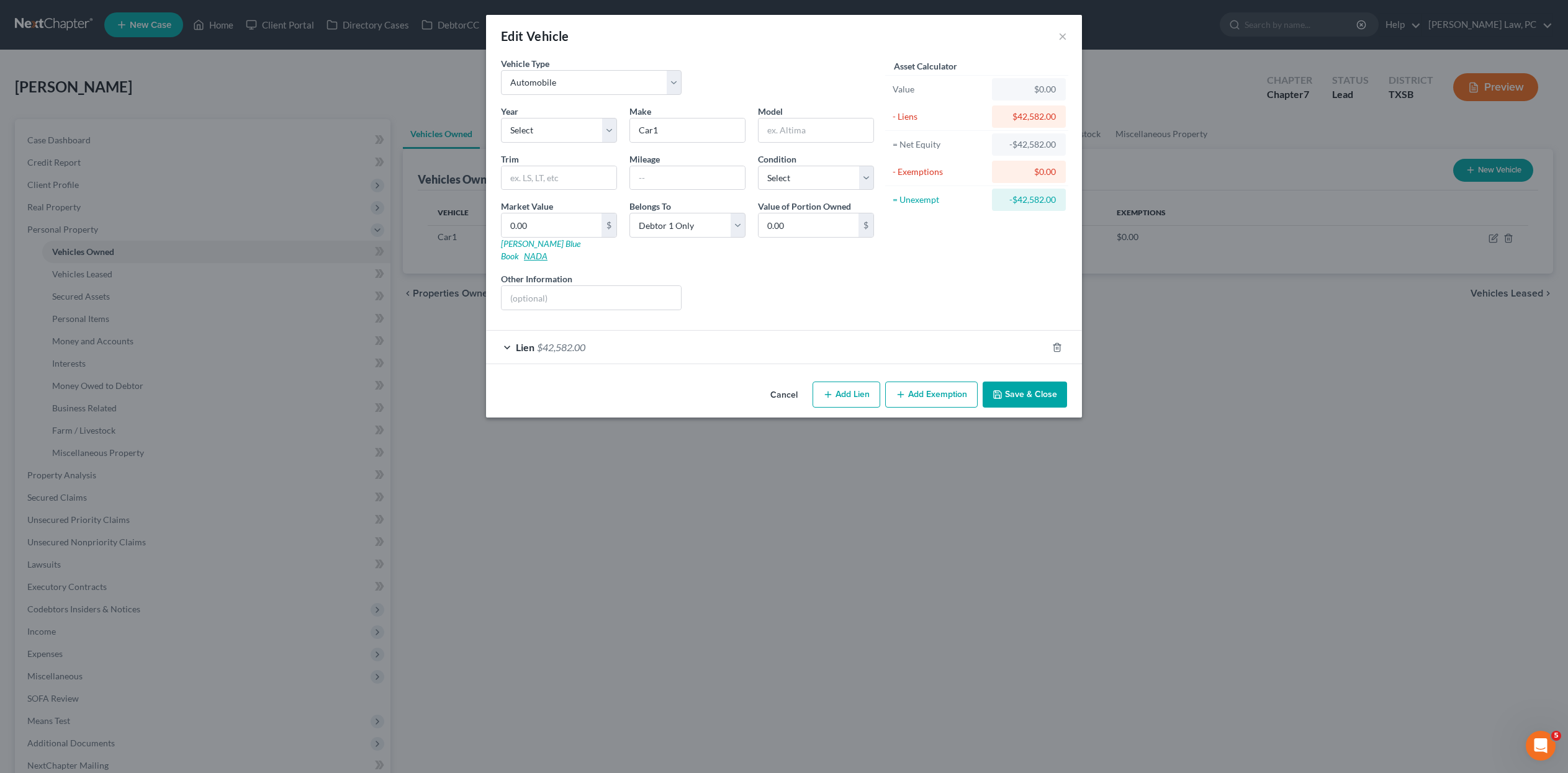
click at [548, 261] on link "NADA" at bounding box center [535, 256] width 23 height 10
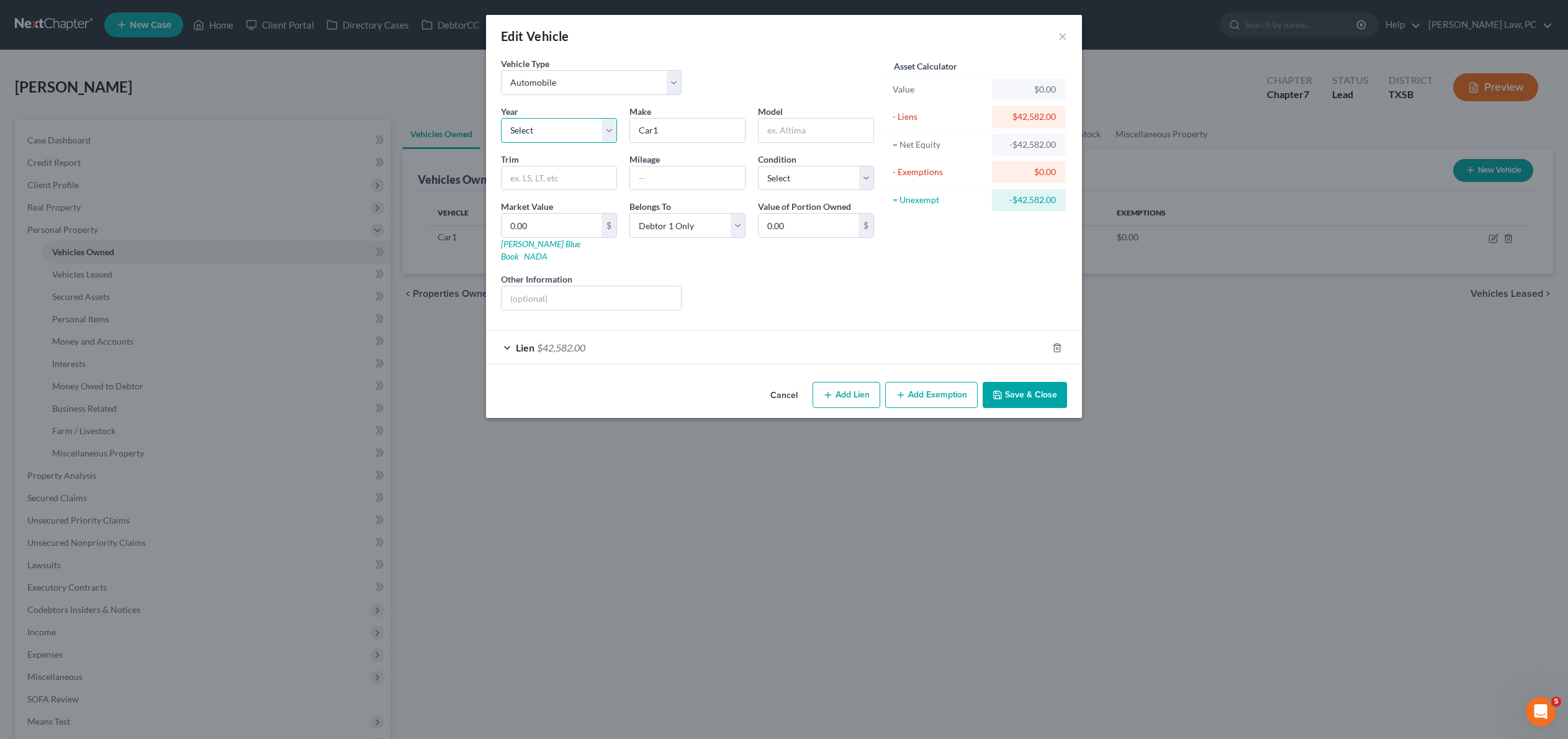
select select "3"
drag, startPoint x: 648, startPoint y: 157, endPoint x: 616, endPoint y: 157, distance: 32.0
click at [630, 142] on input "Car1" at bounding box center [687, 130] width 115 height 23
type input "Ford"
click at [820, 142] on input "text" at bounding box center [815, 130] width 115 height 23
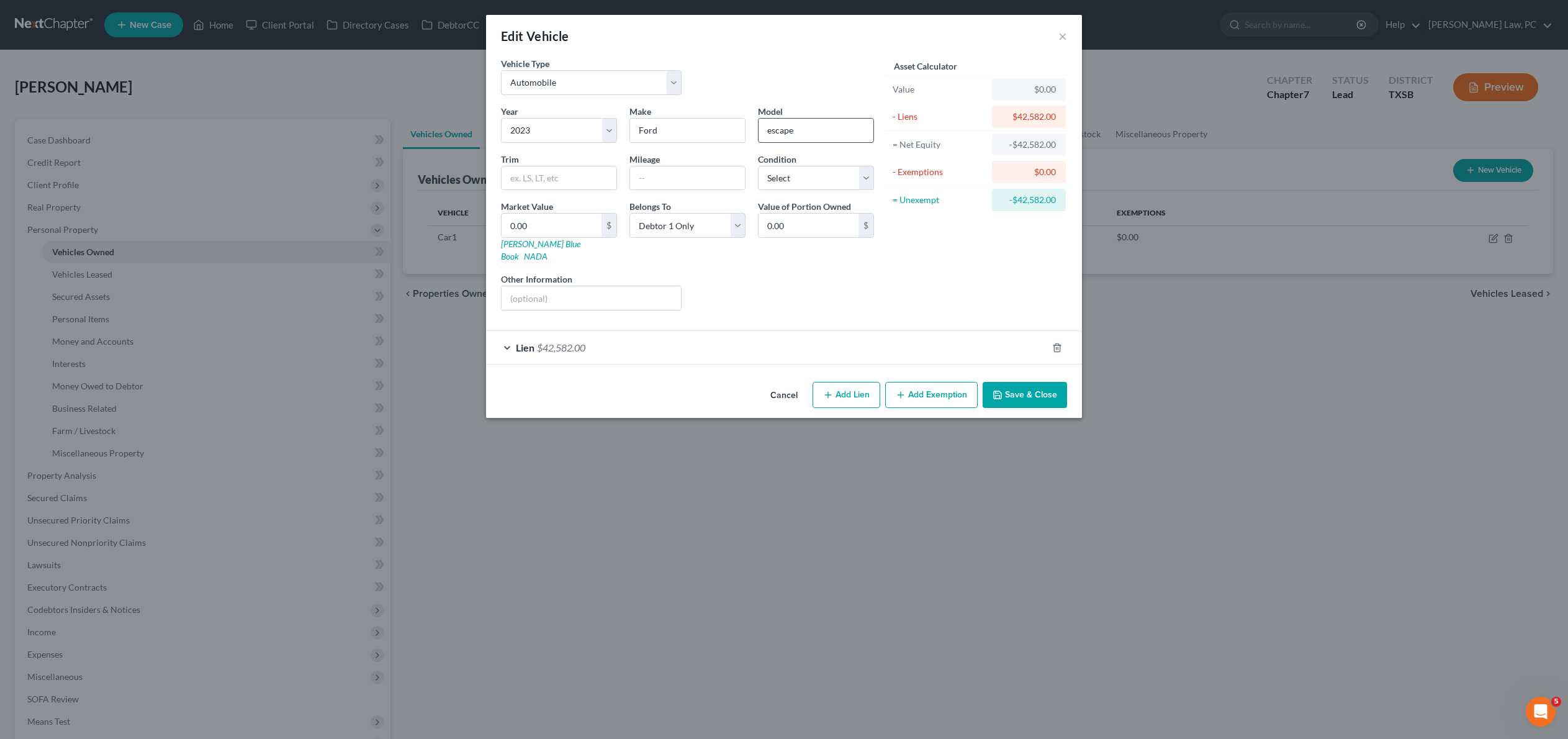
click at [772, 142] on input "escape" at bounding box center [815, 130] width 115 height 23
type input "Escape"
click at [567, 190] on input "text" at bounding box center [558, 178] width 115 height 23
click at [501, 190] on input "utility 4D" at bounding box center [558, 178] width 115 height 23
click at [539, 190] on input "Utility 4D" at bounding box center [558, 178] width 115 height 23
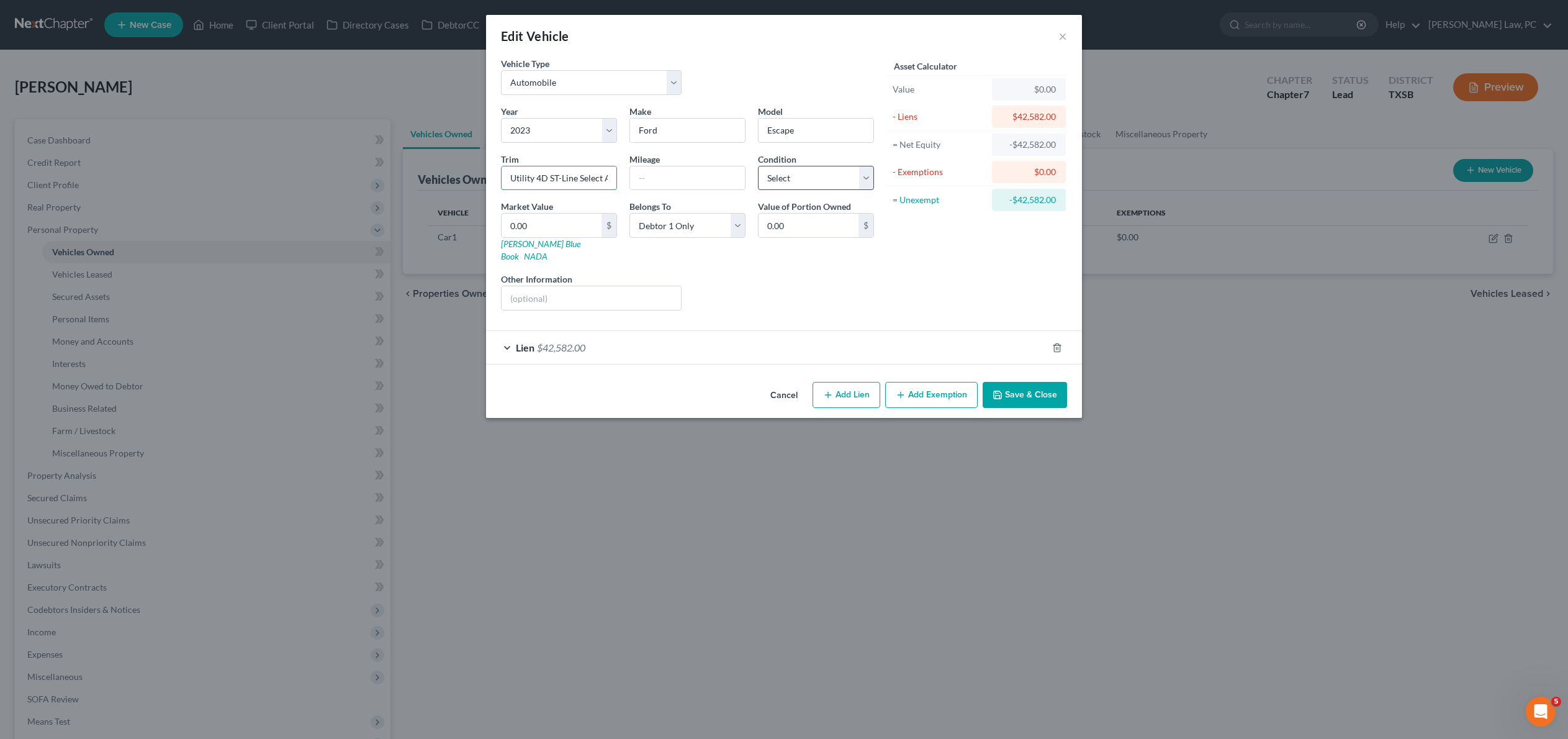
type input "Utility 4D ST-Line Select AWD"
select select "2"
click at [671, 190] on input "text" at bounding box center [687, 178] width 115 height 23
click at [512, 237] on input "0.00" at bounding box center [551, 225] width 100 height 23
paste input "21,250"
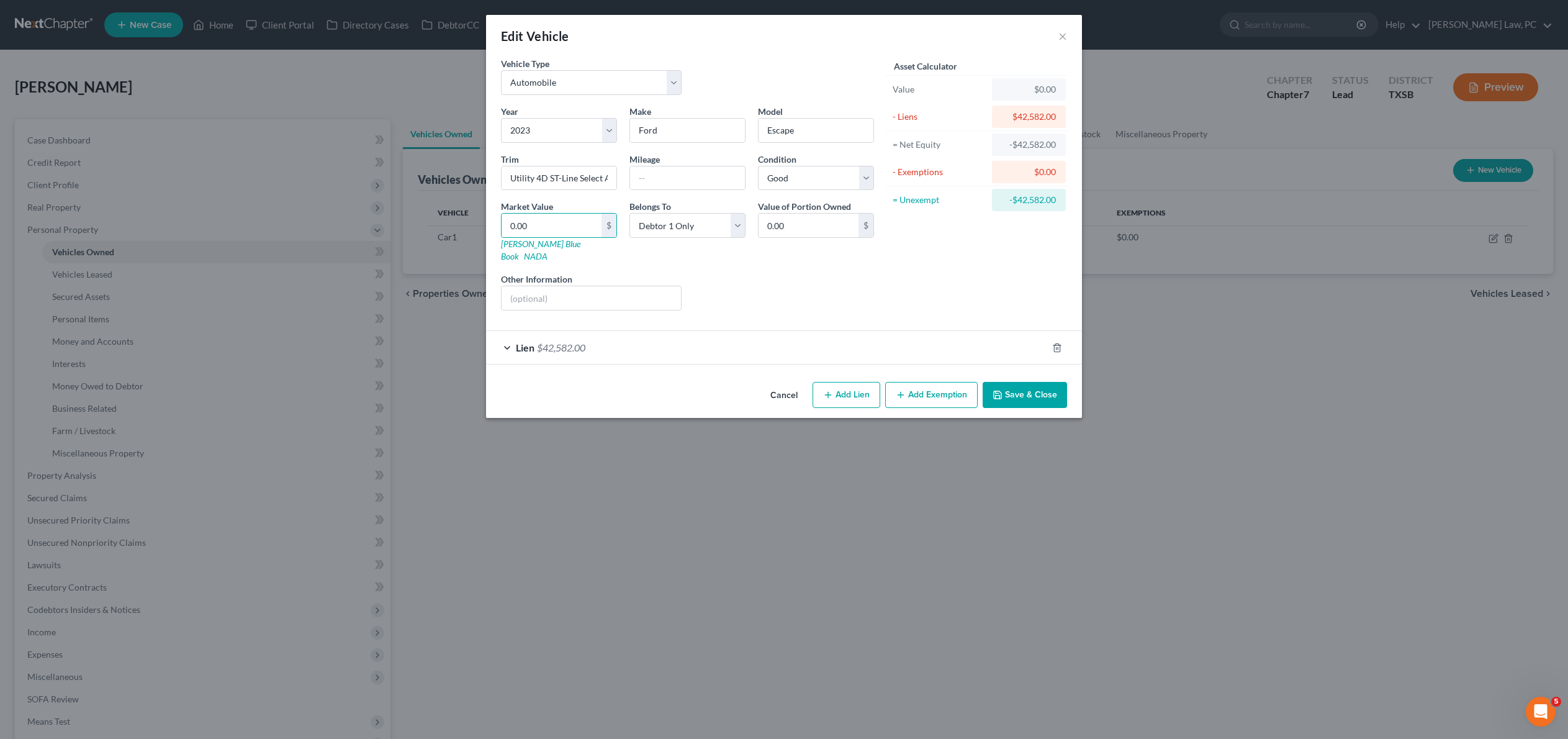
click at [516, 213] on label "Market Value" at bounding box center [527, 206] width 52 height 13
click at [501, 237] on input "0.00" at bounding box center [551, 225] width 100 height 23
paste input "21,25"
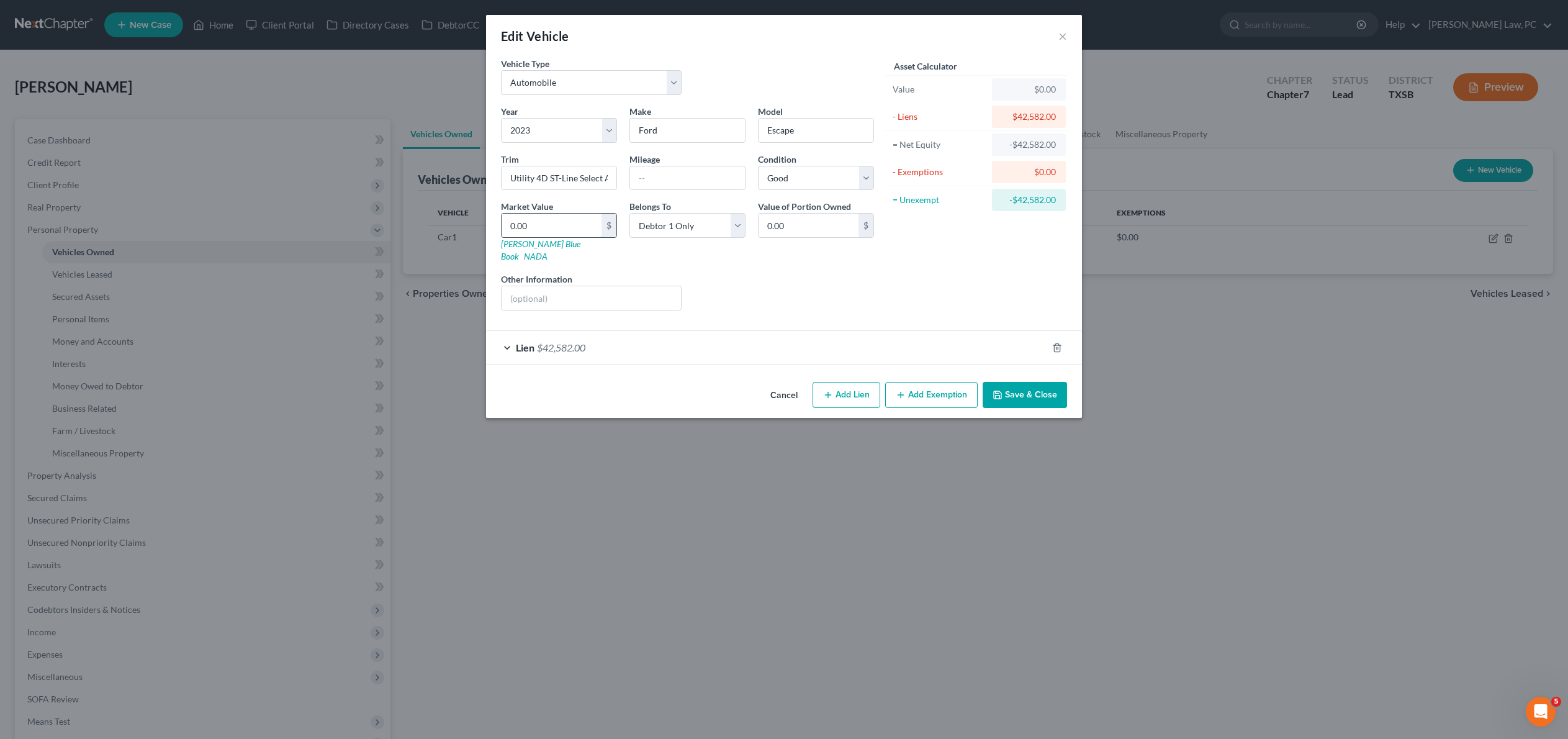
type input "21,250"
type input "21,250.00"
type input "21,250"
click at [1062, 408] on button "Save & Close" at bounding box center [1024, 395] width 85 height 26
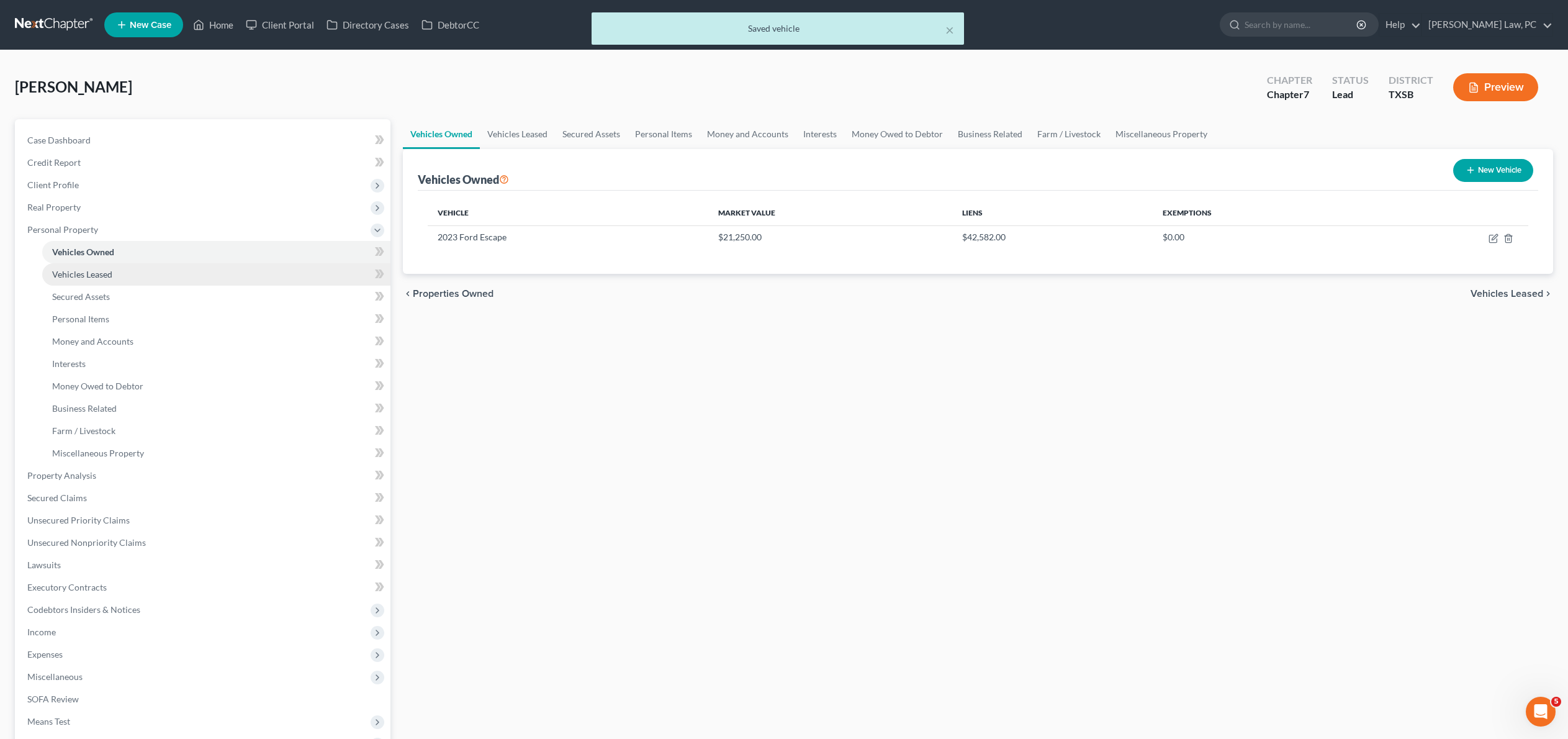
click at [168, 286] on link "Vehicles Leased" at bounding box center [216, 274] width 348 height 22
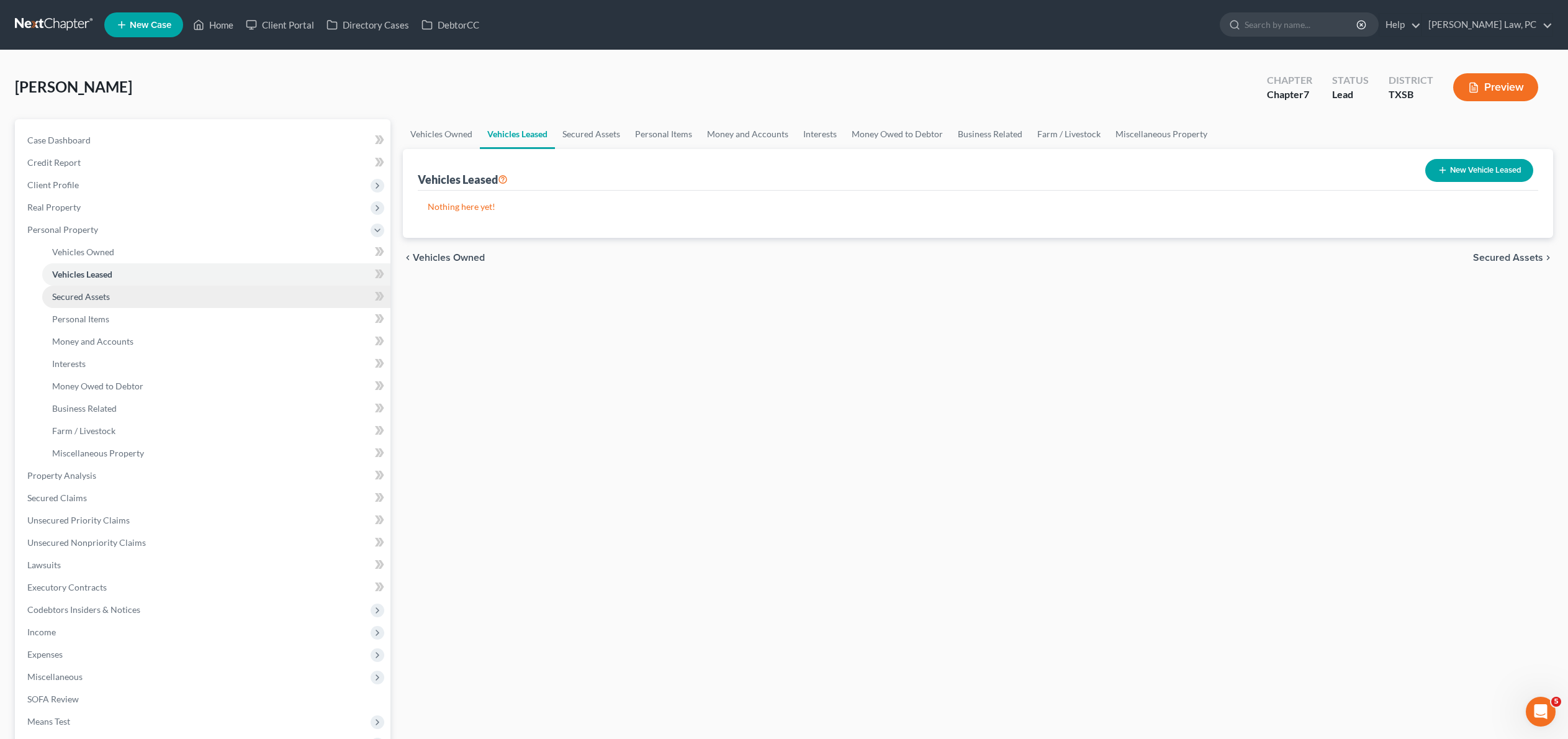
click at [136, 308] on link "Secured Assets" at bounding box center [216, 297] width 348 height 22
click at [109, 324] on span "Personal Items" at bounding box center [81, 319] width 57 height 10
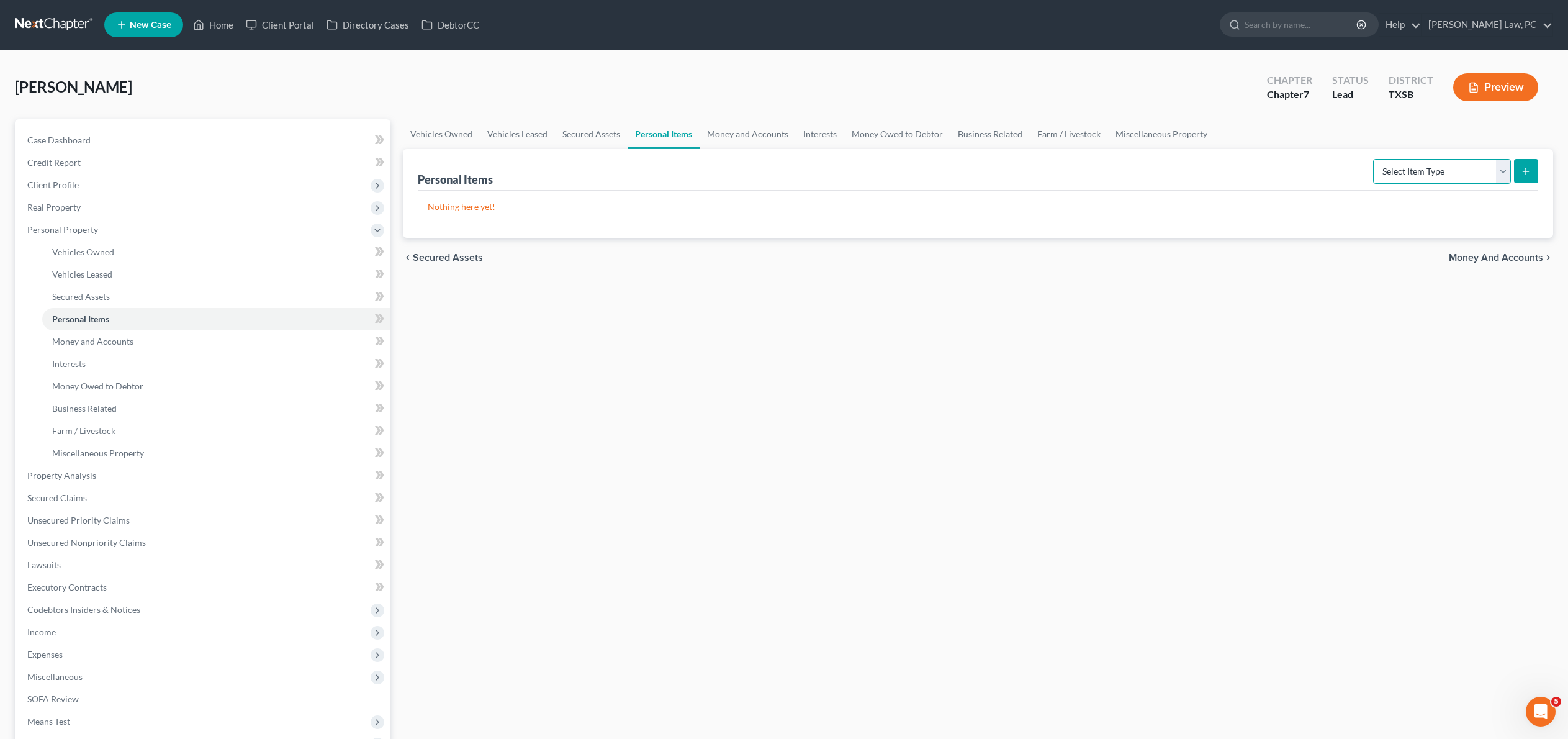
select select "clothing"
click at [1525, 176] on icon "submit" at bounding box center [1525, 171] width 10 height 10
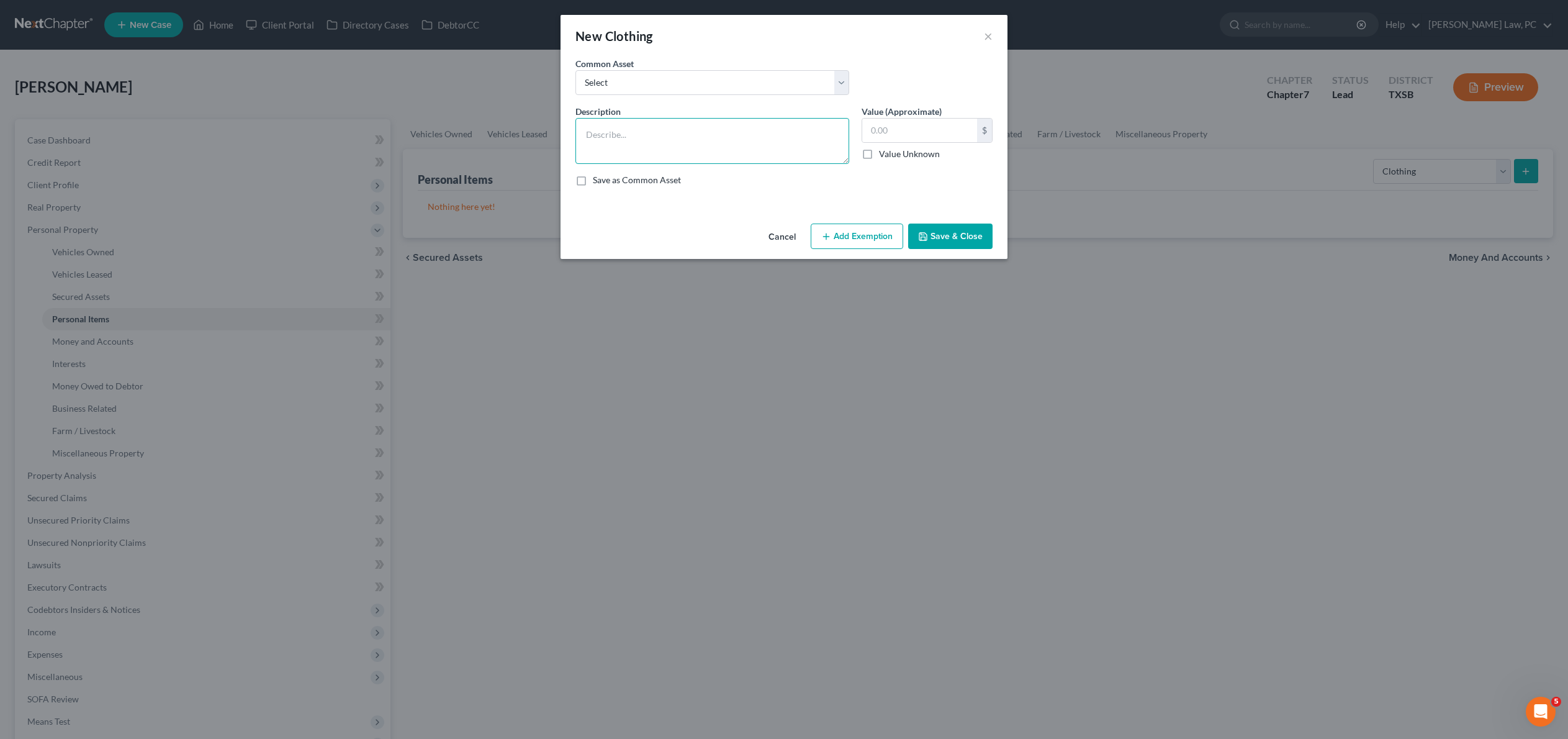
click at [608, 159] on textarea at bounding box center [712, 140] width 273 height 46
click at [575, 153] on textarea "T shirts" at bounding box center [712, 140] width 273 height 46
click at [617, 149] on textarea "5 T shirts" at bounding box center [712, 140] width 273 height 46
click at [617, 153] on textarea "5 T shirts" at bounding box center [712, 140] width 273 height 46
click at [575, 164] on textarea "5 T shirts $5, 1 Dress shirt $10, 1 Jeans $20, 1 short $5, pants" at bounding box center [712, 140] width 273 height 46
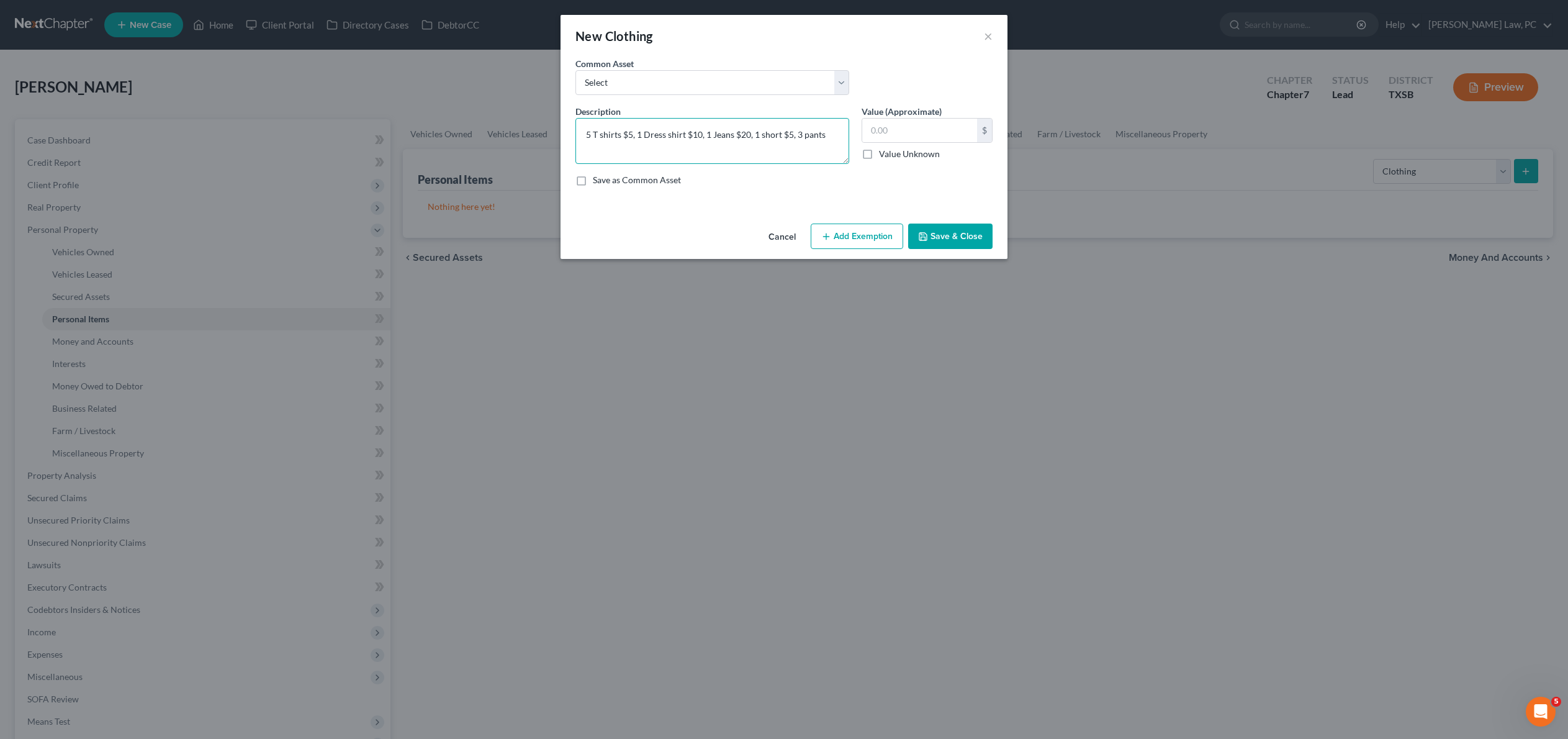
click at [629, 164] on textarea "5 T shirts $5, 1 Dress shirt $10, 1 Jeans $20, 1 short $5, 3 pants" at bounding box center [712, 140] width 273 height 46
click at [584, 164] on textarea "5 T shirts $5, 1 Dress shirt $10, 1 Jeans $20, 1 short $5, 3 pants $20, 1 Dress…" at bounding box center [712, 140] width 273 height 46
click at [680, 164] on textarea "5 T shirts $5, 1 Dress shirt $10, 1 Jeans $20, 1 short $5, 3 pants $20, 1 Dress…" at bounding box center [712, 140] width 273 height 46
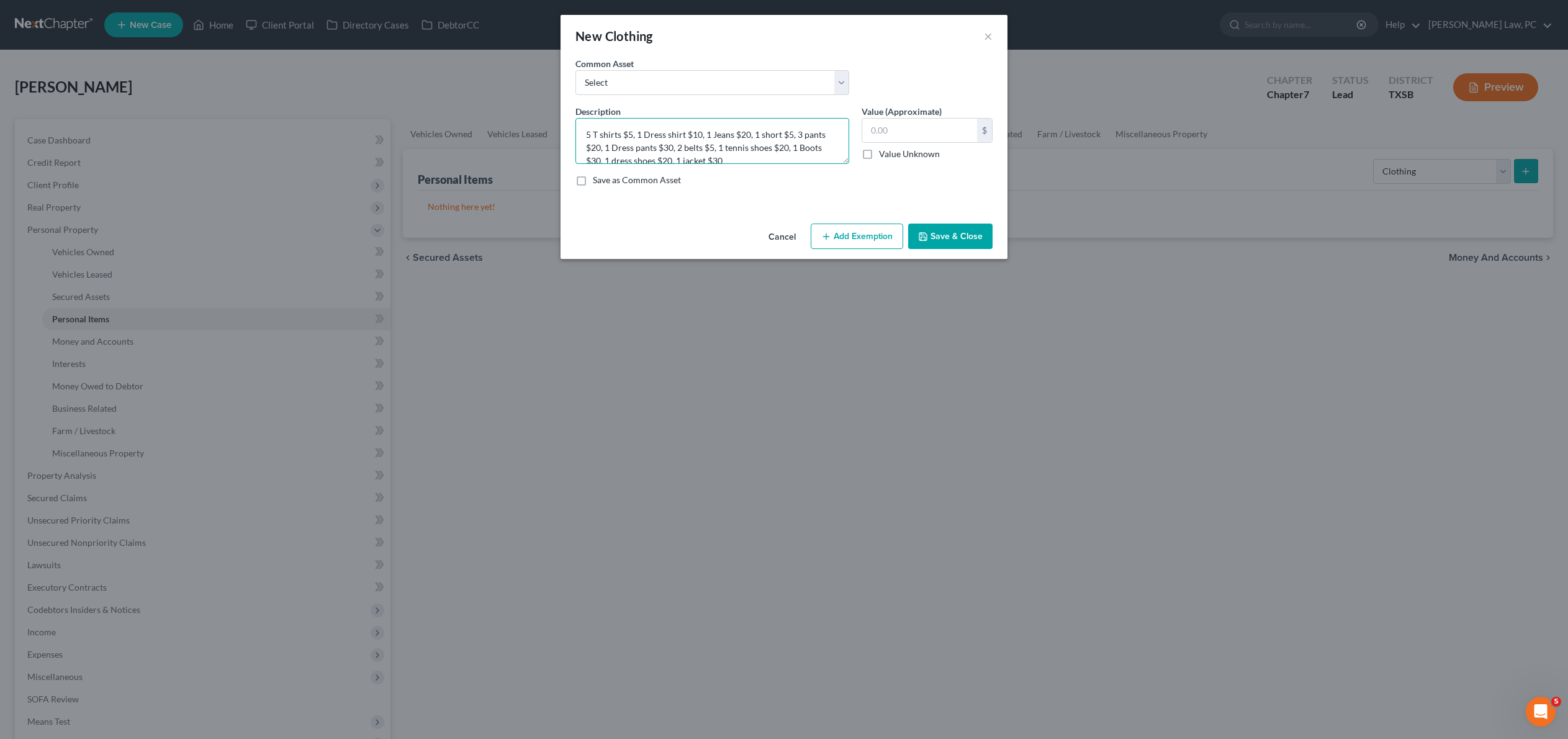
type textarea "5 T shirts $5, 1 Dress shirt $10, 1 Jeans $20, 1 short $5, 3 pants $20, 1 Dress…"
click at [968, 250] on button "Save & Close" at bounding box center [950, 236] width 85 height 26
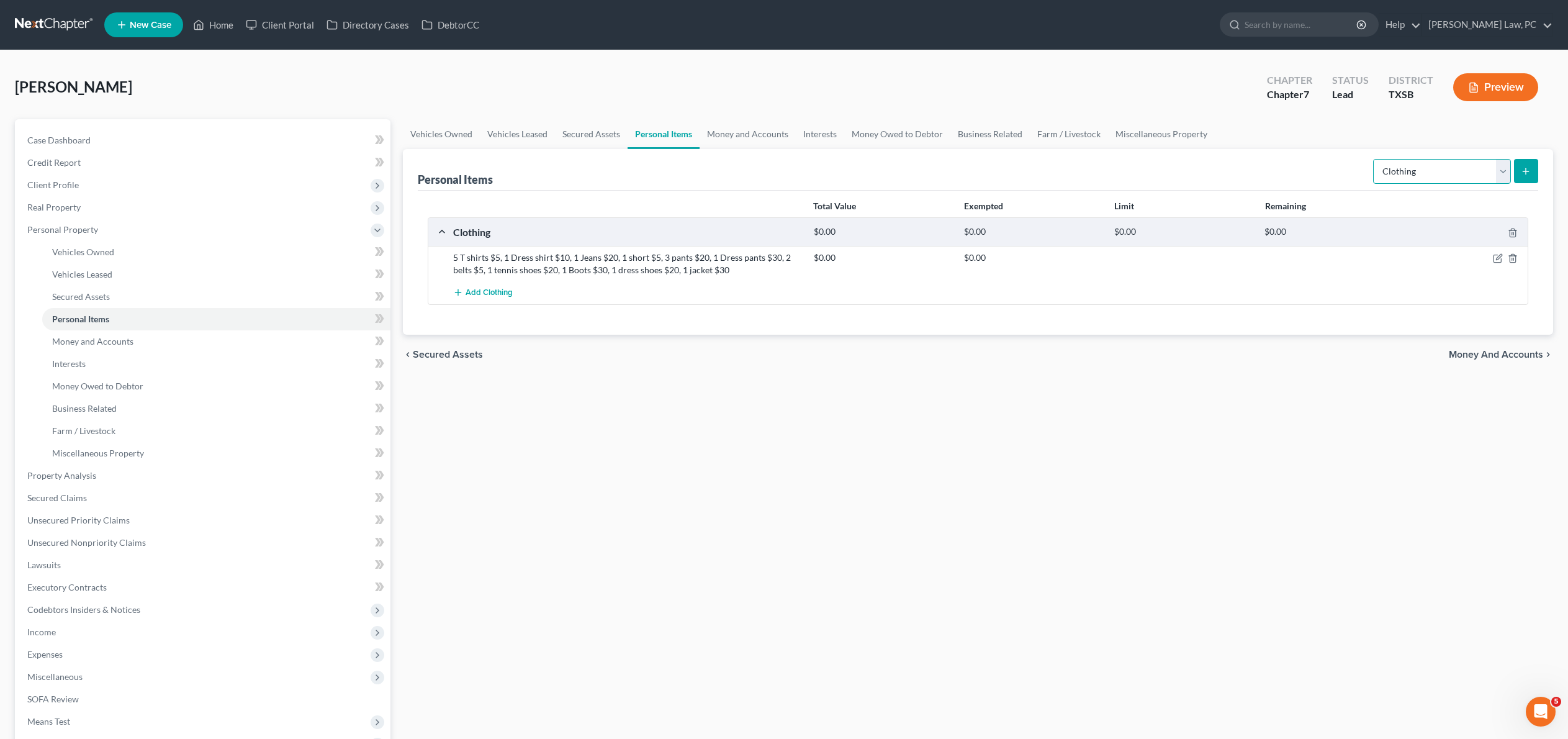
select select "electronics"
click at [1523, 183] on button "submit" at bounding box center [1526, 171] width 24 height 24
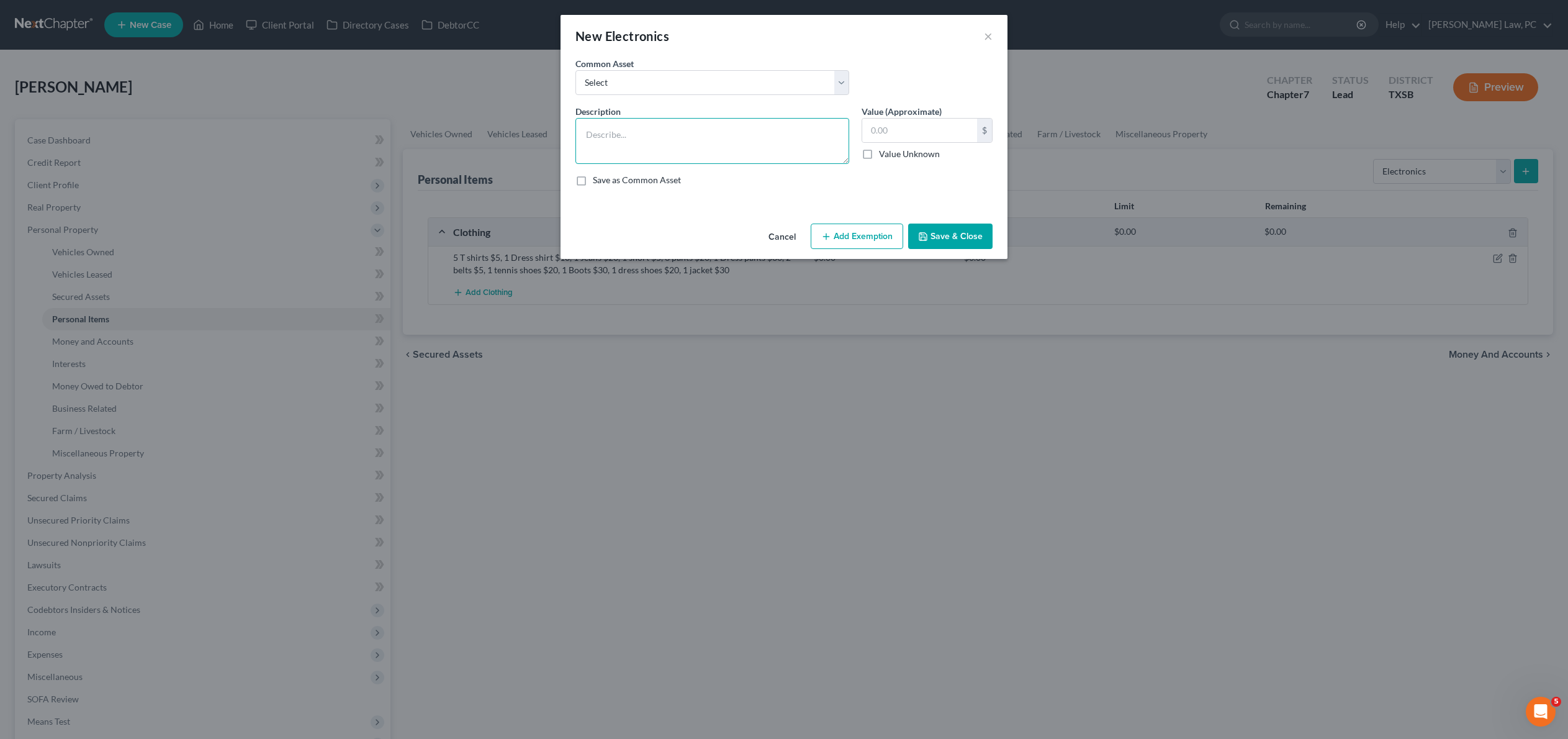
click at [603, 163] on textarea at bounding box center [712, 140] width 273 height 46
click at [575, 160] on textarea "Cellphones" at bounding box center [712, 140] width 273 height 46
click at [643, 164] on textarea "1 Cellphones" at bounding box center [712, 140] width 273 height 46
click at [776, 157] on textarea "1 Cellphones $40, 1 printer (non functional), TV" at bounding box center [712, 140] width 273 height 46
click at [839, 259] on div "Cancel Add Exemption Save & Close" at bounding box center [784, 239] width 447 height 41
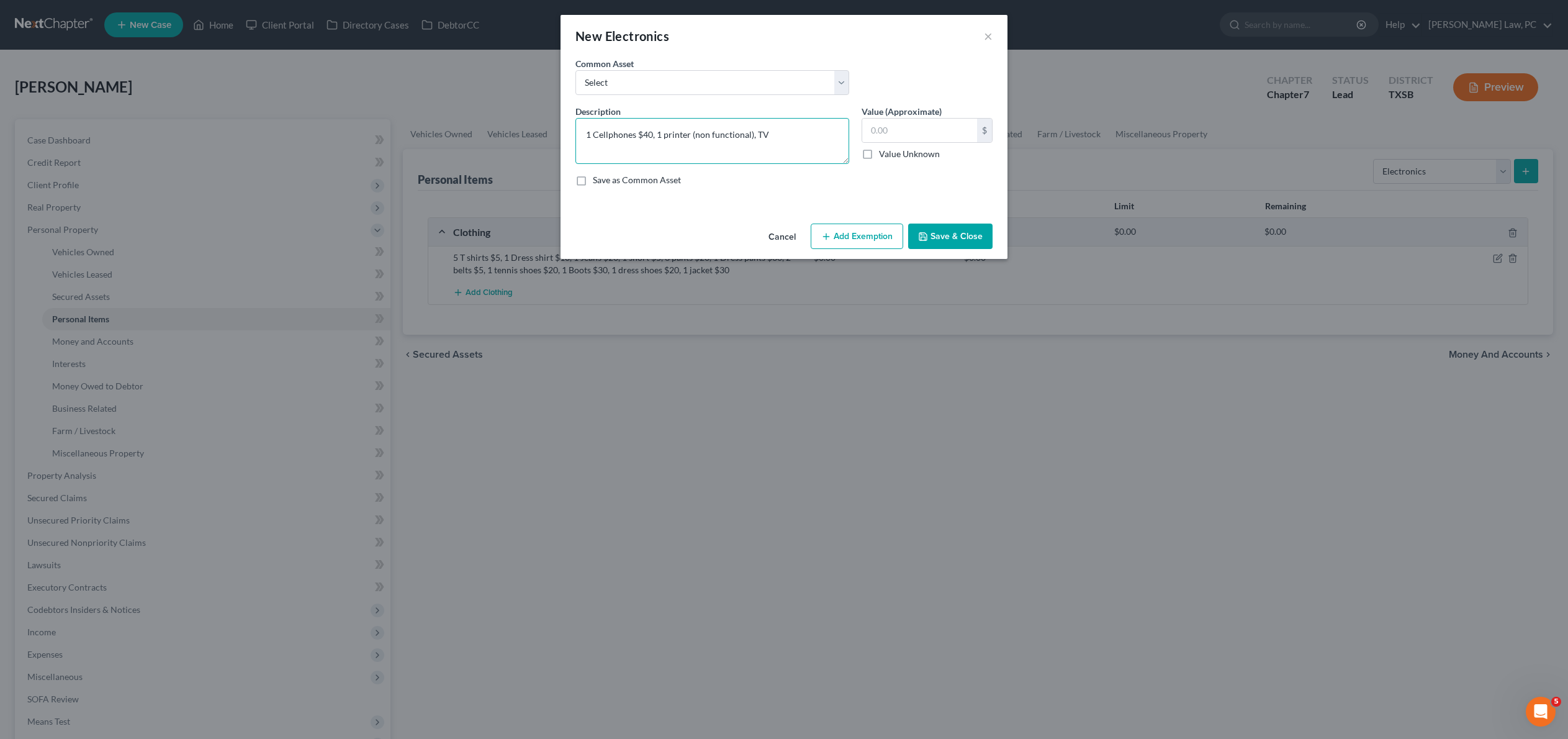
click at [780, 155] on textarea "1 Cellphones $40, 1 printer (non functional), TV" at bounding box center [712, 140] width 273 height 46
click at [824, 161] on textarea "1 Cellphones $40, 1 printer (non functional), 1 TV" at bounding box center [712, 140] width 273 height 46
type textarea "1 Cellphones $40, 1 printer (non functional), 1 TV $50"
click at [972, 250] on button "Save & Close" at bounding box center [950, 236] width 85 height 26
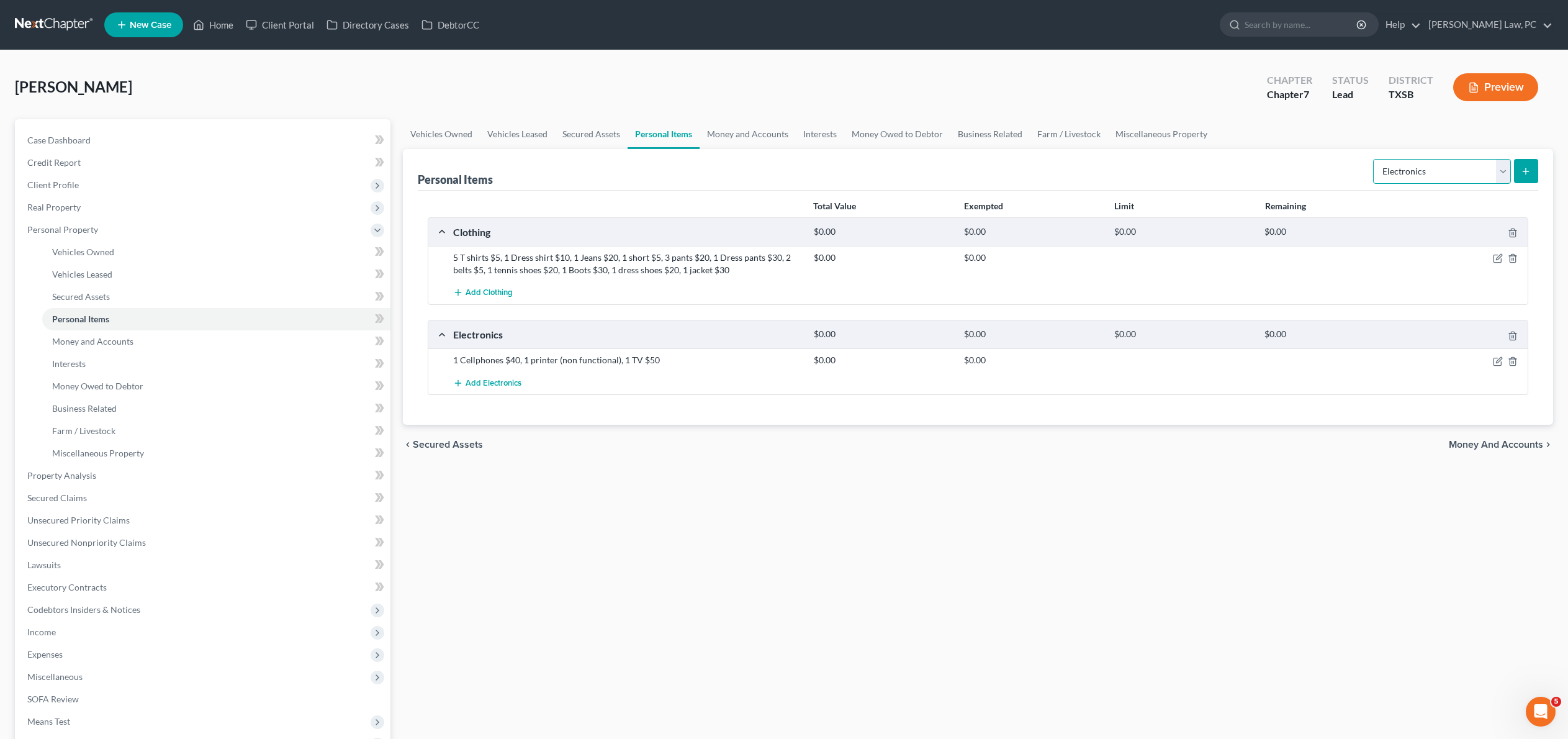
select select "household_goods"
click at [1529, 183] on button "submit" at bounding box center [1526, 171] width 24 height 24
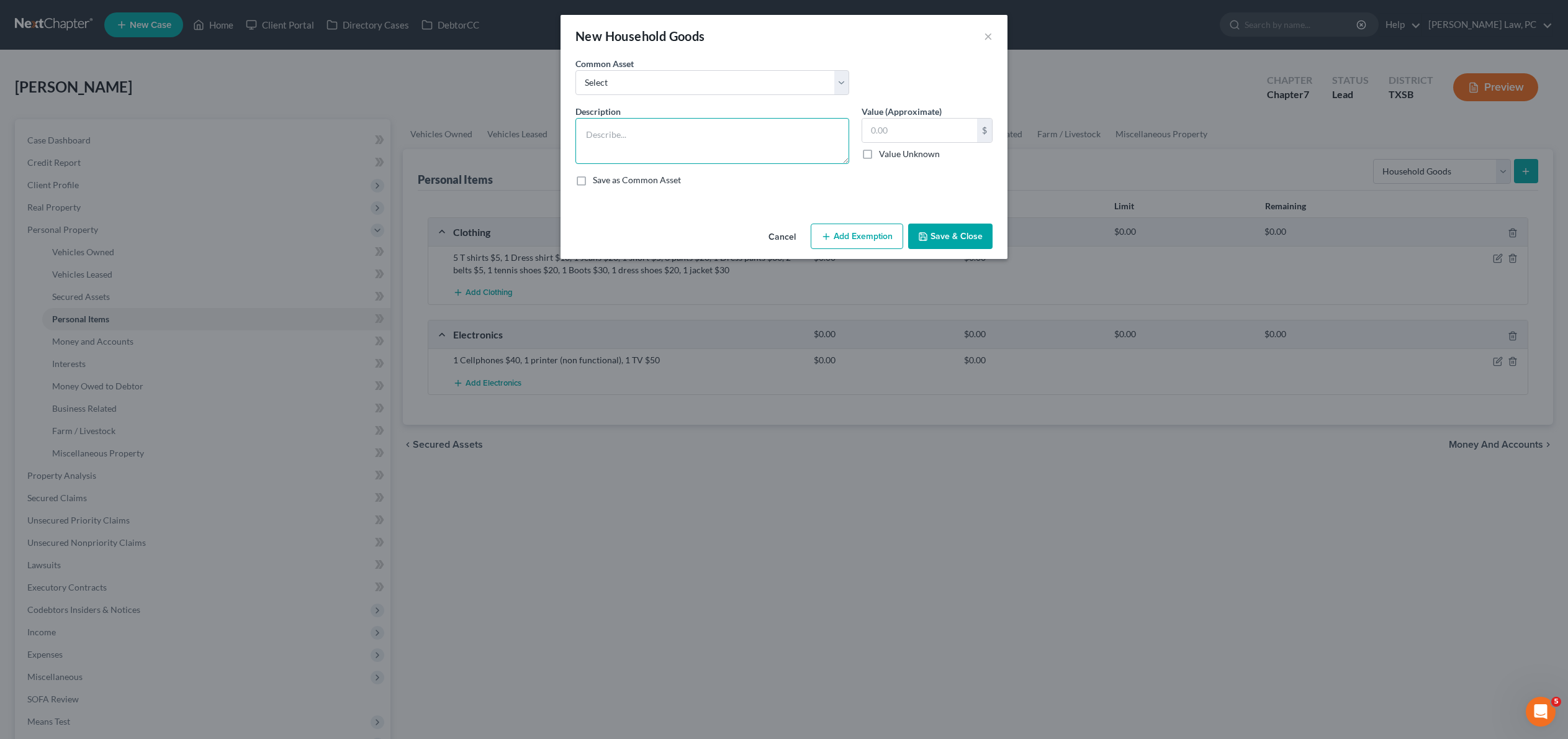
click at [602, 164] on textarea at bounding box center [712, 140] width 273 height 46
type textarea "1 mattress $60"
click at [971, 250] on button "Save & Close" at bounding box center [950, 236] width 85 height 26
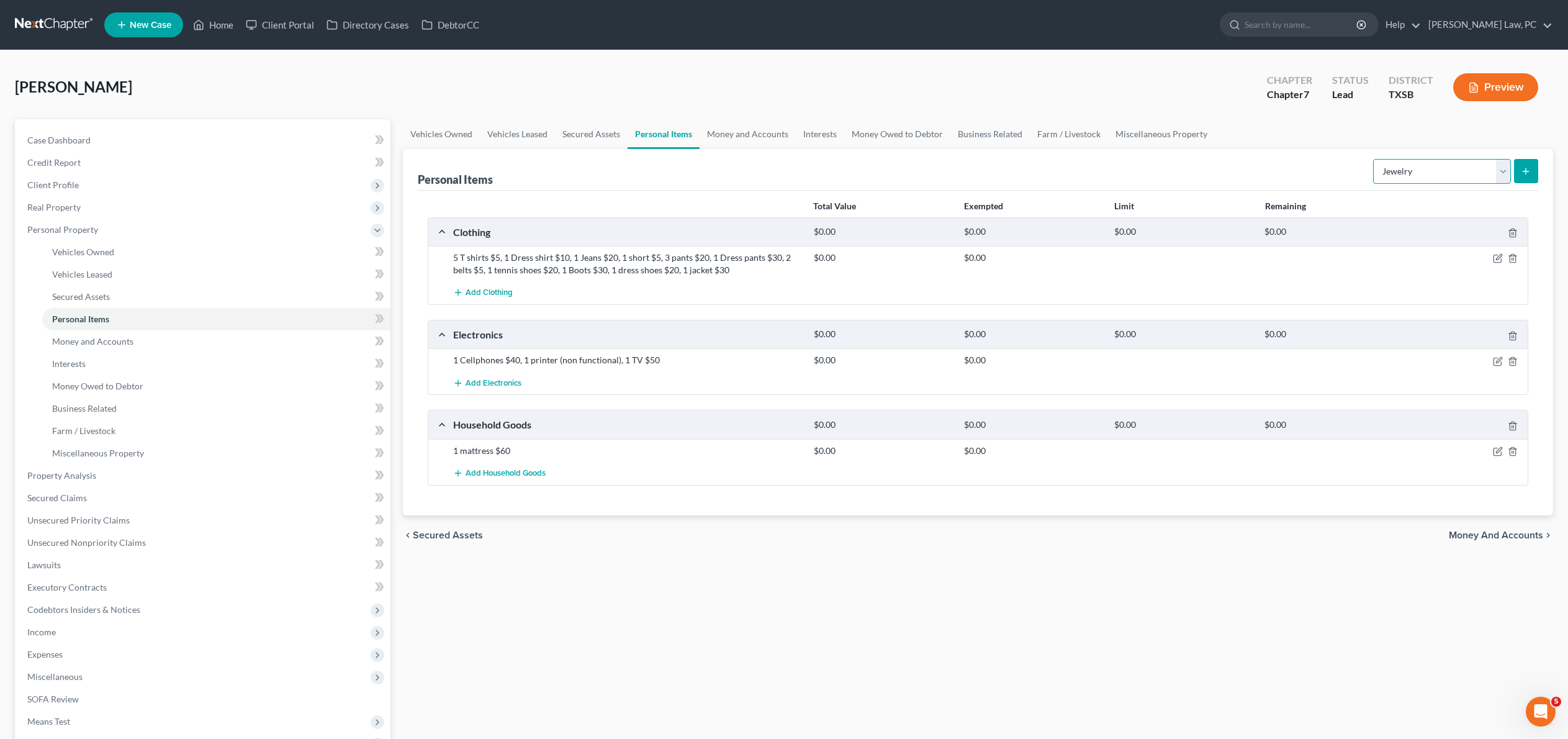
select select "pets"
click at [1528, 183] on button "submit" at bounding box center [1526, 171] width 24 height 24
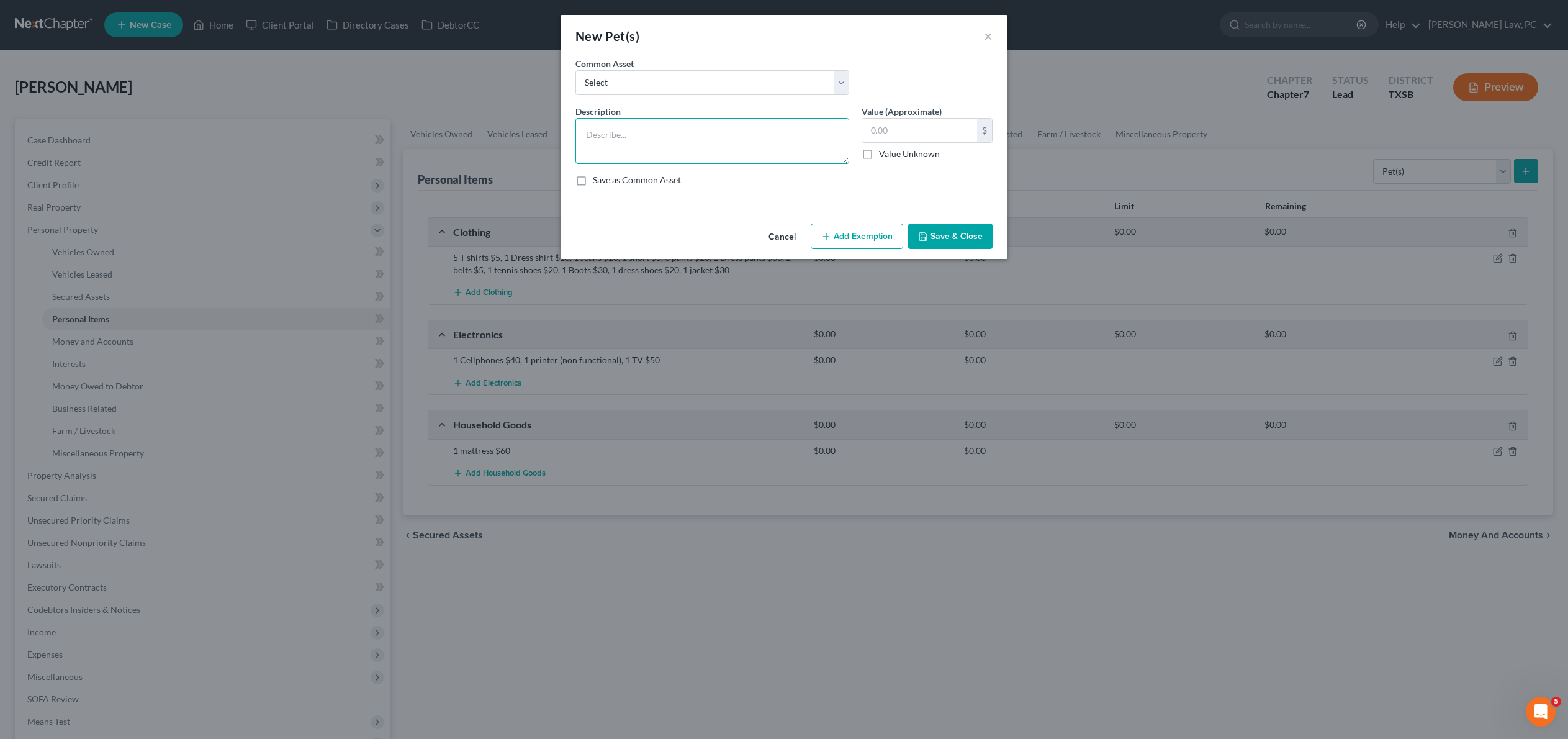
click at [639, 157] on textarea at bounding box center [712, 140] width 273 height 46
type textarea "1 dog (No economical value)"
click at [990, 250] on button "Save & Close" at bounding box center [950, 236] width 85 height 26
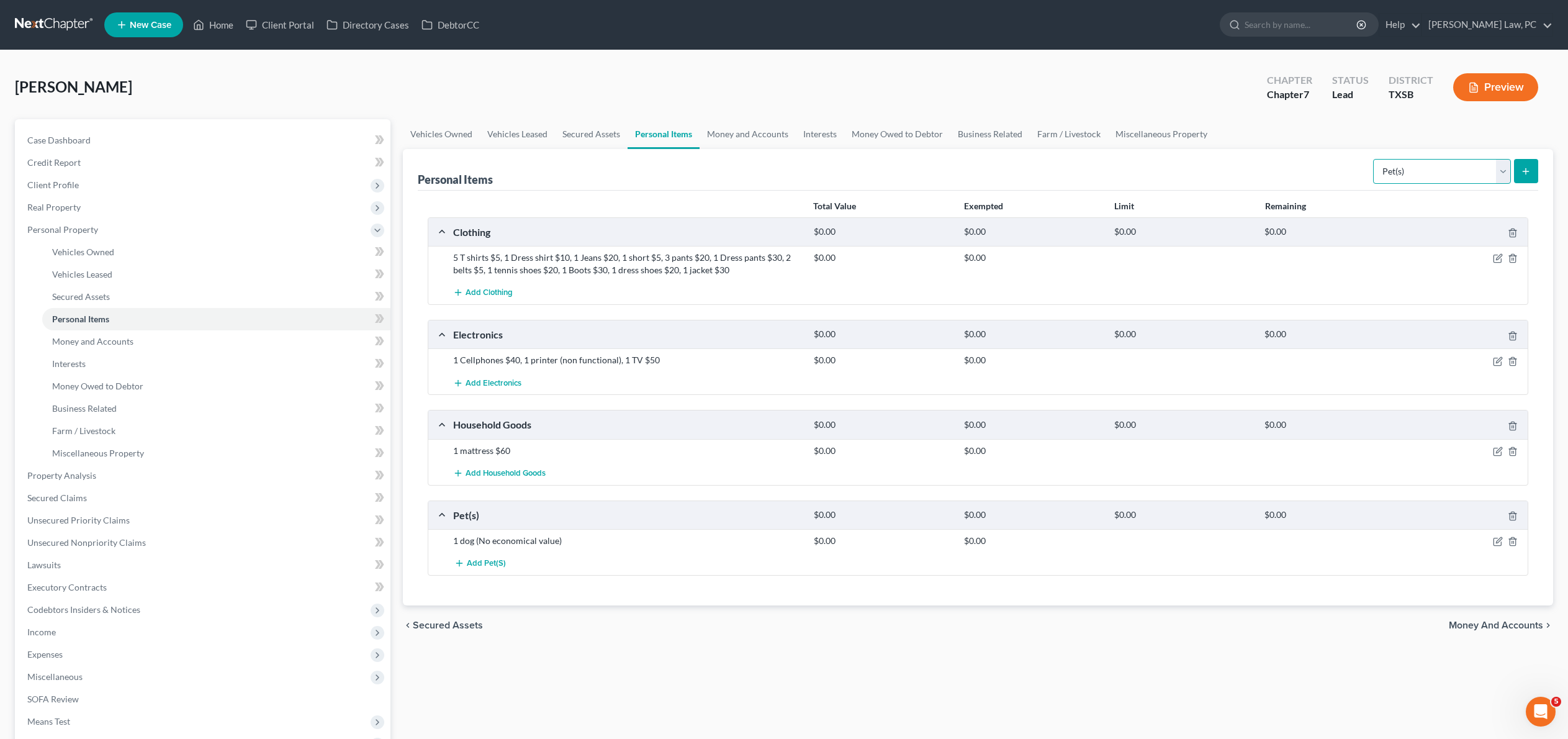
select select "sports_and_hobby_equipment"
click at [88, 353] on link "Money and Accounts" at bounding box center [216, 342] width 348 height 22
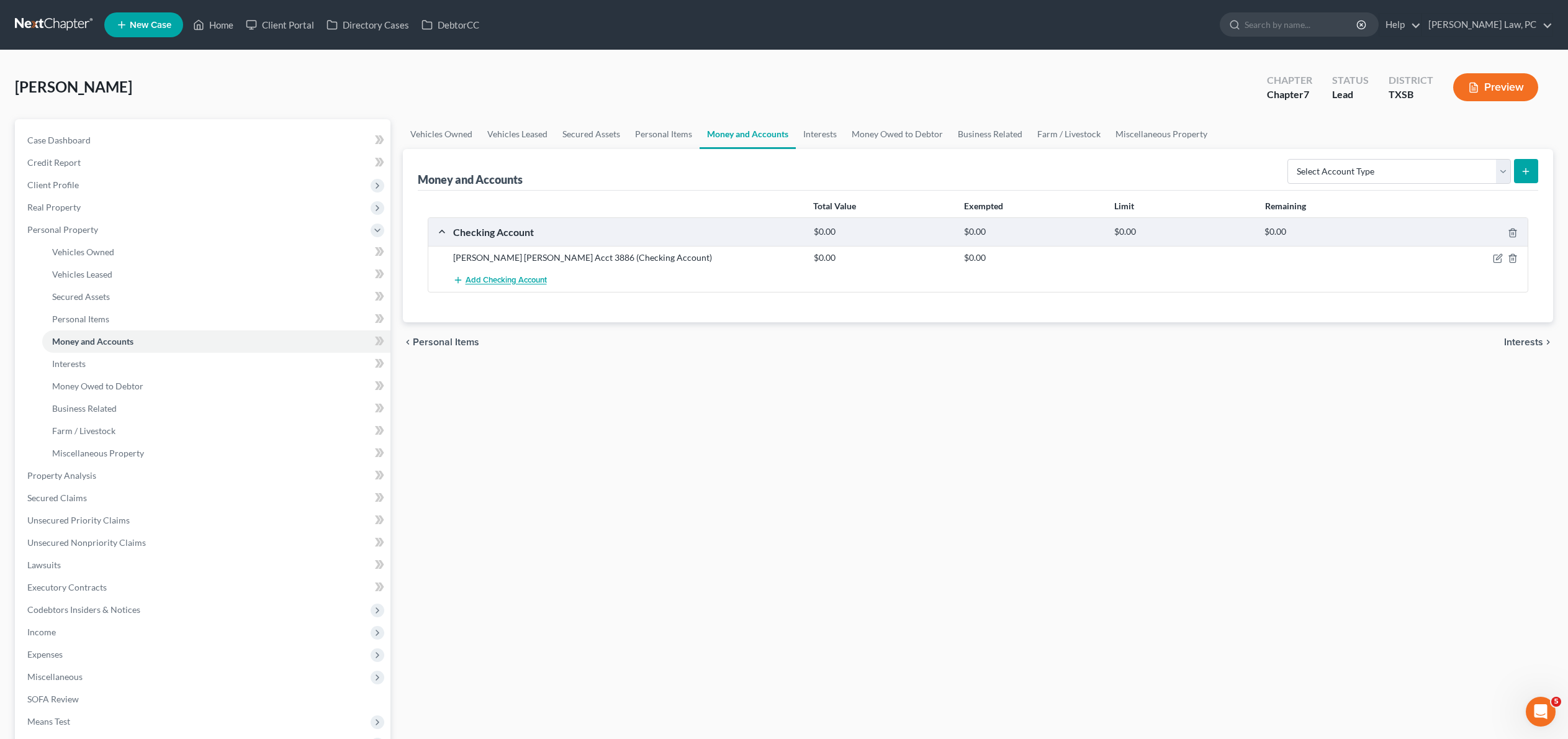
click at [547, 286] on span "Add Checking Account" at bounding box center [506, 280] width 82 height 10
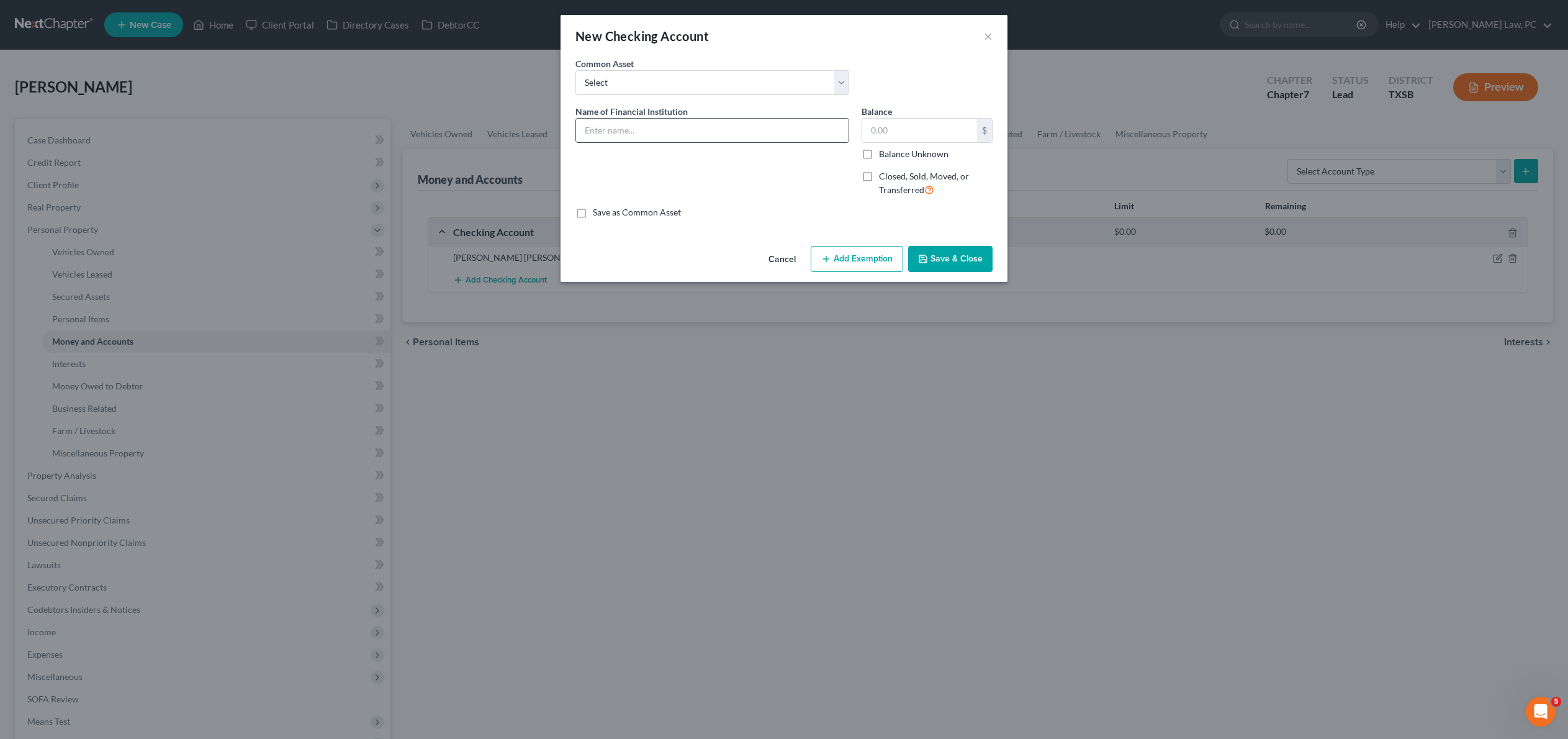
click at [724, 142] on input "text" at bounding box center [712, 130] width 273 height 23
type input "Wells Fargo"
click at [879, 197] on label "Closed, Sold, Moved, or Transferred" at bounding box center [936, 184] width 114 height 27
click at [884, 178] on input "Closed, Sold, Moved, or Transferred" at bounding box center [888, 174] width 8 height 8
checkbox input "true"
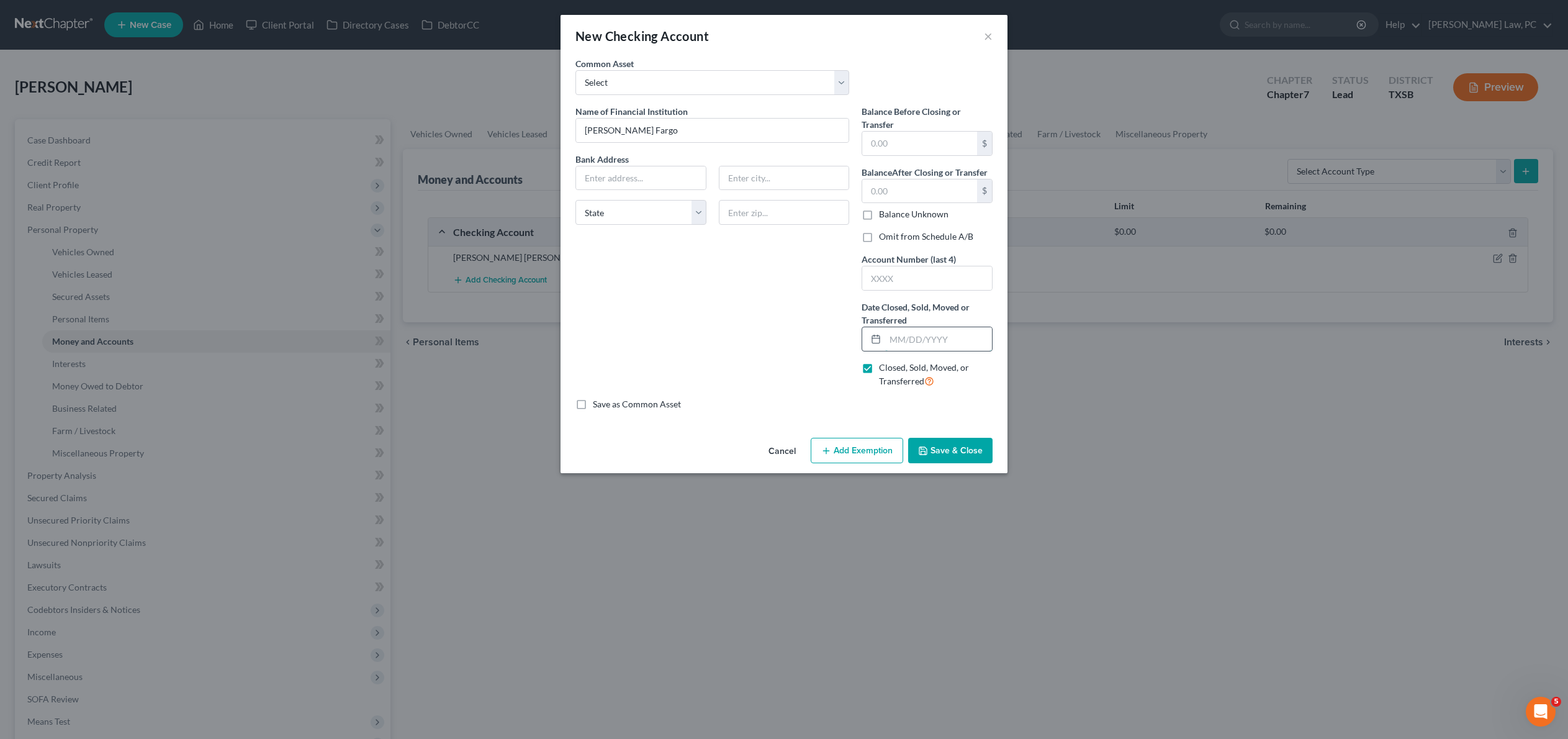
click at [967, 351] on input "text" at bounding box center [938, 339] width 106 height 23
type input "01/18/2024"
click at [933, 155] on input "text" at bounding box center [919, 143] width 115 height 23
type input "70"
click at [924, 203] on input "text" at bounding box center [919, 190] width 115 height 23
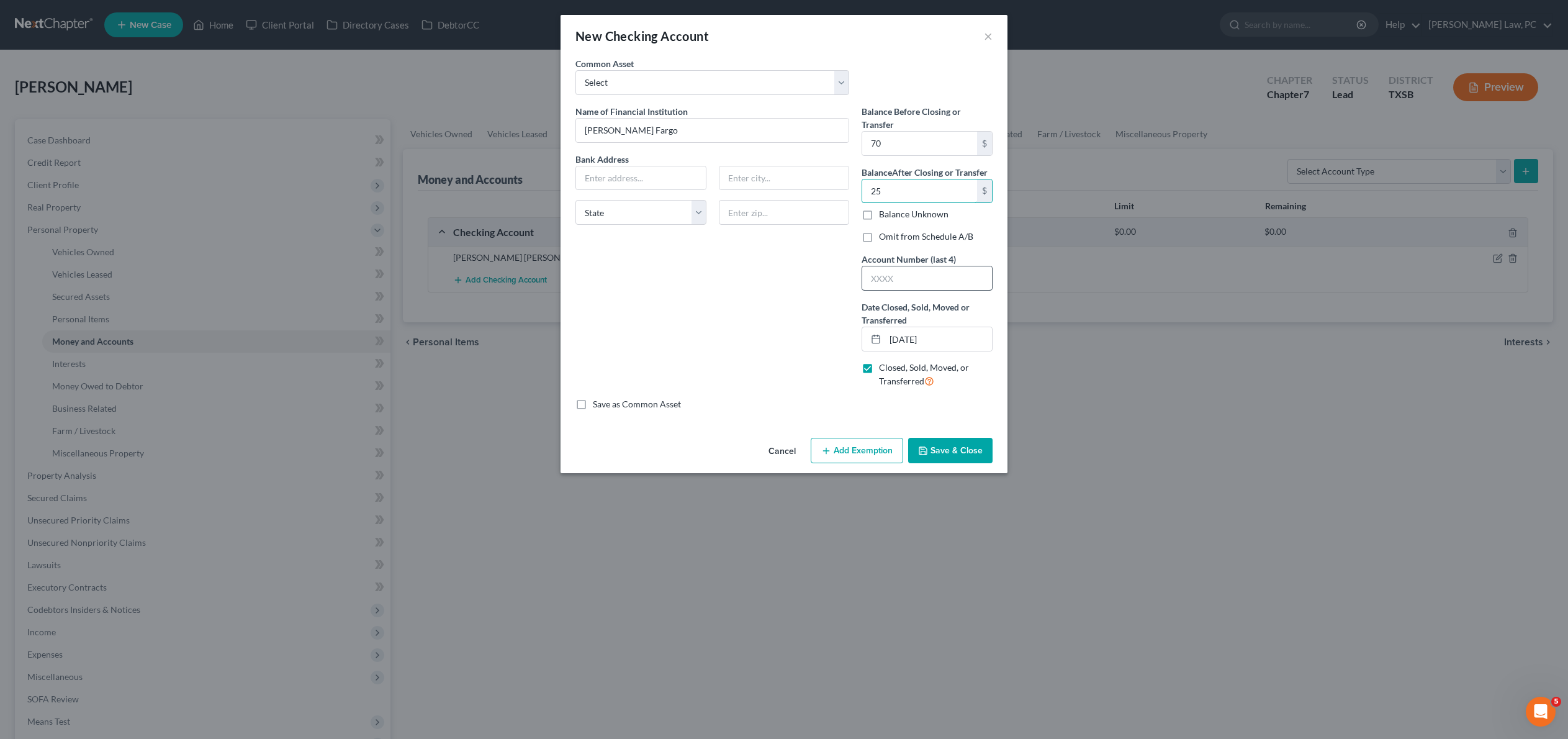
type input "25"
click at [966, 464] on button "Save & Close" at bounding box center [950, 450] width 85 height 26
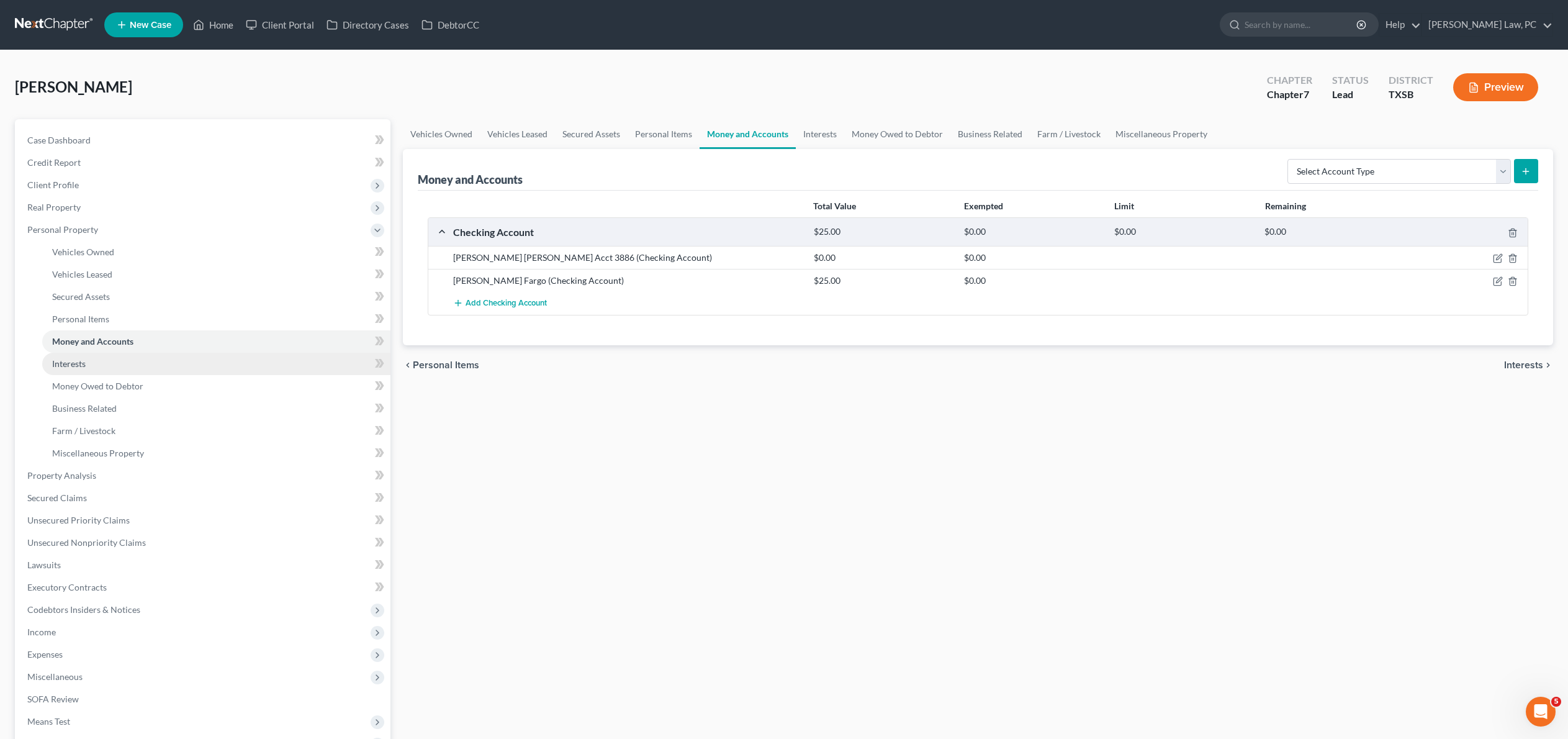
click at [106, 375] on link "Interests" at bounding box center [216, 364] width 348 height 22
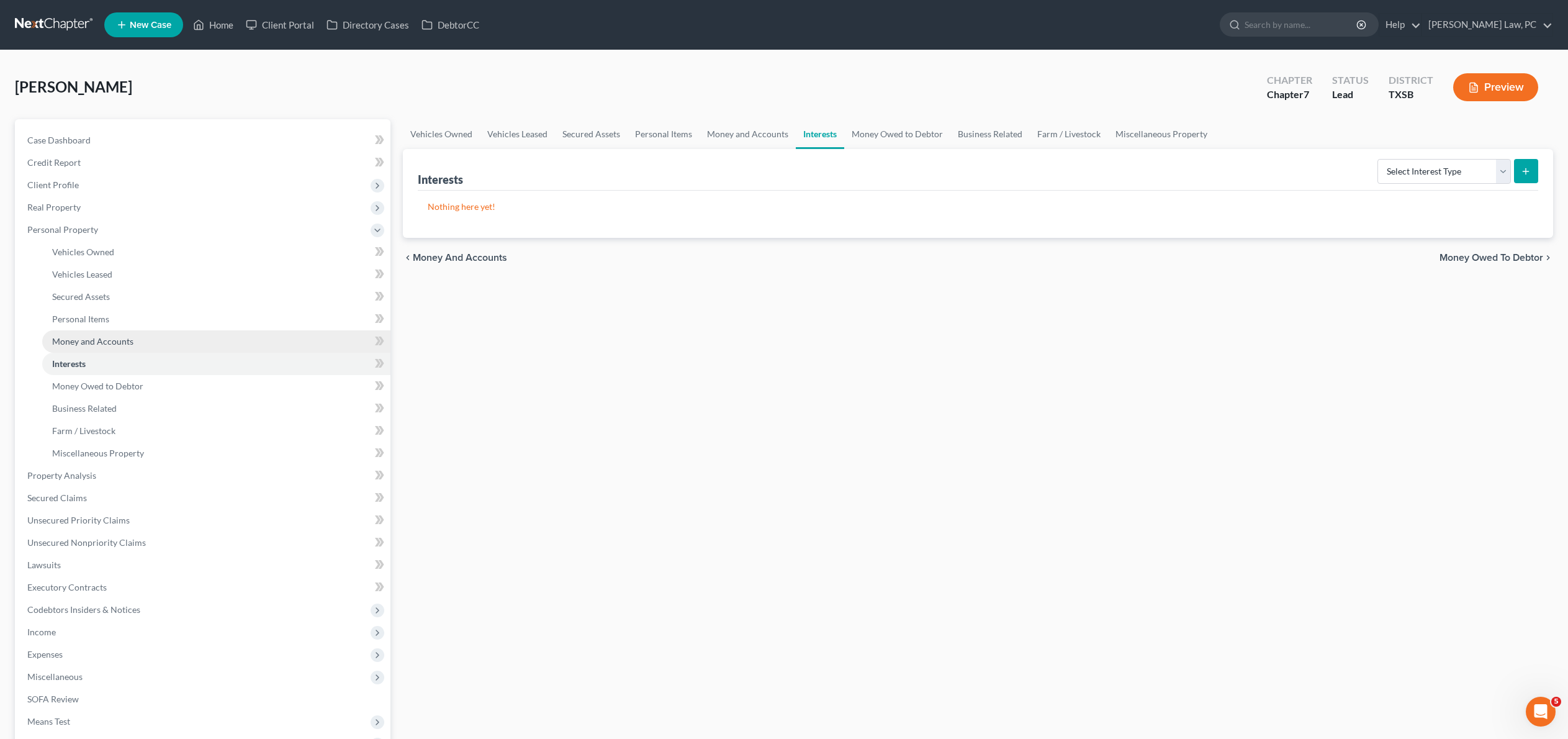
click at [108, 346] on span "Money and Accounts" at bounding box center [93, 341] width 82 height 10
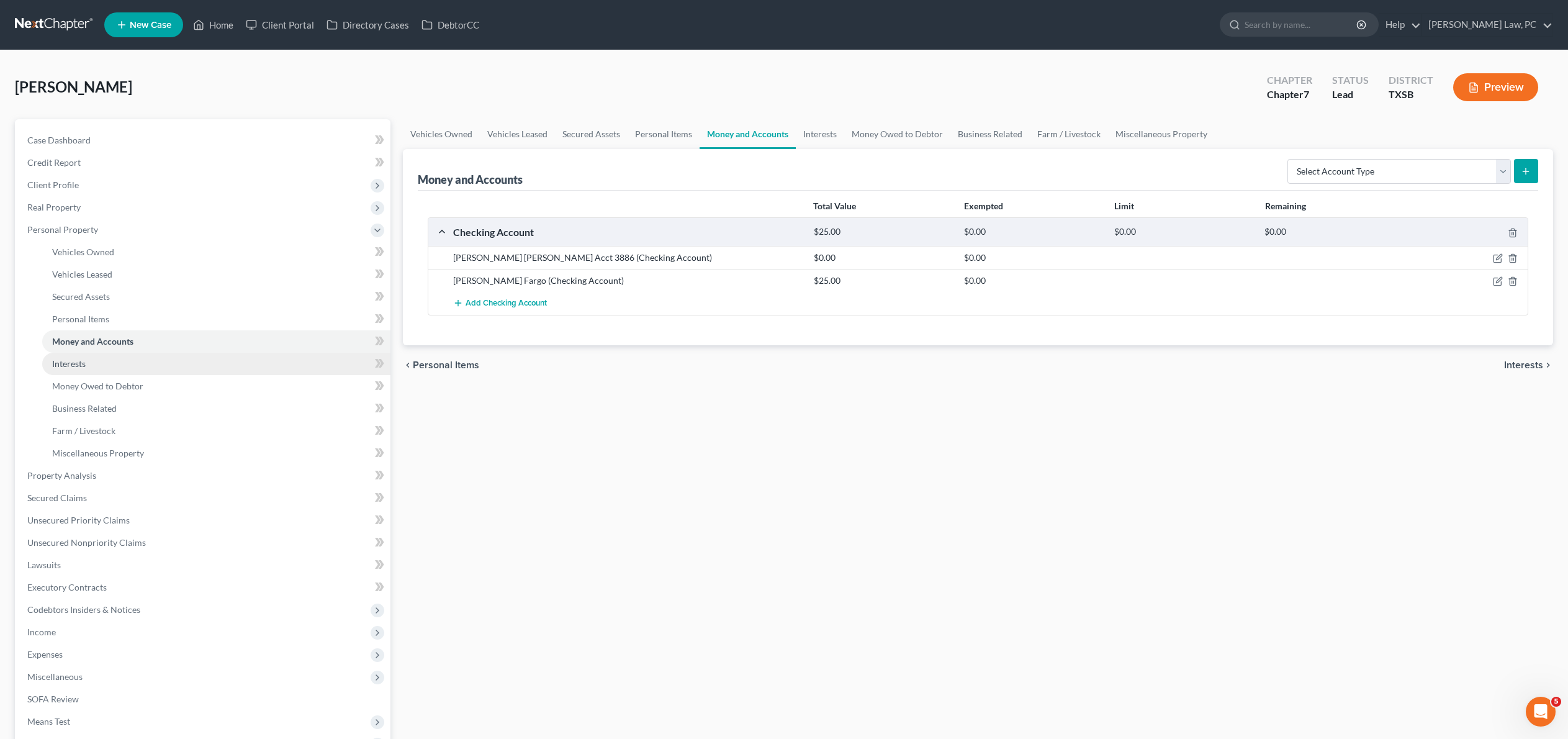
click at [114, 375] on link "Interests" at bounding box center [216, 364] width 348 height 22
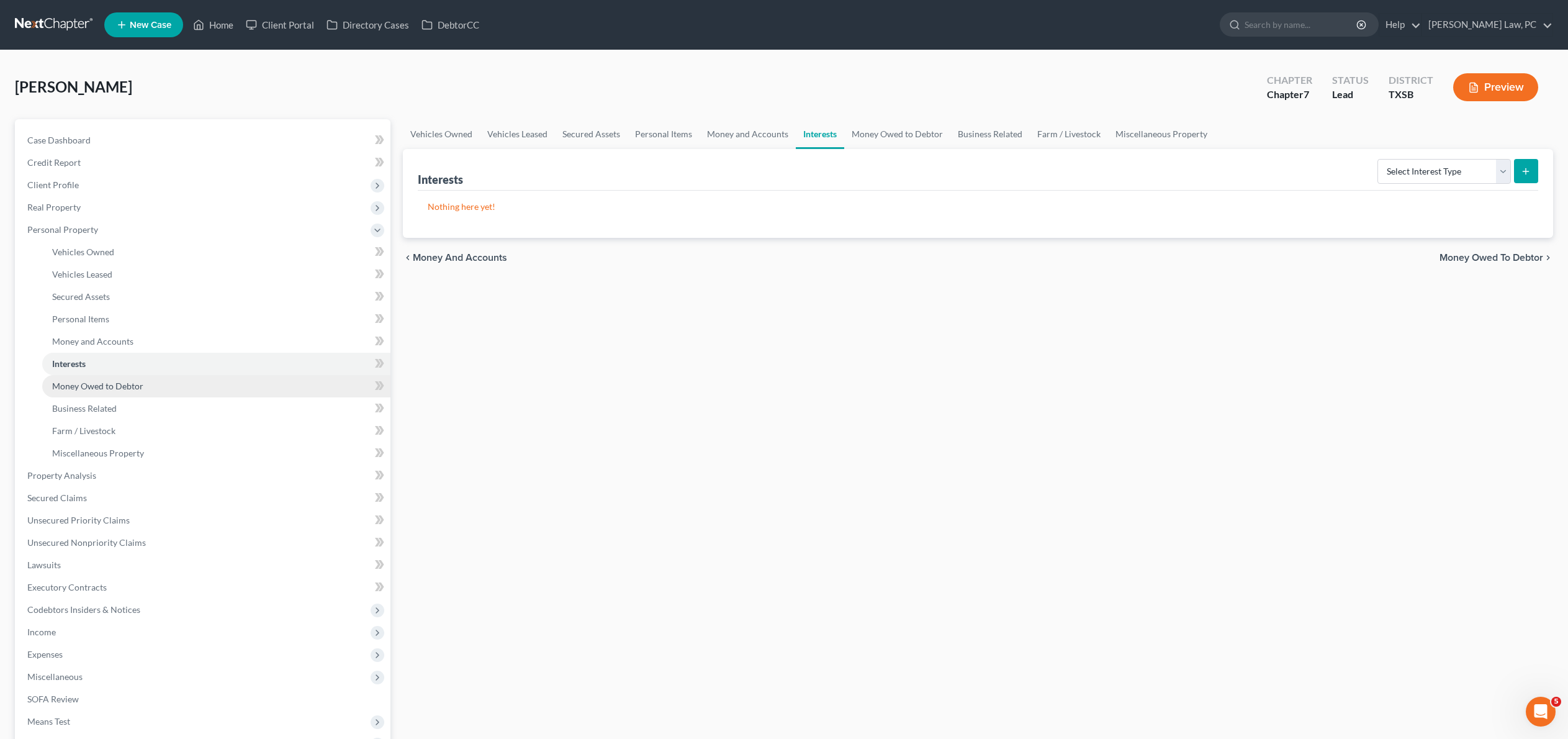
click at [143, 391] on span "Money Owed to Debtor" at bounding box center [98, 386] width 91 height 10
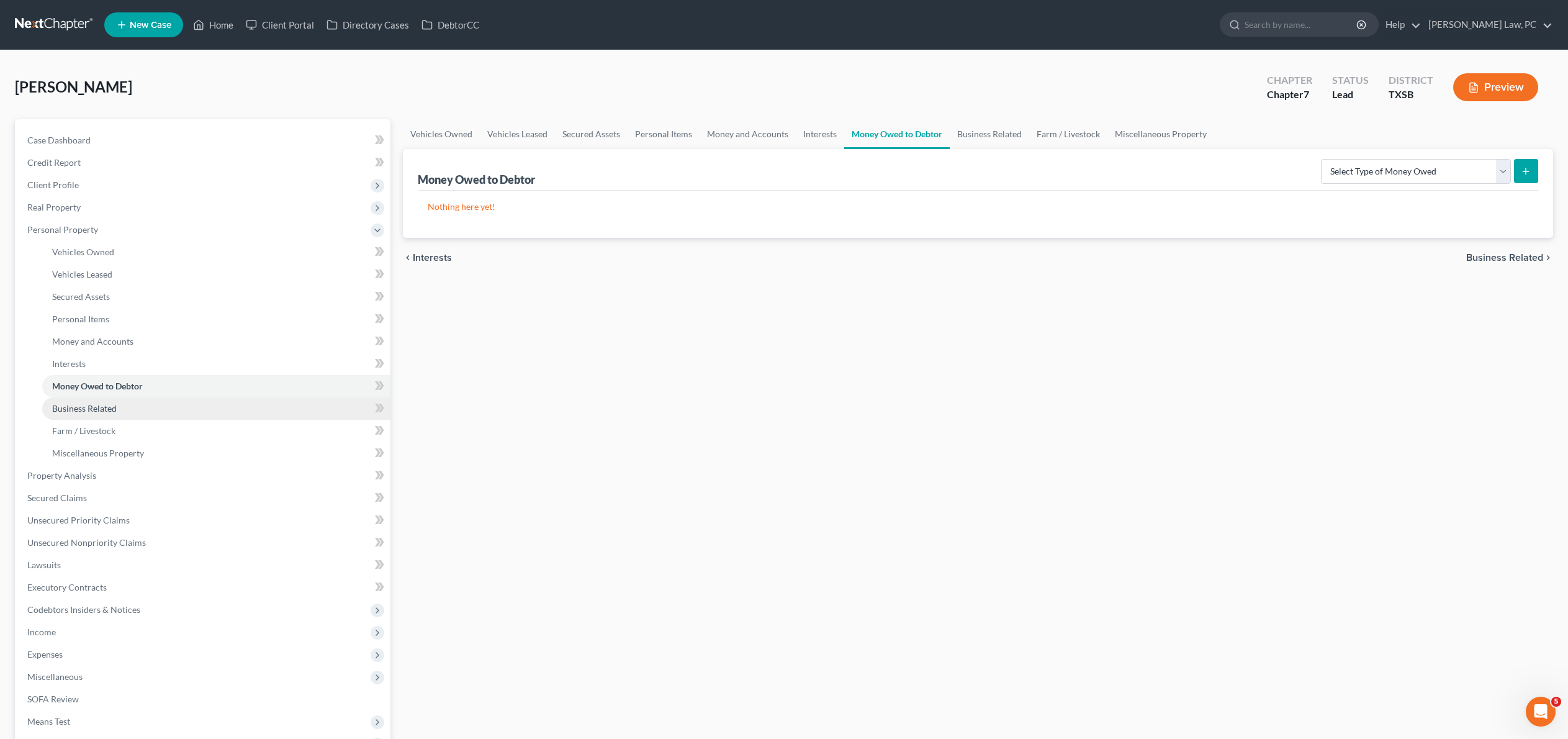
click at [102, 414] on span "Business Related" at bounding box center [85, 408] width 64 height 10
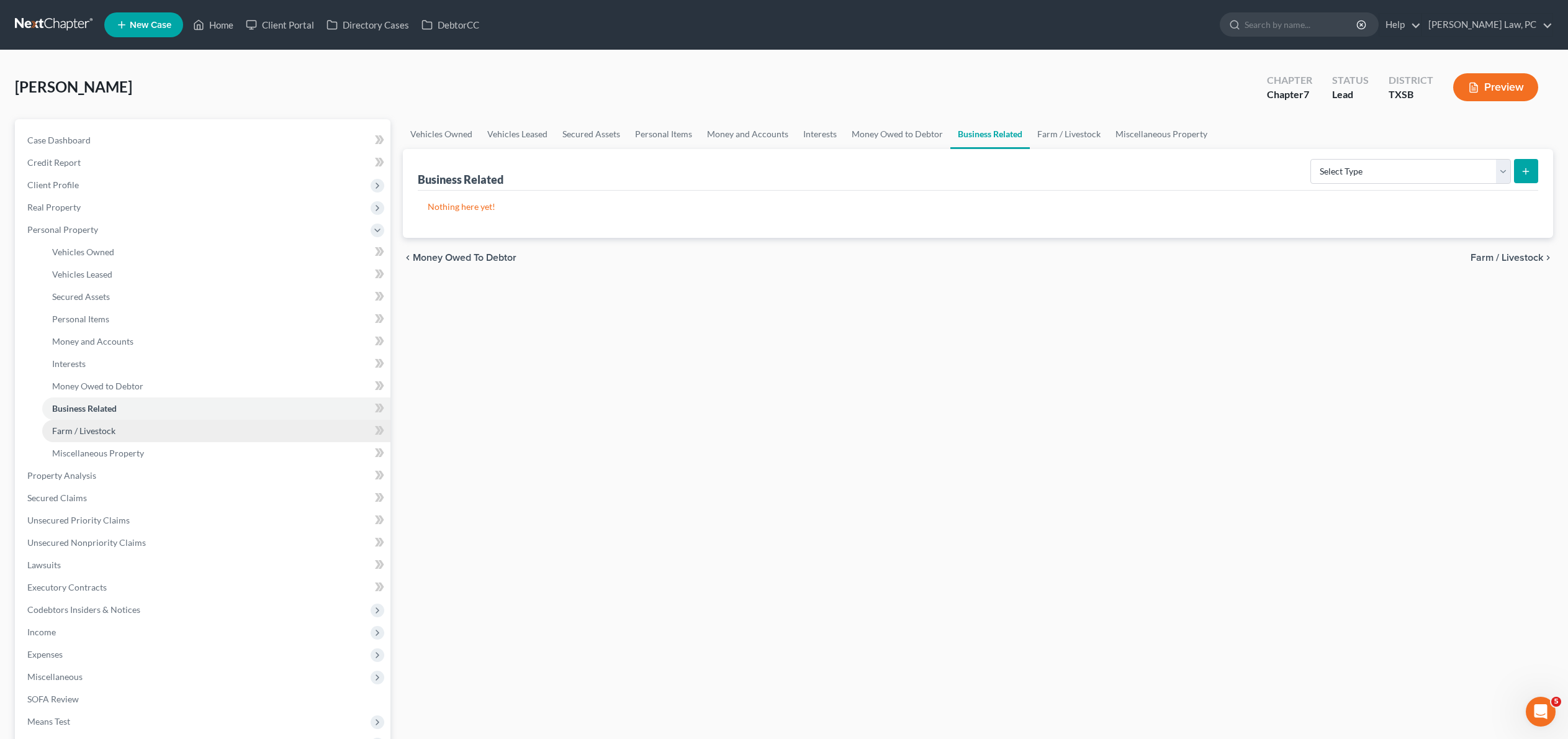
click at [210, 442] on link "Farm / Livestock" at bounding box center [216, 431] width 348 height 22
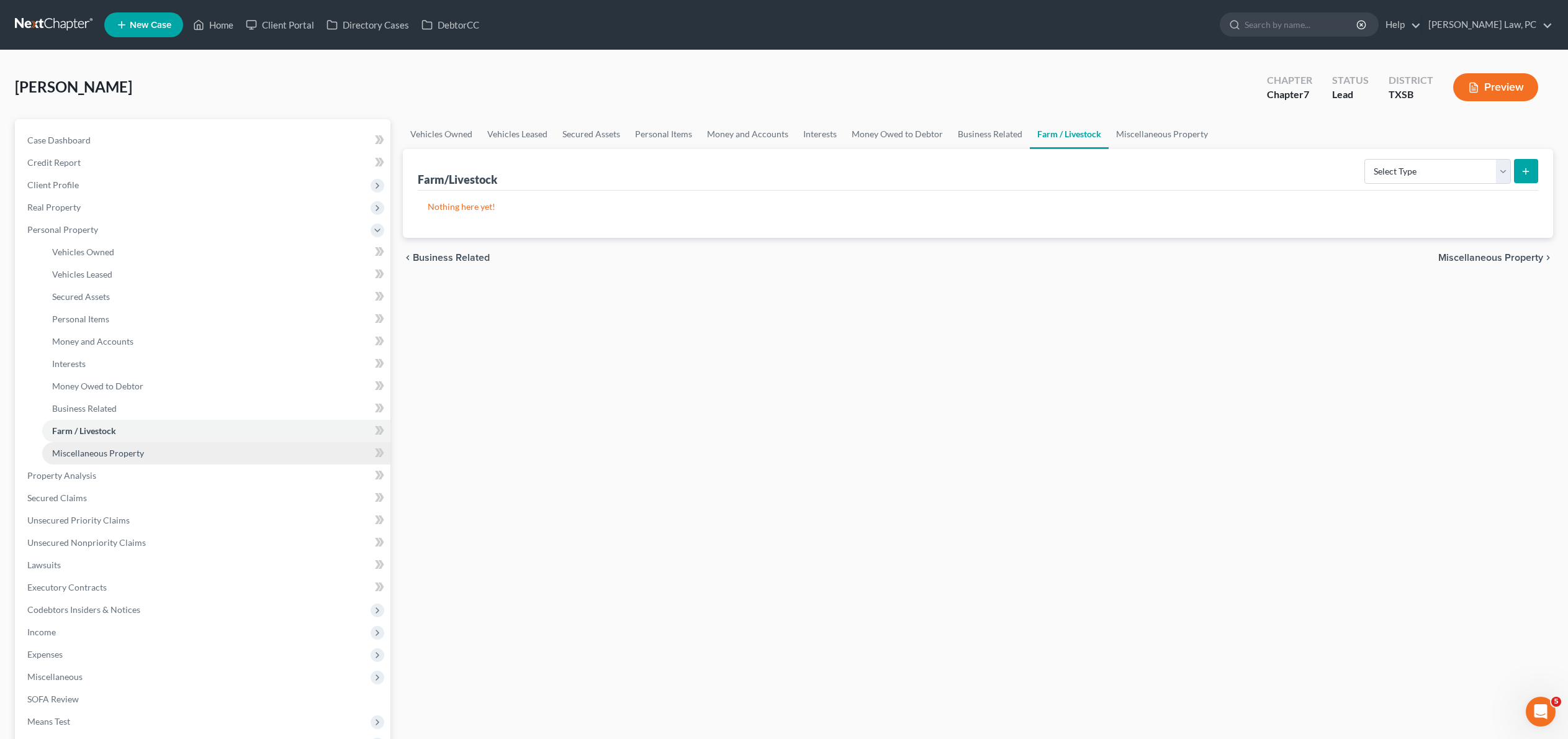
click at [144, 458] on span "Miscellaneous Property" at bounding box center [98, 453] width 92 height 10
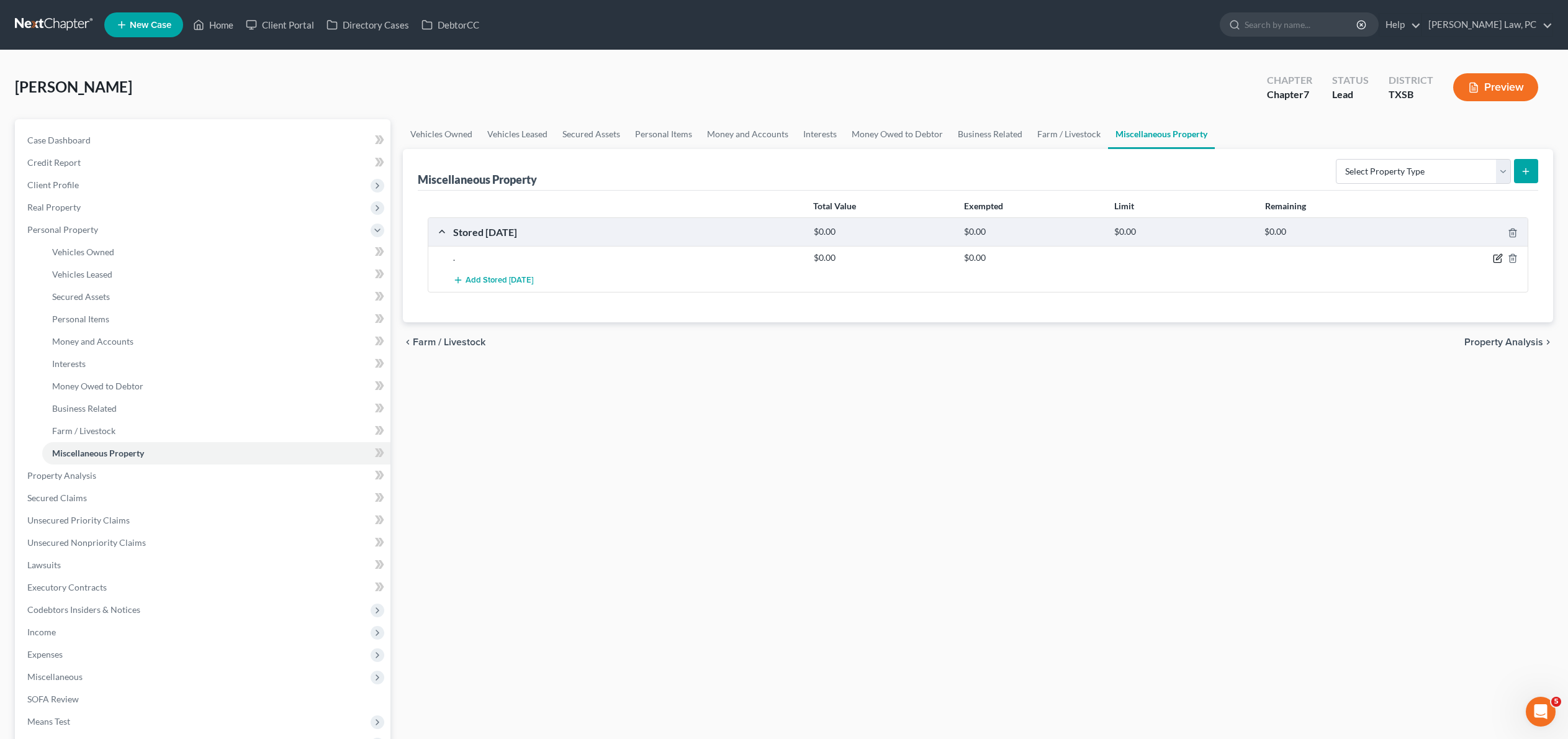
click at [1492, 263] on button "button" at bounding box center [1497, 258] width 10 height 10
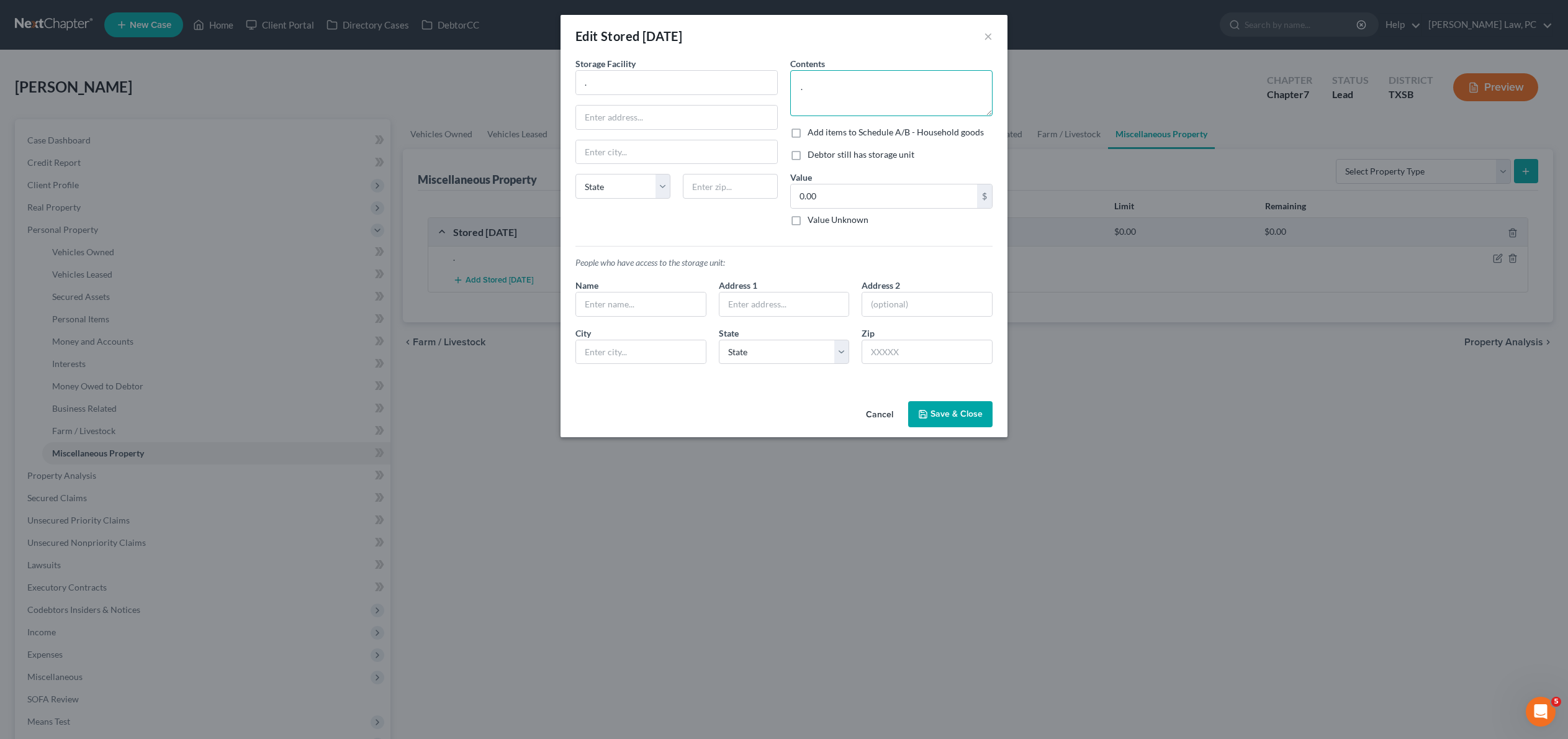
click at [943, 109] on textarea "." at bounding box center [892, 93] width 202 height 46
drag, startPoint x: 828, startPoint y: 103, endPoint x: 790, endPoint y: 102, distance: 38.0
click at [790, 102] on textarea "." at bounding box center [892, 93] width 202 height 46
click at [805, 94] on textarea "Army" at bounding box center [892, 93] width 202 height 46
drag, startPoint x: 841, startPoint y: 97, endPoint x: 756, endPoint y: 110, distance: 86.0
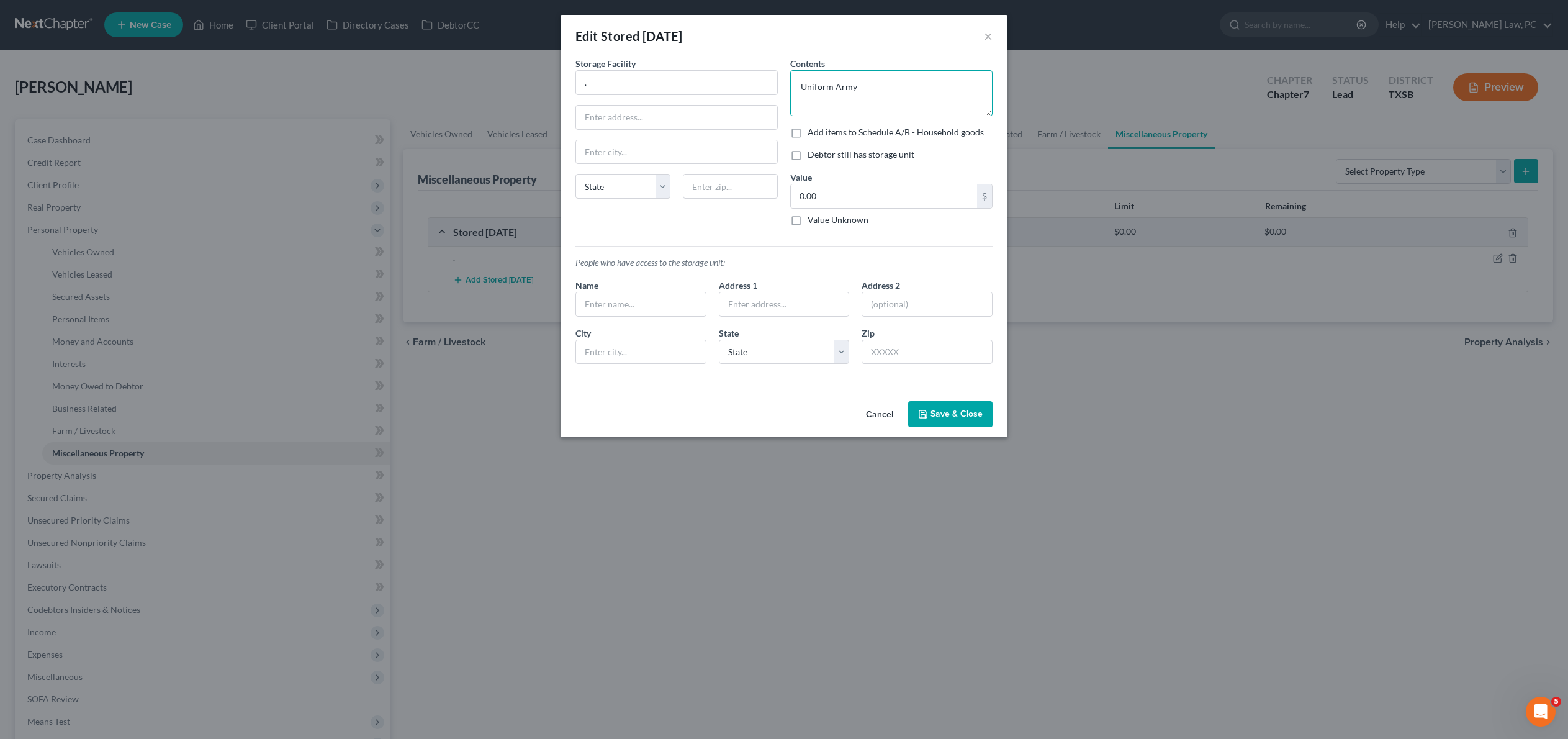
click at [756, 110] on div "Storage Facility . State AL AK AR AZ CA CO CT DE DC FL GA GU HI ID IL IN IA KS …" at bounding box center [784, 215] width 429 height 317
click at [879, 96] on textarea "Uniform Army" at bounding box center [892, 93] width 202 height 46
drag, startPoint x: 892, startPoint y: 100, endPoint x: 782, endPoint y: 98, distance: 110.0
click at [782, 98] on div "Storage Facility . State AL AK AR AZ CA CO CT DE DC FL GA GU HI ID IL IN IA KS …" at bounding box center [784, 215] width 429 height 317
type textarea "Amy Uniform"
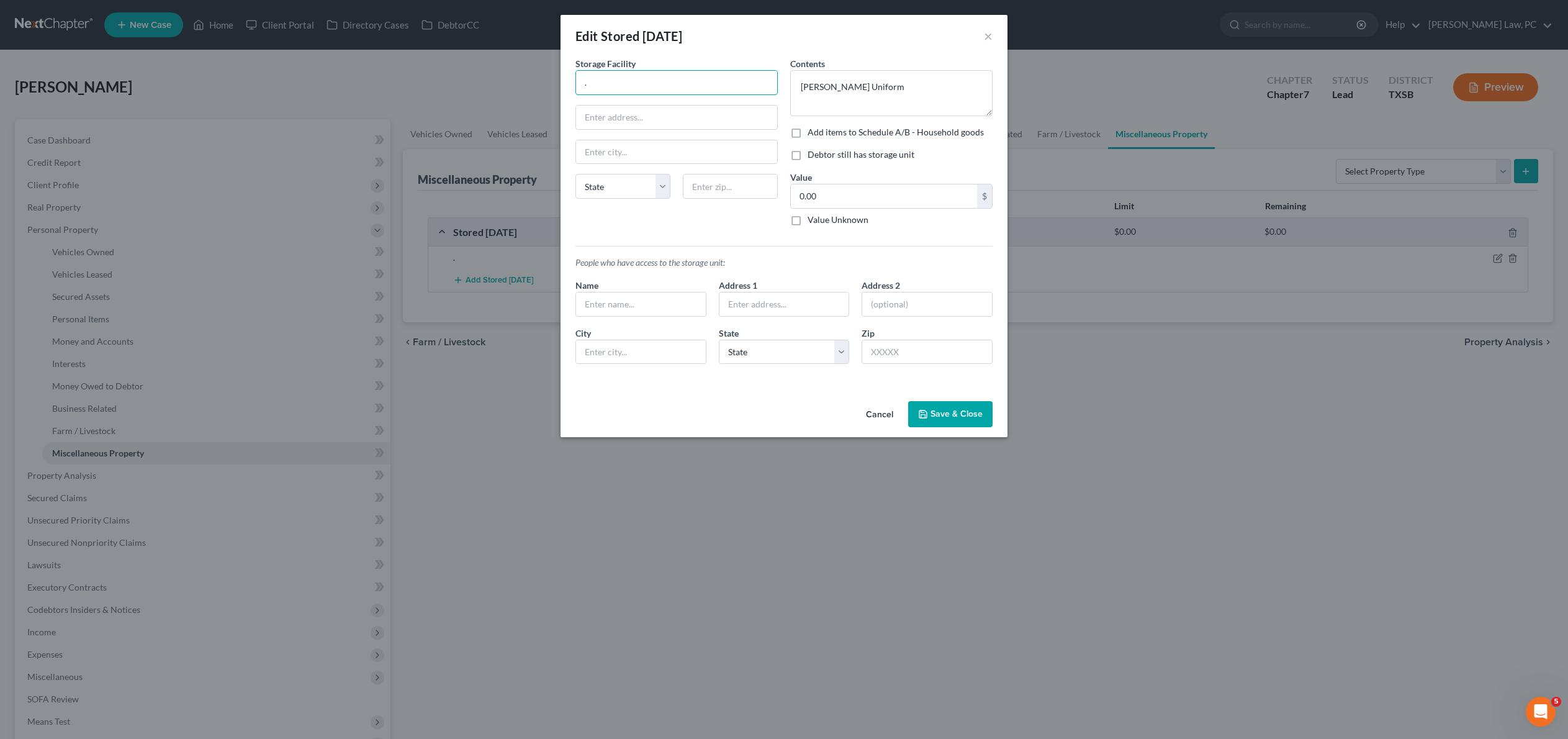
drag, startPoint x: 576, startPoint y: 94, endPoint x: 548, endPoint y: 93, distance: 28.0
click at [599, 94] on input "Public TSorage" at bounding box center [676, 82] width 201 height 23
type input "Public Storage"
type input "200"
click at [896, 98] on textarea "Amy Uniform" at bounding box center [892, 93] width 202 height 46
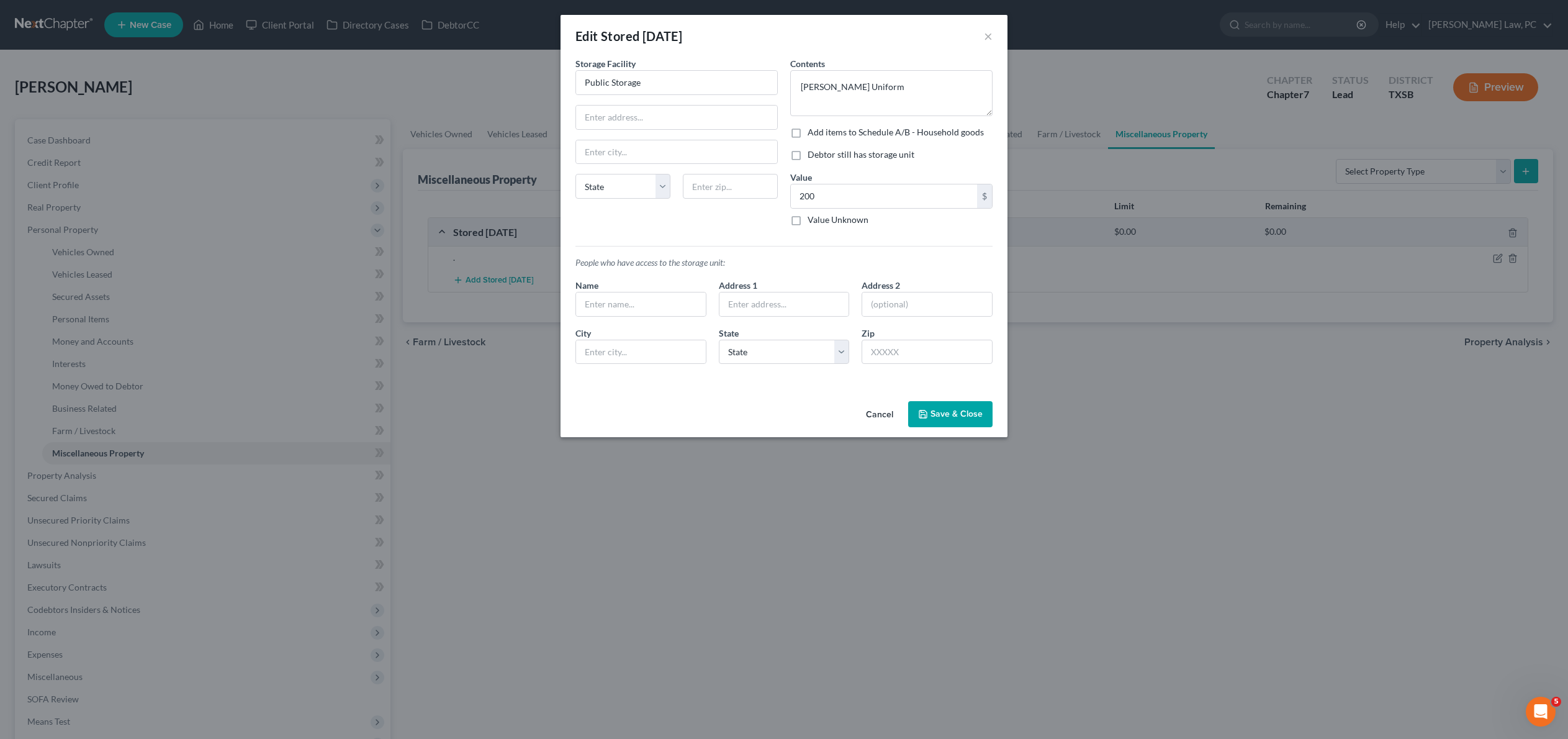
click at [960, 427] on button "Save & Close" at bounding box center [950, 414] width 85 height 26
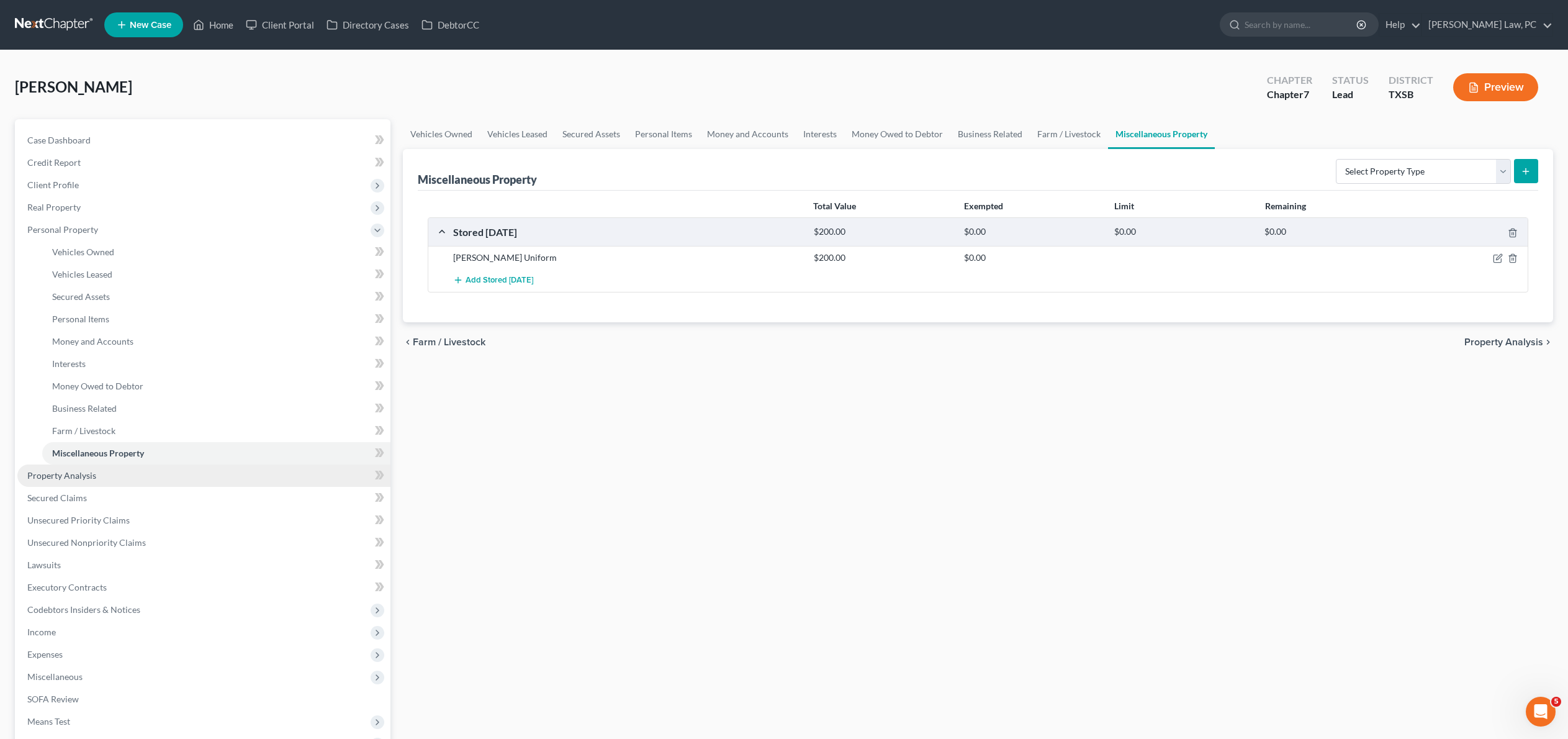
click at [93, 480] on span "Property Analysis" at bounding box center [61, 475] width 69 height 10
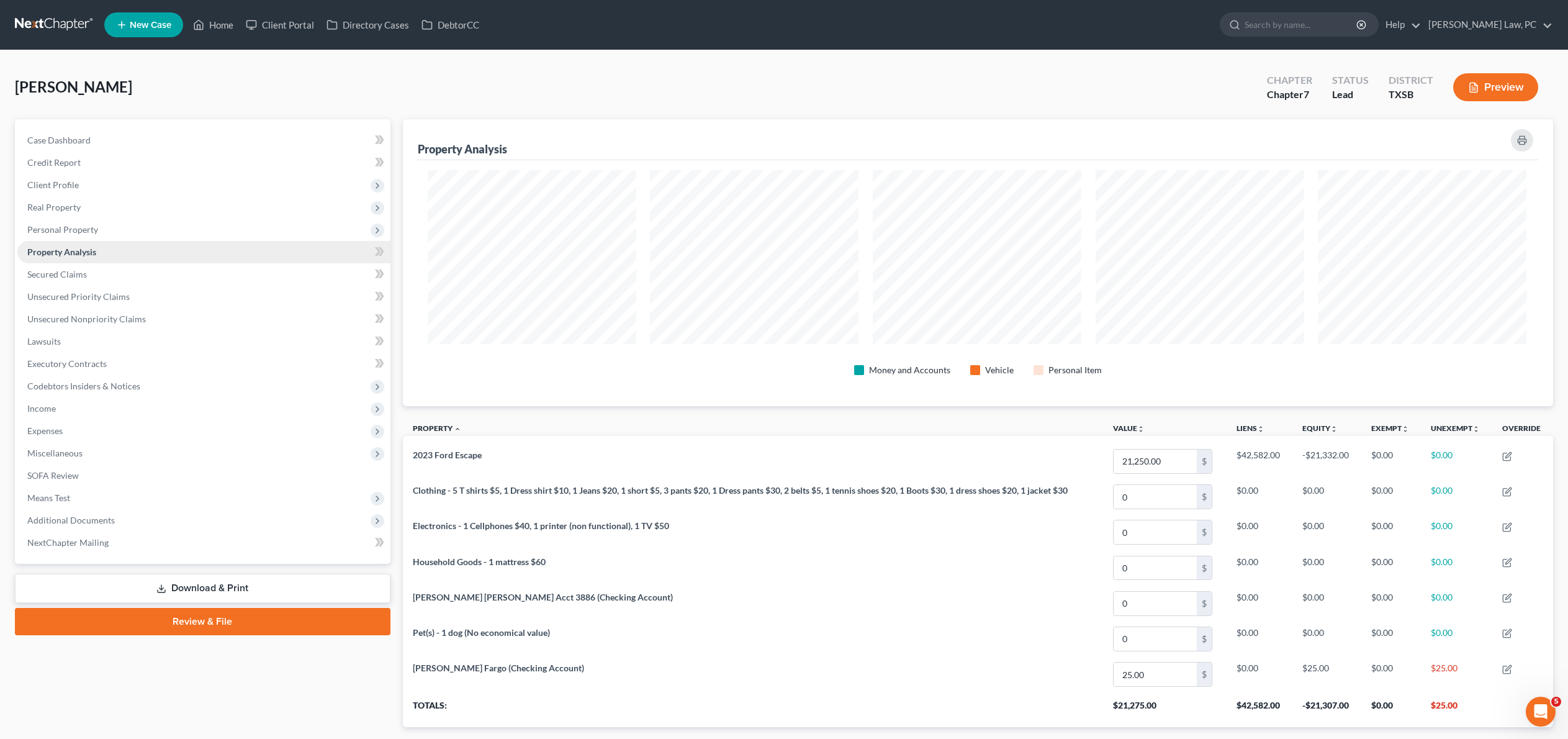
scroll to position [303, 1147]
click at [87, 280] on span "Secured Claims" at bounding box center [57, 274] width 60 height 10
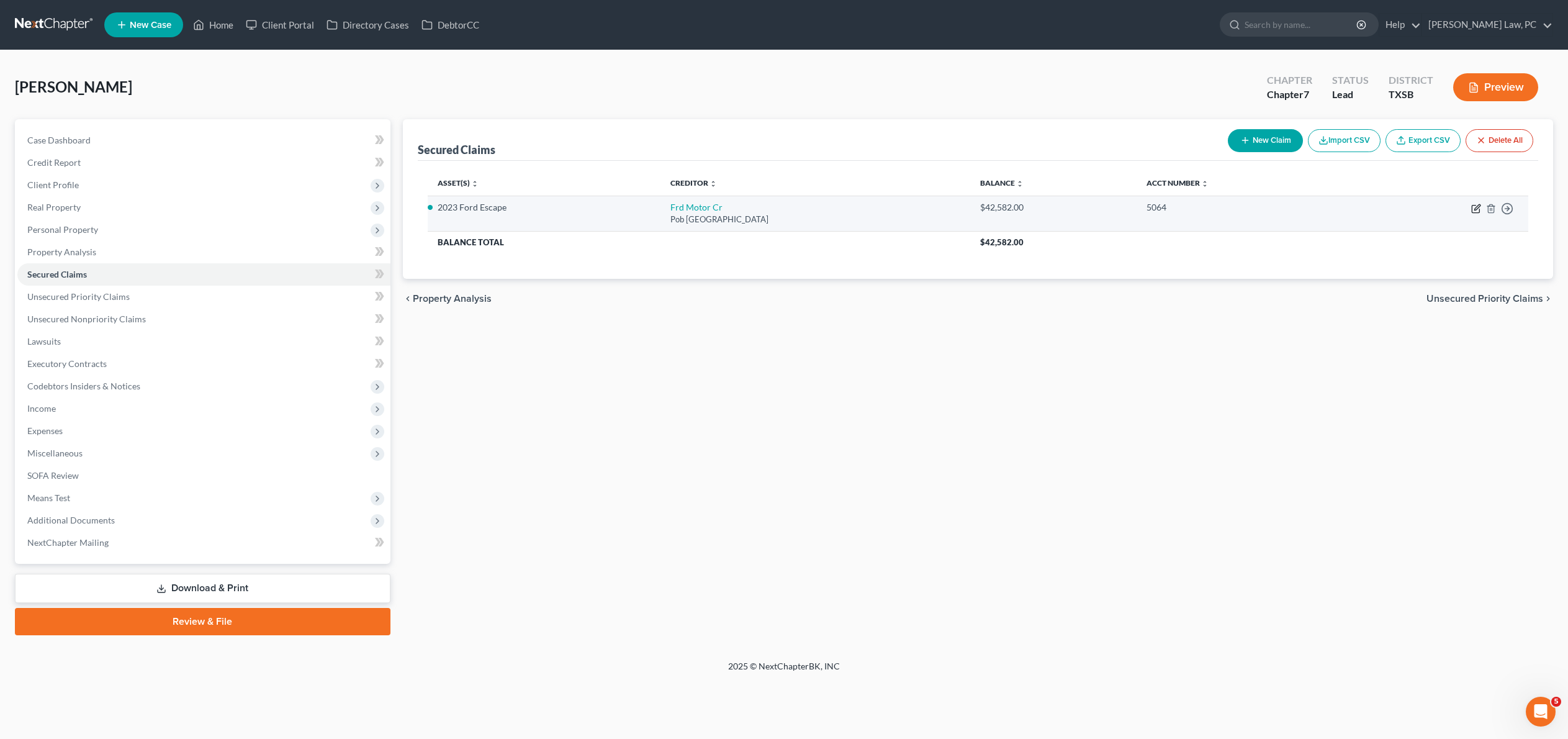
click at [1471, 214] on icon "button" at bounding box center [1475, 208] width 10 height 10
select select "30"
select select "2"
select select "0"
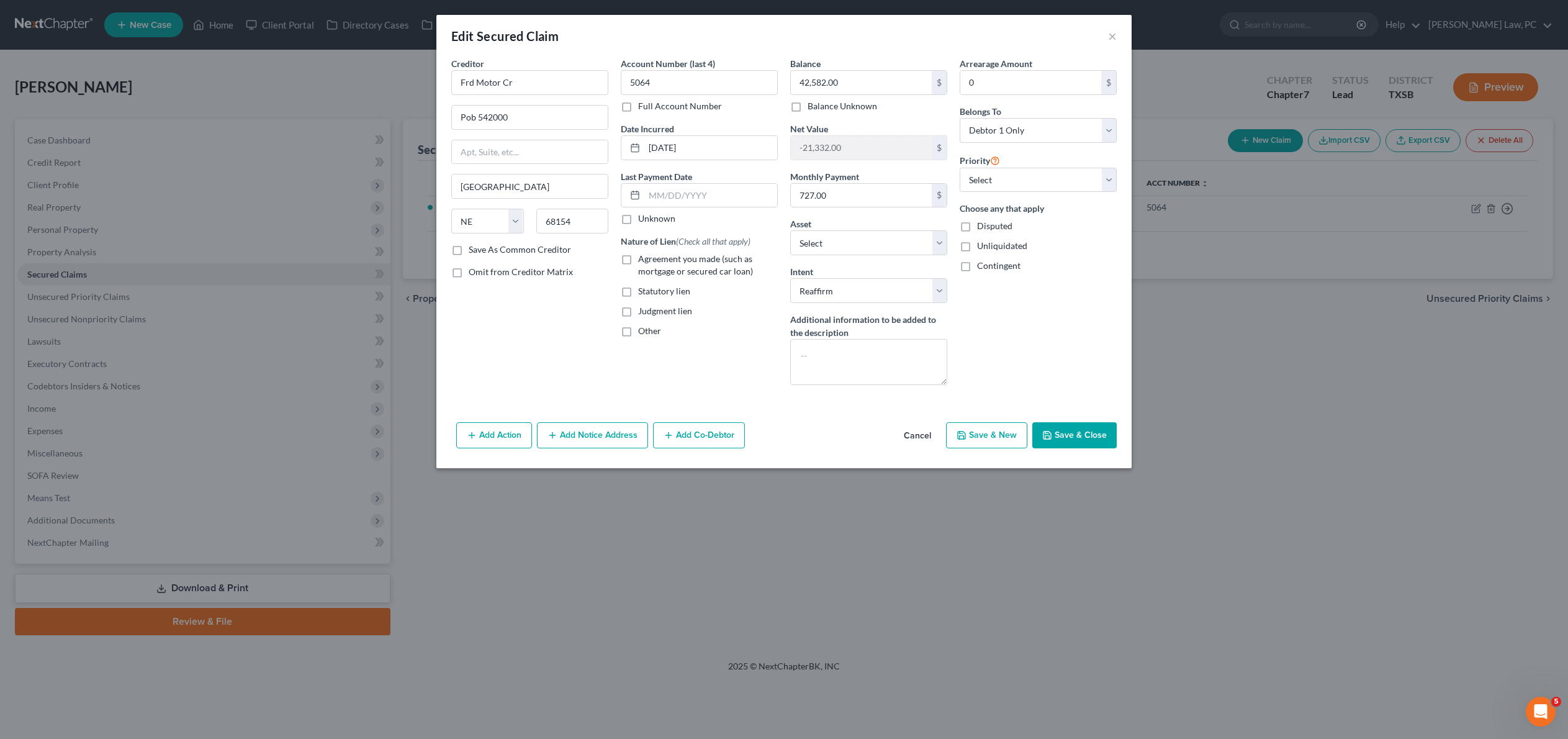
click at [638, 277] on label "Agreement you made (such as mortgage or secured car loan)" at bounding box center [708, 265] width 139 height 25
click at [643, 261] on input "Agreement you made (such as mortgage or secured car loan)" at bounding box center [647, 256] width 8 height 8
checkbox input "true"
select select "0"
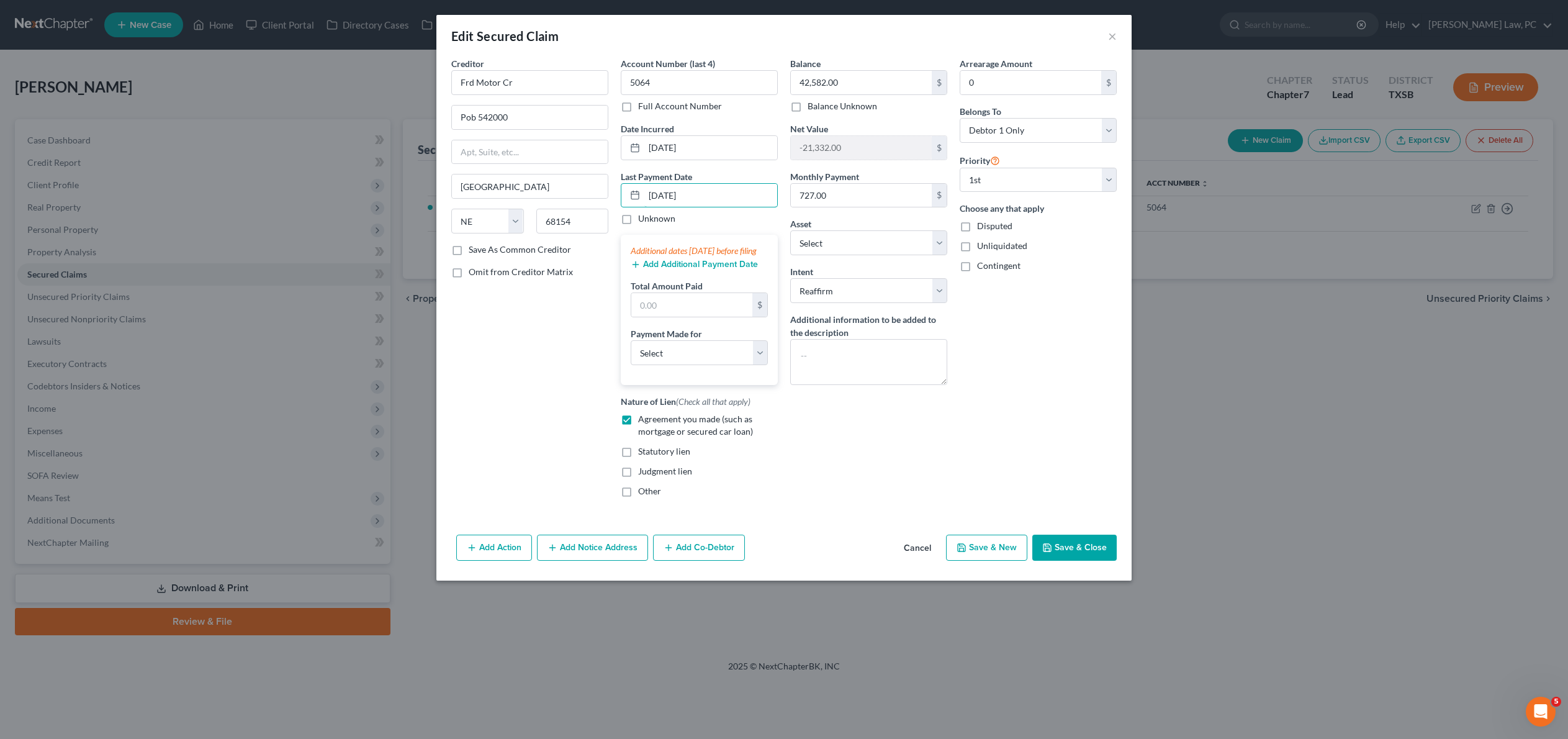
type input "[DATE]"
click at [635, 270] on button "Add Additional Payment Date" at bounding box center [694, 264] width 127 height 10
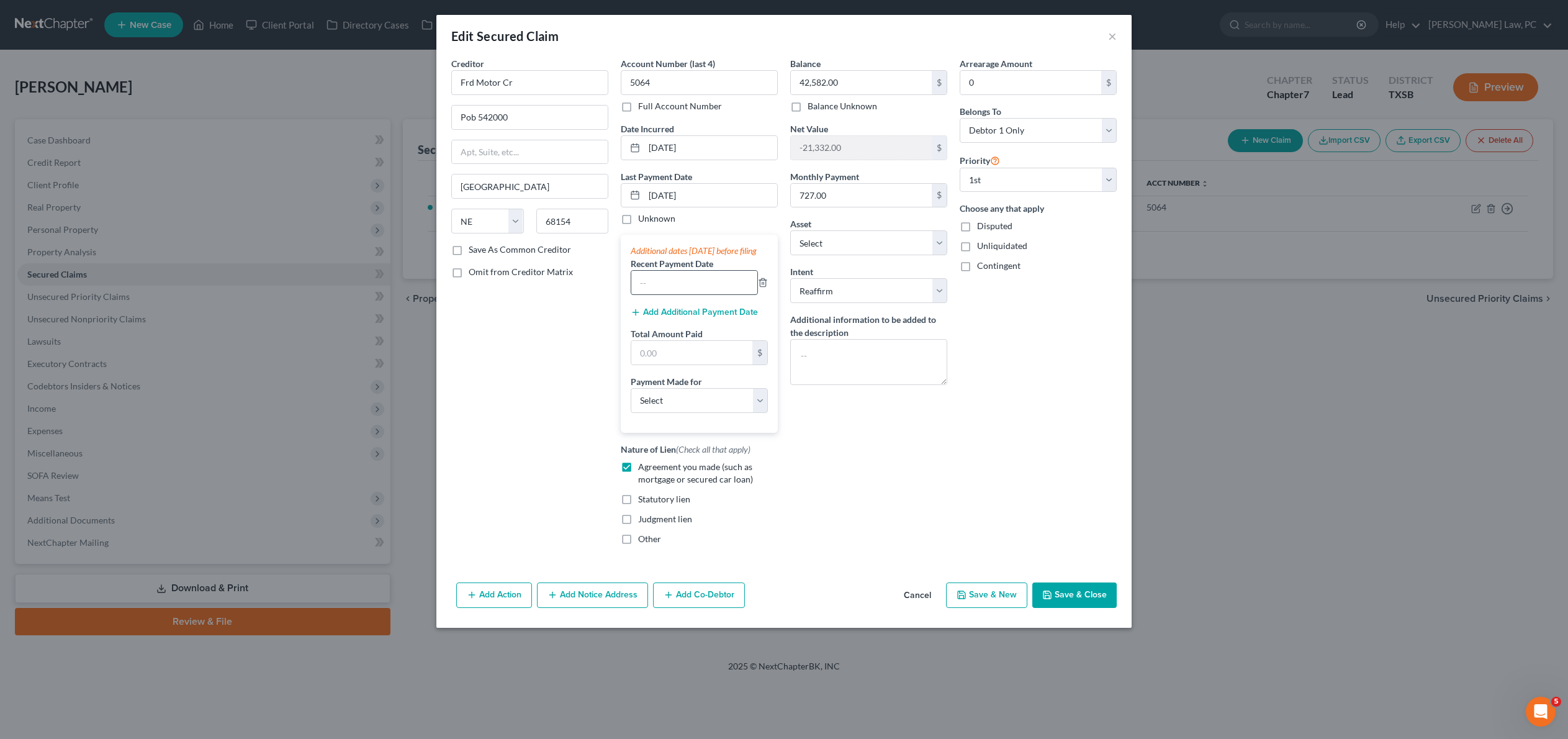
click at [650, 295] on input "text" at bounding box center [694, 282] width 126 height 23
type input "08/17/2025"
click at [671, 317] on button "Add Additional Payment Date" at bounding box center [694, 312] width 127 height 10
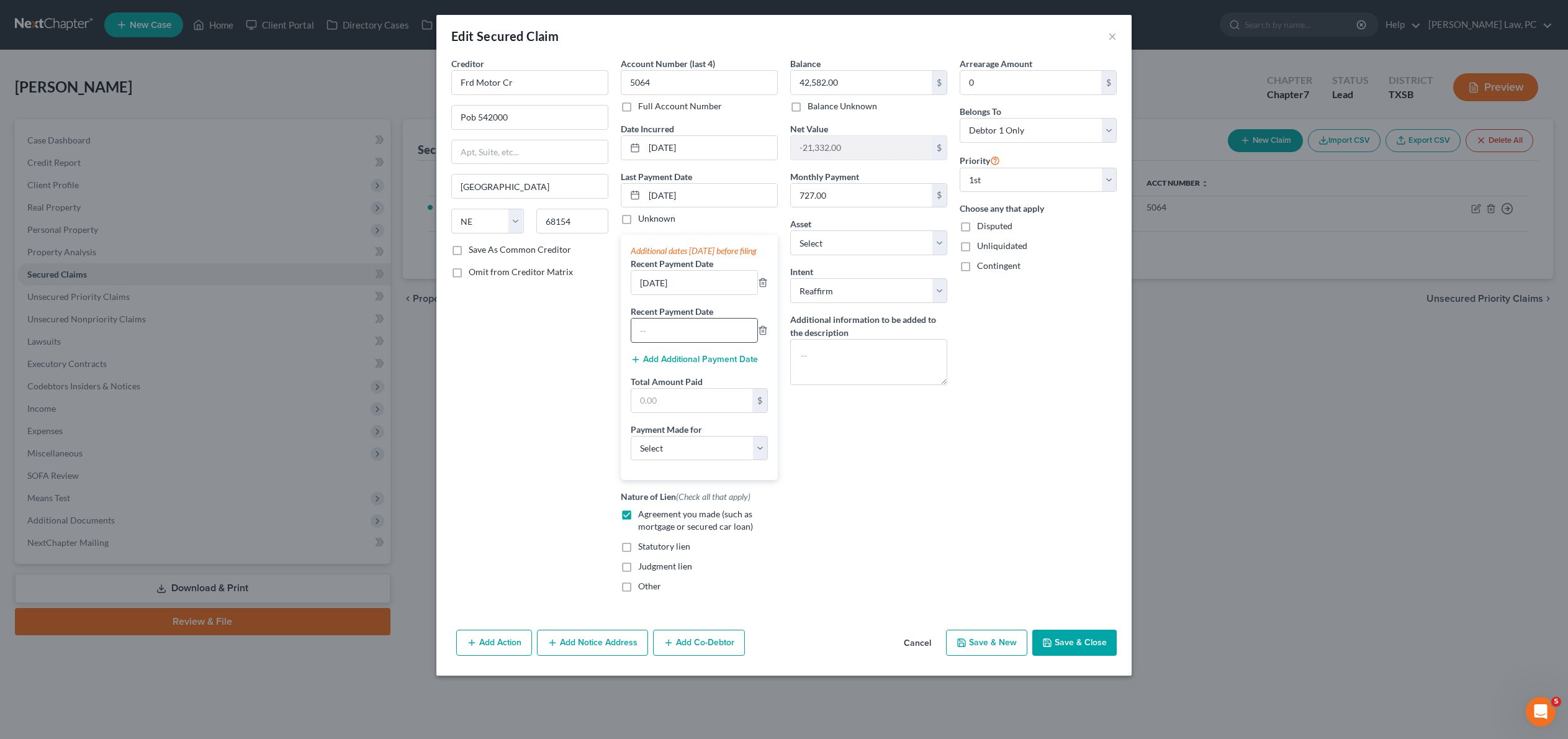
click at [671, 342] on input "text" at bounding box center [694, 330] width 126 height 23
type input "07/17/2025"
click at [1107, 656] on button "Save & Close" at bounding box center [1074, 642] width 85 height 26
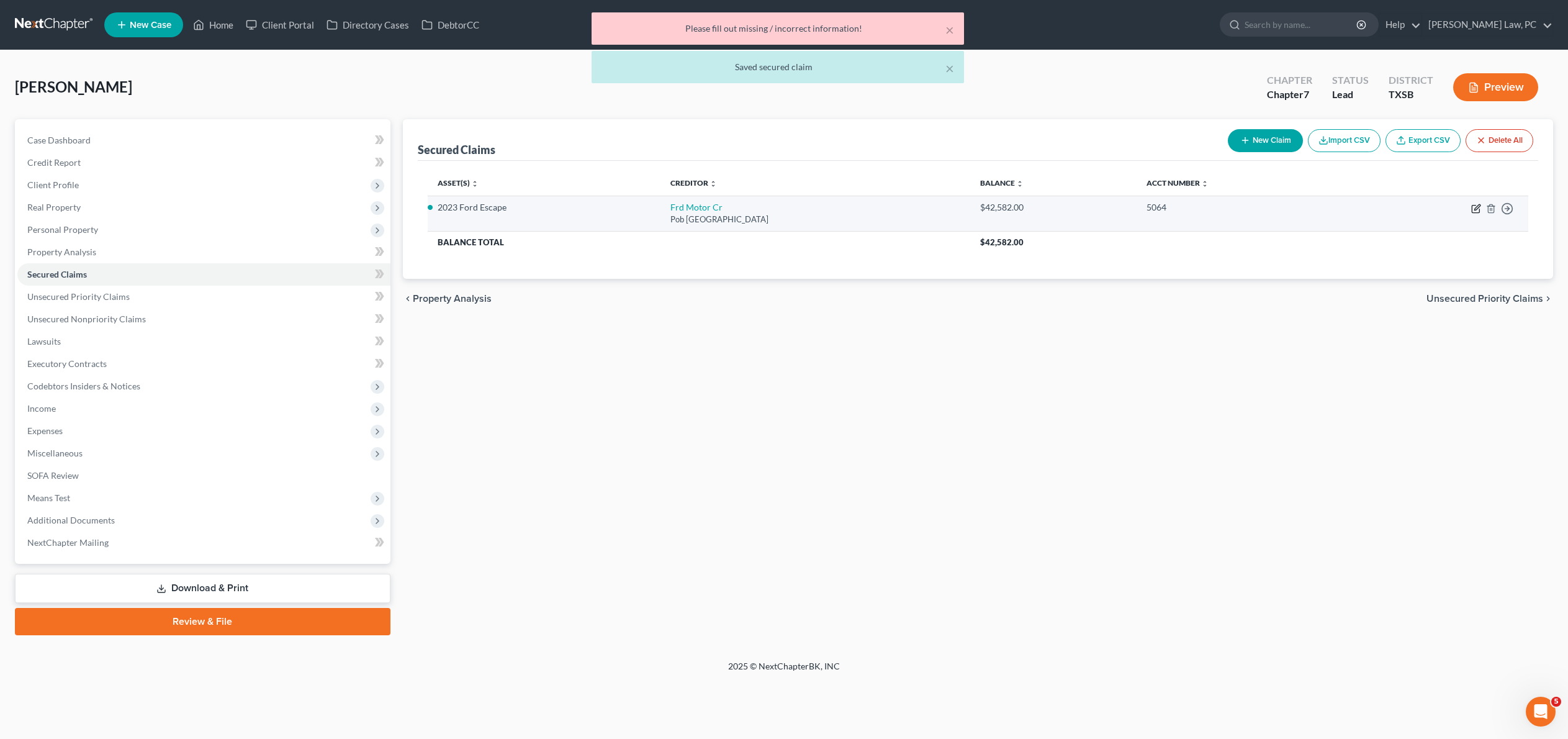
click at [1471, 214] on icon "button" at bounding box center [1475, 208] width 10 height 10
select select "30"
select select "3"
select select "2"
select select "0"
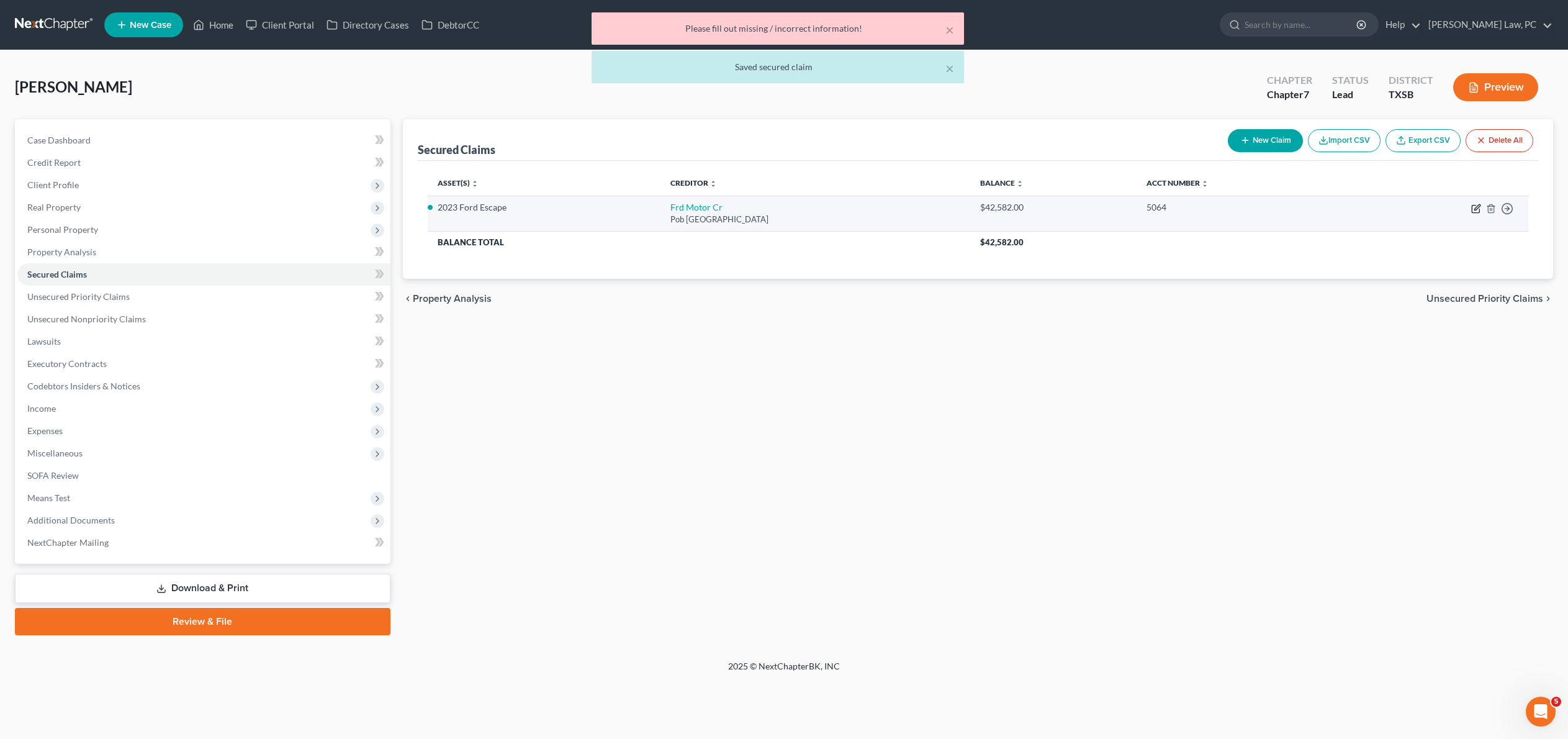
select select "0"
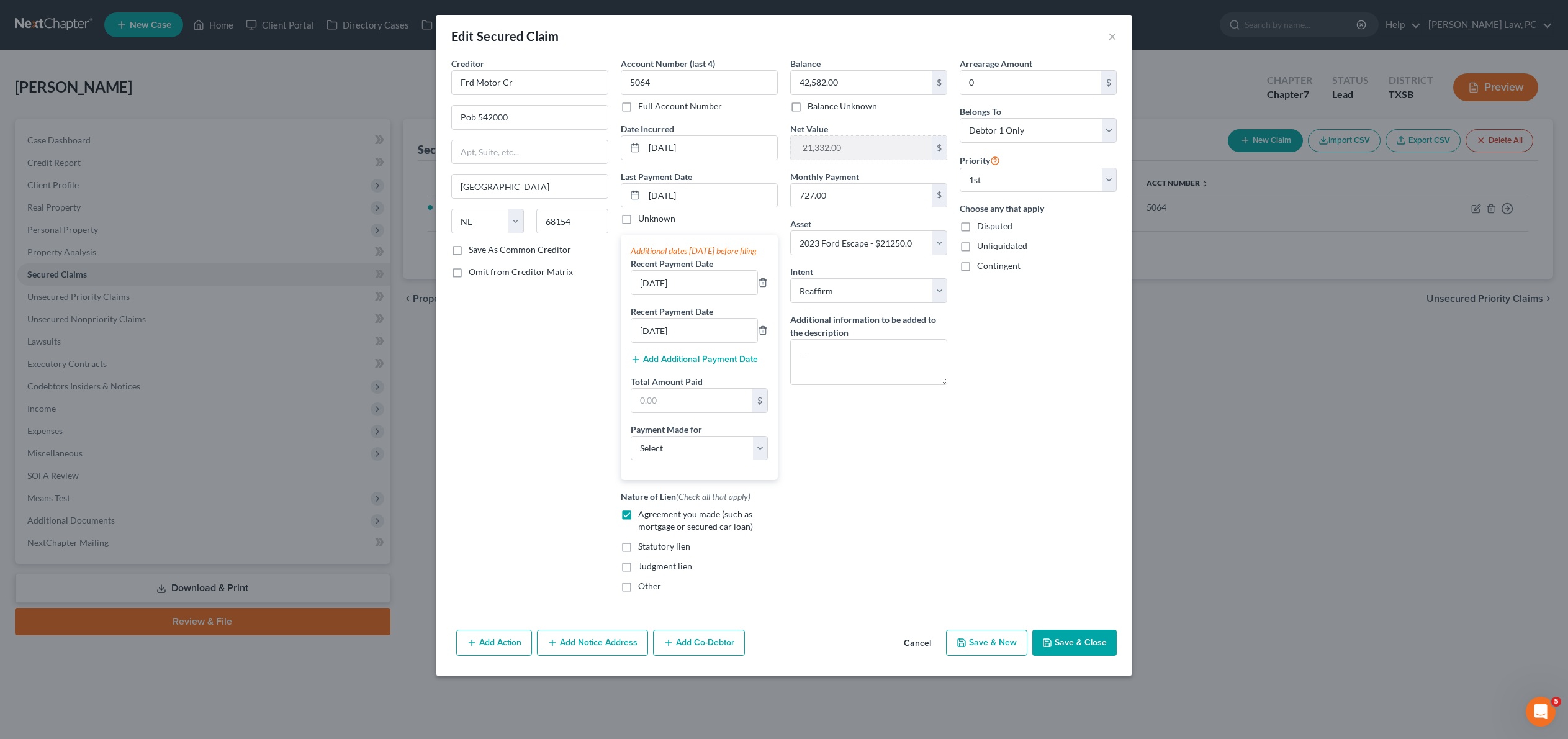
click at [1104, 656] on button "Save & Close" at bounding box center [1074, 642] width 85 height 26
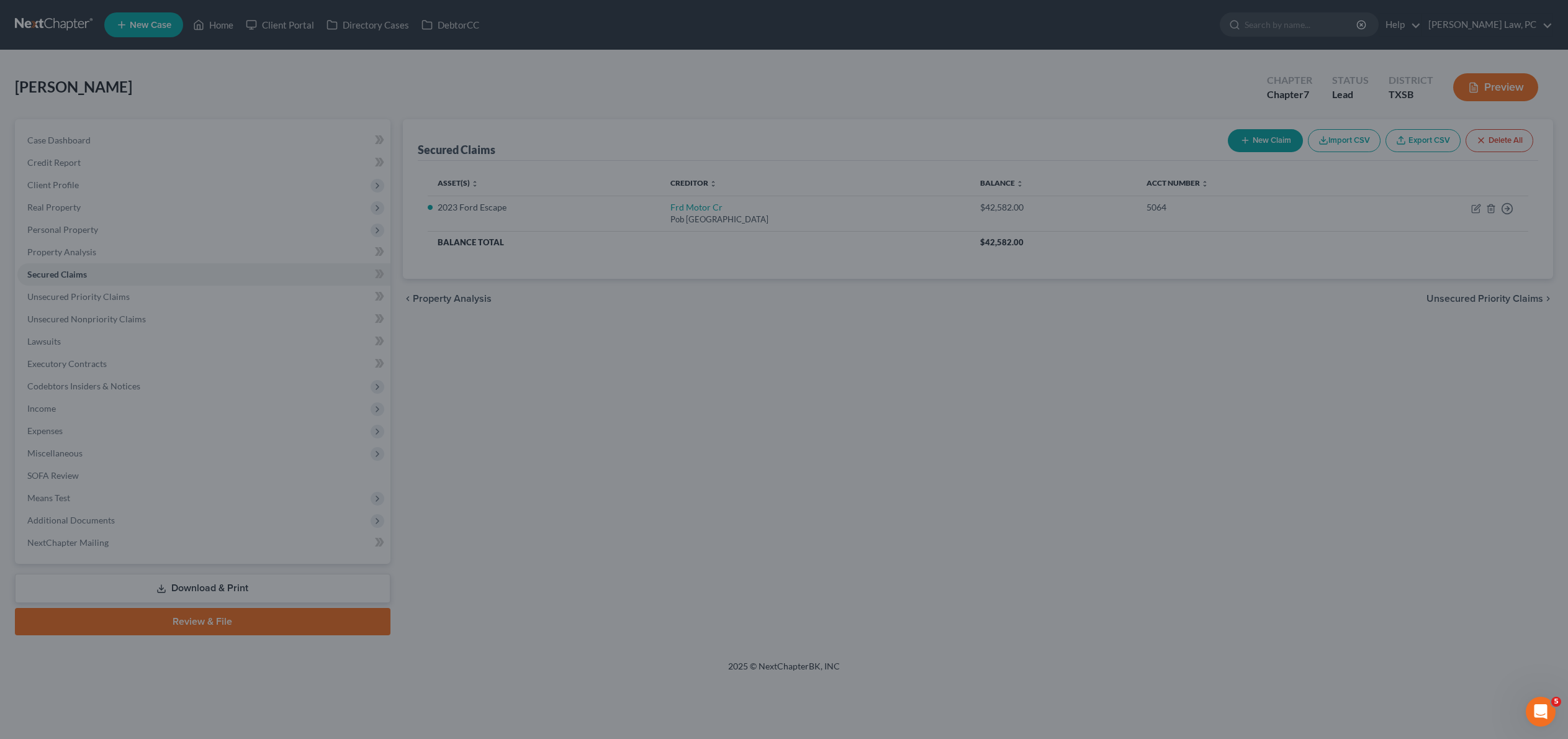
select select "3"
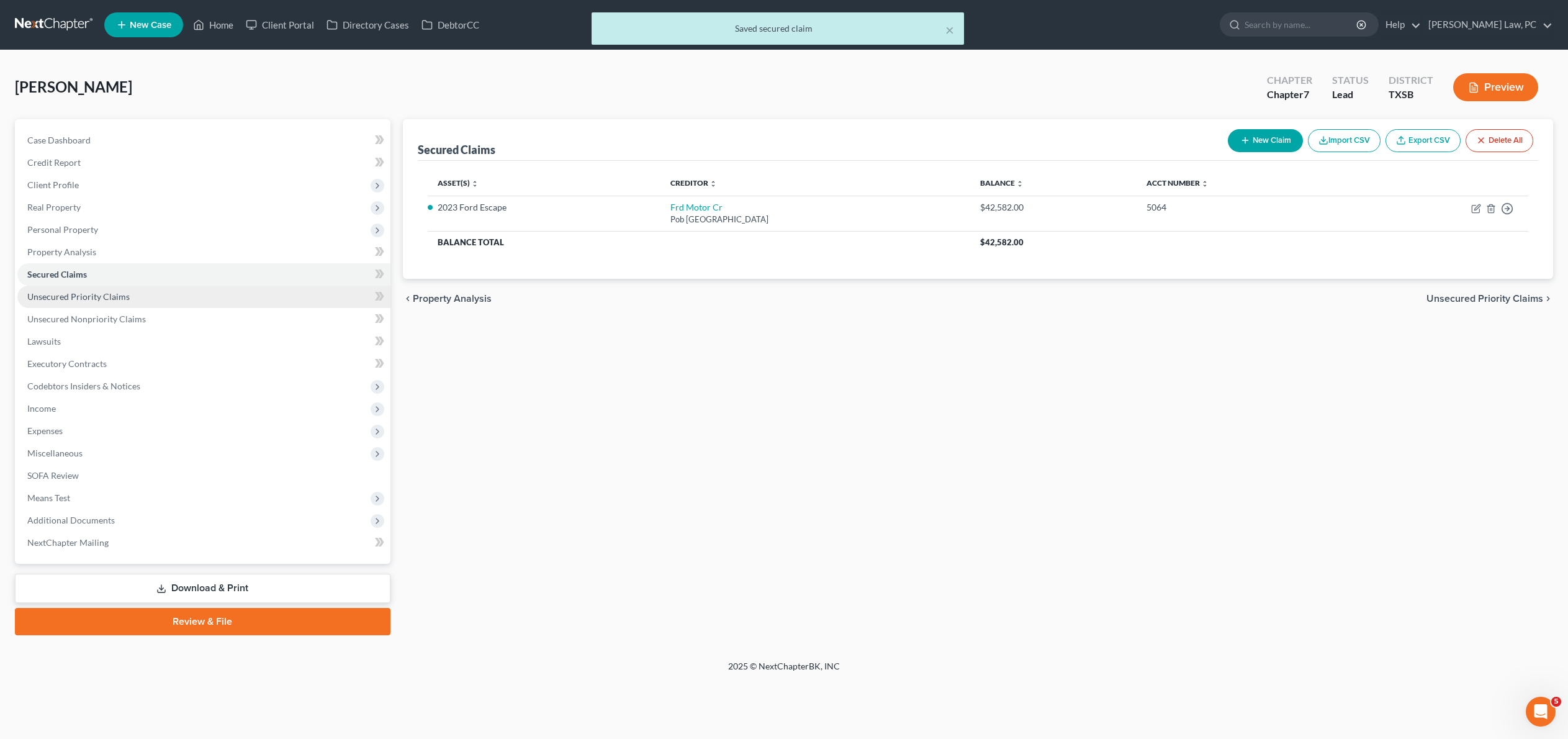
click at [100, 302] on span "Unsecured Priority Claims" at bounding box center [78, 297] width 103 height 10
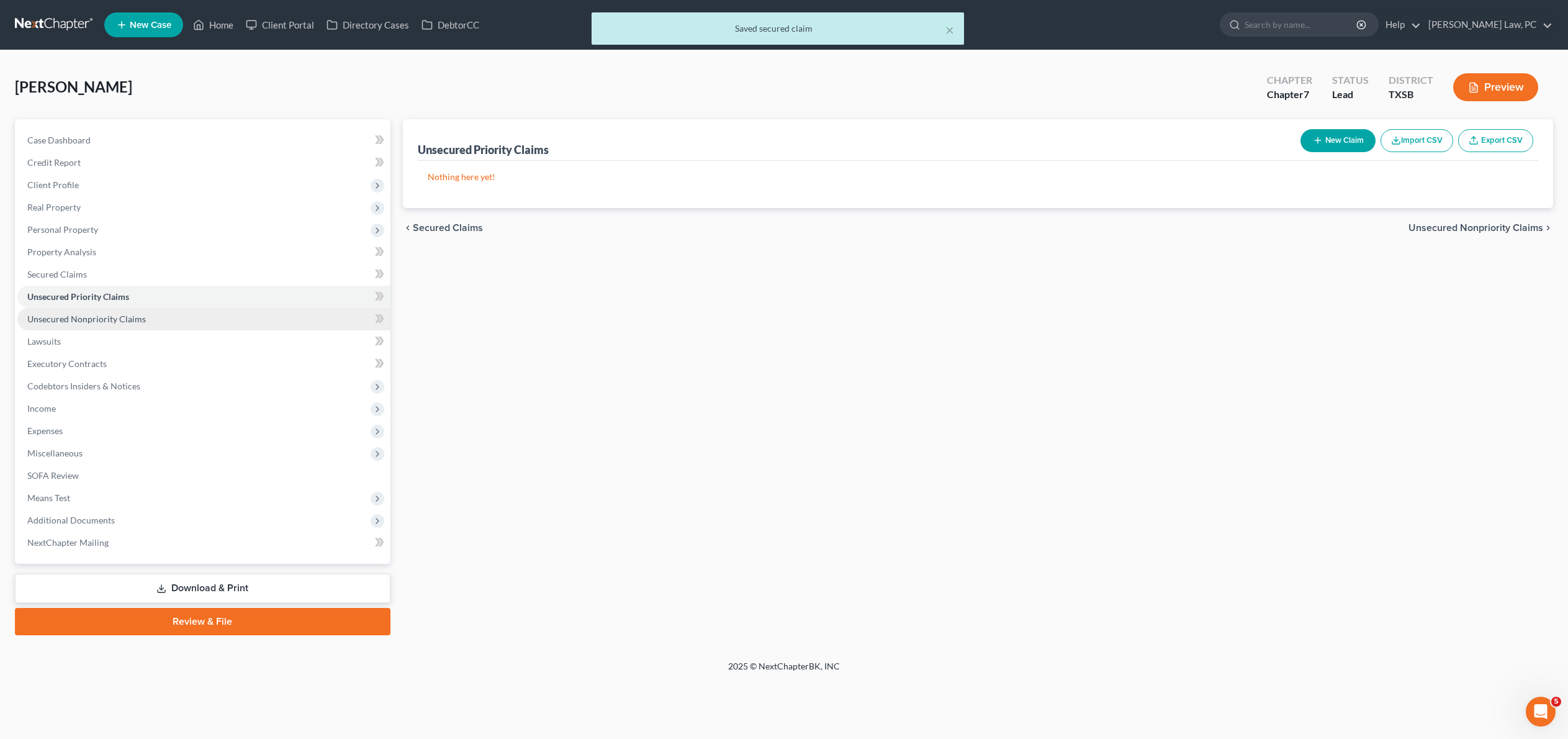
click at [121, 331] on link "Unsecured Nonpriority Claims" at bounding box center [204, 319] width 373 height 22
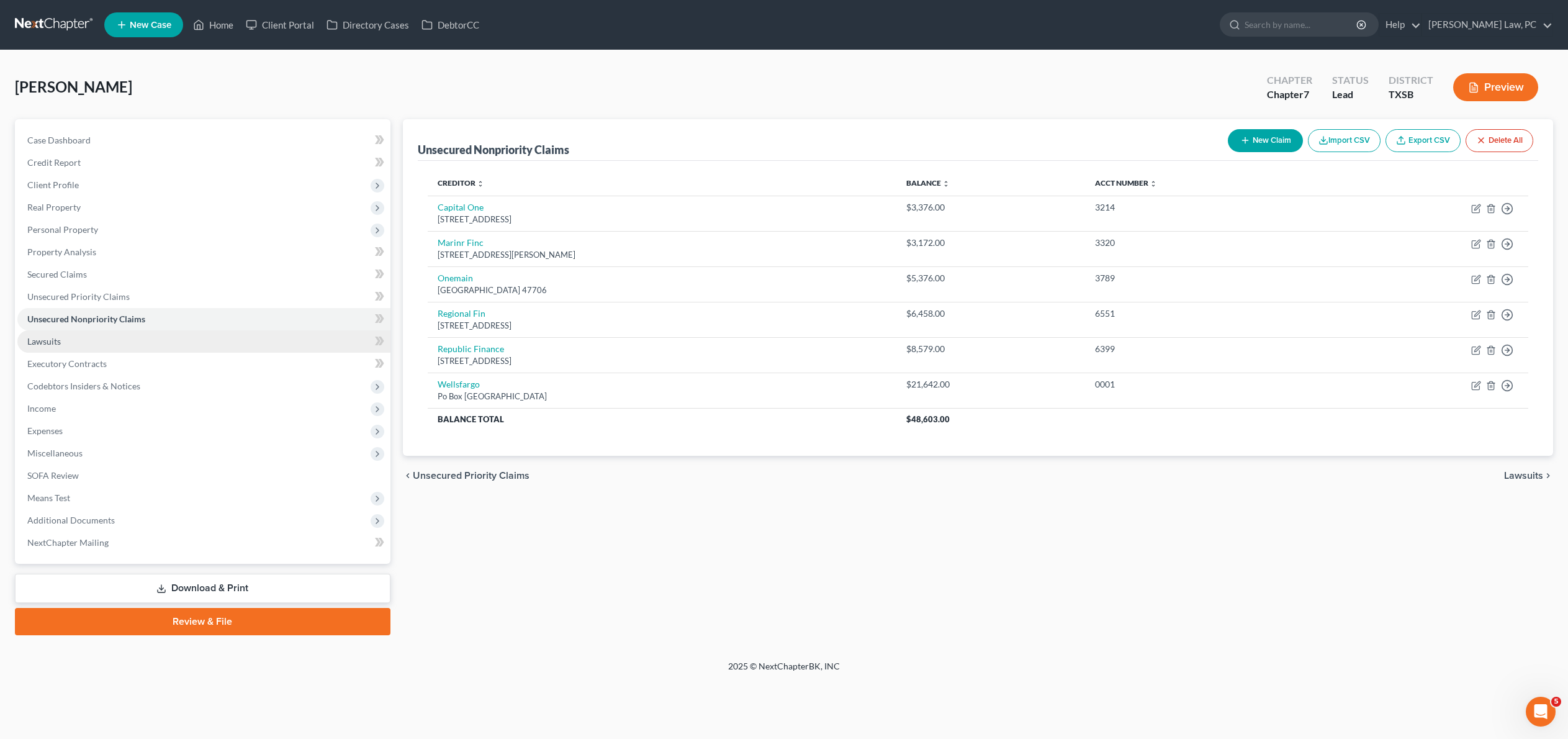
click at [161, 353] on link "Lawsuits" at bounding box center [204, 342] width 373 height 22
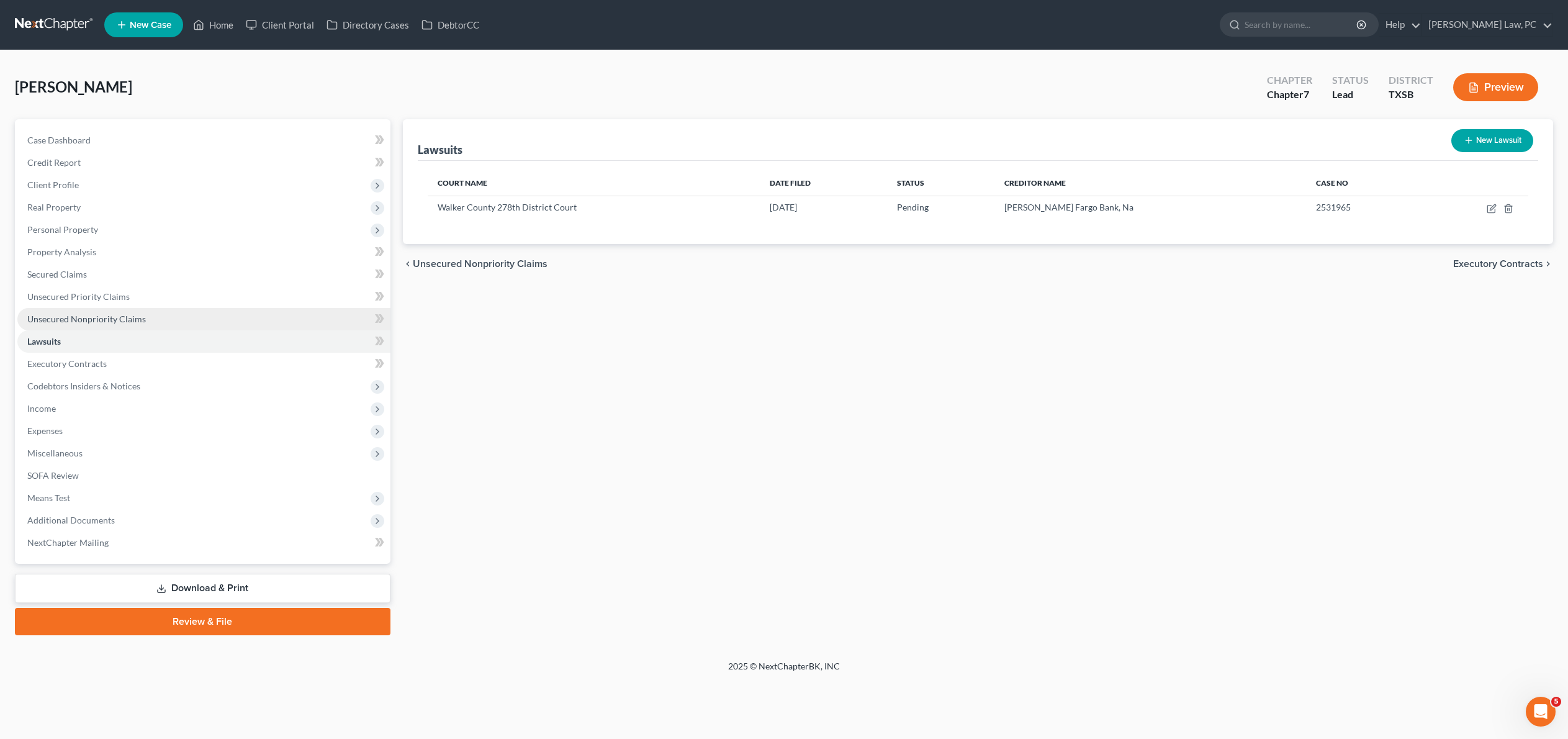
click at [161, 331] on link "Unsecured Nonpriority Claims" at bounding box center [204, 319] width 373 height 22
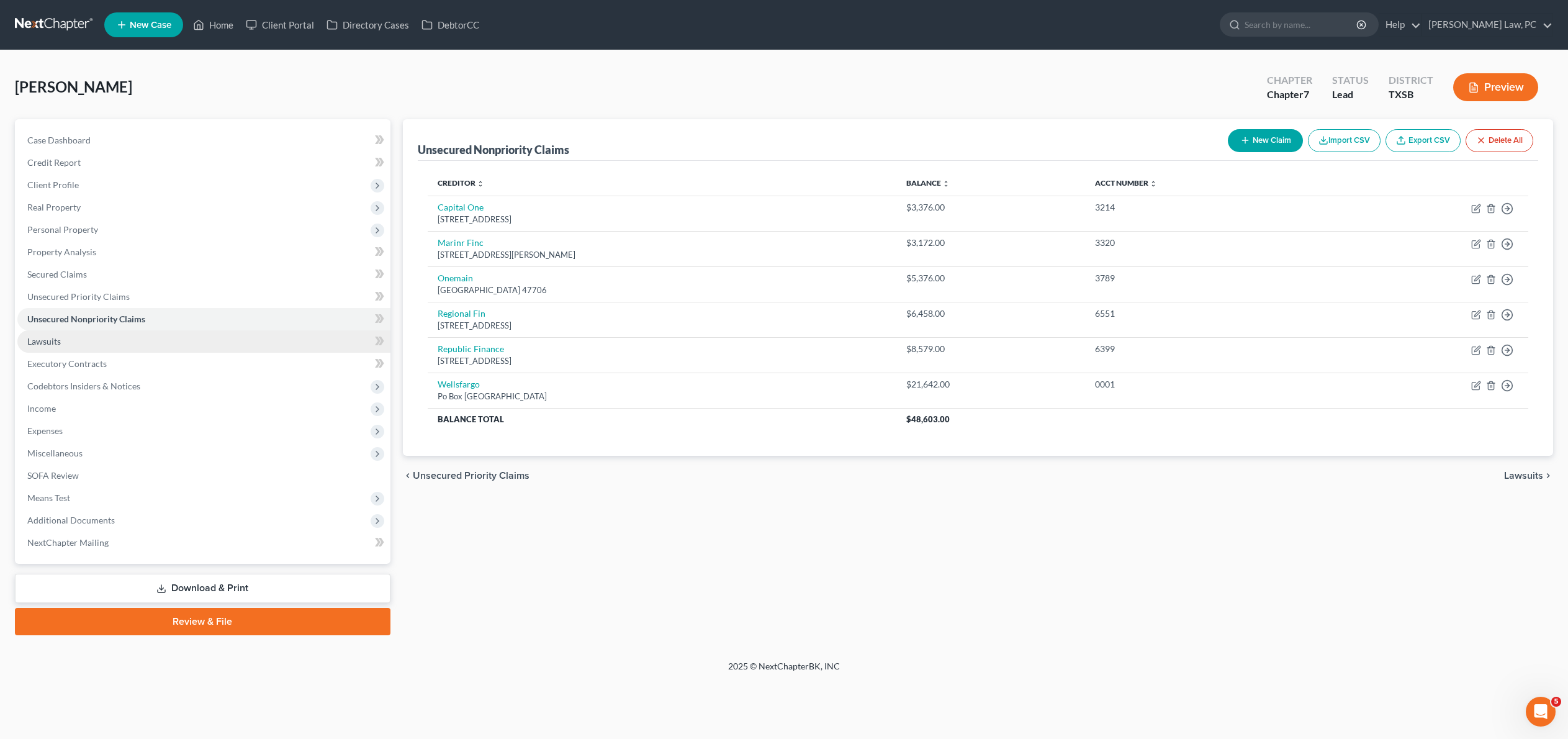
scroll to position [41, 0]
click at [147, 350] on link "Lawsuits" at bounding box center [204, 342] width 373 height 22
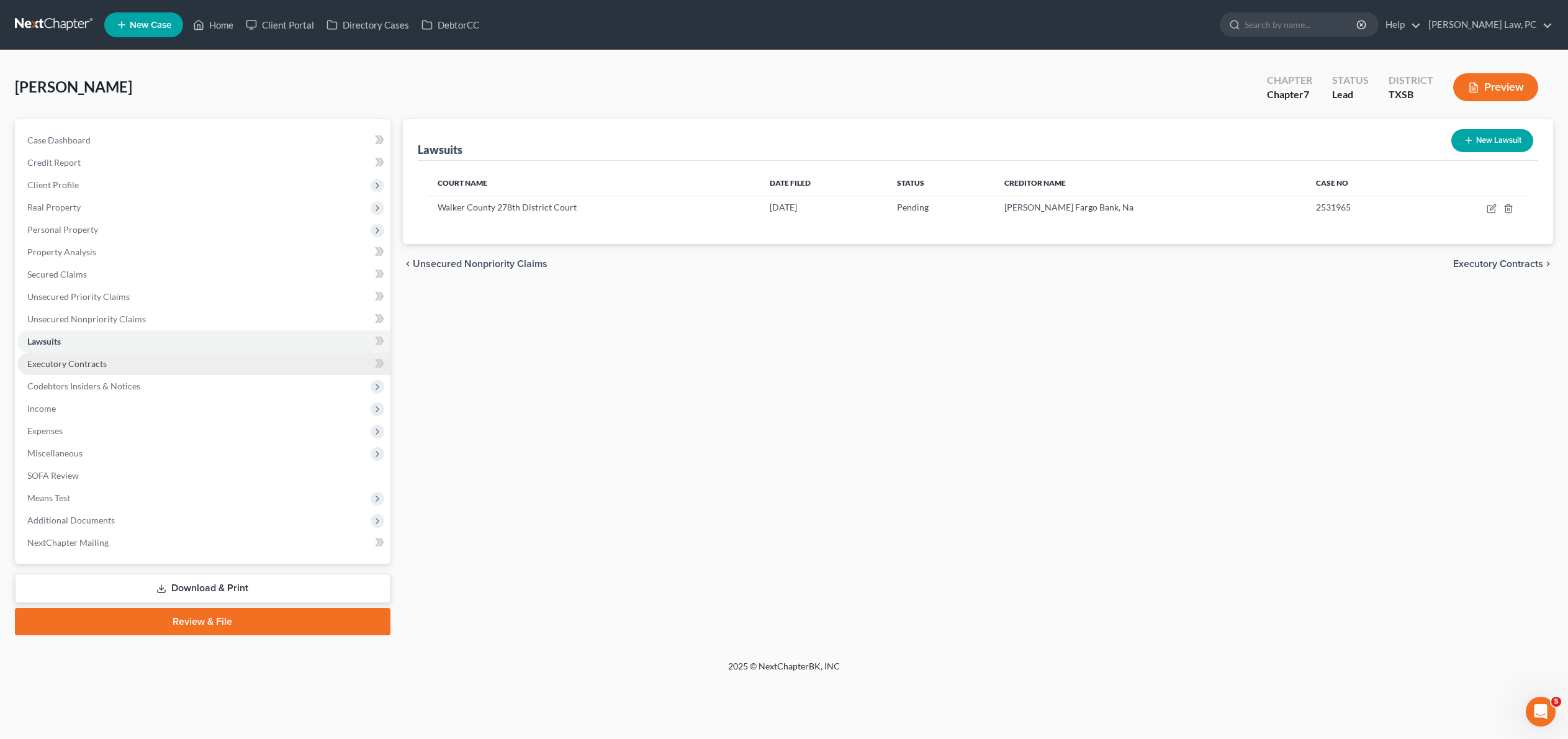
click at [134, 375] on link "Executory Contracts" at bounding box center [204, 364] width 373 height 22
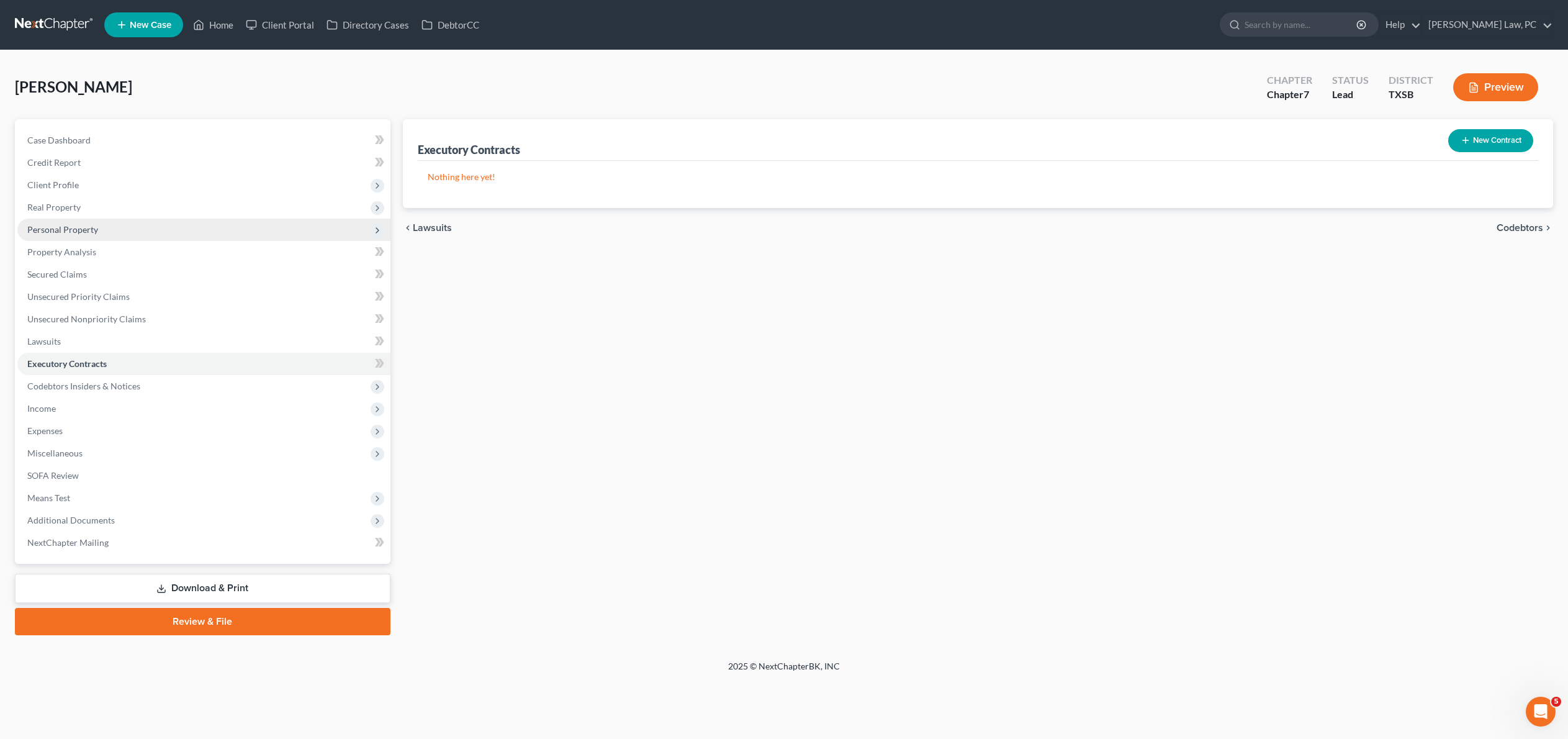
click at [98, 235] on span "Personal Property" at bounding box center [62, 229] width 70 height 10
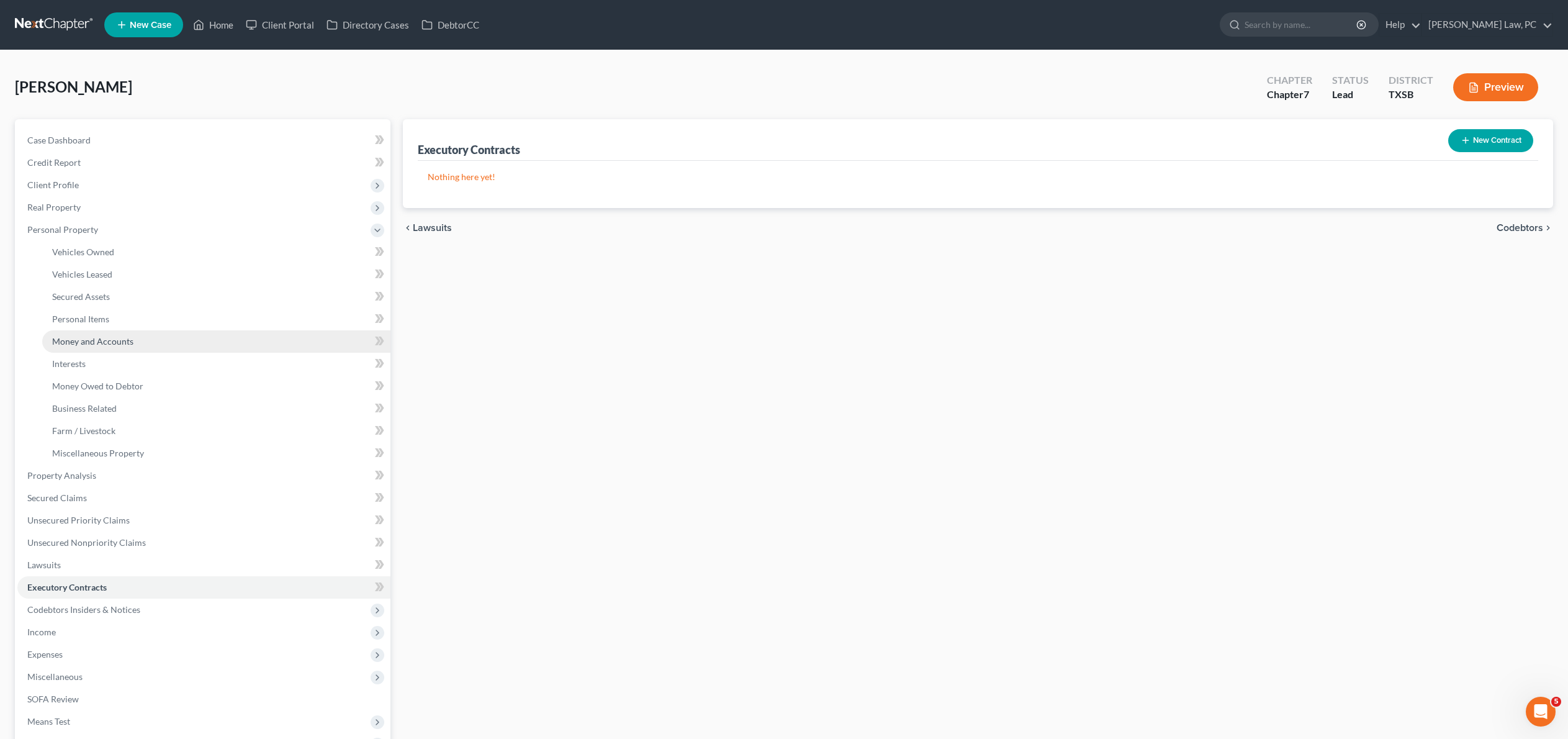
click at [132, 353] on link "Money and Accounts" at bounding box center [216, 342] width 348 height 22
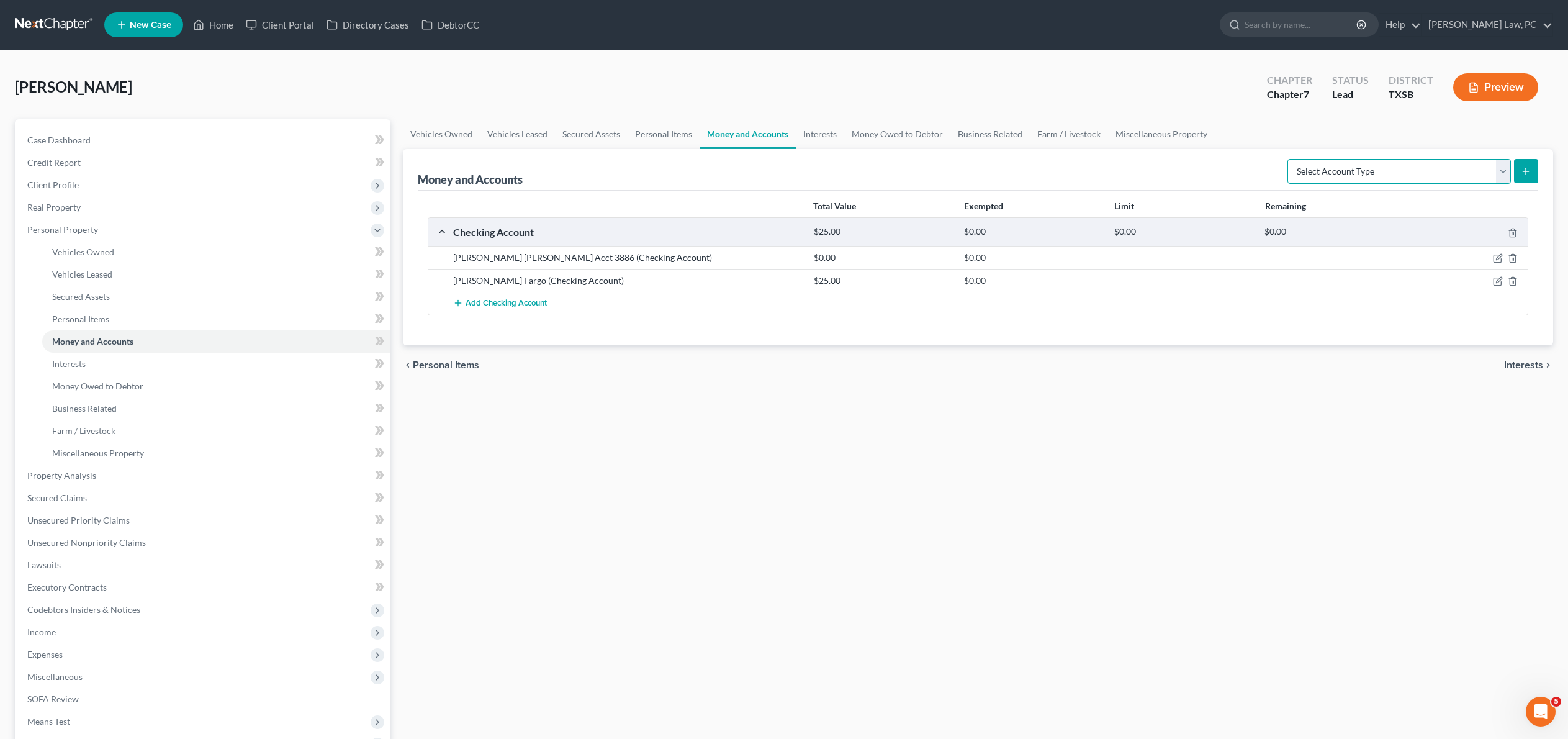
select select "security_deposits"
click at [1525, 174] on line "submit" at bounding box center [1525, 171] width 0 height 5
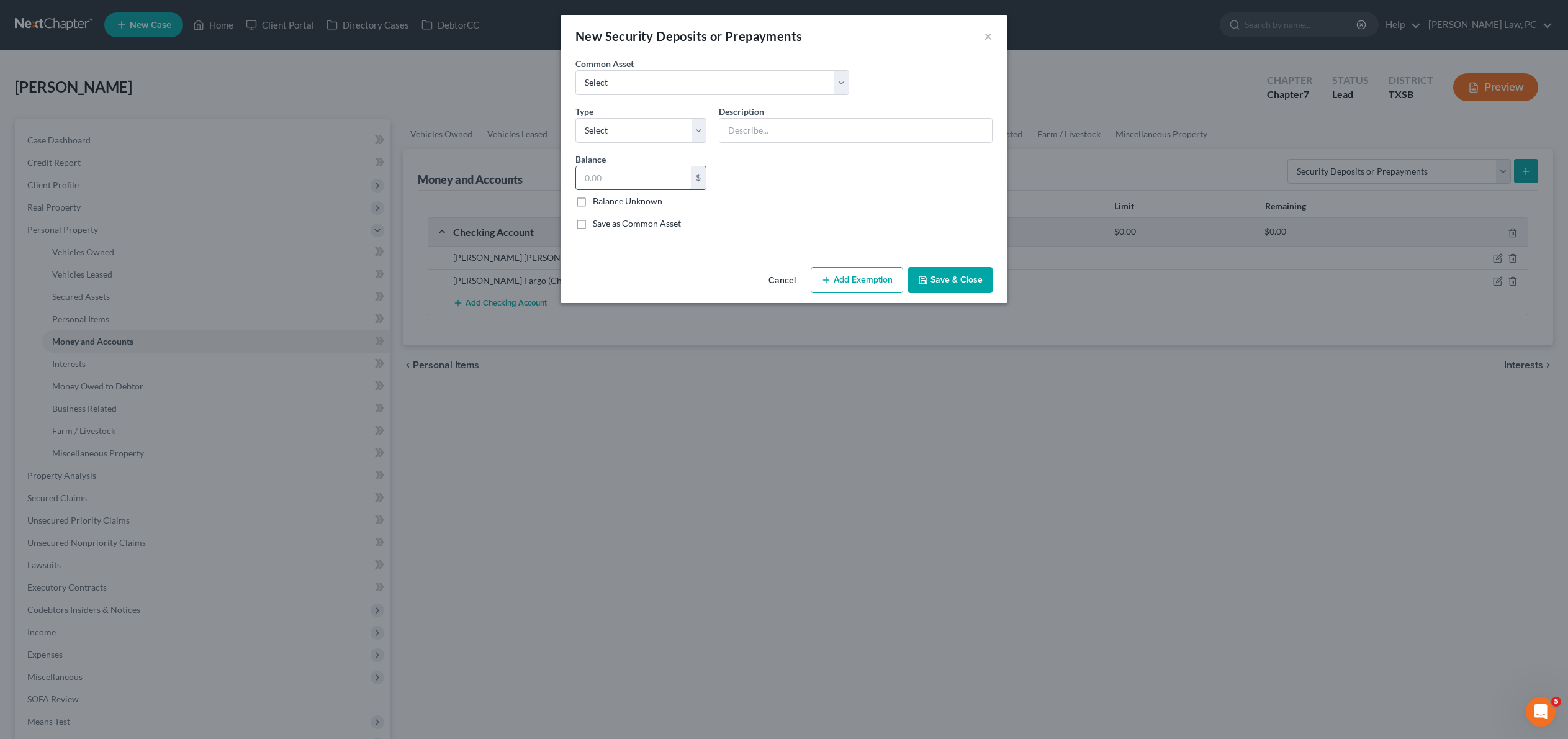
click at [599, 190] on input "text" at bounding box center [633, 178] width 115 height 23
select select "3"
click at [754, 142] on input "text" at bounding box center [856, 130] width 273 height 23
type input "Security Deposit"
click at [607, 190] on input "text" at bounding box center [633, 178] width 115 height 23
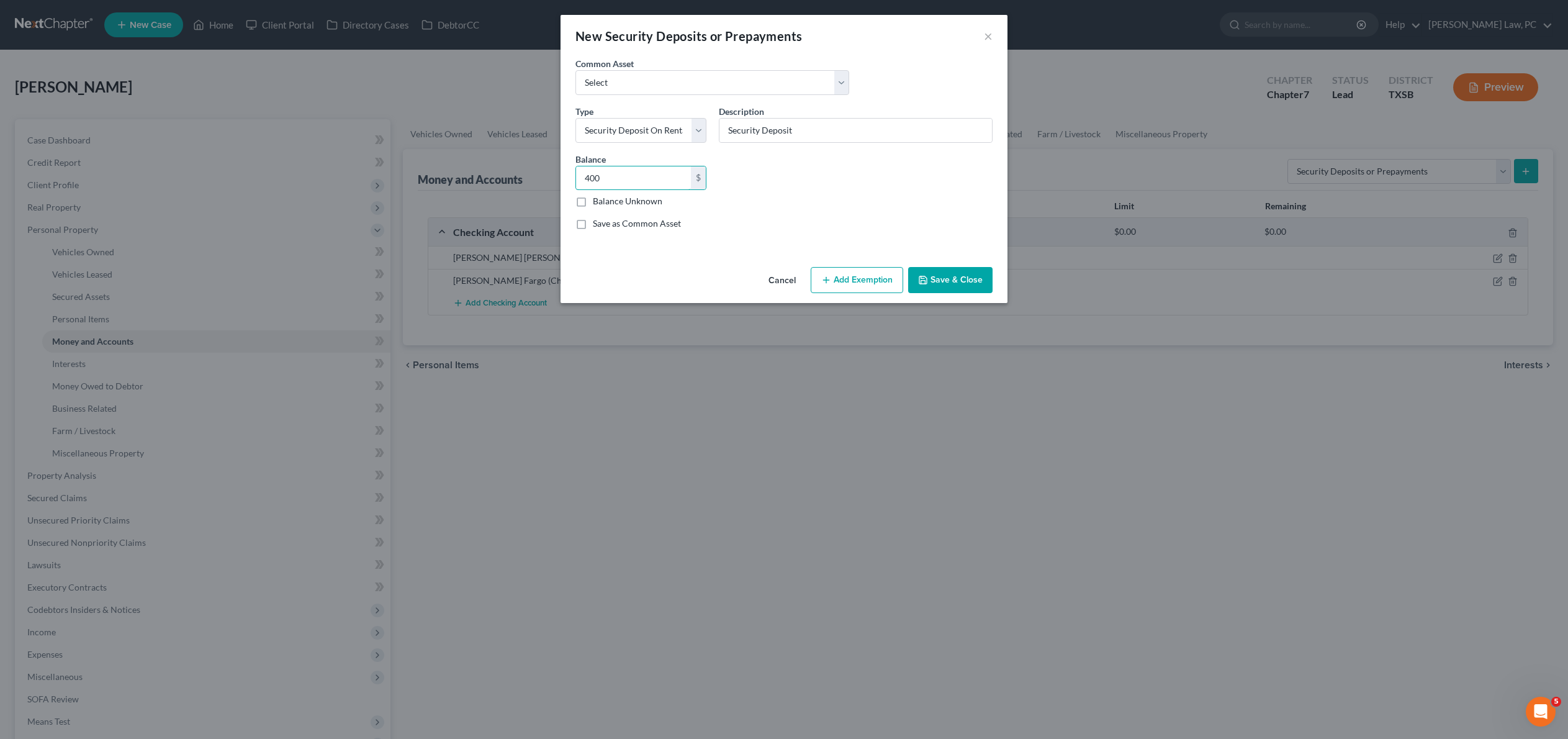
type input "400"
click at [979, 293] on button "Save & Close" at bounding box center [950, 280] width 85 height 26
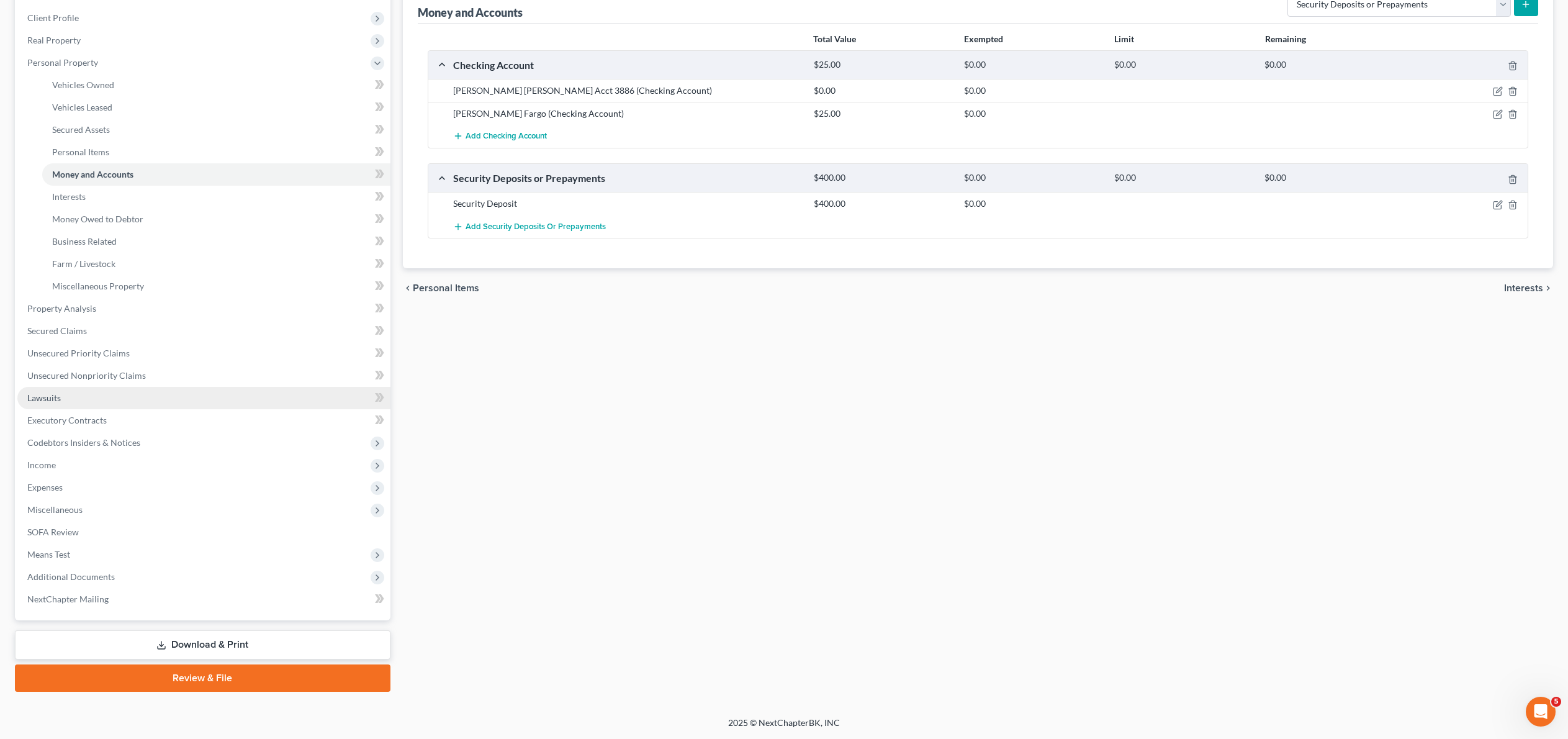
scroll to position [270, 0]
click at [140, 409] on link "Executory Contracts" at bounding box center [204, 420] width 373 height 22
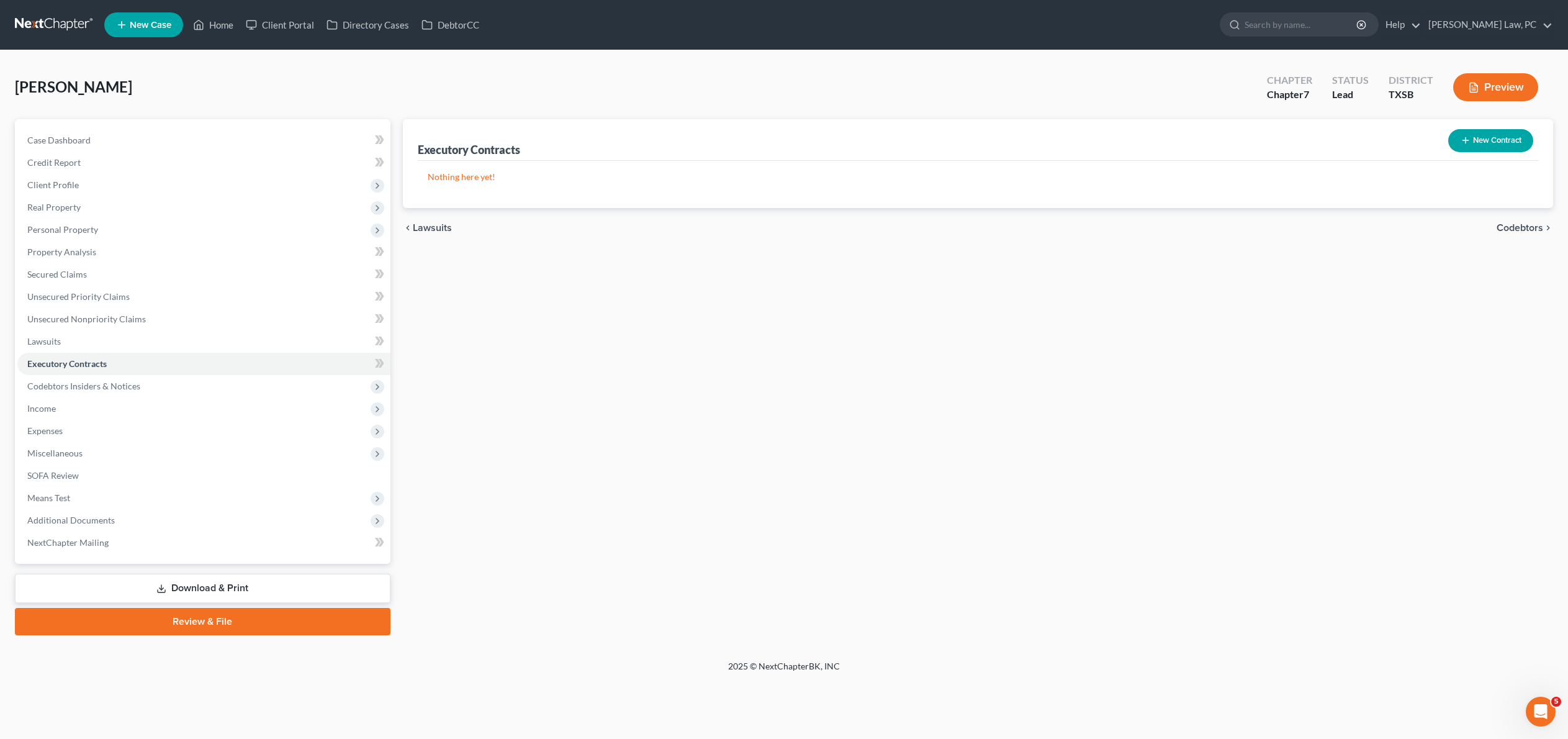
click at [1480, 152] on button "New Contract" at bounding box center [1491, 140] width 85 height 23
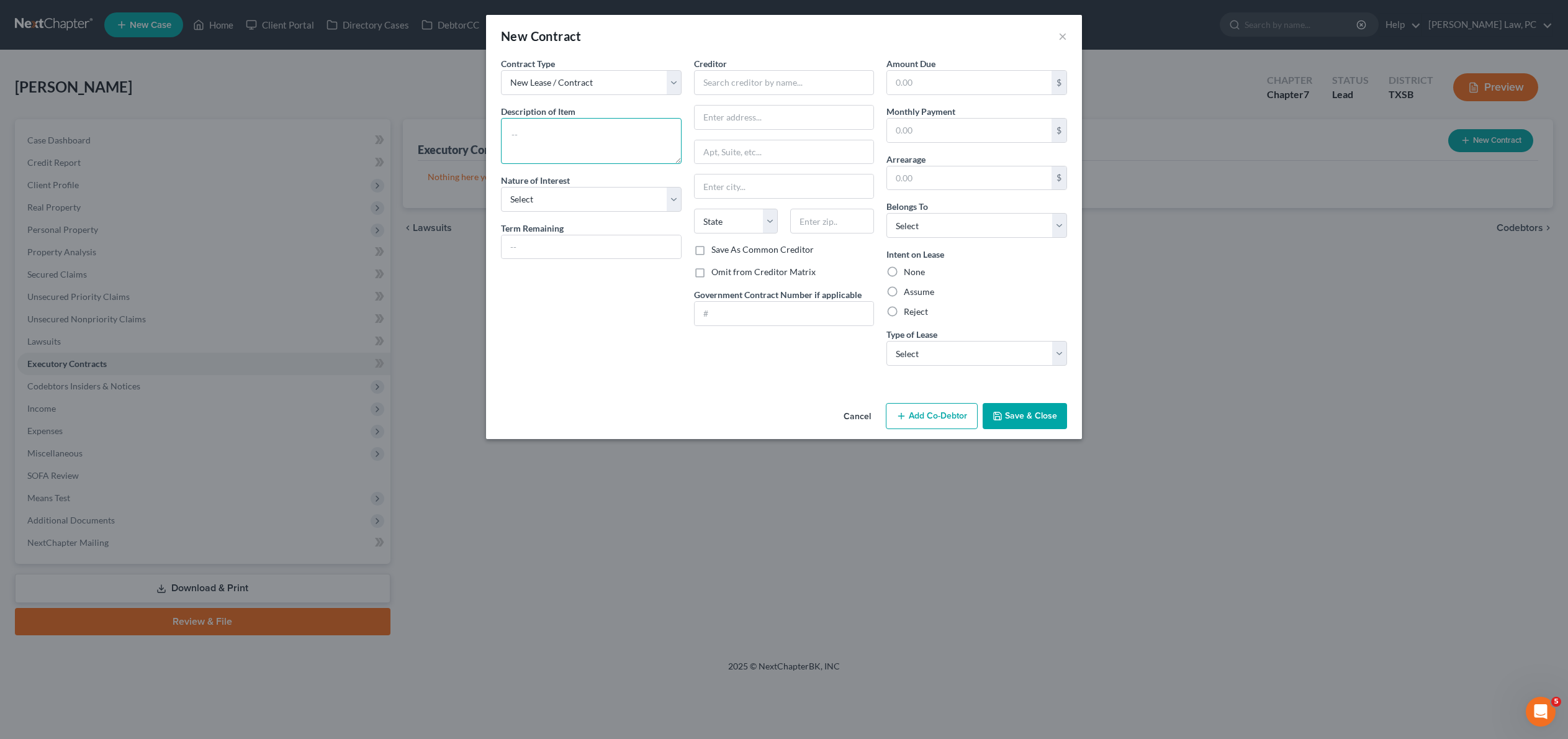
click at [542, 163] on textarea at bounding box center [591, 140] width 181 height 46
type textarea "L"
type textarea "Apartment Lease"
select select "3"
click at [577, 259] on input "text" at bounding box center [590, 247] width 179 height 23
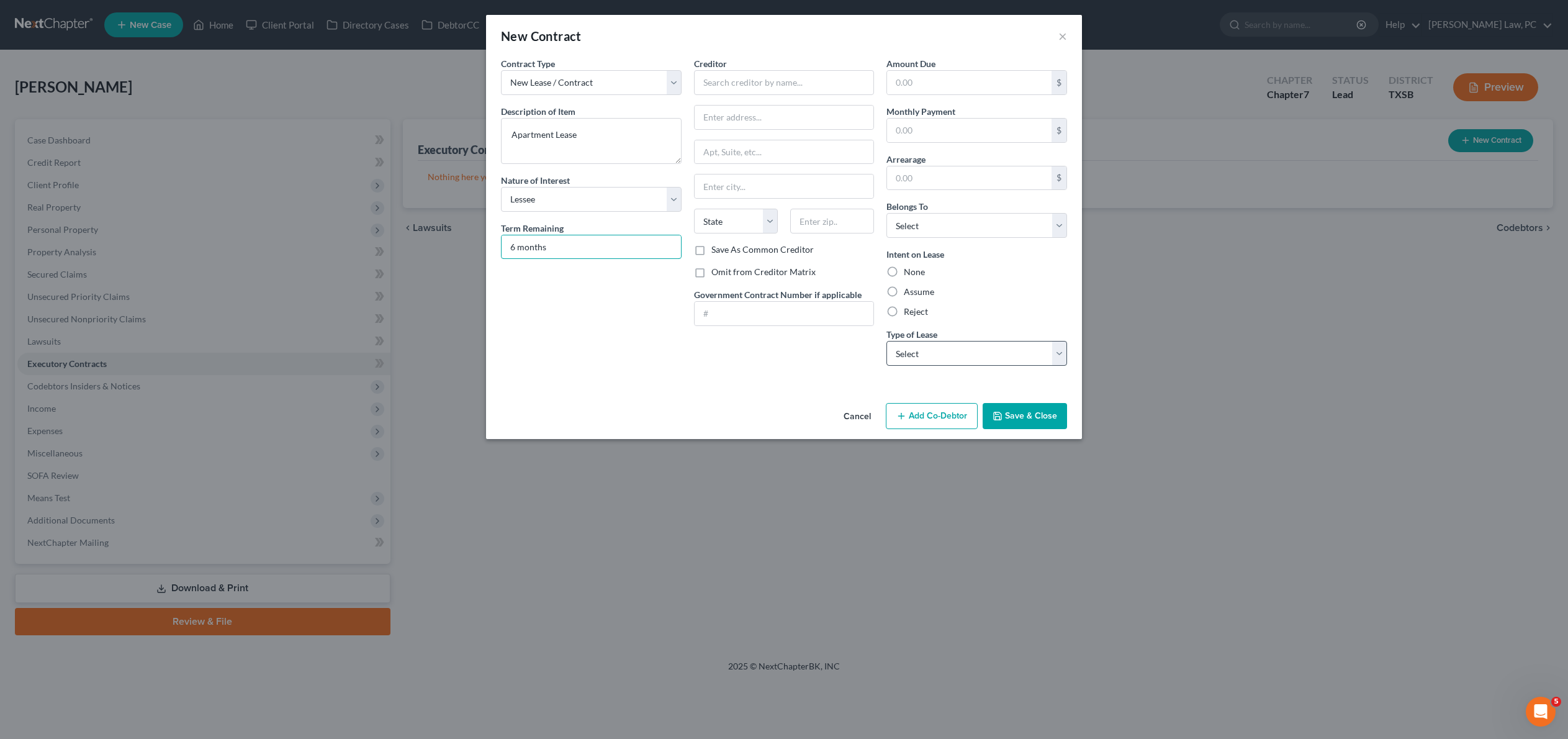
type input "6 months"
select select "0"
click at [906, 298] on label "Assume" at bounding box center [918, 292] width 31 height 13
click at [909, 294] on input "Assume" at bounding box center [912, 289] width 8 height 8
radio input "true"
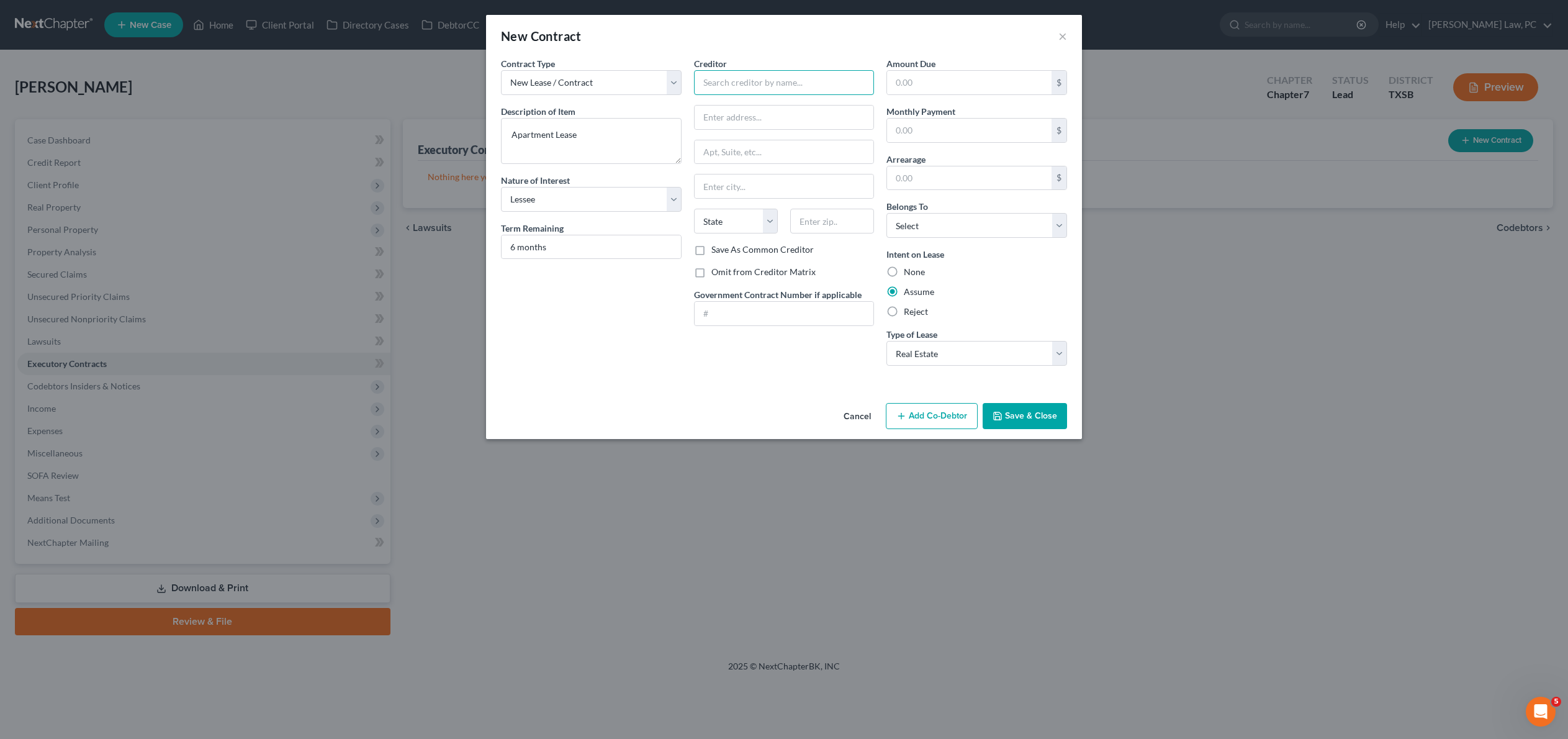
click at [741, 95] on input "text" at bounding box center [784, 82] width 181 height 25
type input "Timber Apartments"
select select "0"
click at [1032, 429] on button "Save & Close" at bounding box center [1024, 416] width 85 height 26
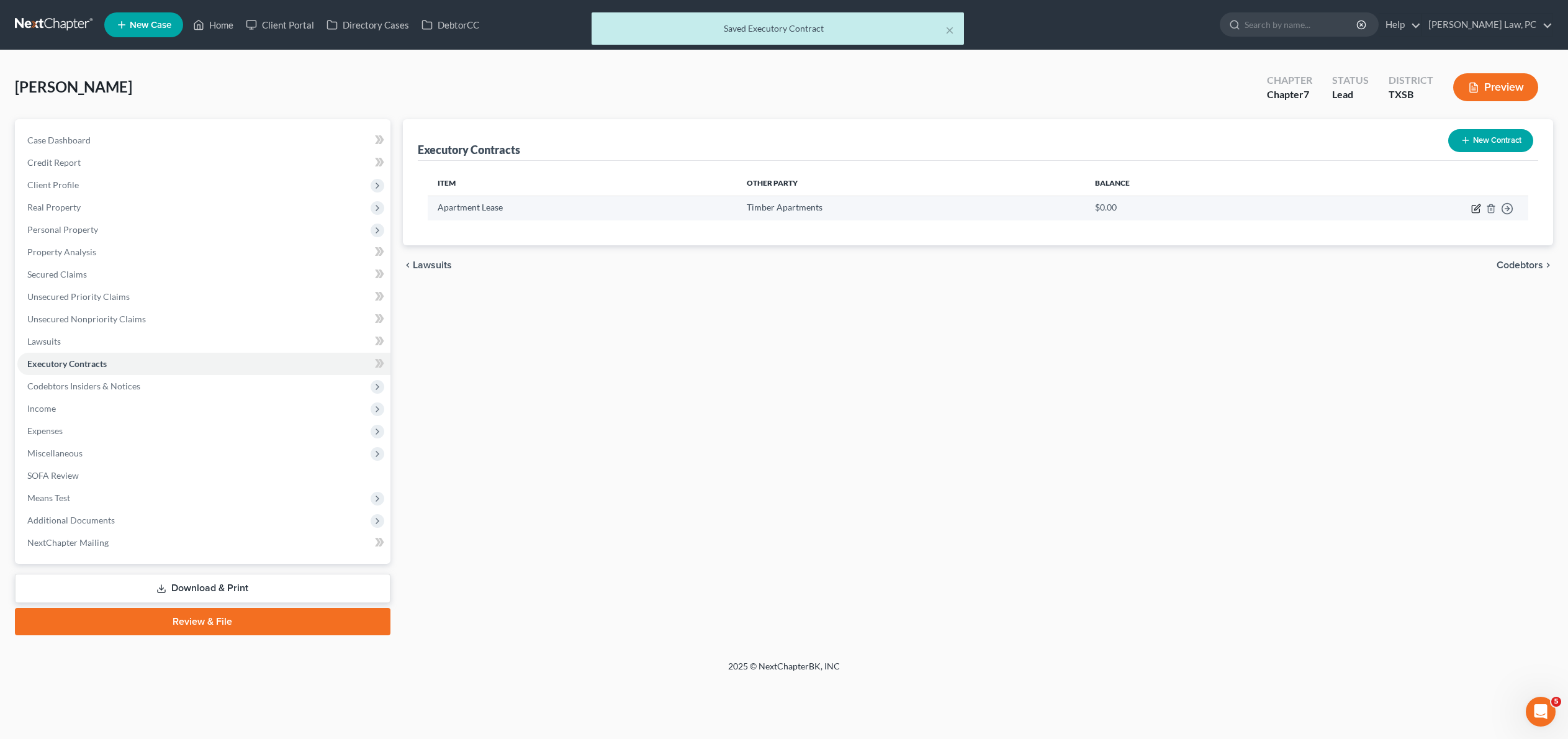
click at [1471, 214] on icon "button" at bounding box center [1475, 208] width 10 height 10
select select "3"
select select "0"
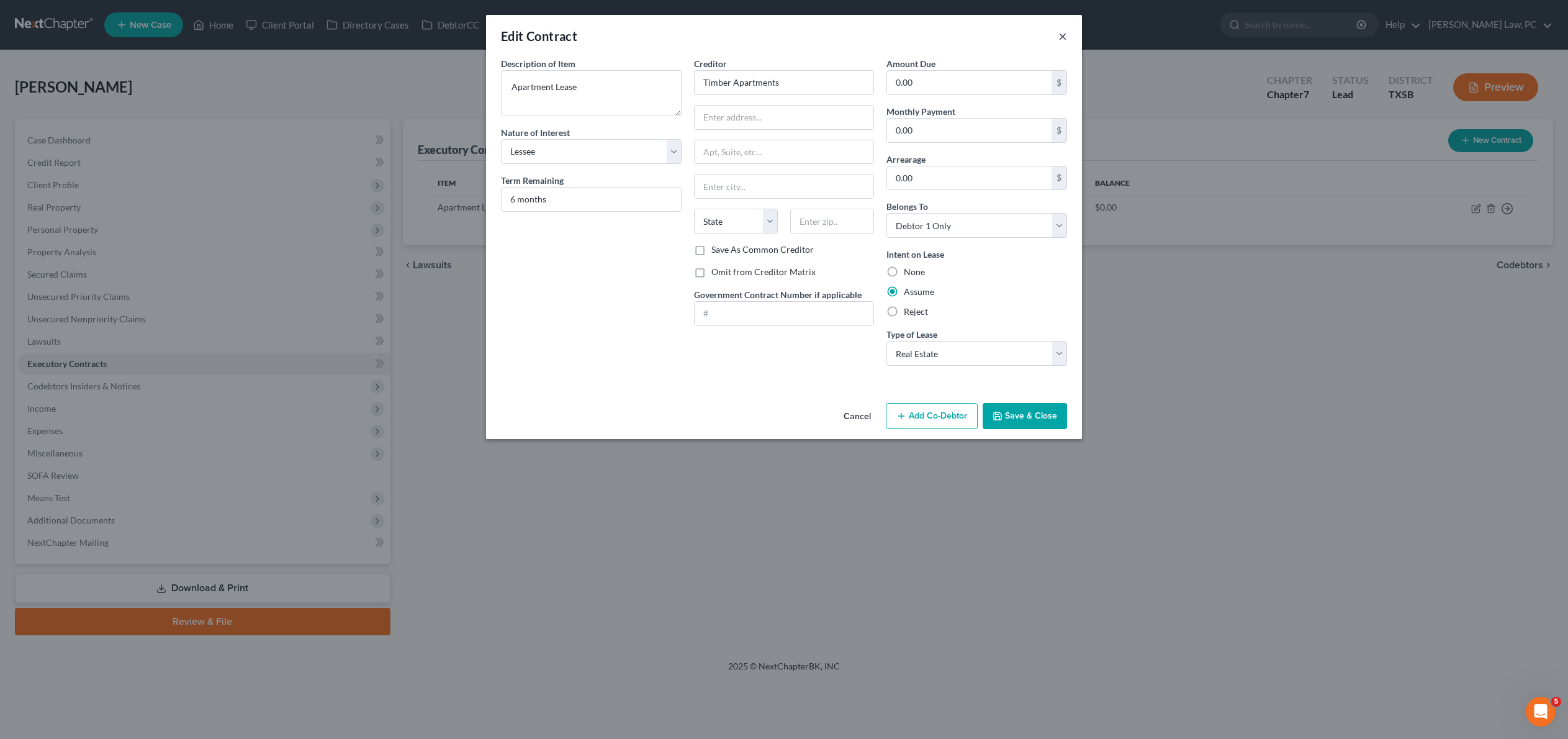
click at [1067, 37] on button "×" at bounding box center [1063, 36] width 9 height 15
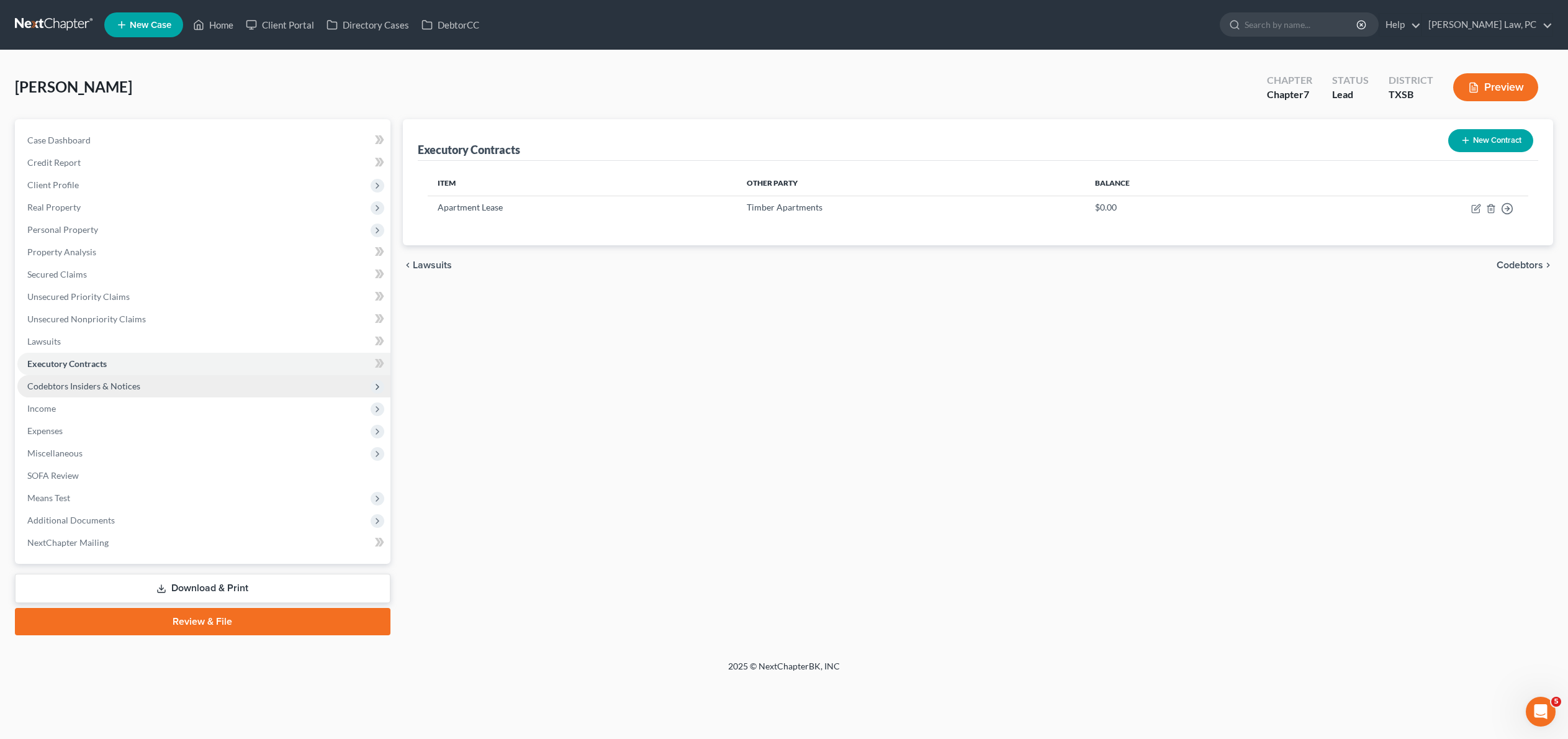
click at [124, 397] on span "Codebtors Insiders & Notices" at bounding box center [204, 386] width 373 height 22
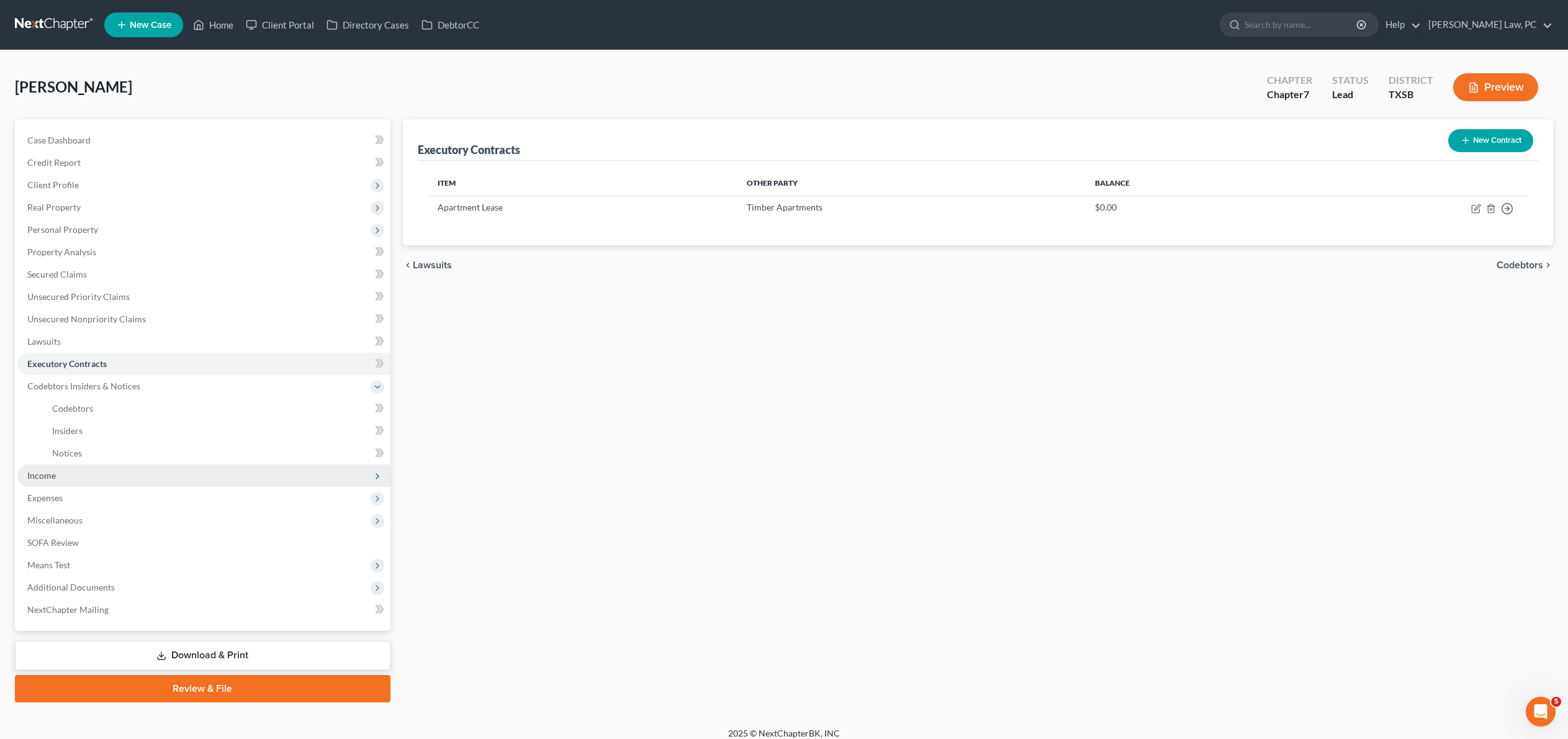
click at [68, 487] on span "Income" at bounding box center [204, 476] width 373 height 22
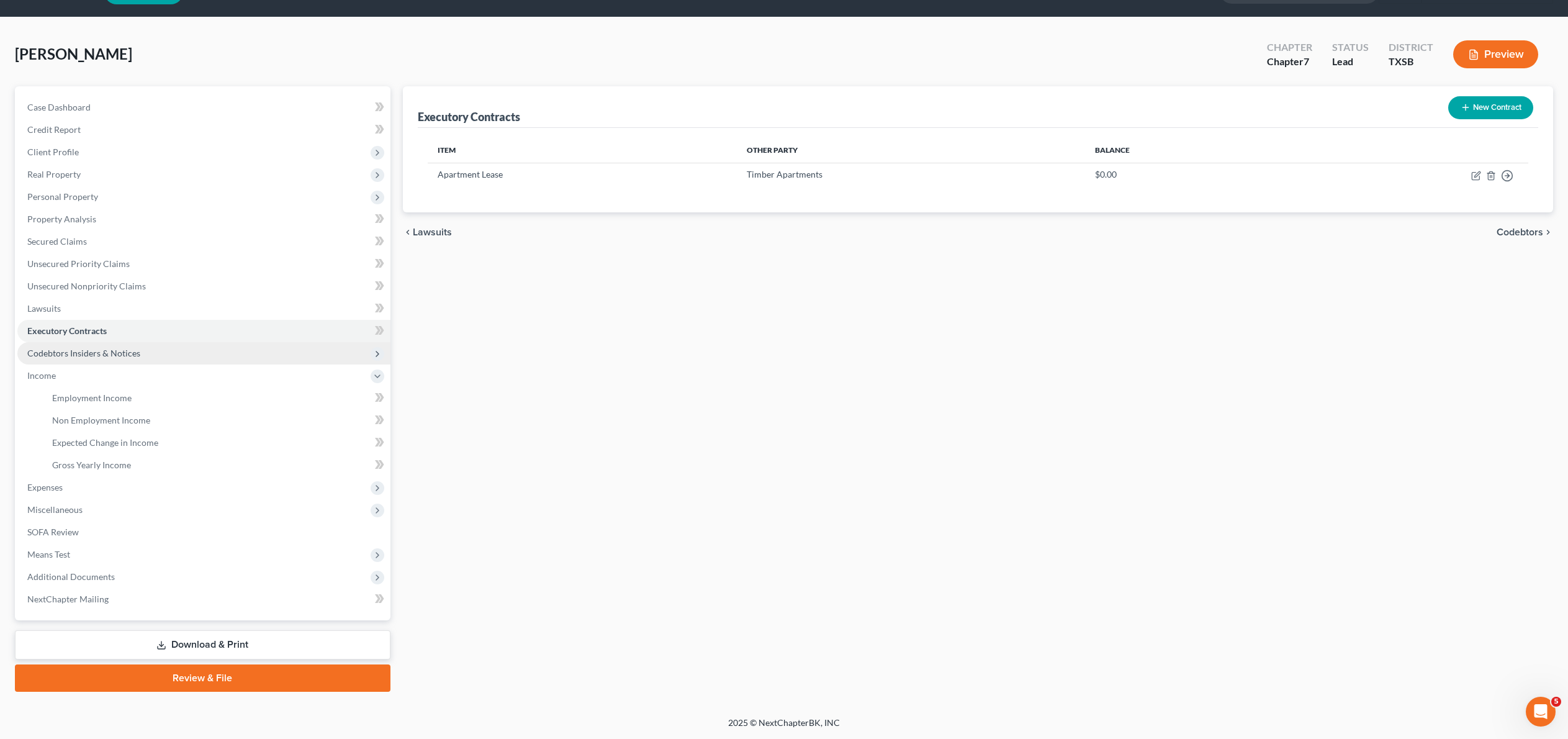
scroll to position [147, 0]
click at [67, 476] on span "Expenses" at bounding box center [204, 487] width 373 height 22
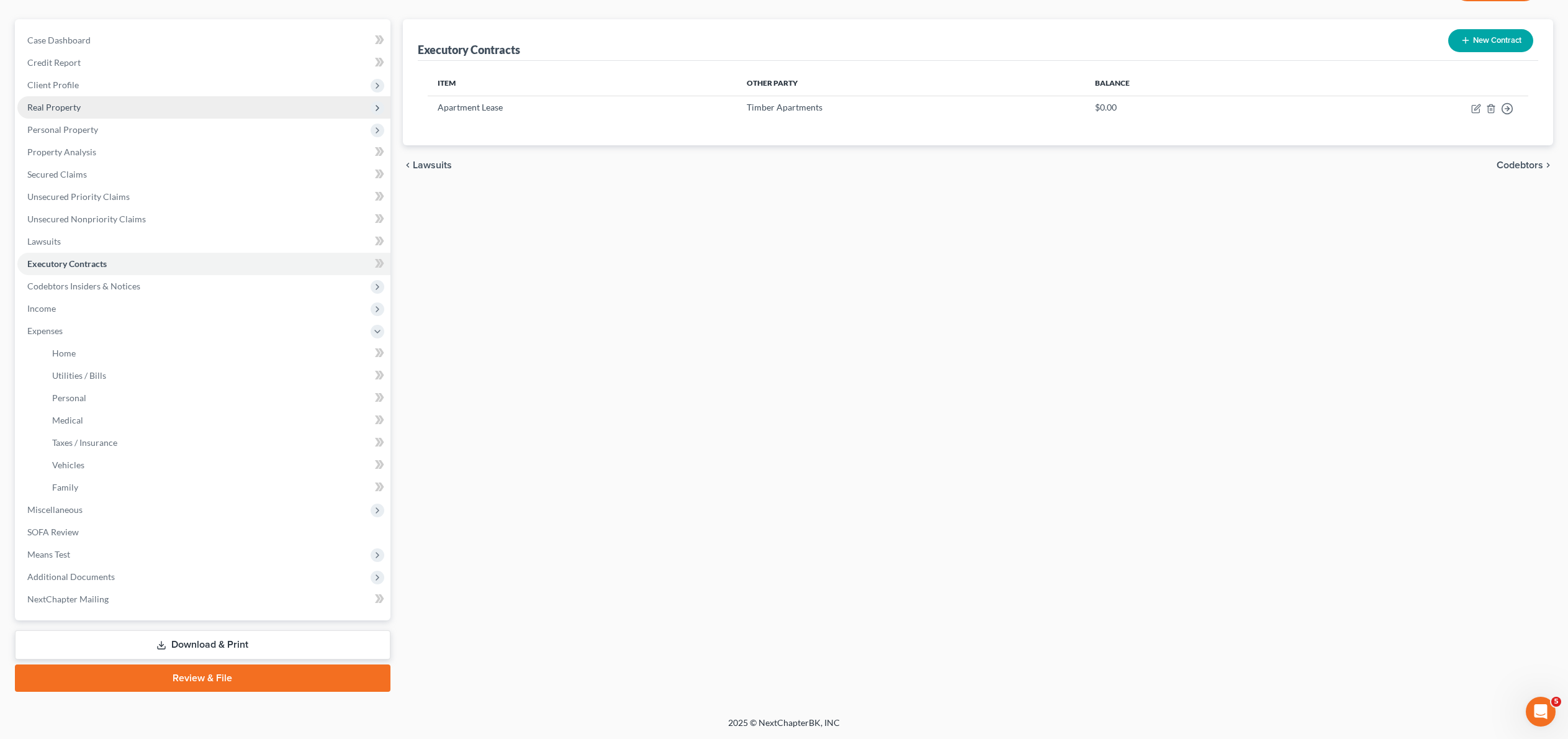
scroll to position [98, 0]
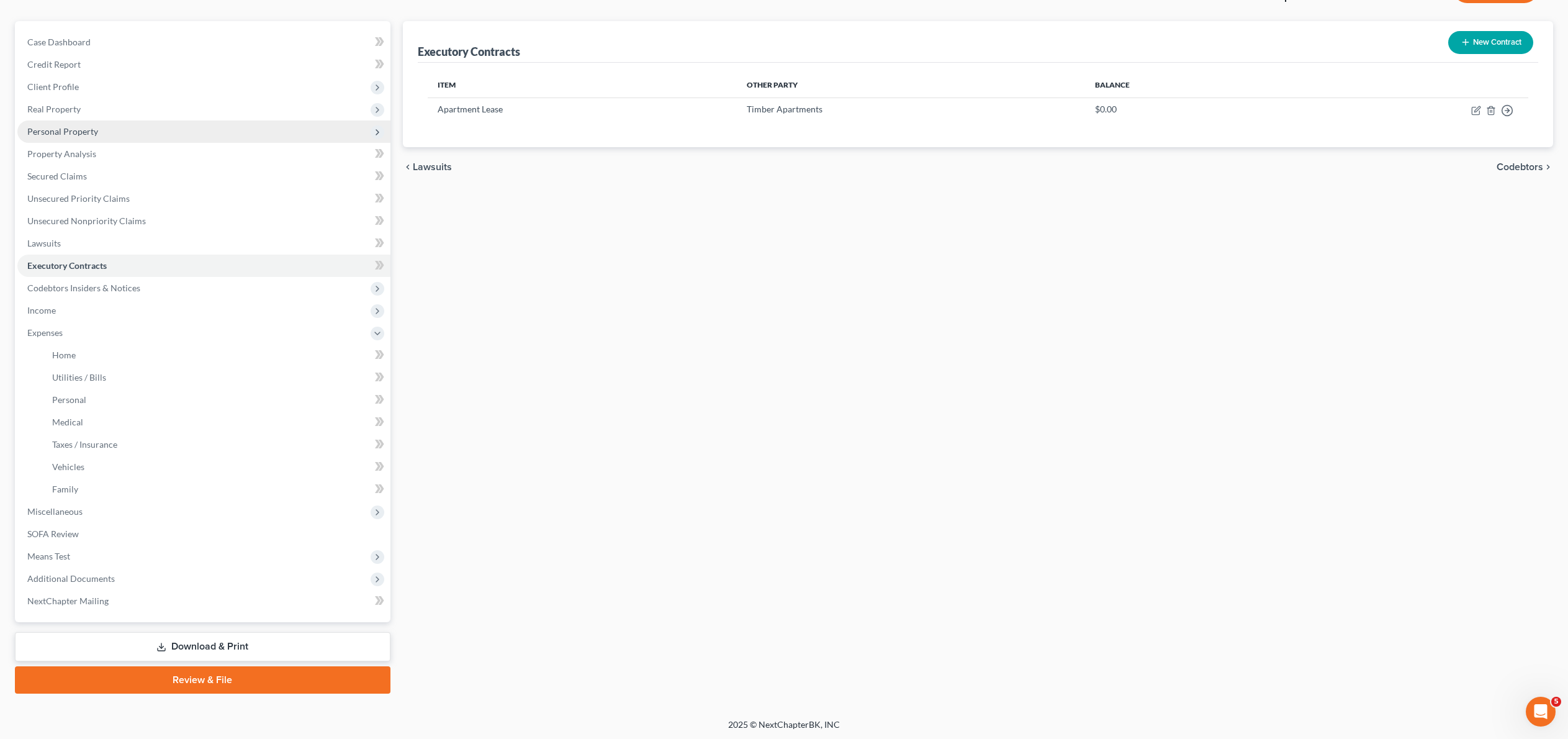
click at [92, 136] on span "Personal Property" at bounding box center [62, 131] width 70 height 10
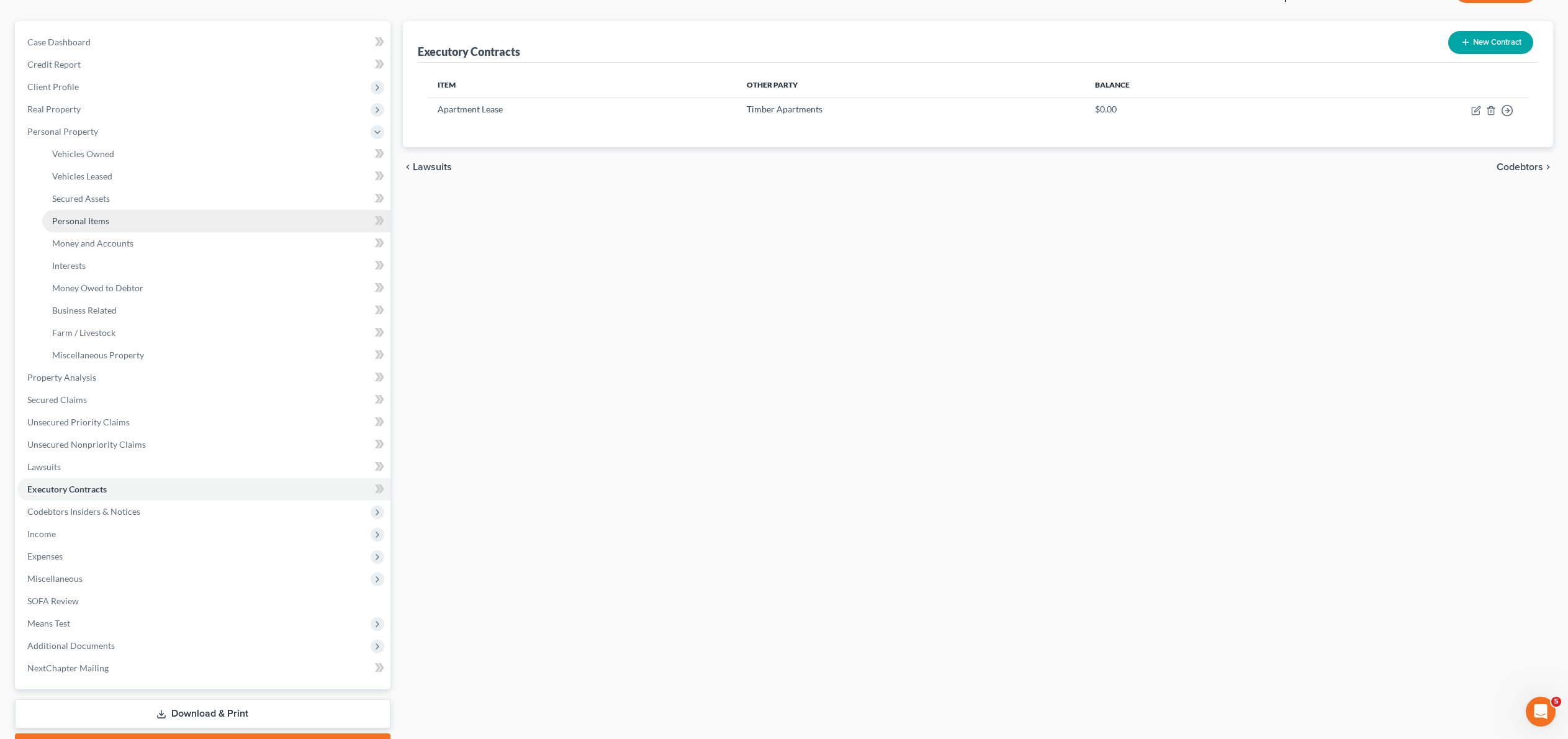
click at [145, 232] on link "Personal Items" at bounding box center [216, 221] width 348 height 22
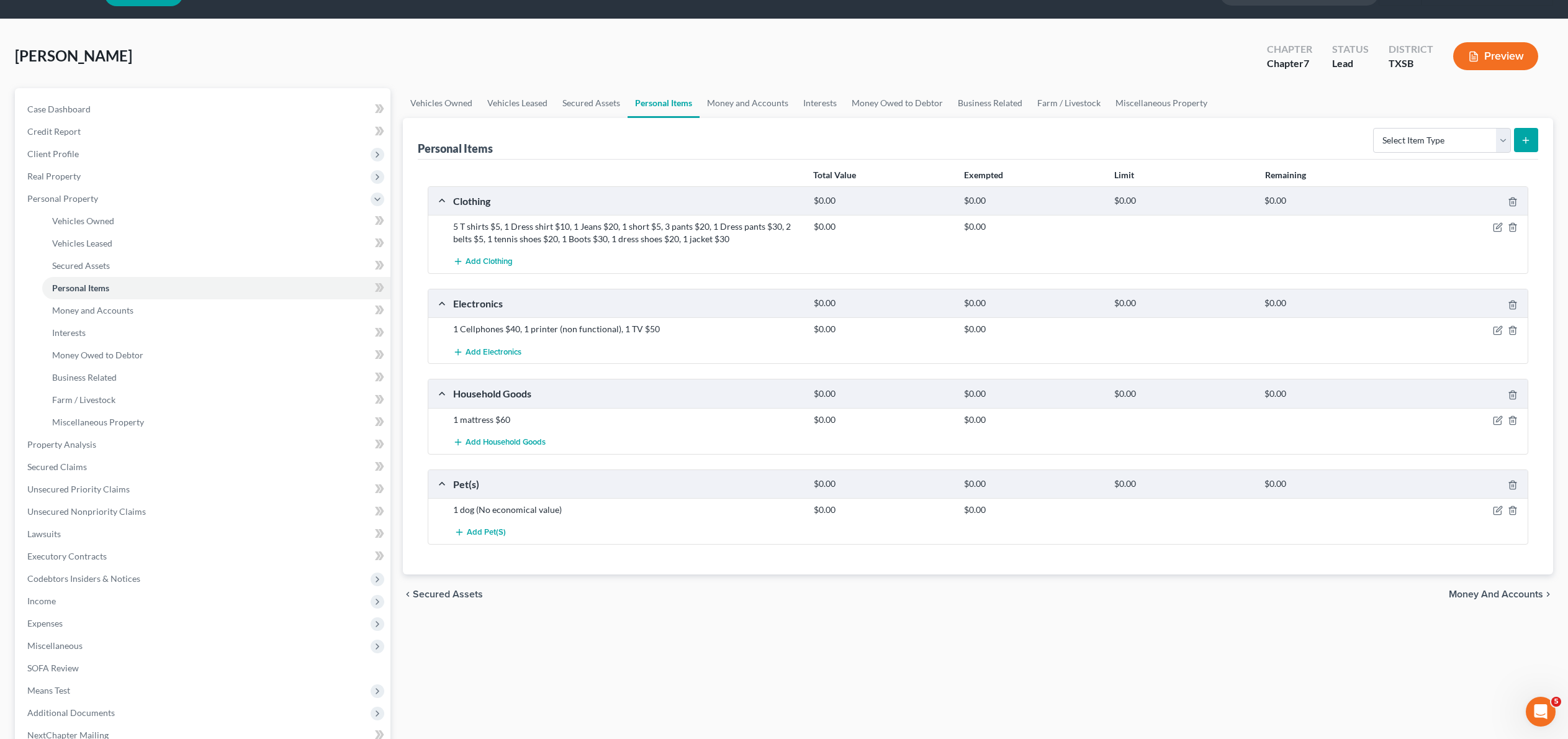
scroll to position [30, 0]
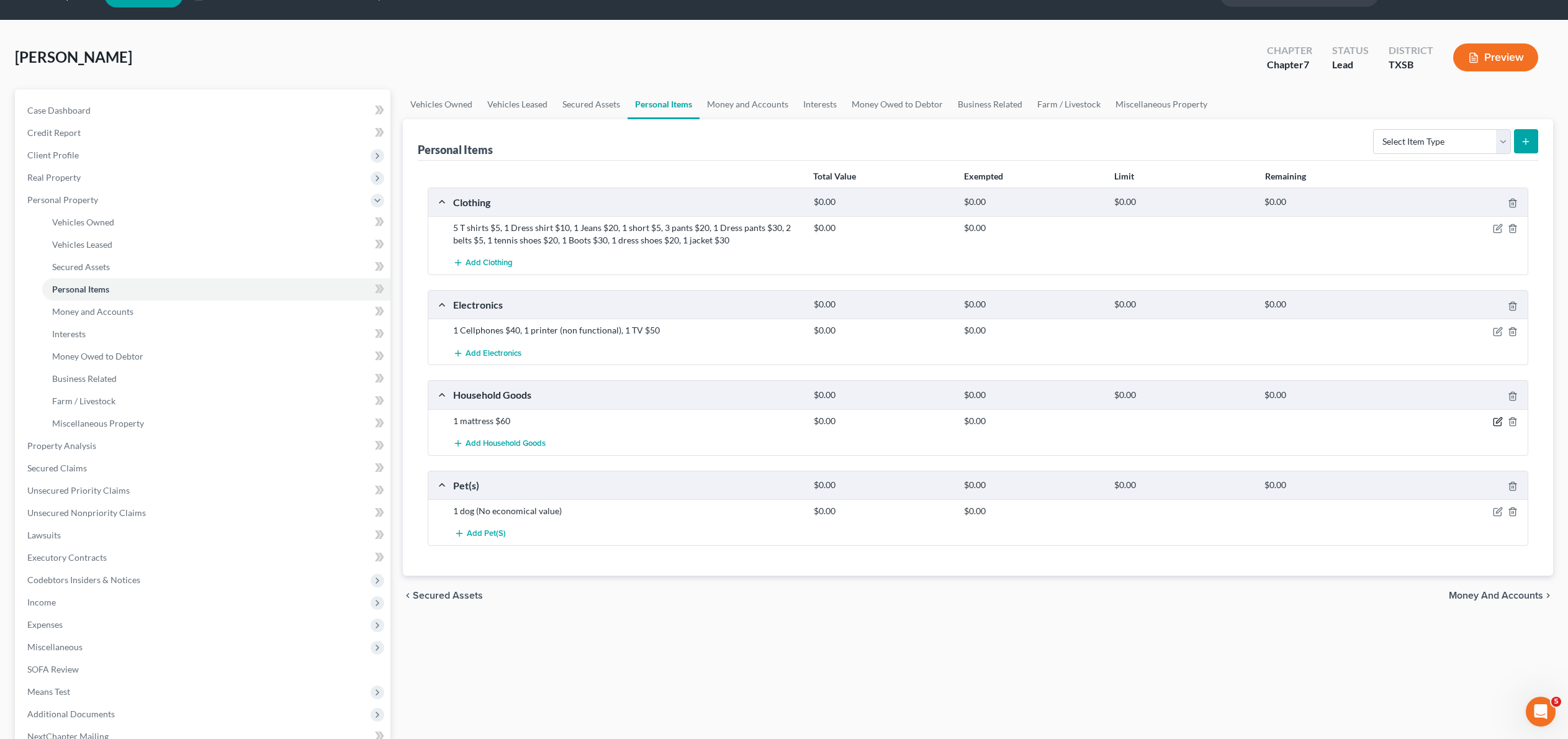
click at [1492, 426] on button "button" at bounding box center [1497, 421] width 10 height 10
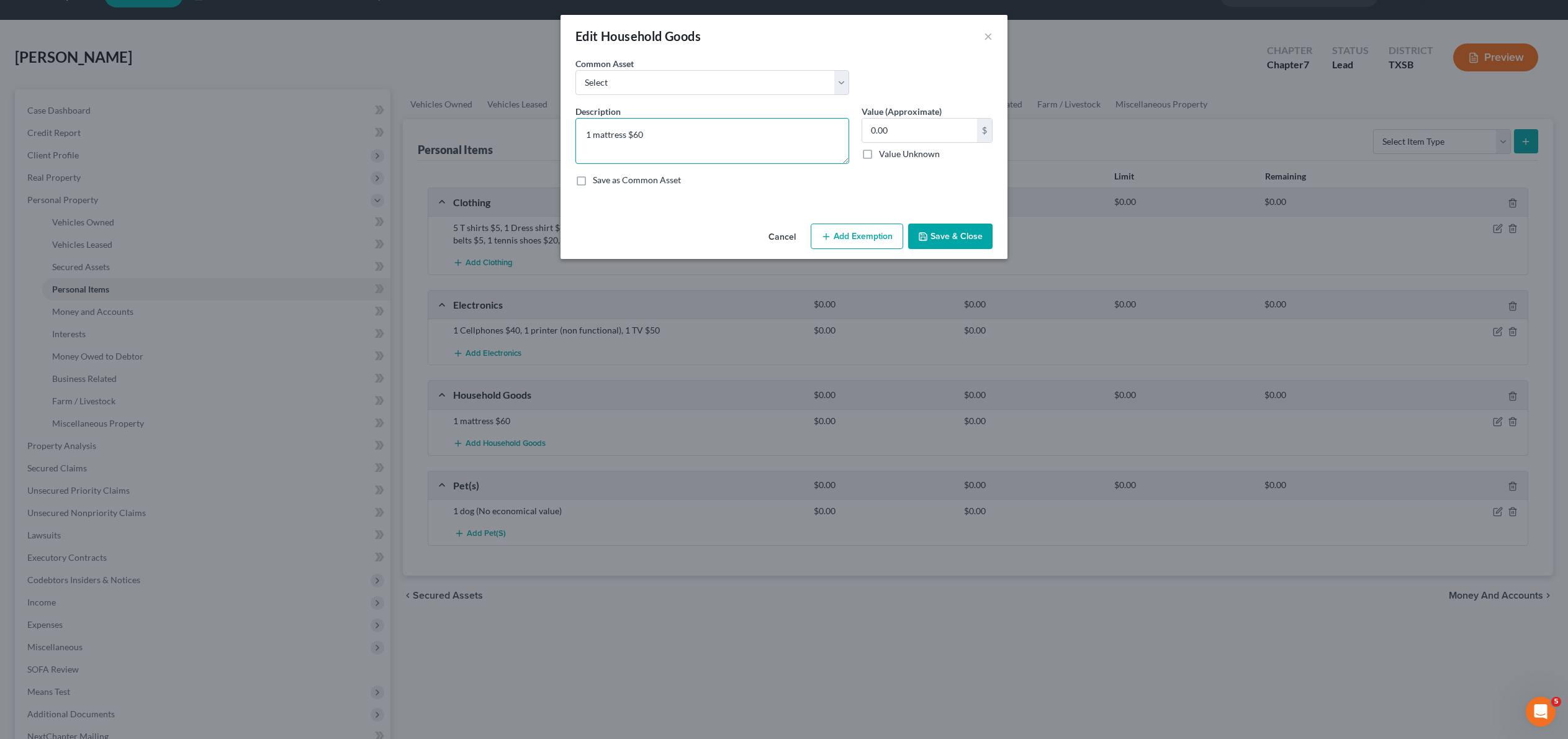
click at [701, 151] on textarea "1 mattress $60" at bounding box center [712, 140] width 273 height 46
click at [933, 142] on input "0.00" at bounding box center [919, 130] width 115 height 23
click at [733, 157] on textarea "1 mattress $60, Kitchen supplies $1" at bounding box center [712, 140] width 273 height 46
type textarea "1 mattress $60, Kitchen supplies $10"
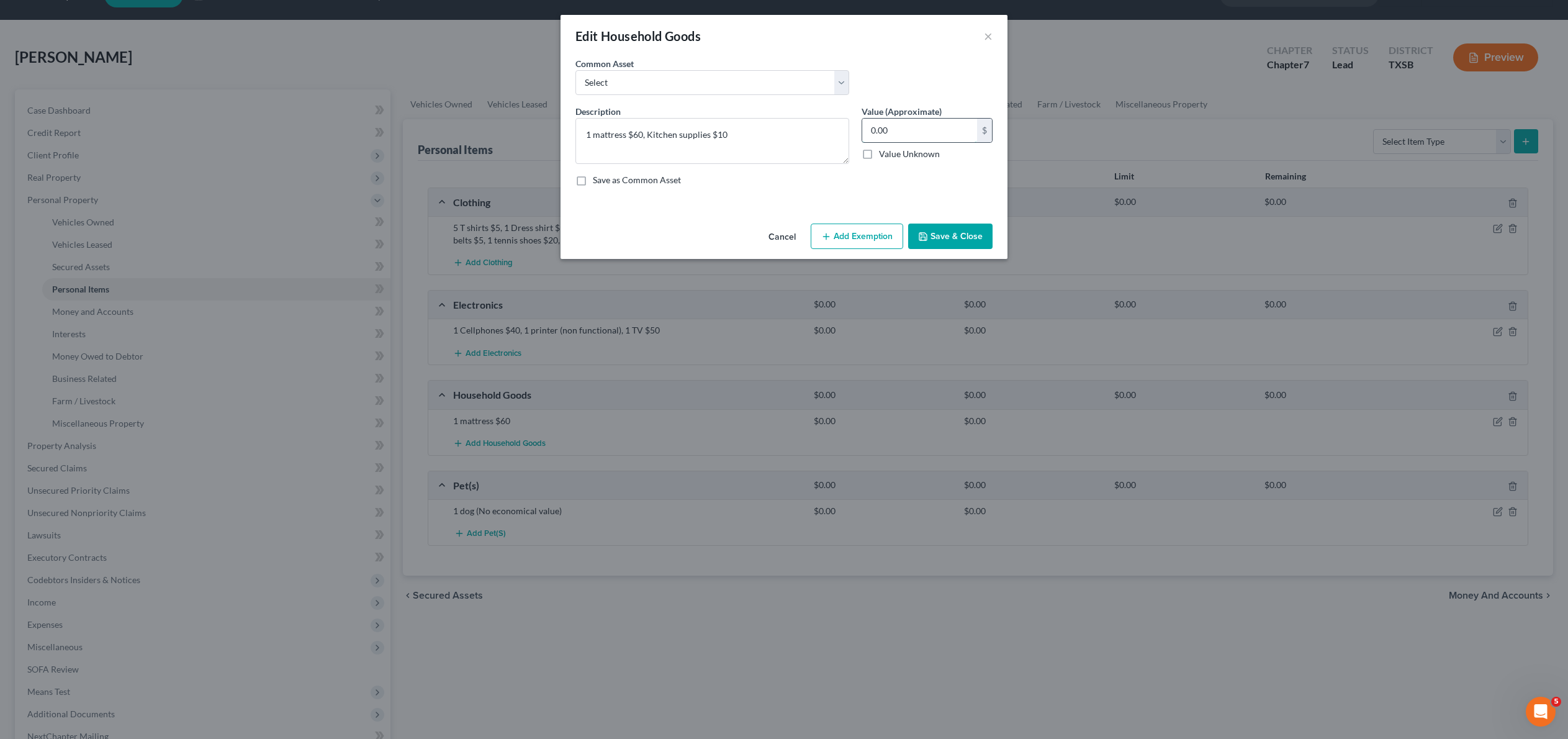
click at [917, 142] on input "0.00" at bounding box center [919, 130] width 115 height 23
type input "70"
click at [971, 250] on button "Save & Close" at bounding box center [950, 236] width 85 height 26
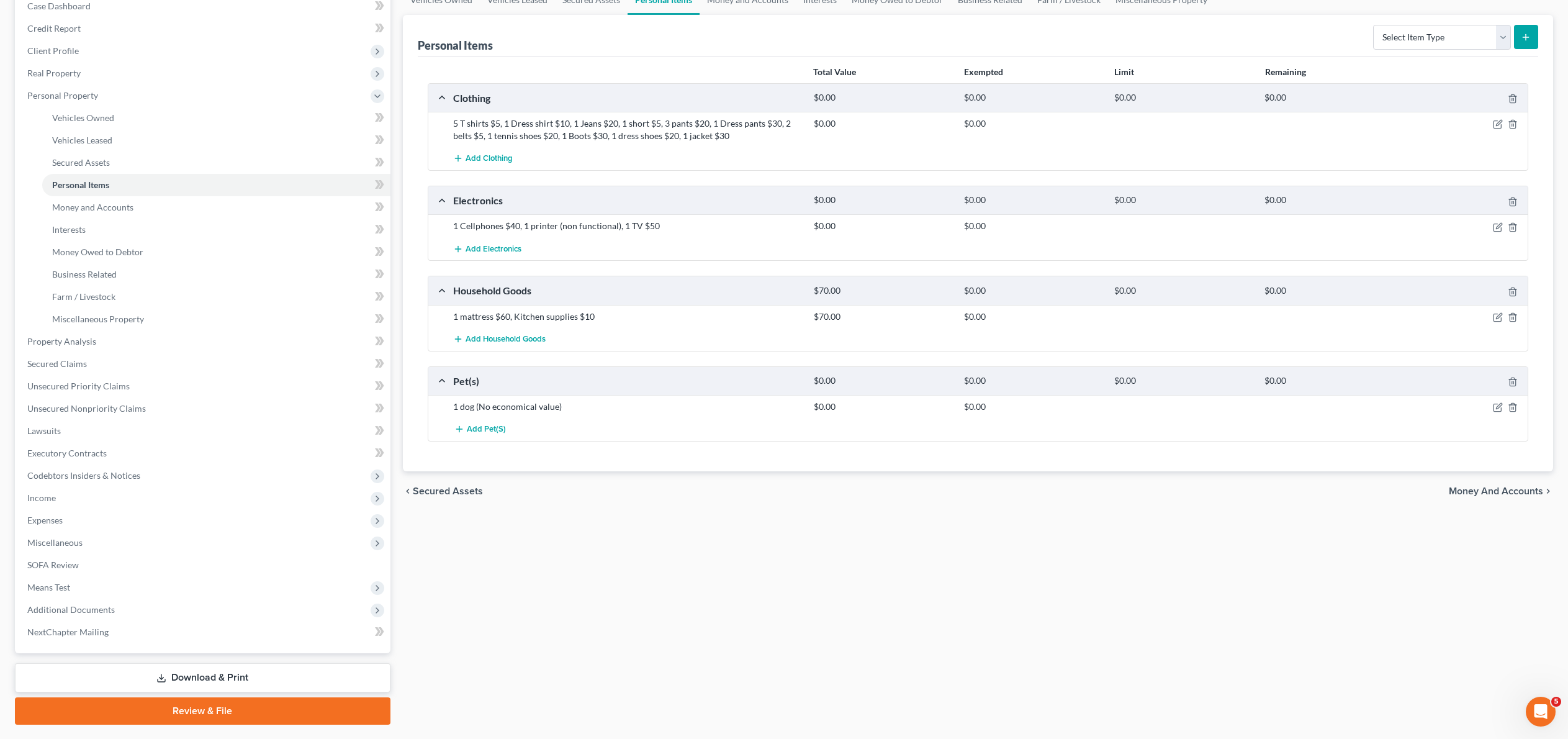
scroll to position [139, 0]
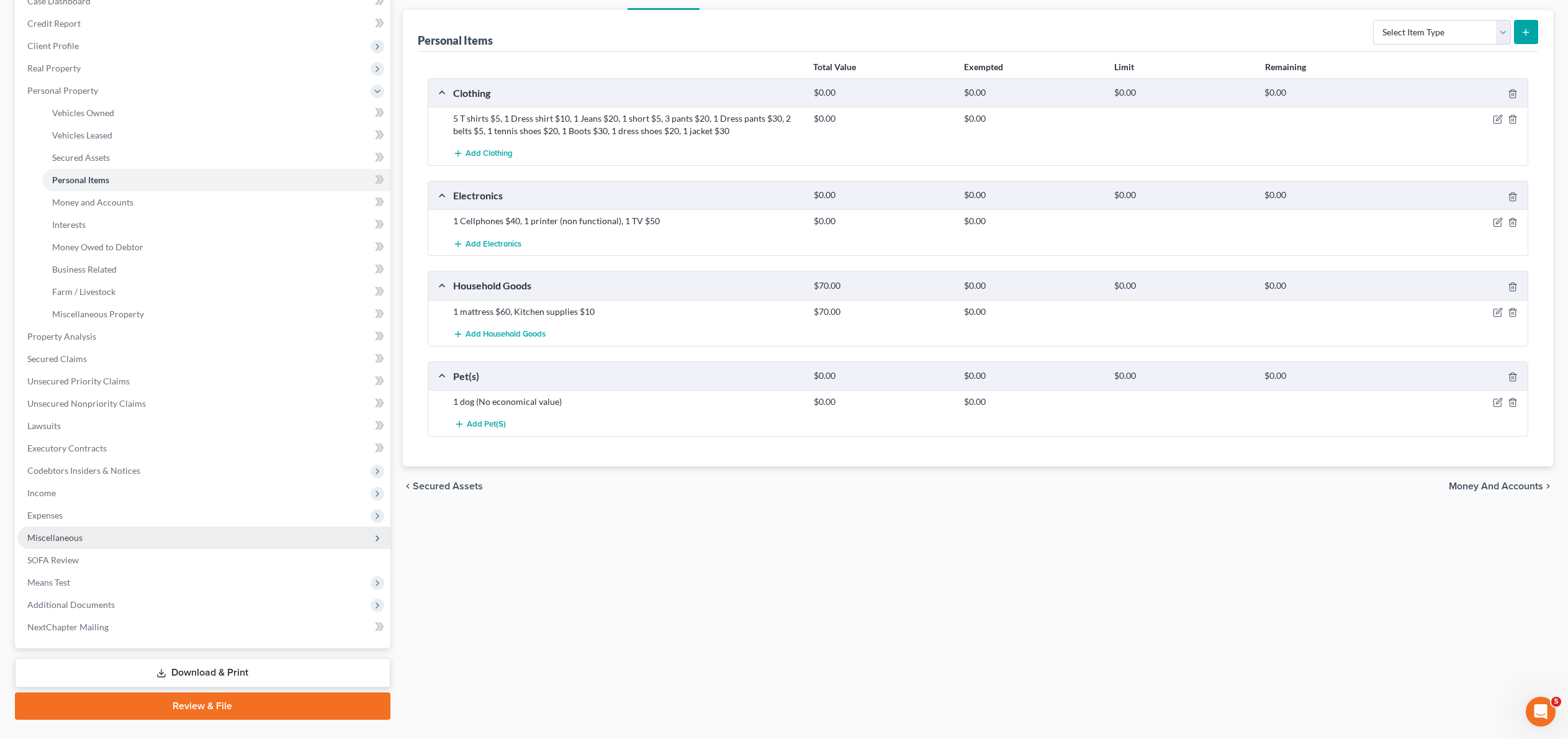
click at [60, 549] on span "Miscellaneous" at bounding box center [204, 538] width 373 height 22
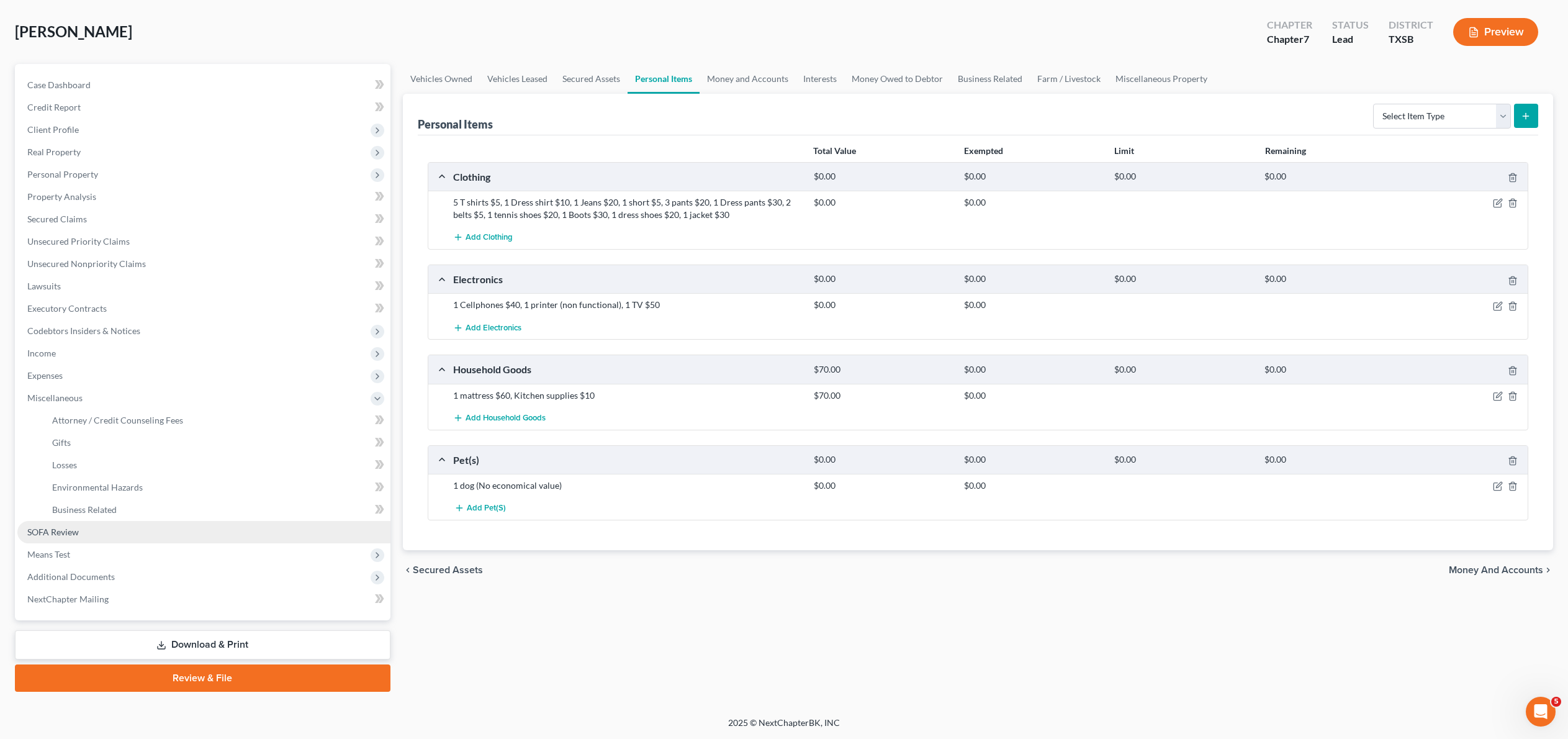
click at [79, 531] on span "SOFA Review" at bounding box center [52, 532] width 52 height 10
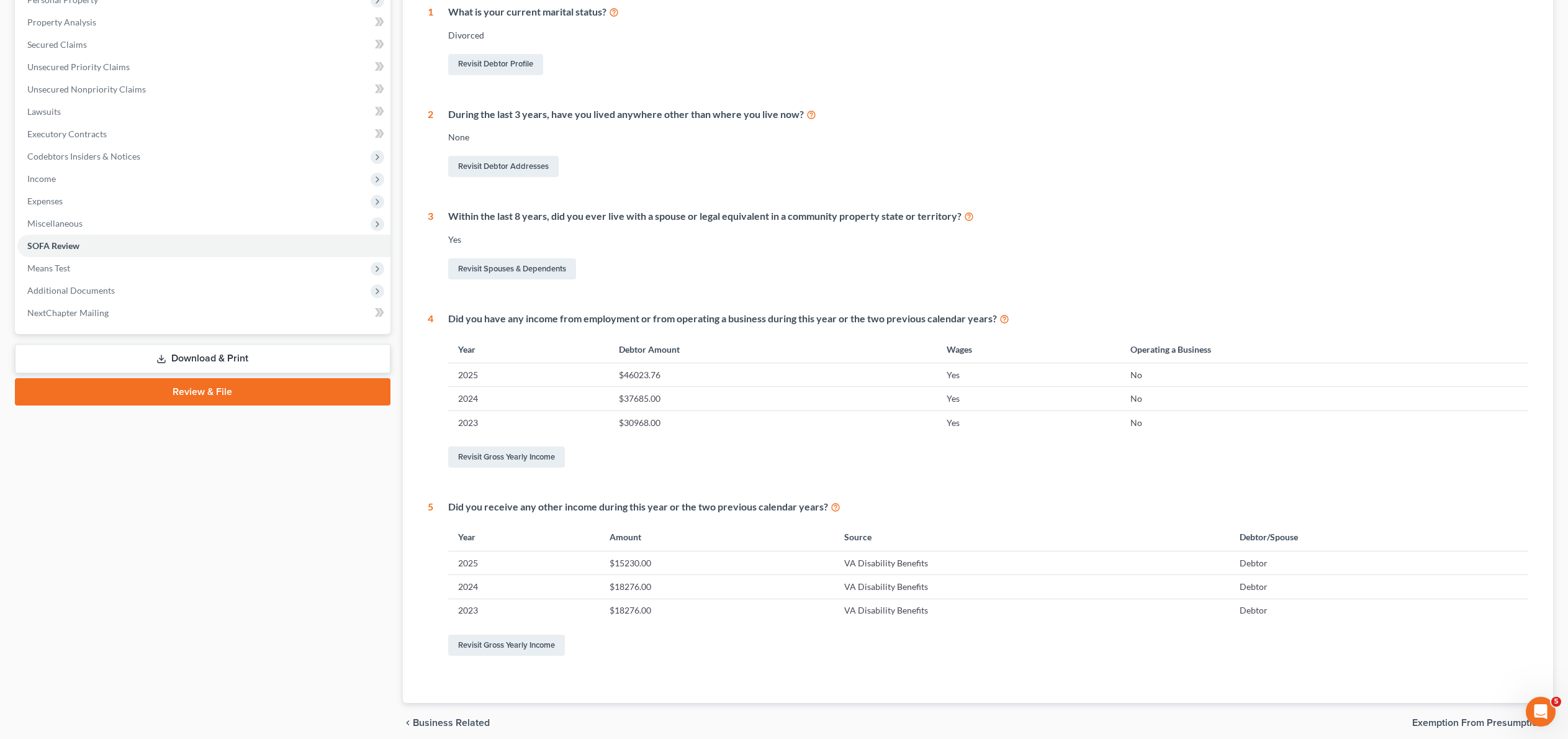
scroll to position [51, 0]
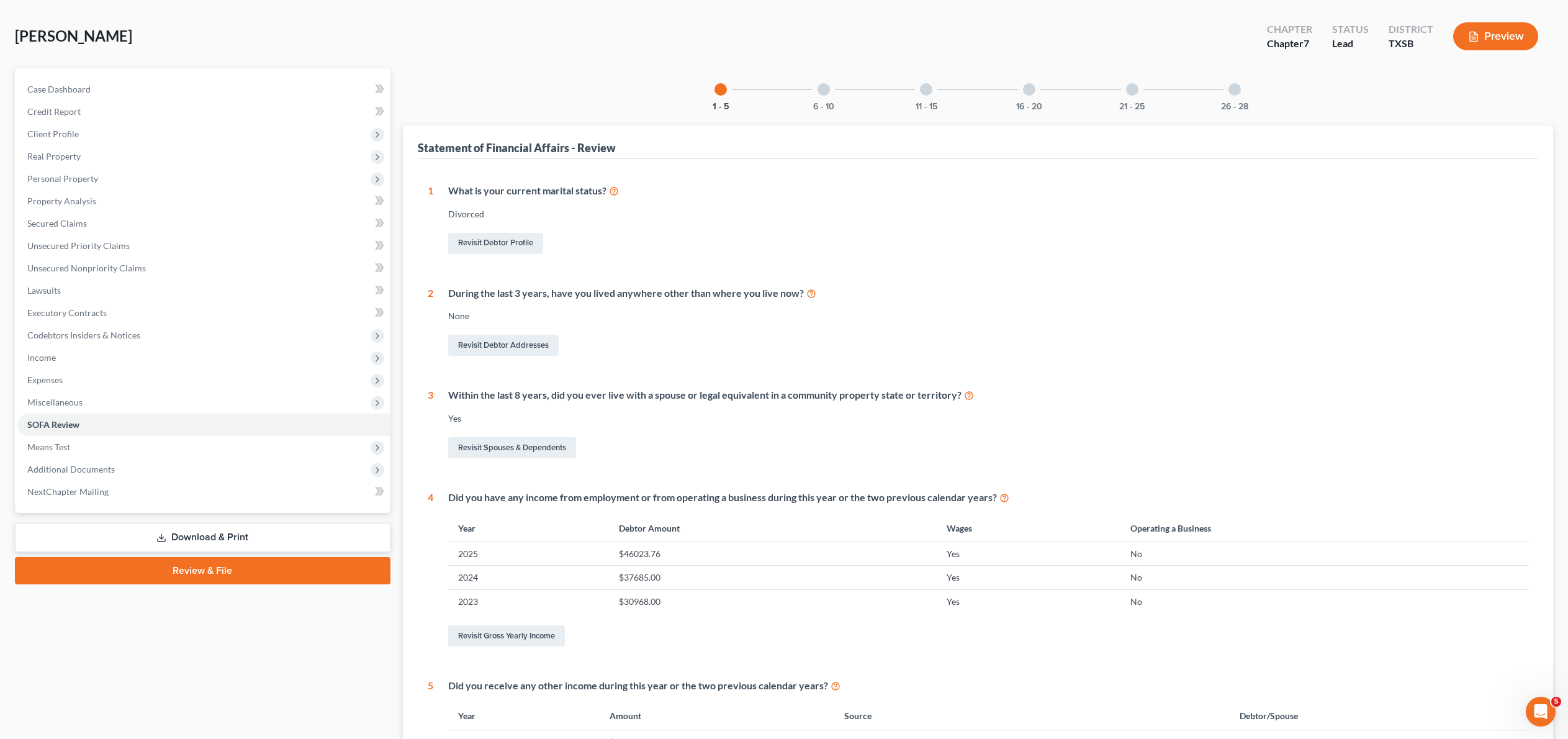
click at [809, 106] on div "6 - 10" at bounding box center [823, 89] width 42 height 42
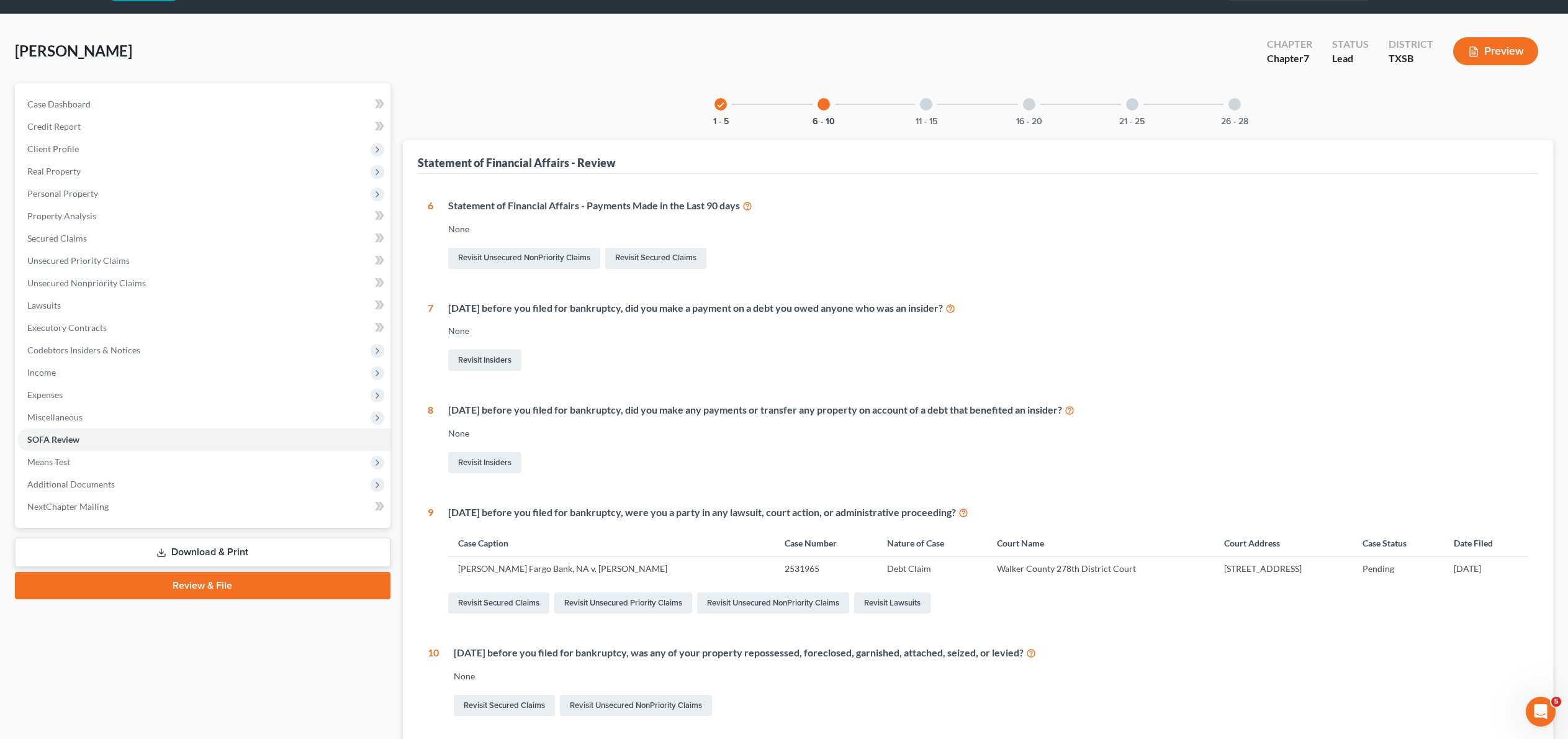
scroll to position [26, 0]
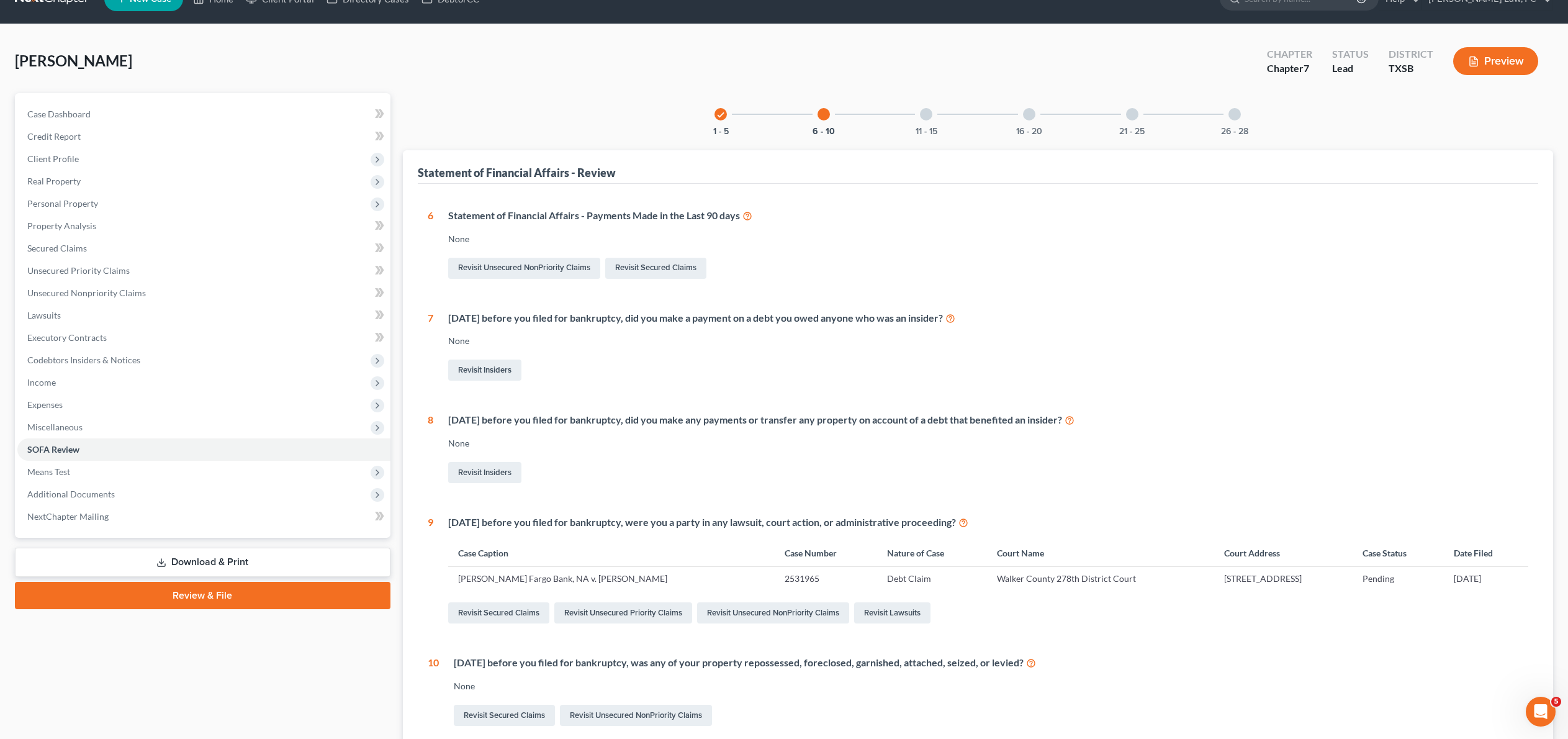
click at [921, 121] on div at bounding box center [926, 114] width 13 height 13
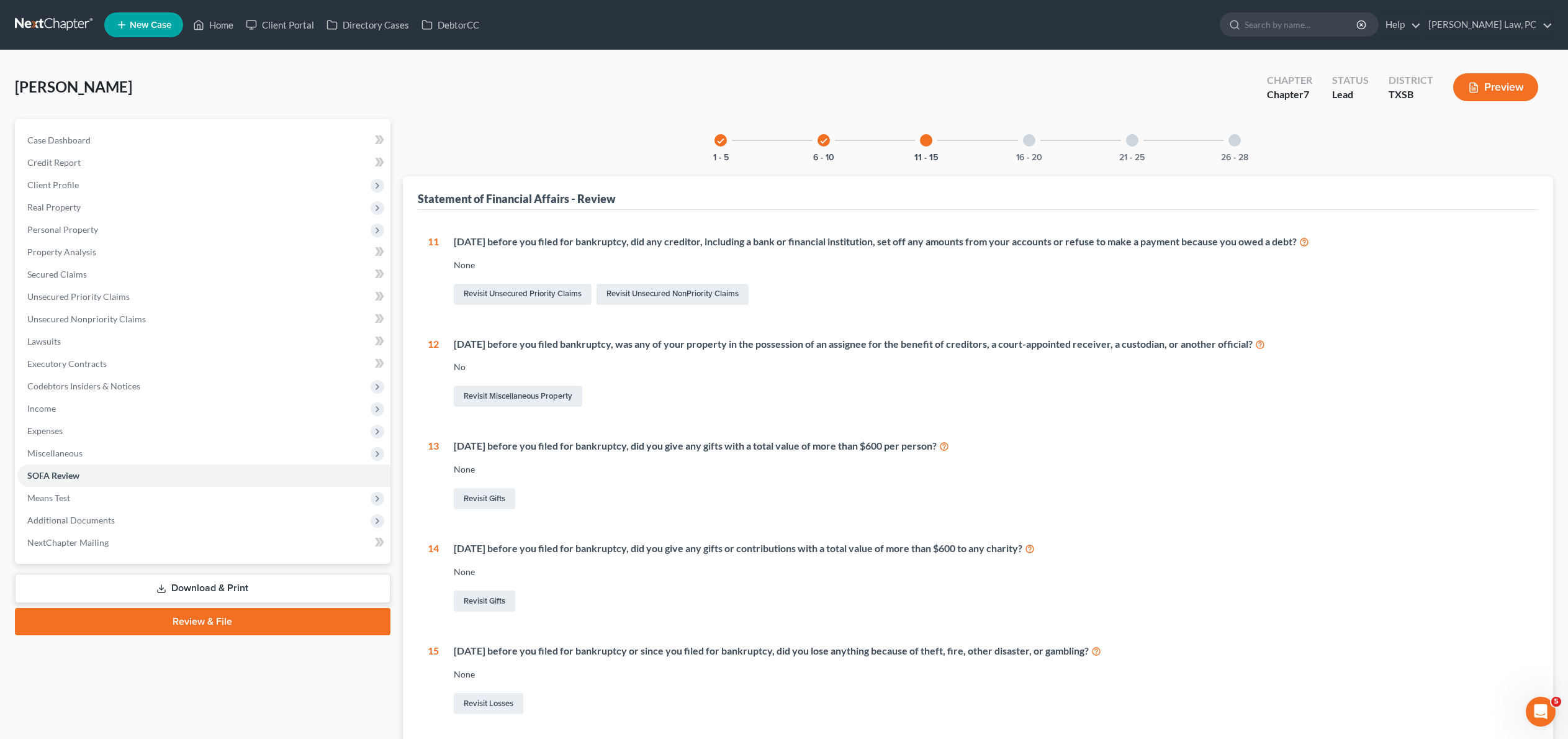
scroll to position [0, 0]
click at [1035, 147] on div at bounding box center [1029, 140] width 13 height 13
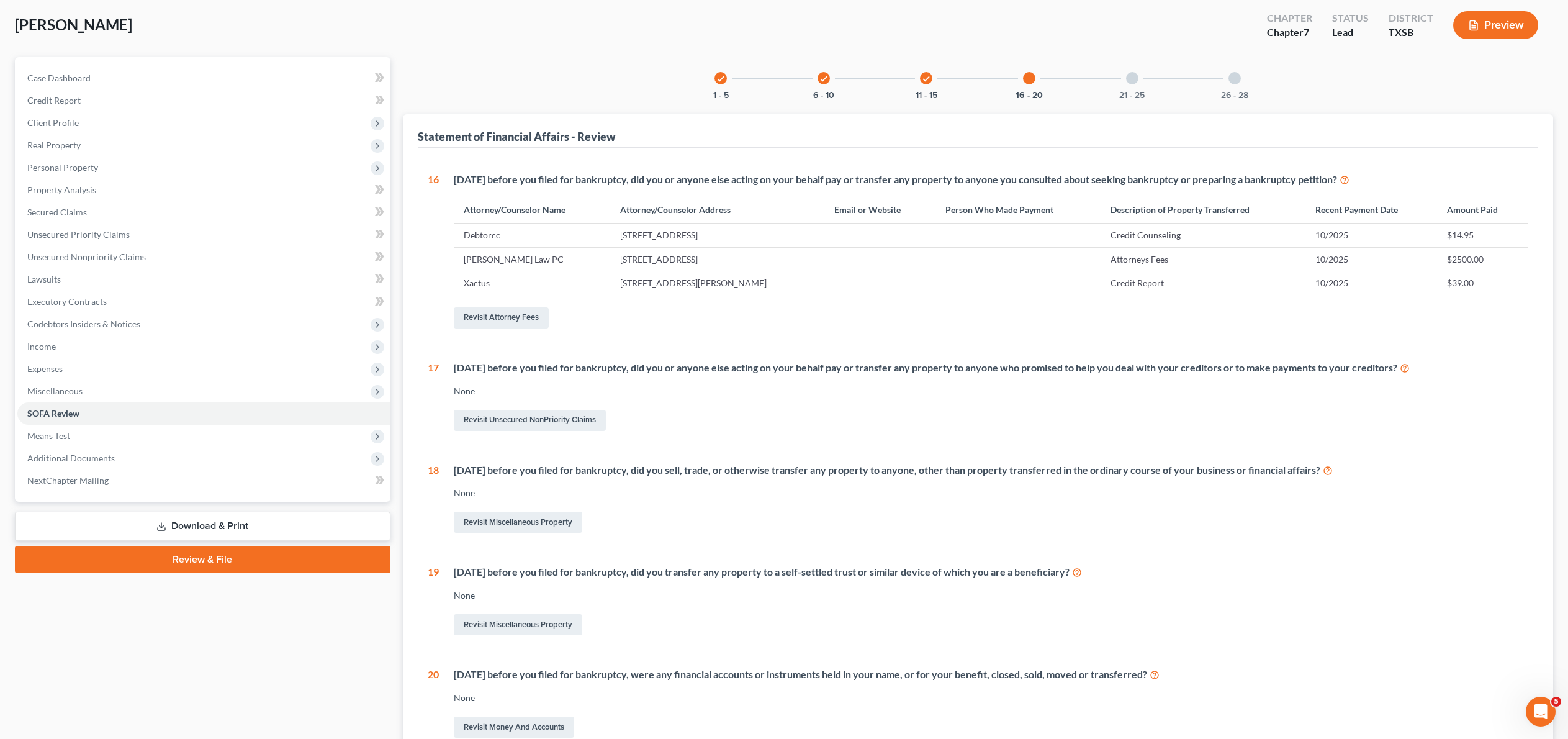
scroll to position [62, 0]
click at [1138, 85] on div at bounding box center [1132, 78] width 13 height 13
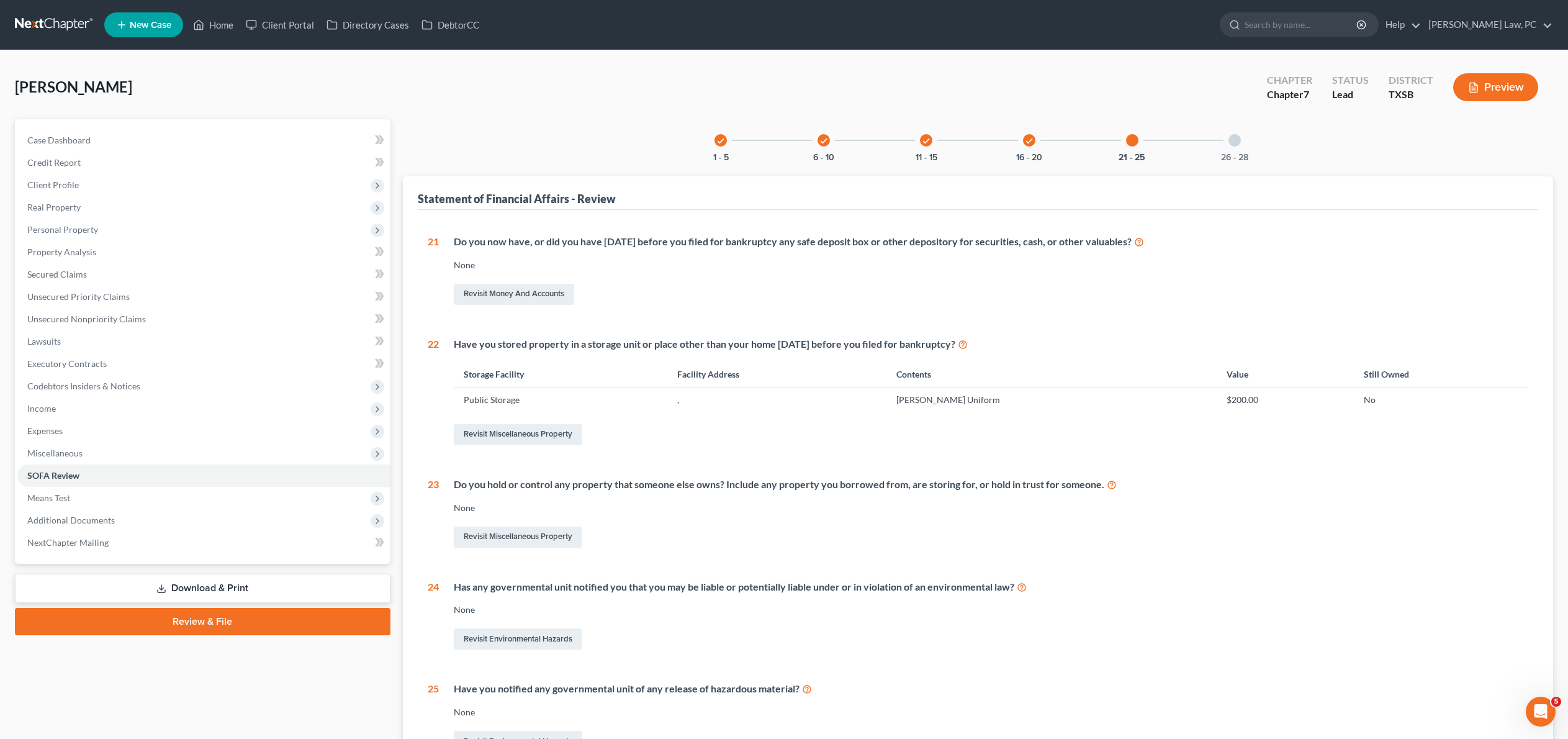
scroll to position [0, 0]
click at [1241, 147] on div at bounding box center [1235, 140] width 13 height 13
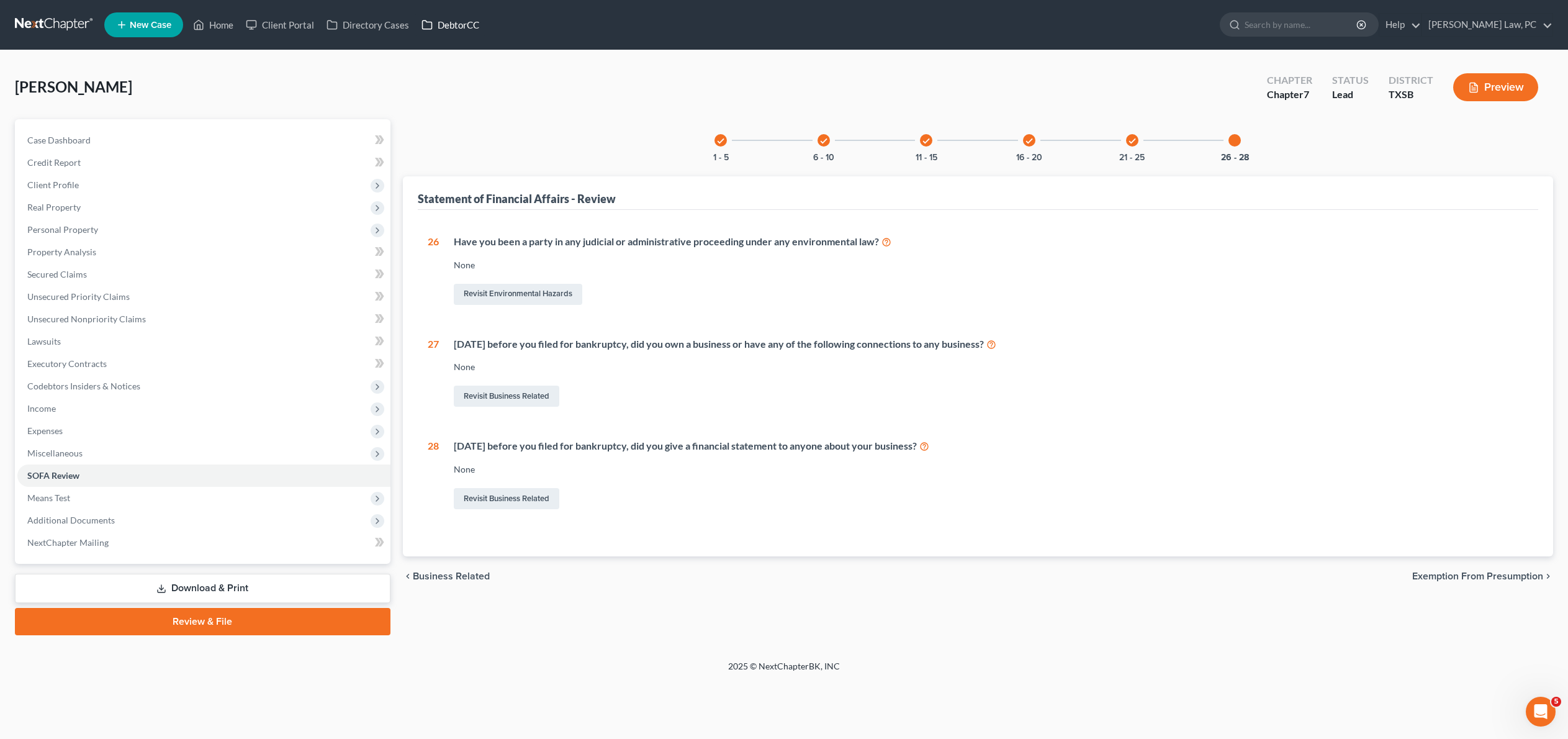
click at [485, 31] on link "DebtorCC" at bounding box center [450, 25] width 70 height 22
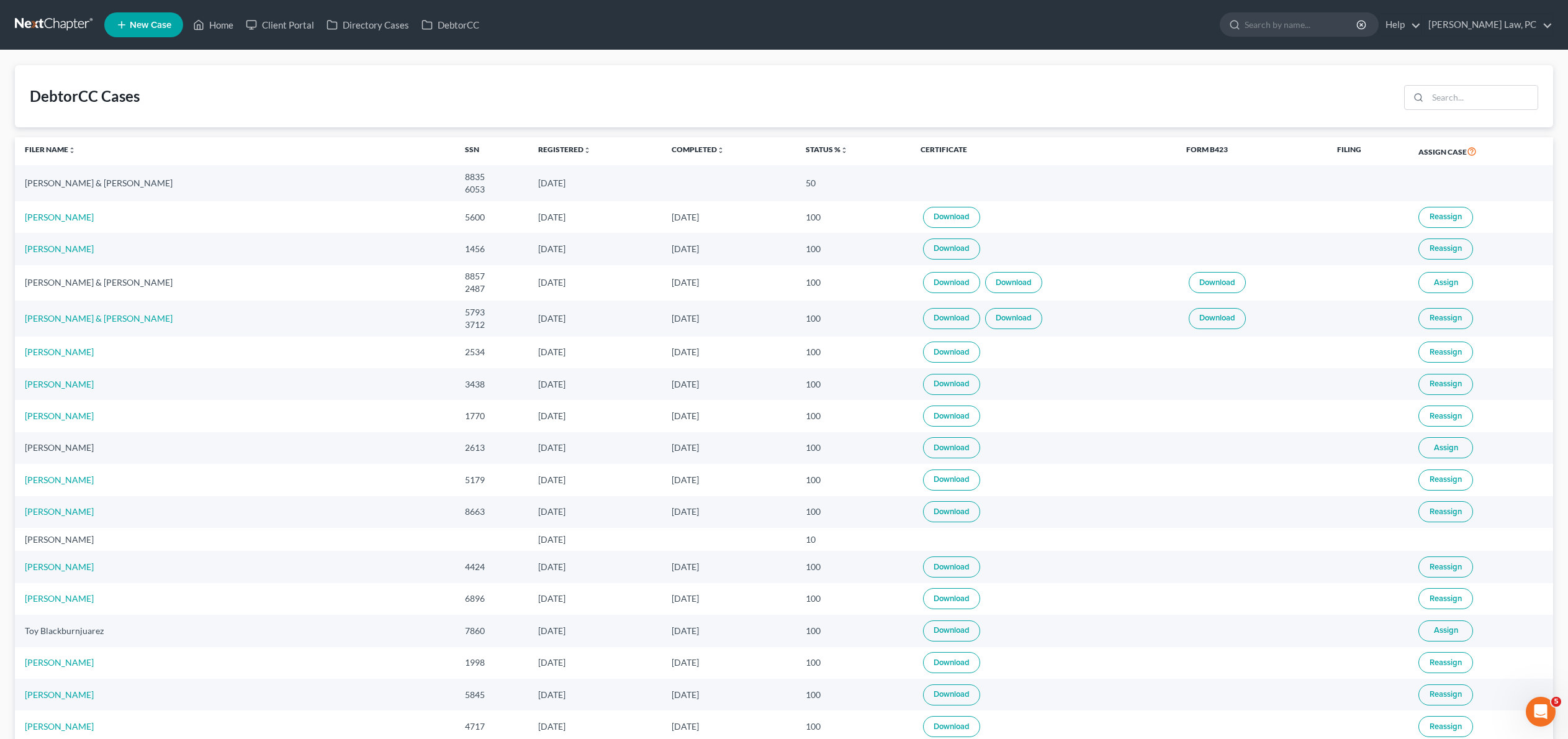
click at [38, 20] on link at bounding box center [55, 25] width 79 height 22
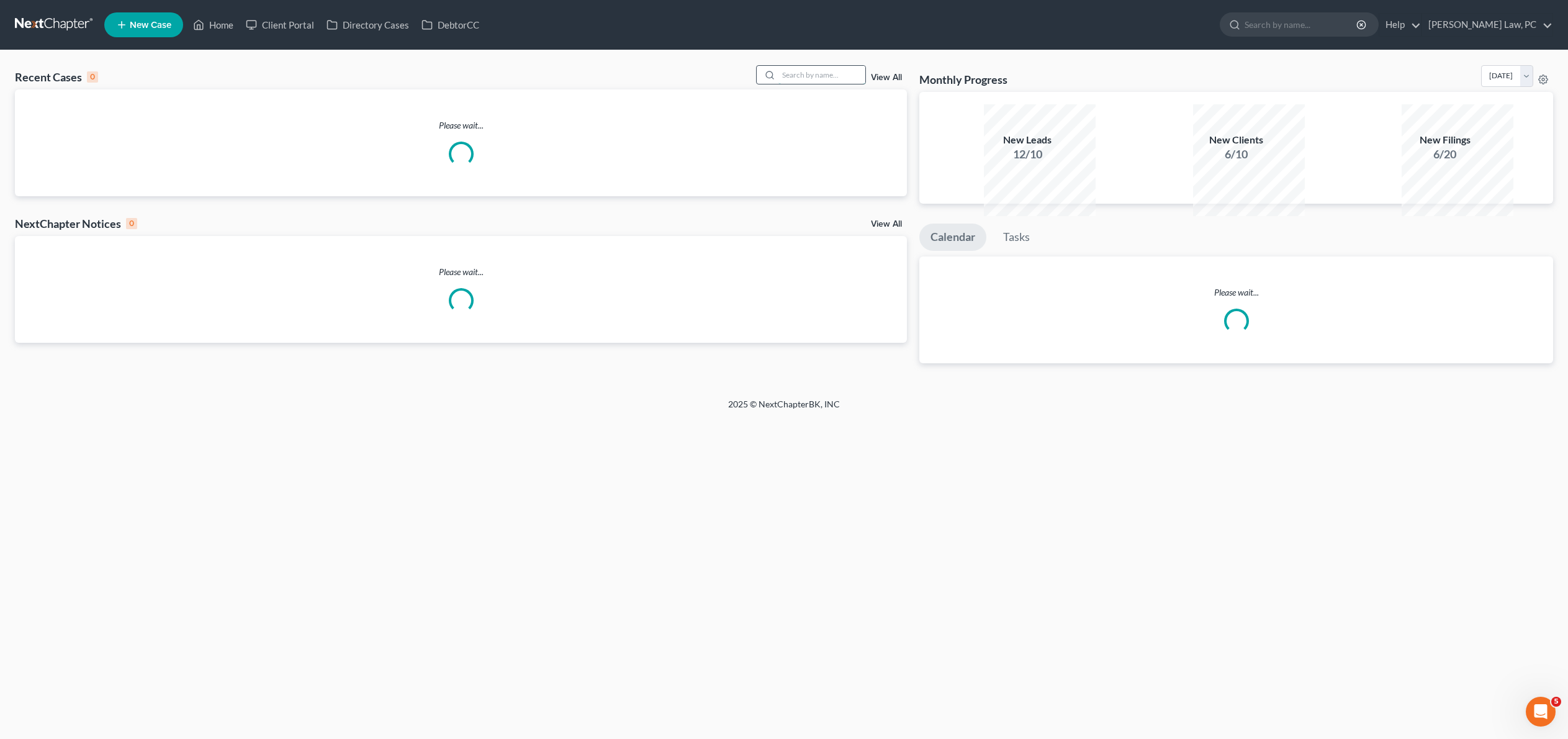
click at [802, 83] on input "search" at bounding box center [822, 75] width 87 height 18
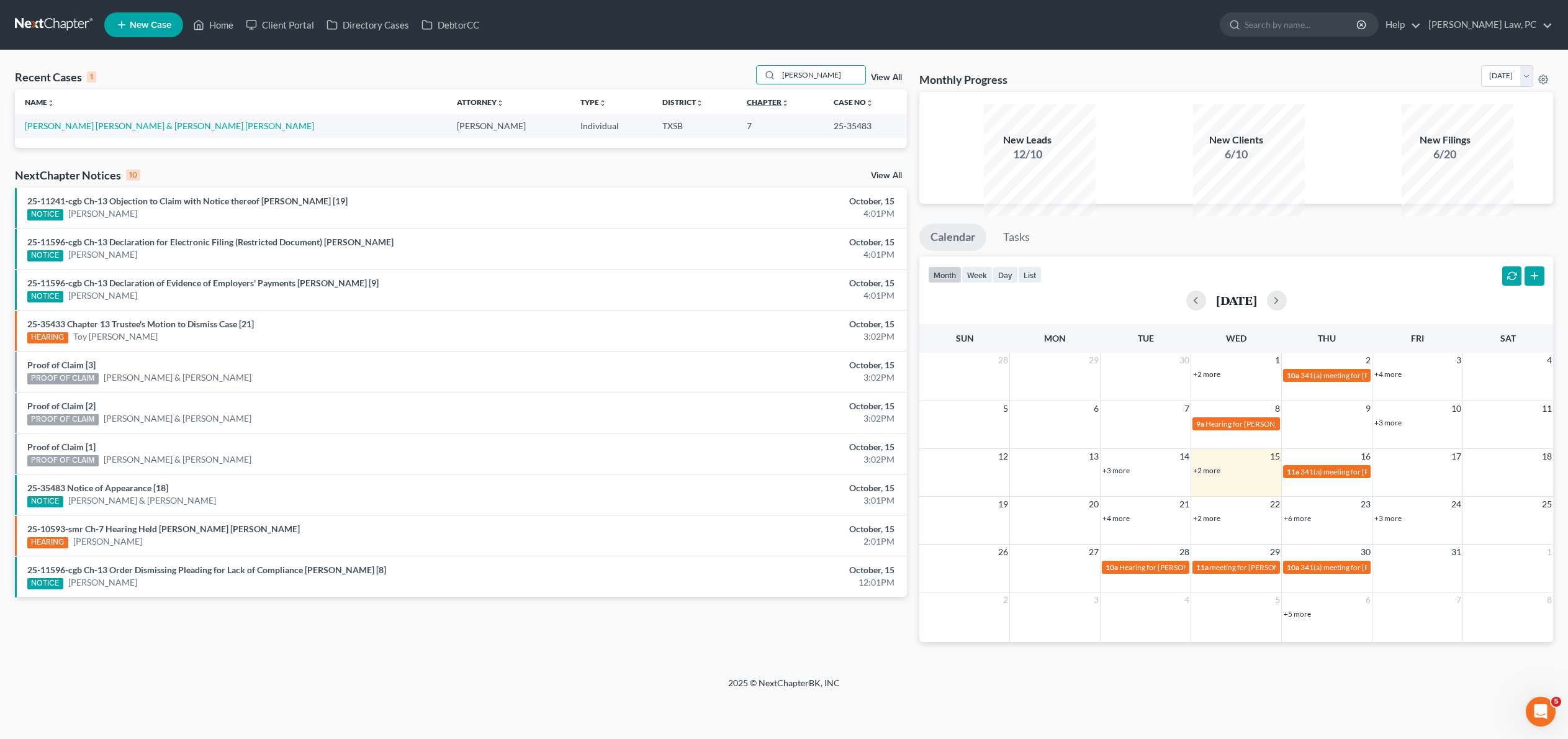
type input "[PERSON_NAME]"
drag, startPoint x: 718, startPoint y: 115, endPoint x: 91, endPoint y: 154, distance: 628.2
click at [91, 131] on link "[PERSON_NAME] [PERSON_NAME] & [PERSON_NAME] [PERSON_NAME]" at bounding box center [169, 126] width 289 height 10
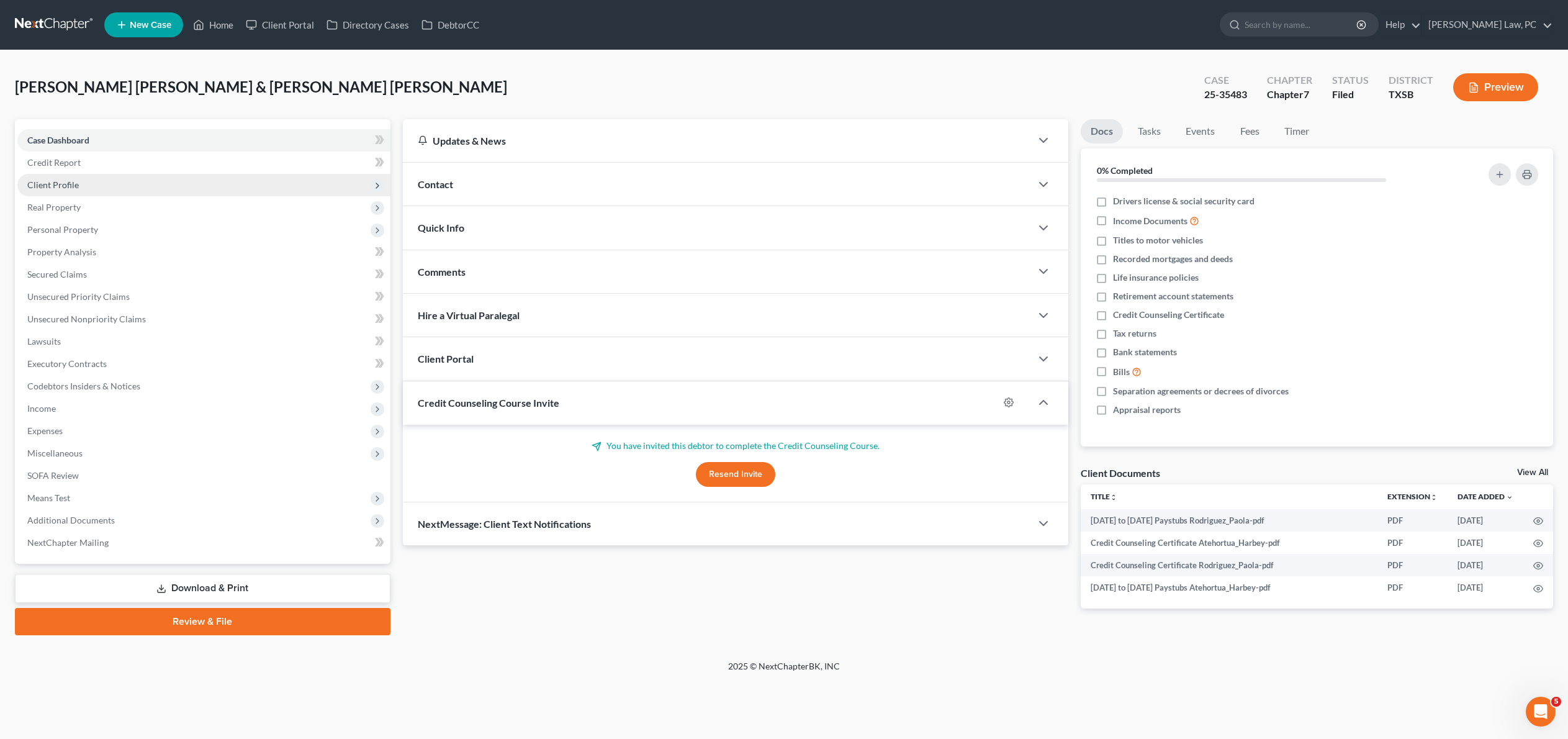
click at [97, 196] on span "Client Profile" at bounding box center [204, 185] width 373 height 22
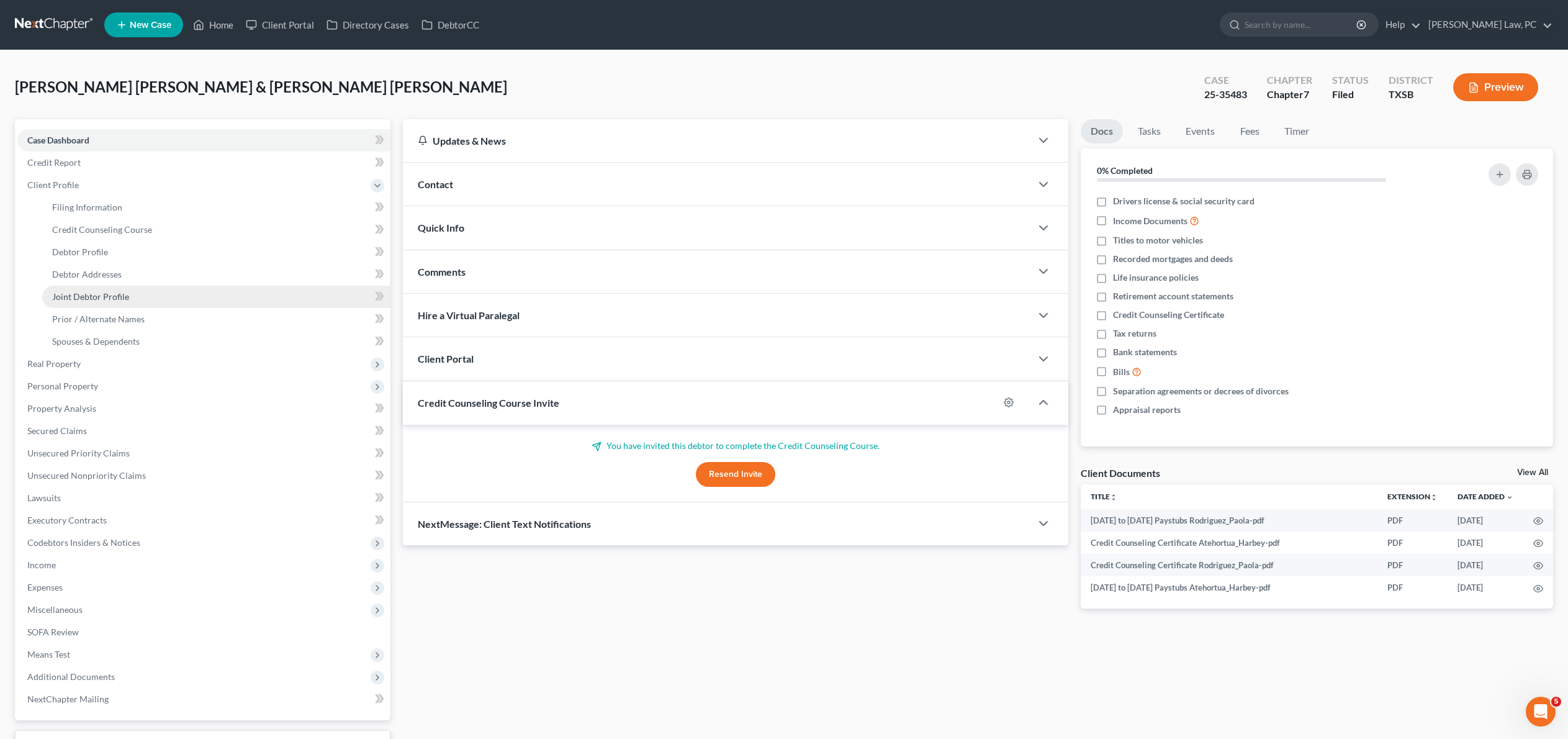
click at [97, 302] on span "Joint Debtor Profile" at bounding box center [91, 297] width 77 height 10
